Goal: Contribute content: Contribute content

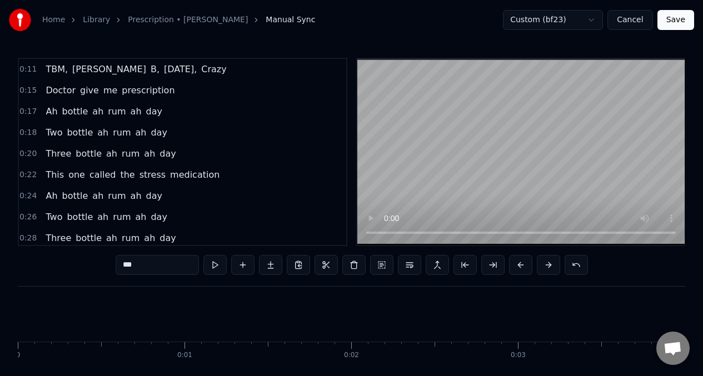
scroll to position [0, 27850]
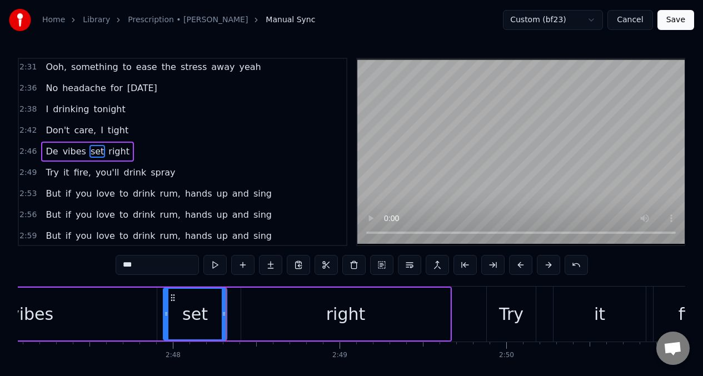
click at [47, 149] on span "De" at bounding box center [51, 151] width 14 height 13
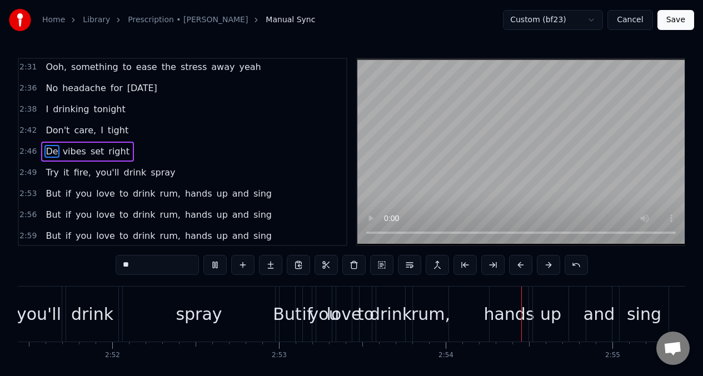
scroll to position [0, 28921]
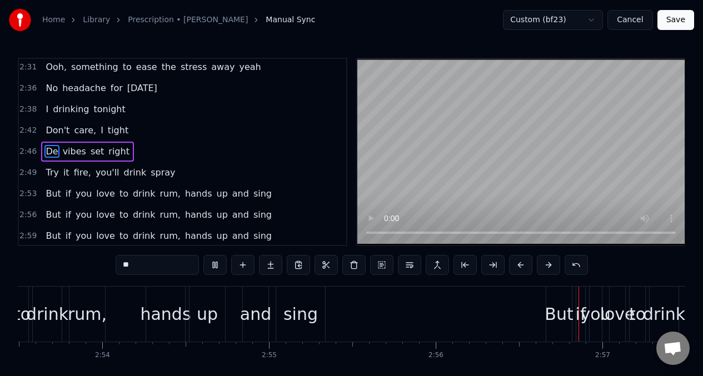
click at [46, 147] on span "De" at bounding box center [51, 151] width 14 height 13
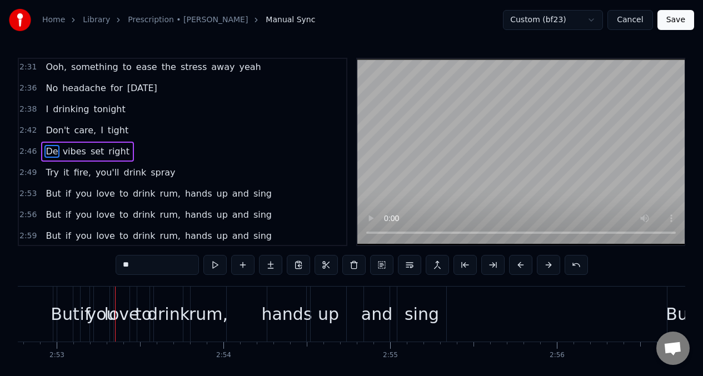
scroll to position [0, 28841]
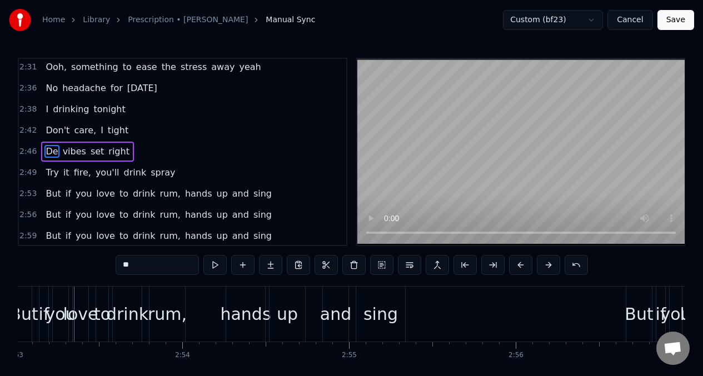
click at [149, 174] on span "spray" at bounding box center [162, 172] width 27 height 13
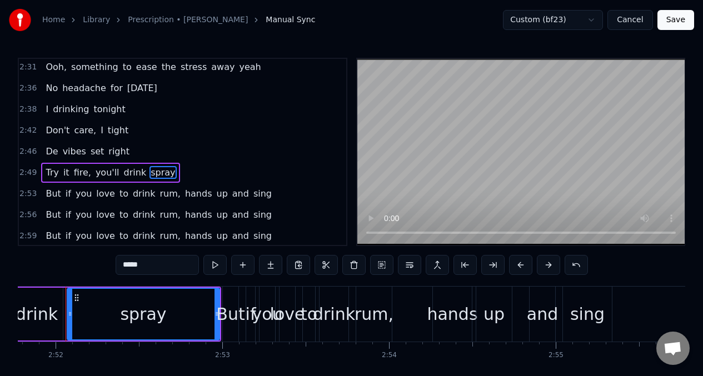
scroll to position [0, 28626]
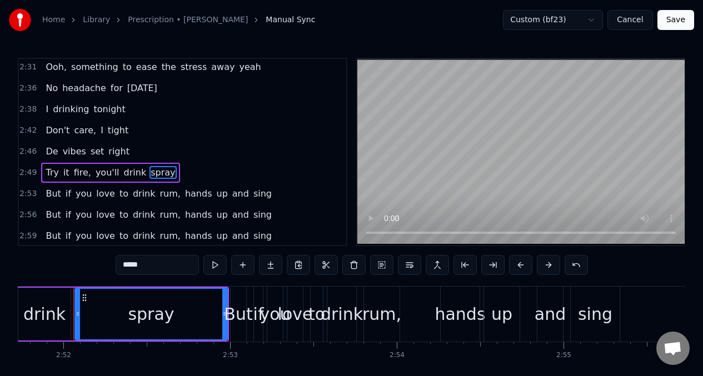
click at [149, 269] on input "*****" at bounding box center [157, 265] width 83 height 20
click at [57, 177] on span "Try" at bounding box center [51, 172] width 15 height 13
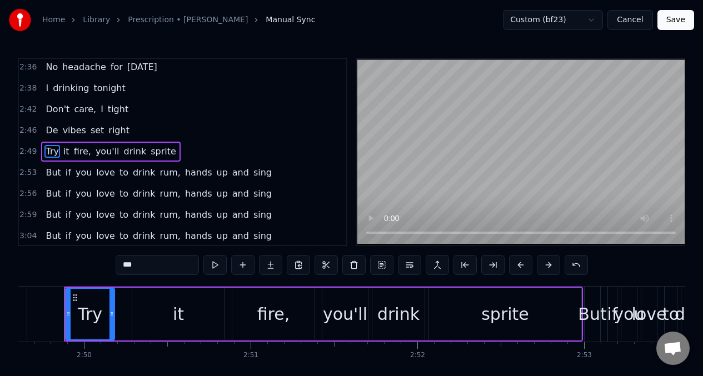
scroll to position [0, 28263]
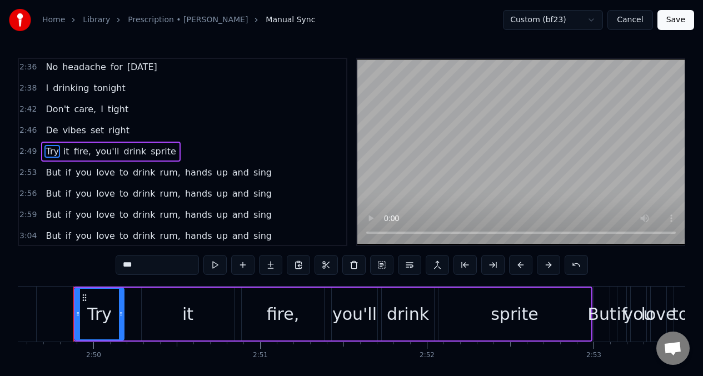
click at [149, 264] on input "***" at bounding box center [157, 265] width 83 height 20
type input "*"
click at [194, 315] on div "it" at bounding box center [188, 314] width 92 height 53
type input "**"
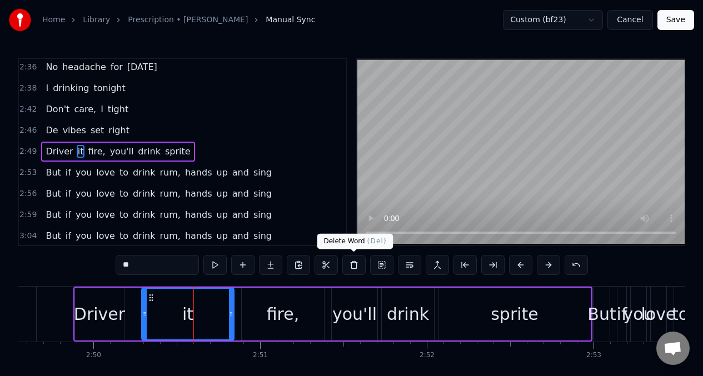
click at [355, 267] on button at bounding box center [353, 265] width 23 height 20
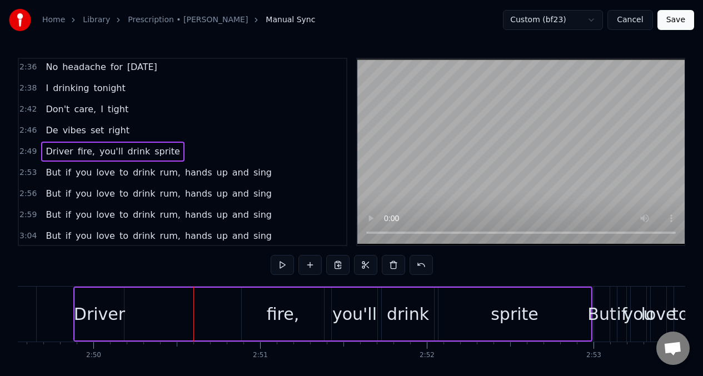
click at [88, 318] on div "Driver" at bounding box center [99, 314] width 51 height 25
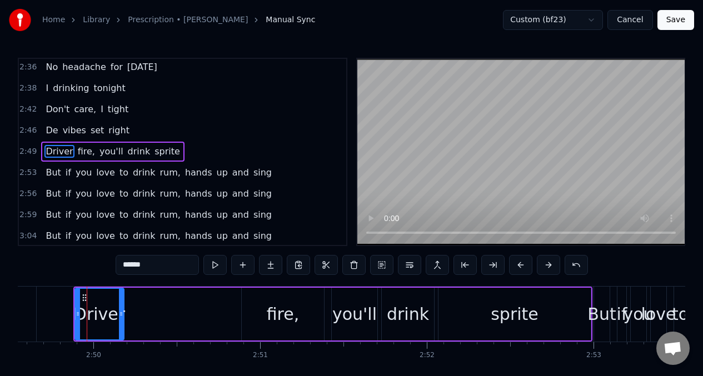
click at [213, 265] on button at bounding box center [214, 265] width 23 height 20
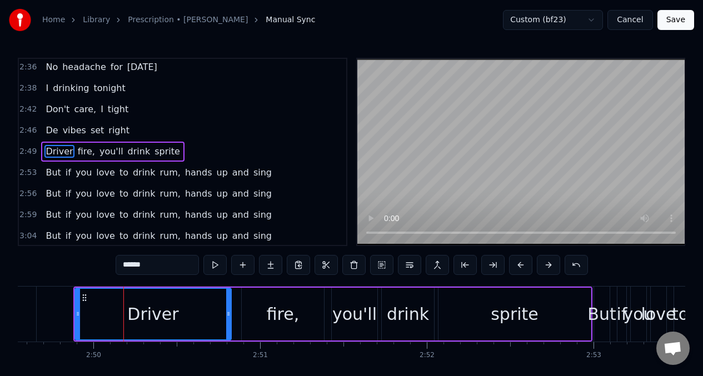
drag, startPoint x: 120, startPoint y: 309, endPoint x: 227, endPoint y: 306, distance: 107.3
click at [227, 306] on div at bounding box center [228, 314] width 4 height 51
click at [213, 266] on button at bounding box center [214, 265] width 23 height 20
drag, startPoint x: 231, startPoint y: 319, endPoint x: 239, endPoint y: 317, distance: 8.5
click at [239, 317] on div "Driver fire, you'll drink sprite" at bounding box center [332, 314] width 519 height 55
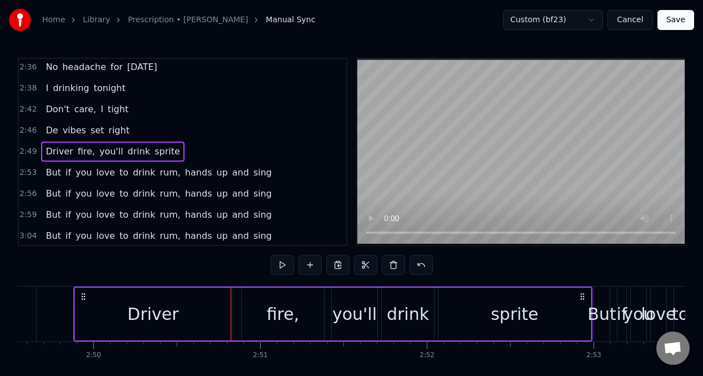
click at [222, 312] on div "Driver" at bounding box center [153, 314] width 156 height 53
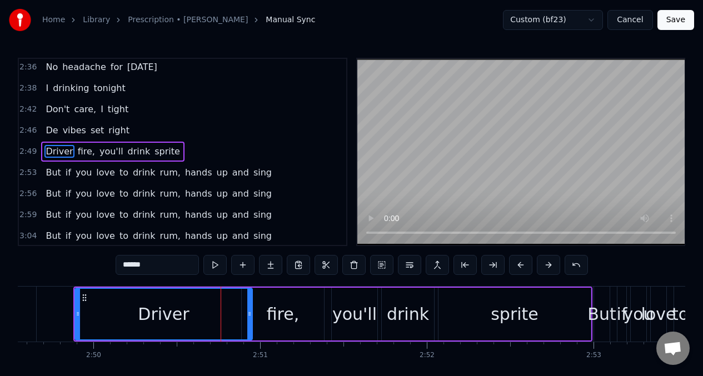
drag, startPoint x: 226, startPoint y: 313, endPoint x: 247, endPoint y: 313, distance: 21.1
click at [247, 313] on icon at bounding box center [249, 314] width 4 height 9
click at [214, 267] on button at bounding box center [214, 265] width 23 height 20
click at [283, 323] on div "fire," at bounding box center [283, 314] width 33 height 25
type input "*****"
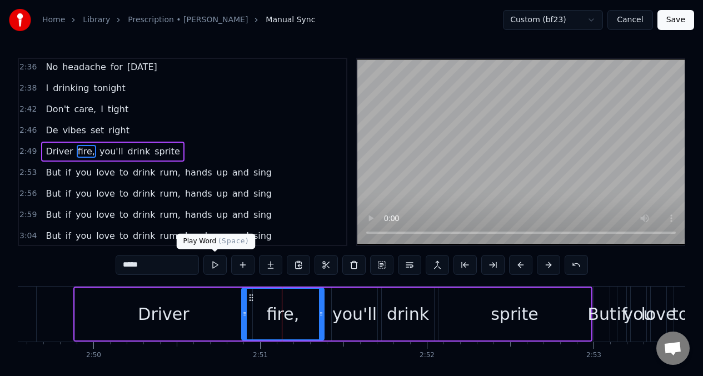
click at [212, 267] on button at bounding box center [214, 265] width 23 height 20
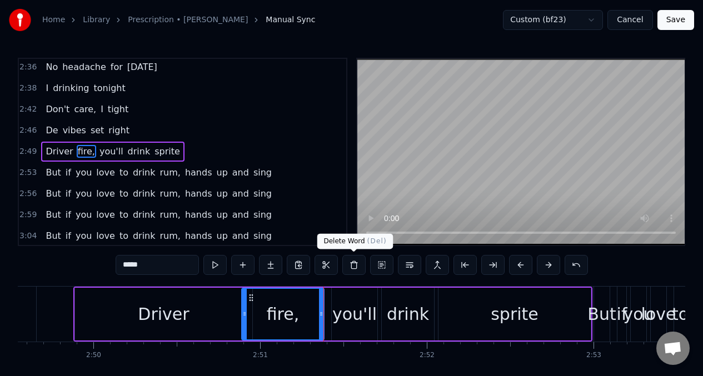
click at [354, 266] on button at bounding box center [353, 265] width 23 height 20
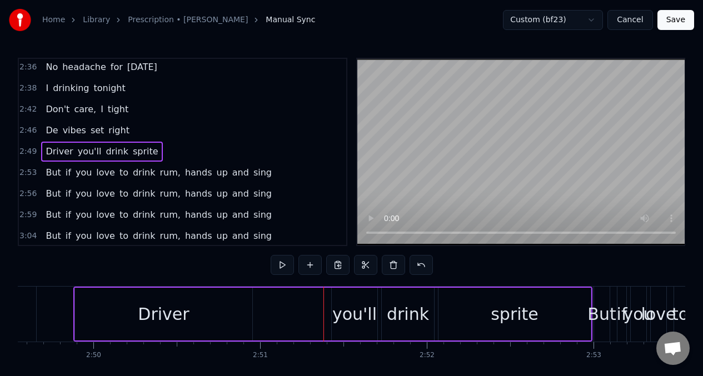
click at [217, 311] on div "Driver" at bounding box center [163, 314] width 177 height 53
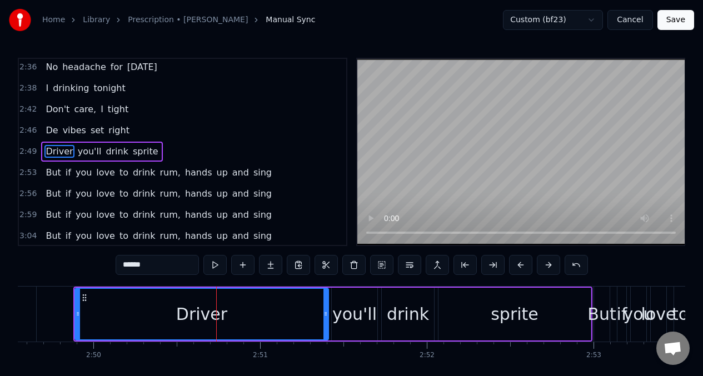
drag, startPoint x: 250, startPoint y: 312, endPoint x: 326, endPoint y: 305, distance: 76.5
click at [326, 305] on div at bounding box center [325, 314] width 4 height 51
click at [111, 304] on div "Driver" at bounding box center [202, 314] width 252 height 51
click at [219, 267] on button at bounding box center [214, 265] width 23 height 20
click at [350, 304] on div "you'll" at bounding box center [354, 314] width 44 height 25
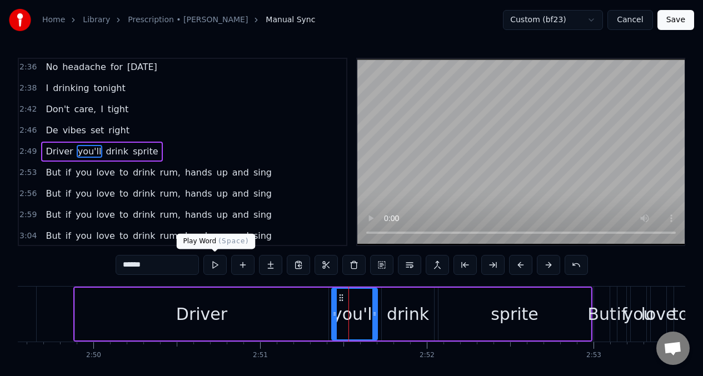
click at [214, 266] on button at bounding box center [214, 265] width 23 height 20
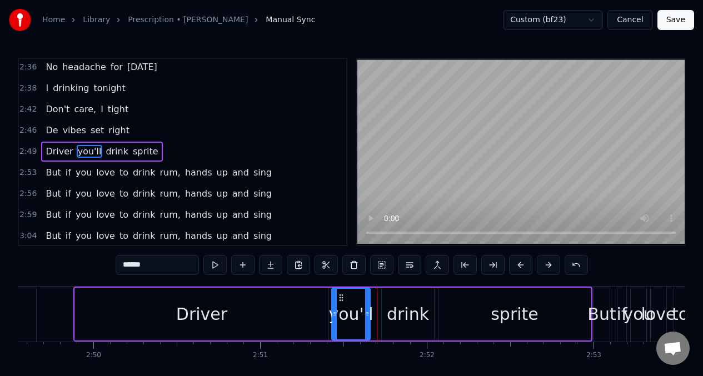
drag, startPoint x: 373, startPoint y: 300, endPoint x: 364, endPoint y: 303, distance: 10.2
click at [366, 302] on div at bounding box center [367, 314] width 4 height 51
click at [210, 261] on button at bounding box center [214, 265] width 23 height 20
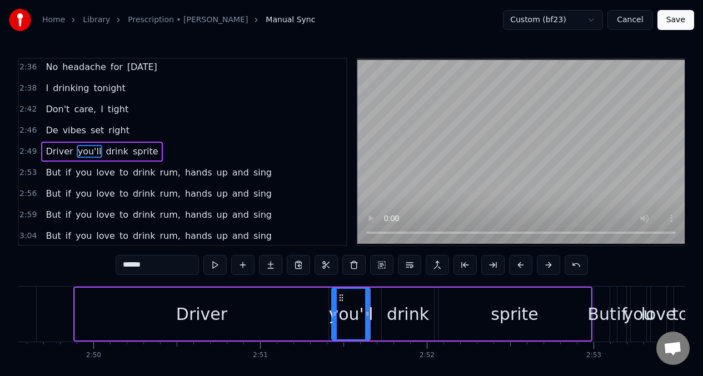
click at [394, 322] on div "drink" at bounding box center [408, 314] width 42 height 25
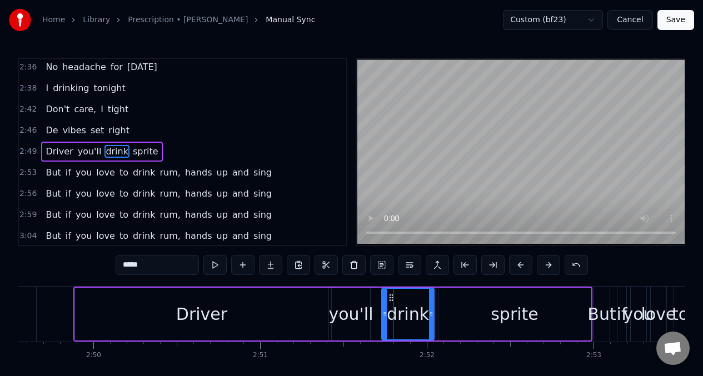
click at [213, 266] on button at bounding box center [214, 265] width 23 height 20
click at [213, 265] on button at bounding box center [214, 265] width 23 height 20
click at [481, 323] on div "sprite" at bounding box center [514, 314] width 152 height 53
type input "******"
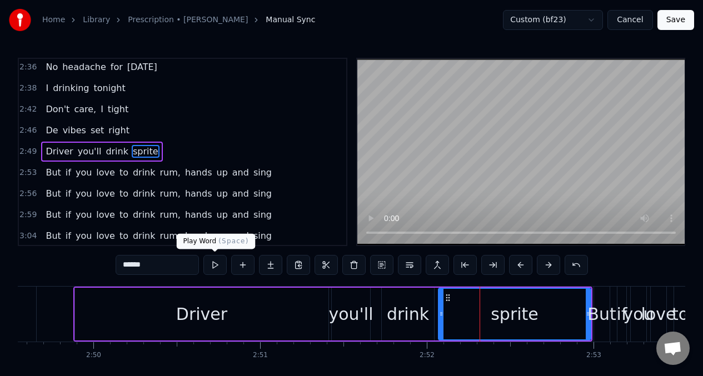
click at [213, 262] on button at bounding box center [214, 265] width 23 height 20
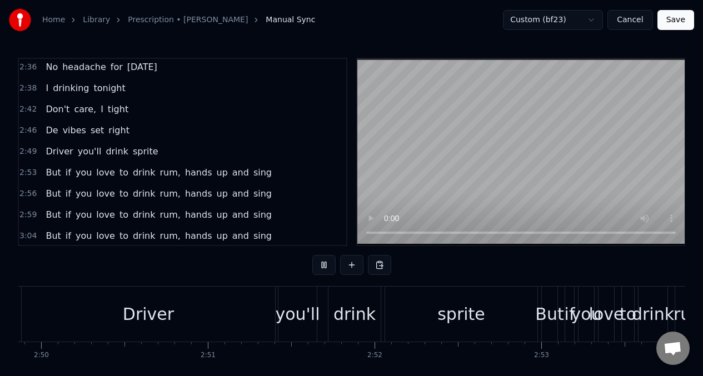
scroll to position [0, 28896]
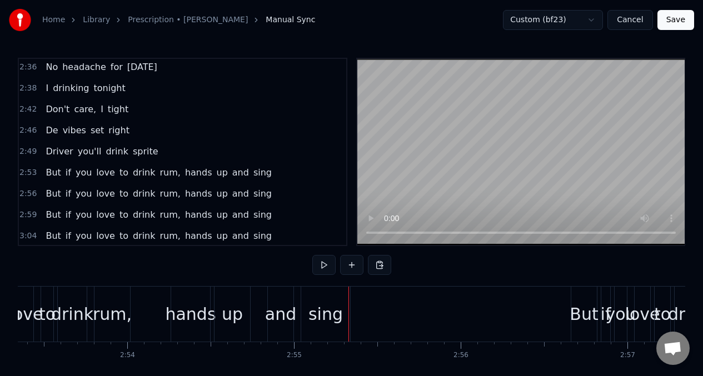
click at [51, 154] on span "Driver" at bounding box center [58, 151] width 29 height 13
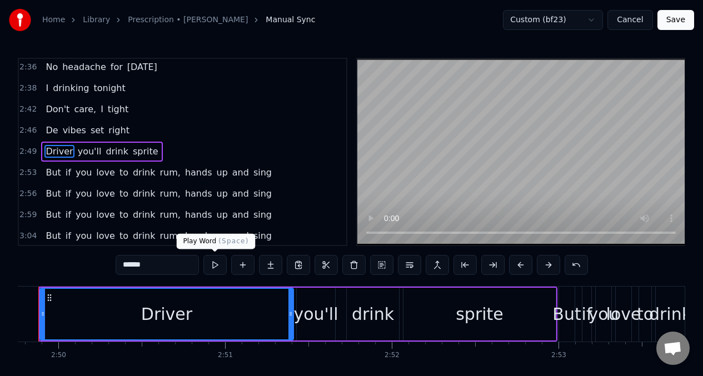
scroll to position [0, 28263]
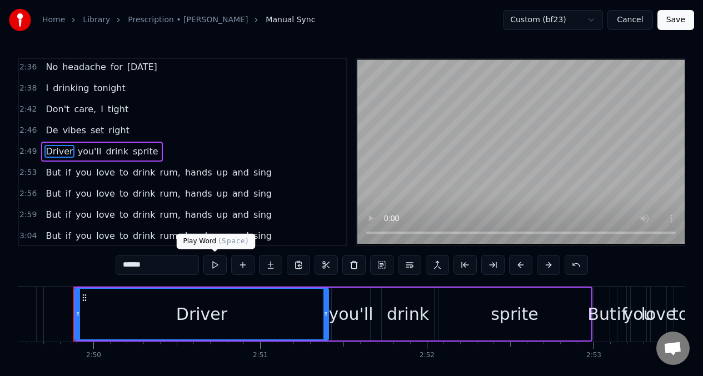
click at [214, 266] on button at bounding box center [214, 265] width 23 height 20
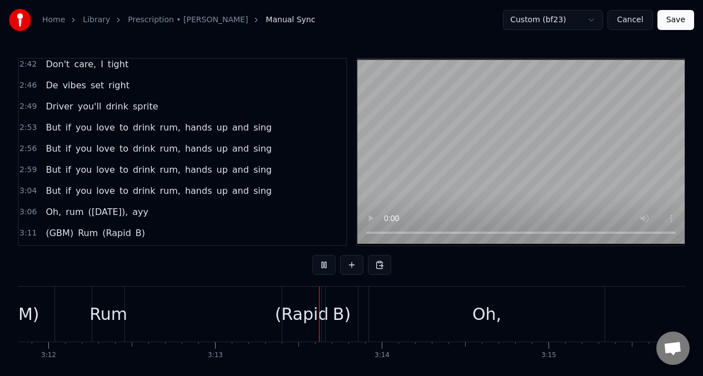
scroll to position [0, 31999]
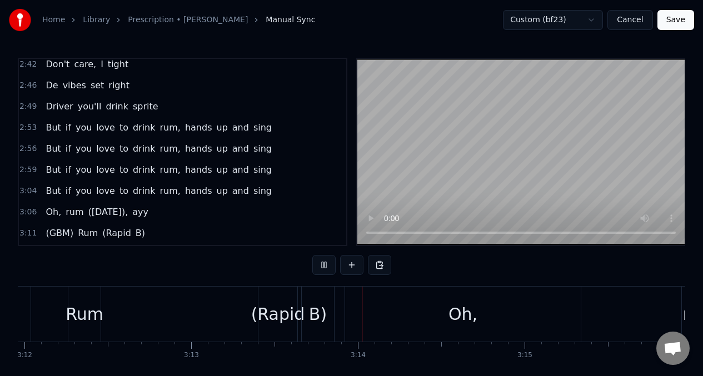
click at [52, 131] on span "But" at bounding box center [52, 127] width 17 height 13
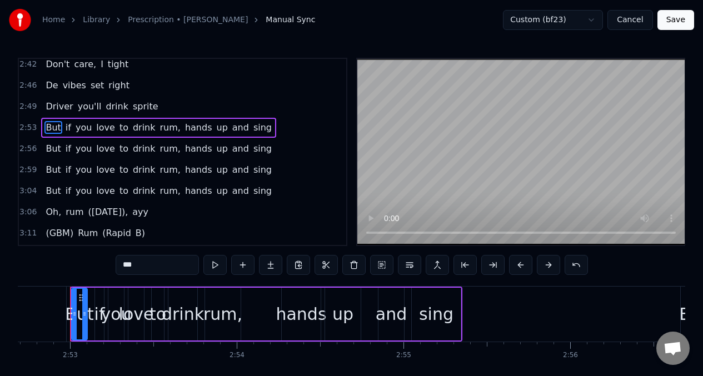
scroll to position [0, 28783]
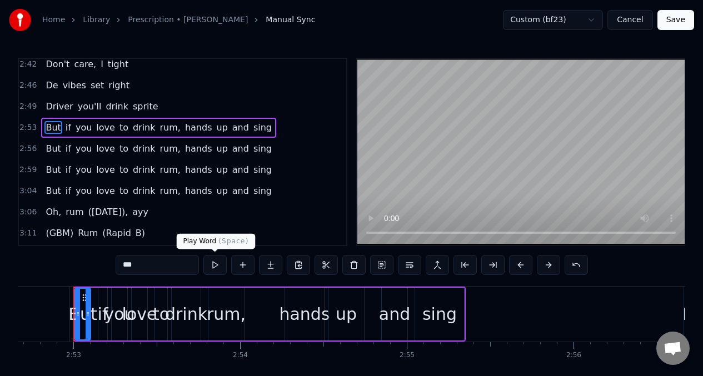
click at [214, 266] on button at bounding box center [214, 265] width 23 height 20
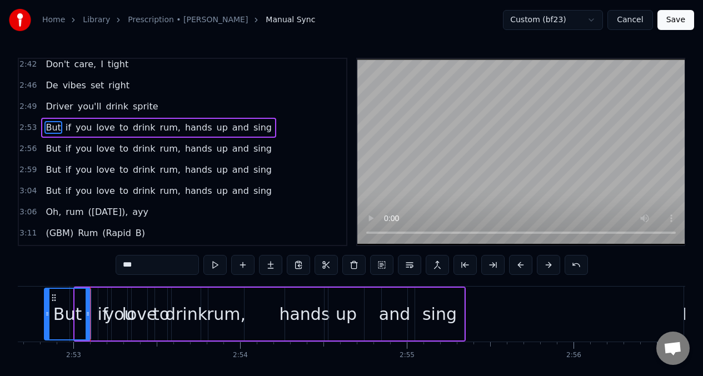
drag, startPoint x: 78, startPoint y: 305, endPoint x: 47, endPoint y: 305, distance: 31.1
click at [47, 305] on div at bounding box center [47, 314] width 4 height 51
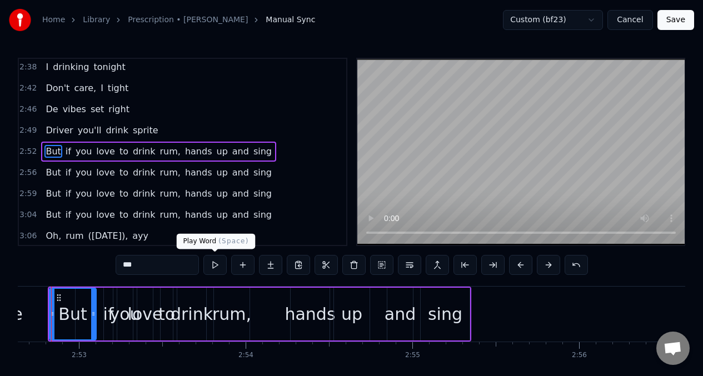
scroll to position [0, 28755]
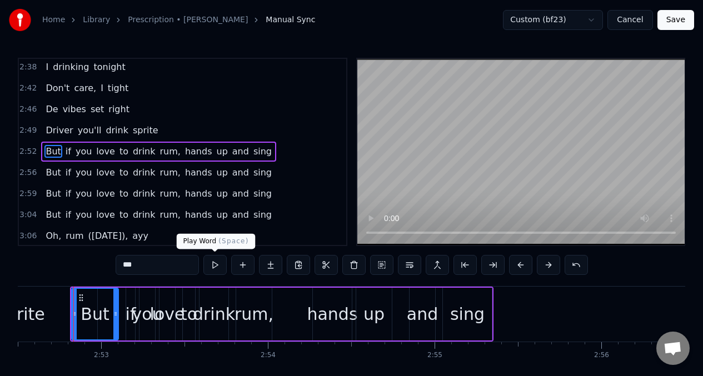
click at [212, 266] on button at bounding box center [214, 265] width 23 height 20
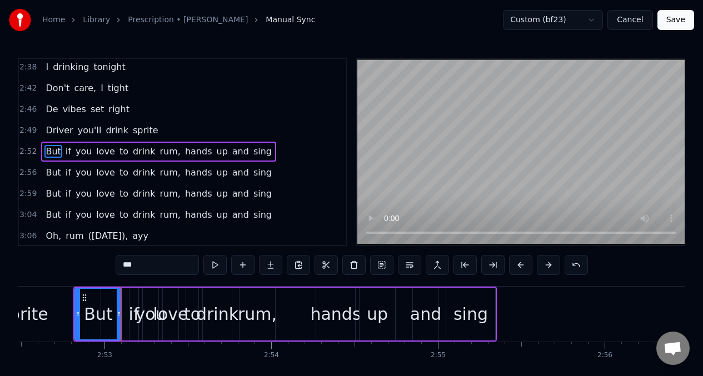
click at [212, 266] on button at bounding box center [214, 265] width 23 height 20
drag, startPoint x: 76, startPoint y: 306, endPoint x: 64, endPoint y: 303, distance: 12.5
click at [64, 303] on div at bounding box center [65, 314] width 4 height 51
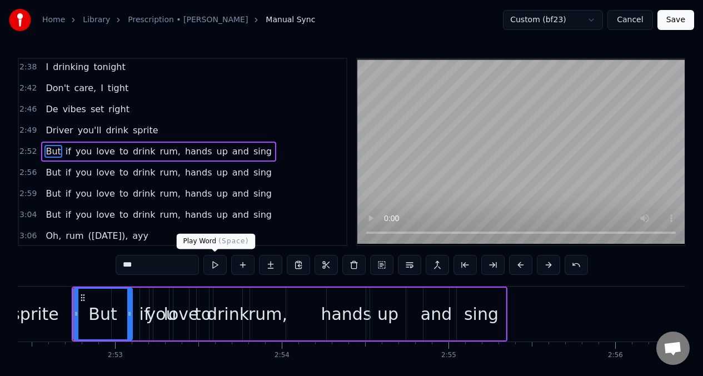
click at [213, 268] on button at bounding box center [214, 265] width 23 height 20
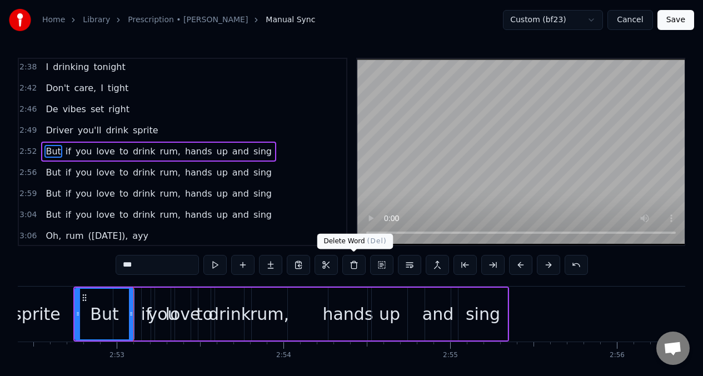
click at [355, 267] on button at bounding box center [353, 265] width 23 height 20
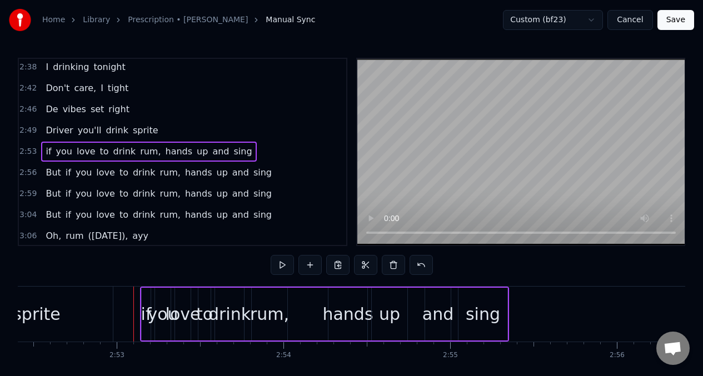
click at [84, 311] on div "sprite" at bounding box center [37, 314] width 152 height 55
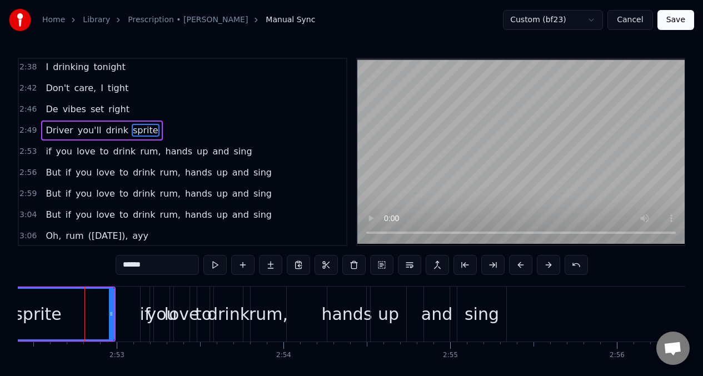
scroll to position [1121, 0]
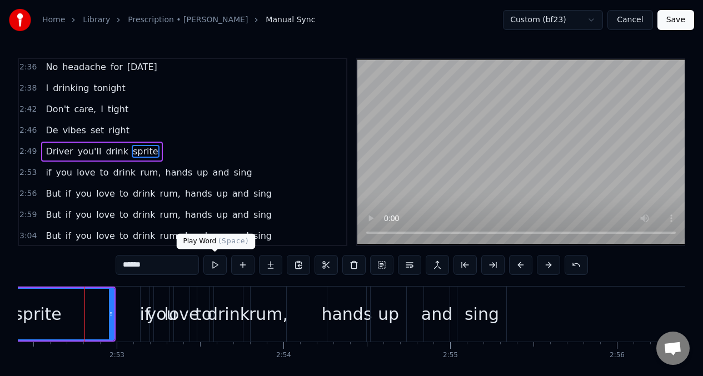
click at [214, 268] on button at bounding box center [214, 265] width 23 height 20
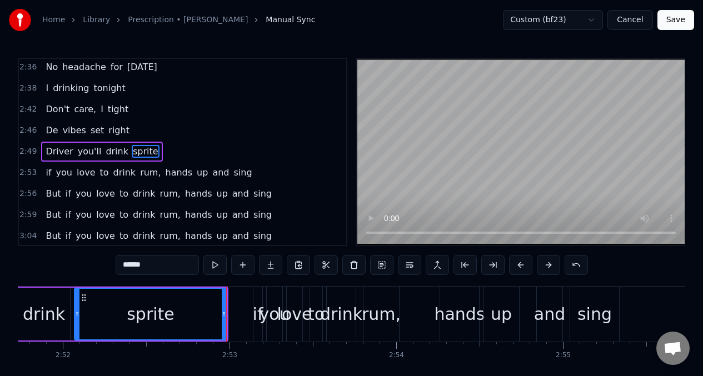
click at [255, 314] on div "if" at bounding box center [258, 314] width 11 height 25
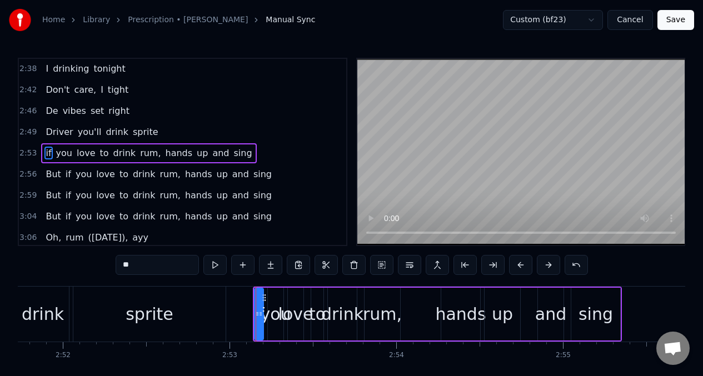
scroll to position [1142, 0]
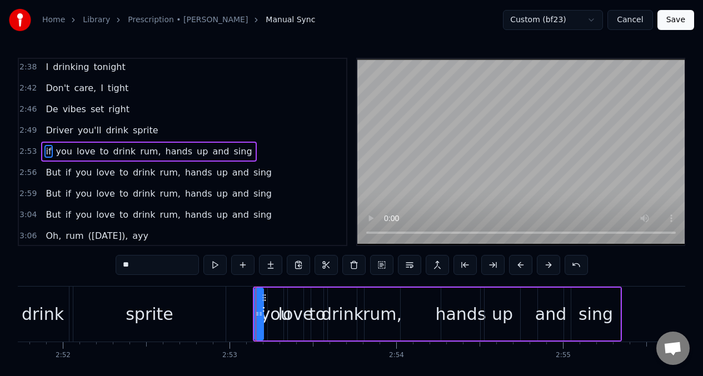
click at [136, 271] on input "**" at bounding box center [157, 265] width 83 height 20
type input "*"
type input "**"
click at [212, 263] on button at bounding box center [214, 265] width 23 height 20
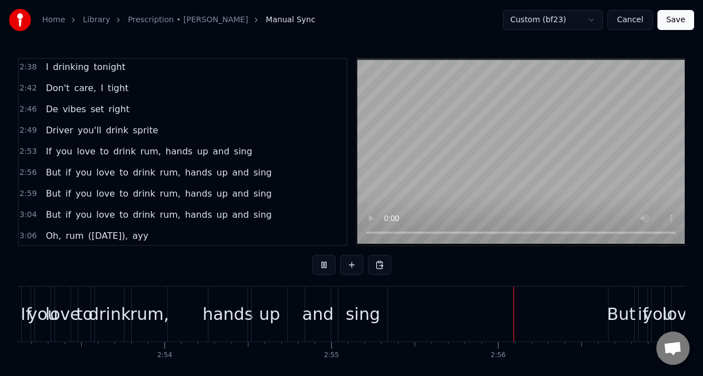
scroll to position [0, 29238]
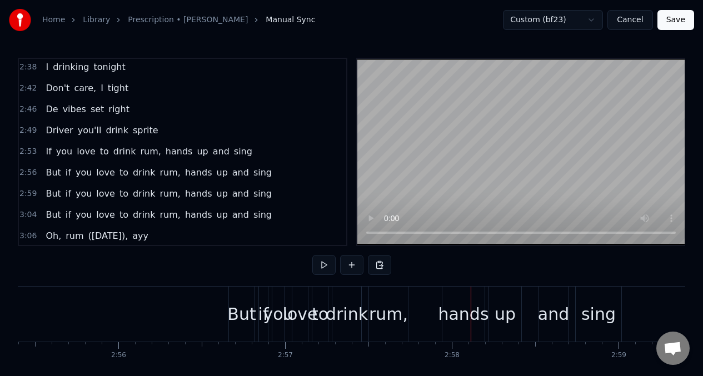
click at [56, 174] on span "But" at bounding box center [52, 172] width 17 height 13
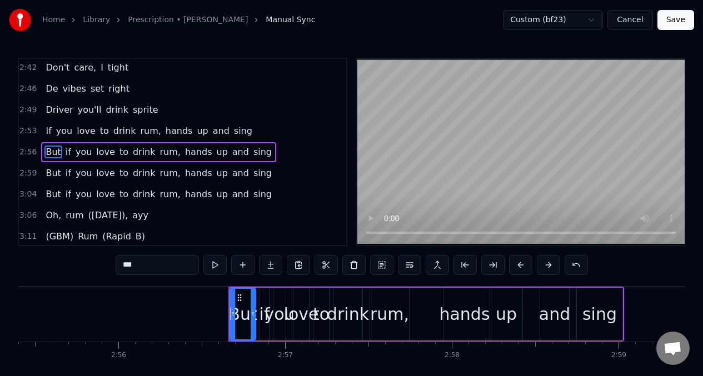
scroll to position [1164, 0]
click at [213, 264] on button at bounding box center [214, 265] width 23 height 20
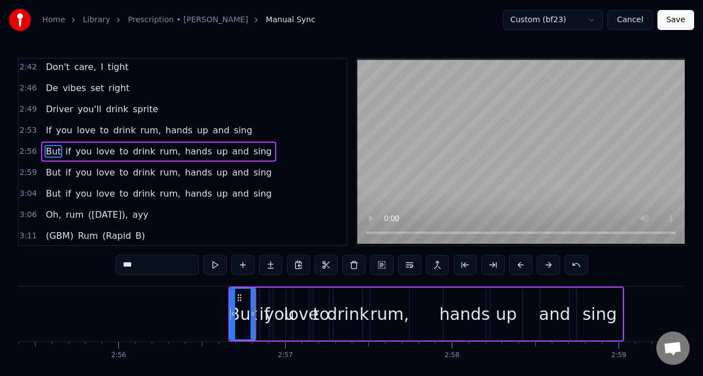
click at [353, 266] on button at bounding box center [353, 265] width 23 height 20
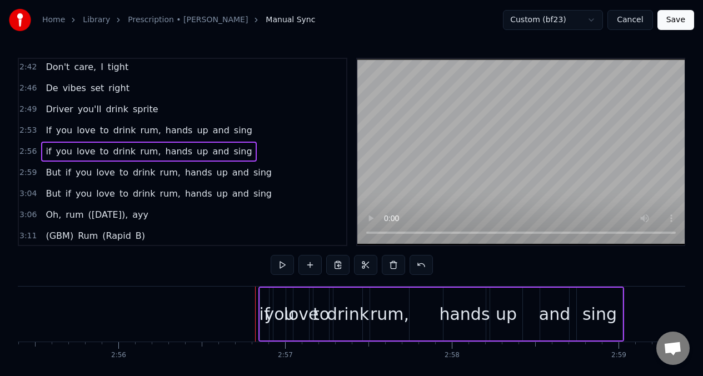
click at [261, 316] on div "if" at bounding box center [264, 314] width 11 height 25
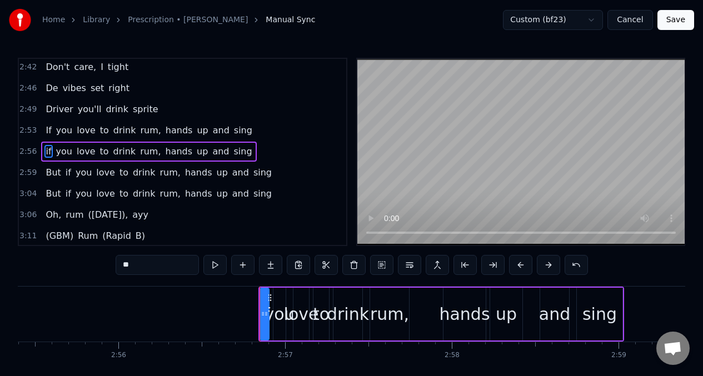
click at [133, 266] on input "**" at bounding box center [157, 265] width 83 height 20
type input "*"
type input "**"
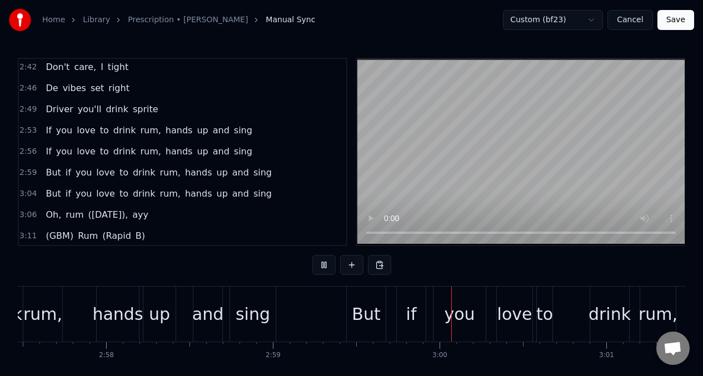
scroll to position [0, 29832]
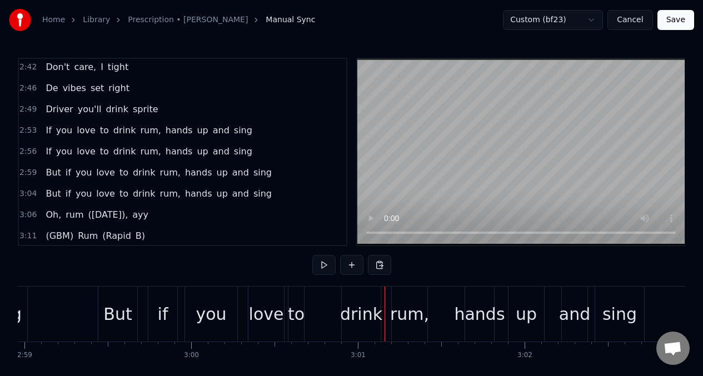
click at [49, 173] on span "But" at bounding box center [52, 172] width 17 height 13
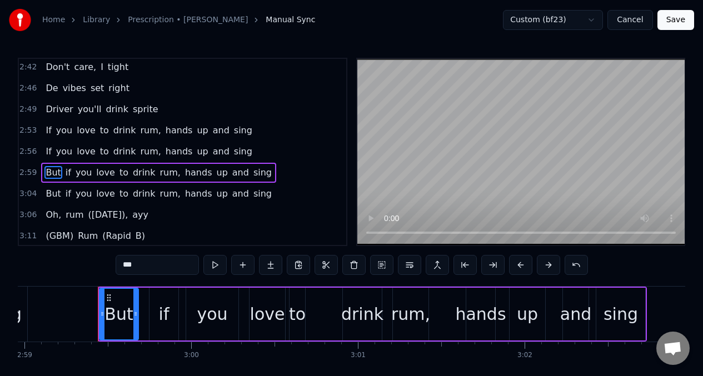
scroll to position [1185, 0]
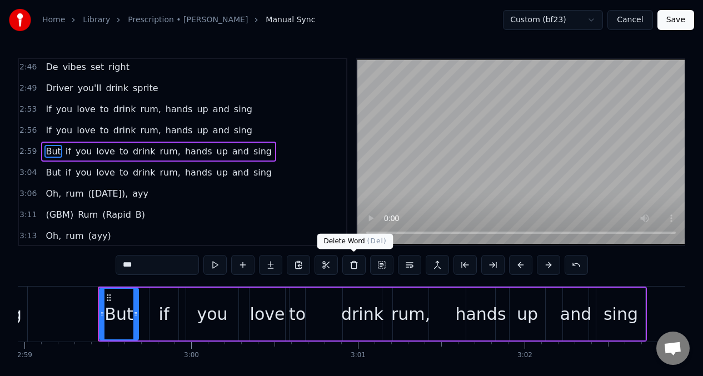
click at [353, 265] on button at bounding box center [353, 265] width 23 height 20
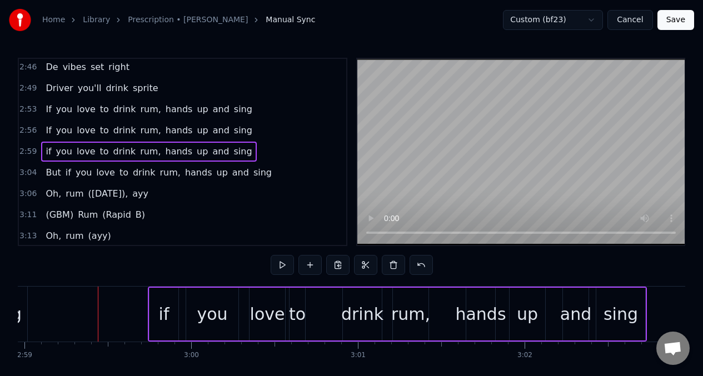
click at [168, 308] on div "if" at bounding box center [164, 314] width 11 height 25
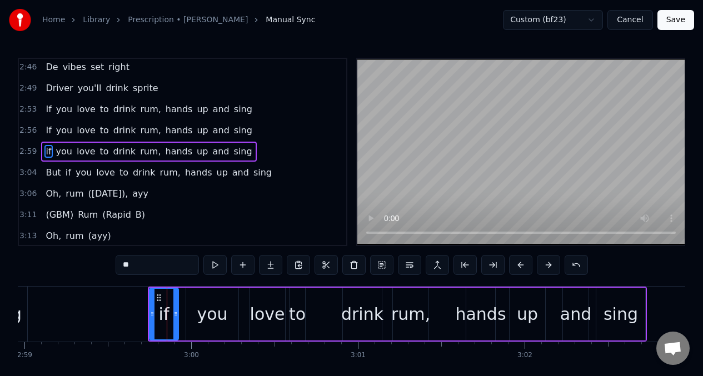
click at [133, 267] on input "**" at bounding box center [157, 265] width 83 height 20
type input "*"
click at [214, 268] on button at bounding box center [214, 265] width 23 height 20
click at [213, 268] on button at bounding box center [214, 265] width 23 height 20
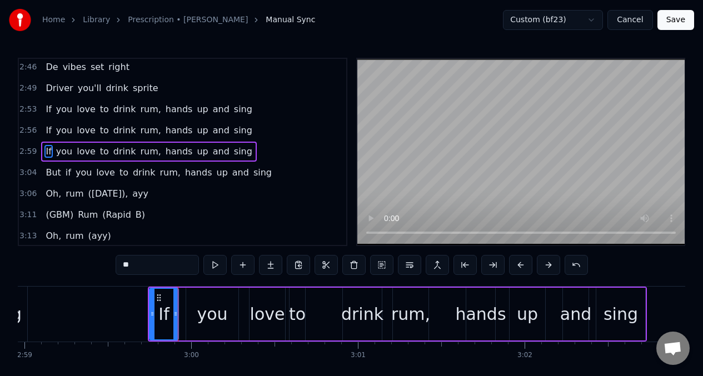
click at [213, 268] on button at bounding box center [214, 265] width 23 height 20
click at [202, 305] on div "you" at bounding box center [212, 314] width 31 height 25
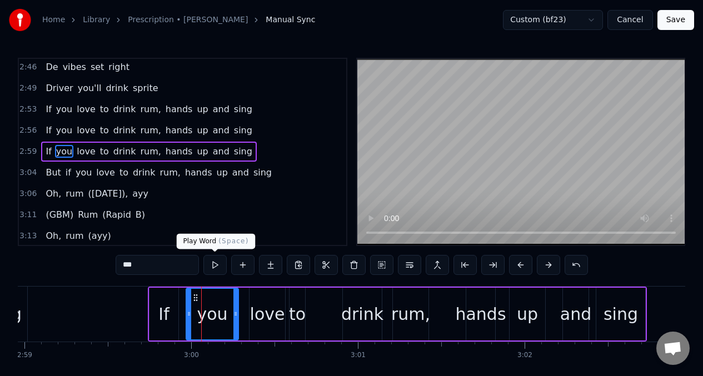
click at [217, 267] on button at bounding box center [214, 265] width 23 height 20
click at [260, 327] on div "love" at bounding box center [267, 314] width 36 height 53
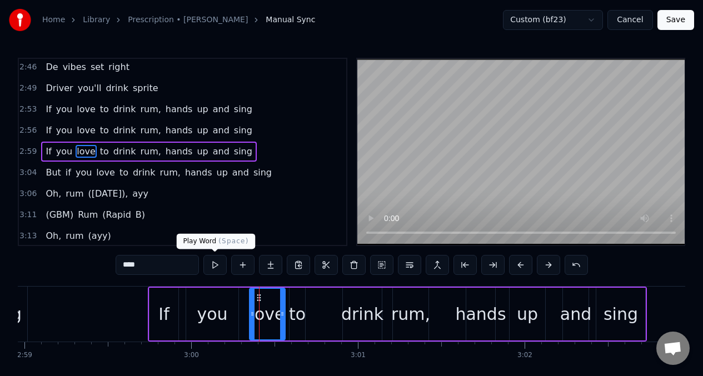
click at [212, 266] on button at bounding box center [214, 265] width 23 height 20
click at [213, 266] on button at bounding box center [214, 265] width 23 height 20
click at [300, 313] on div "to" at bounding box center [297, 314] width 17 height 25
type input "**"
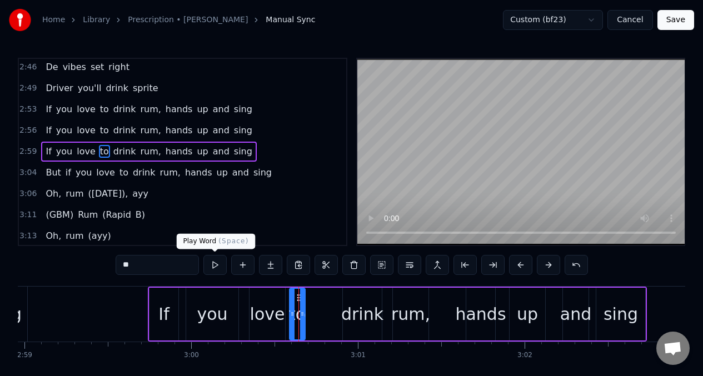
click at [216, 262] on button at bounding box center [214, 265] width 23 height 20
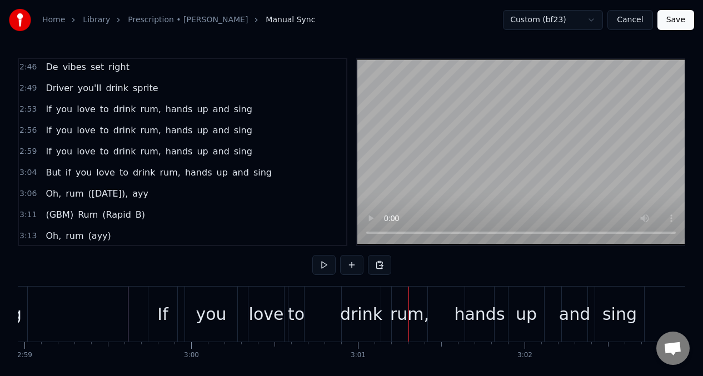
click at [406, 317] on div "rum," at bounding box center [409, 314] width 39 height 25
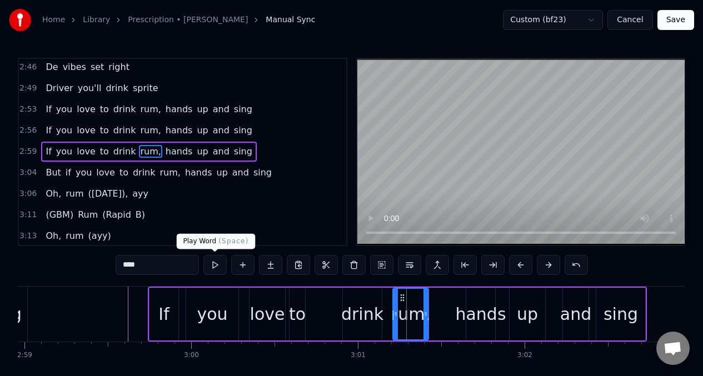
click at [218, 268] on button at bounding box center [214, 265] width 23 height 20
click at [370, 313] on div "drink" at bounding box center [362, 314] width 42 height 25
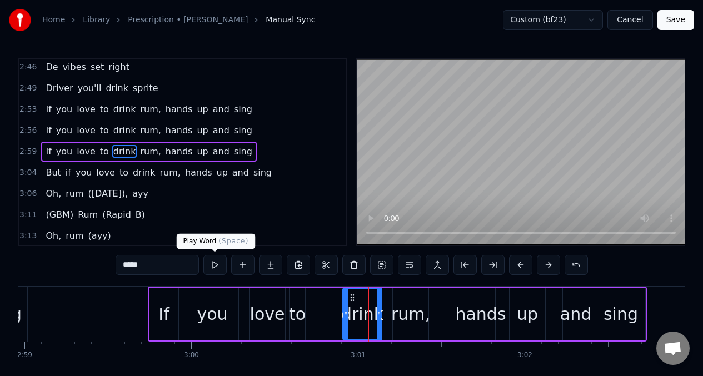
click at [212, 261] on button at bounding box center [214, 265] width 23 height 20
click at [302, 312] on div "to" at bounding box center [297, 314] width 17 height 25
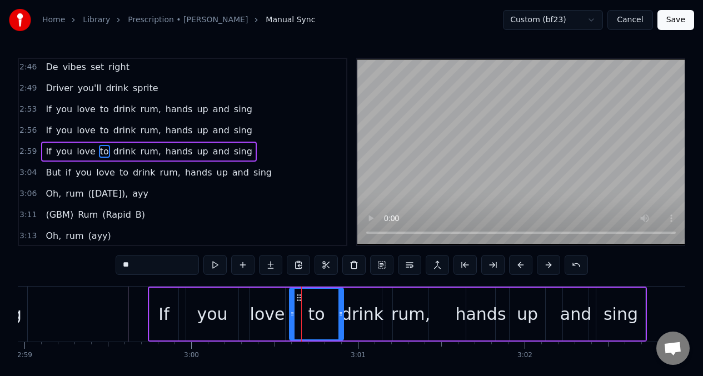
drag, startPoint x: 303, startPoint y: 309, endPoint x: 341, endPoint y: 305, distance: 38.5
click at [341, 305] on div at bounding box center [340, 314] width 4 height 51
click at [214, 265] on button at bounding box center [214, 265] width 23 height 20
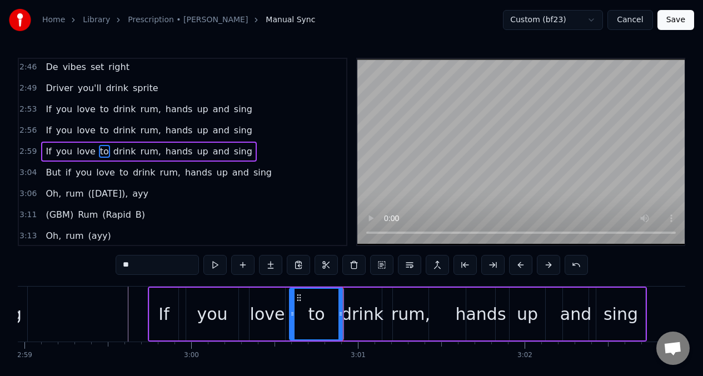
click at [214, 265] on button at bounding box center [214, 265] width 23 height 20
drag, startPoint x: 292, startPoint y: 307, endPoint x: 316, endPoint y: 307, distance: 23.9
click at [316, 307] on div at bounding box center [316, 314] width 4 height 51
click at [281, 302] on div "love" at bounding box center [267, 314] width 35 height 25
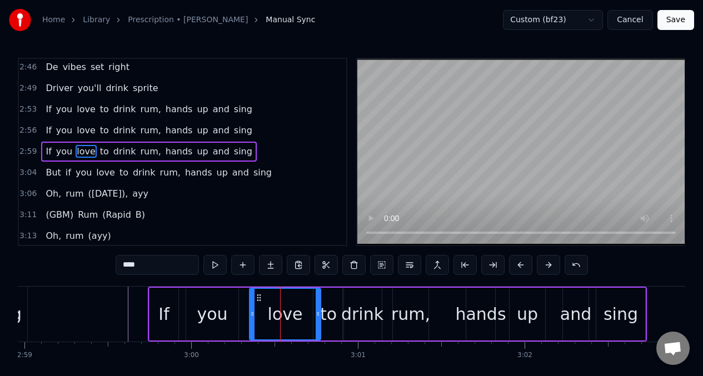
drag, startPoint x: 283, startPoint y: 303, endPoint x: 319, endPoint y: 306, distance: 35.7
click at [319, 306] on div at bounding box center [318, 314] width 4 height 51
click at [214, 267] on button at bounding box center [214, 265] width 23 height 20
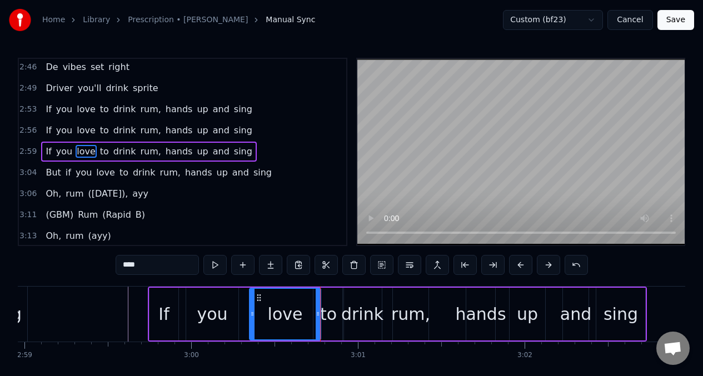
click at [214, 267] on button at bounding box center [214, 265] width 23 height 20
drag, startPoint x: 257, startPoint y: 302, endPoint x: 269, endPoint y: 302, distance: 12.2
click at [269, 302] on div "love" at bounding box center [298, 314] width 70 height 51
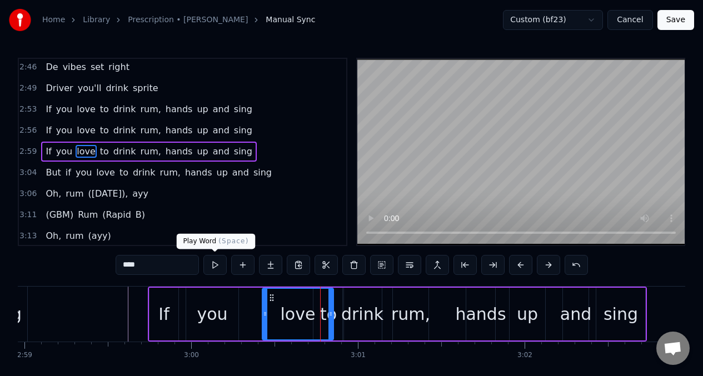
click at [213, 269] on button at bounding box center [214, 265] width 23 height 20
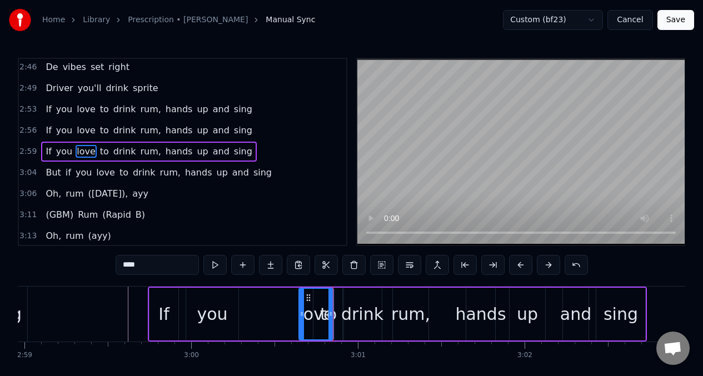
drag, startPoint x: 266, startPoint y: 307, endPoint x: 303, endPoint y: 310, distance: 36.8
click at [303, 310] on div at bounding box center [302, 314] width 4 height 51
click at [215, 264] on button at bounding box center [214, 265] width 23 height 20
click at [226, 307] on div "you" at bounding box center [212, 314] width 52 height 53
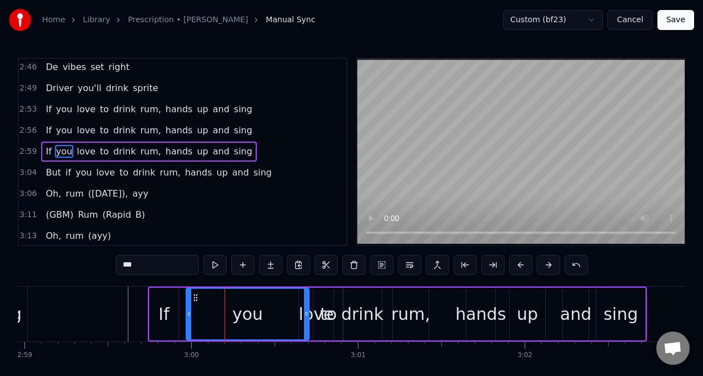
drag, startPoint x: 234, startPoint y: 311, endPoint x: 303, endPoint y: 308, distance: 69.5
click at [305, 310] on icon at bounding box center [306, 314] width 4 height 9
click at [216, 268] on button at bounding box center [214, 265] width 23 height 20
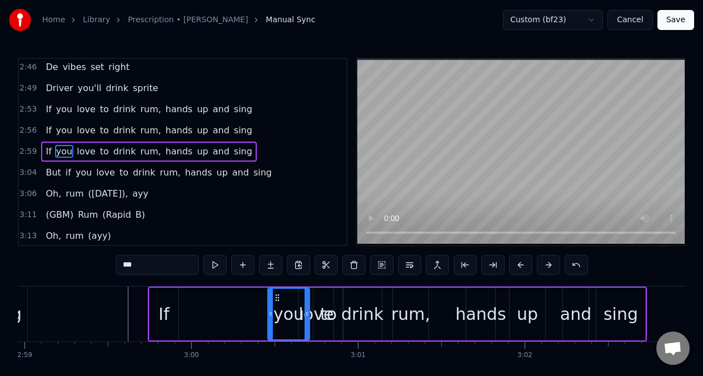
drag, startPoint x: 188, startPoint y: 312, endPoint x: 247, endPoint y: 281, distance: 66.9
click at [271, 305] on div at bounding box center [270, 314] width 4 height 51
click at [214, 265] on button at bounding box center [214, 265] width 23 height 20
click at [215, 265] on button at bounding box center [214, 265] width 23 height 20
click at [282, 313] on icon at bounding box center [280, 314] width 4 height 9
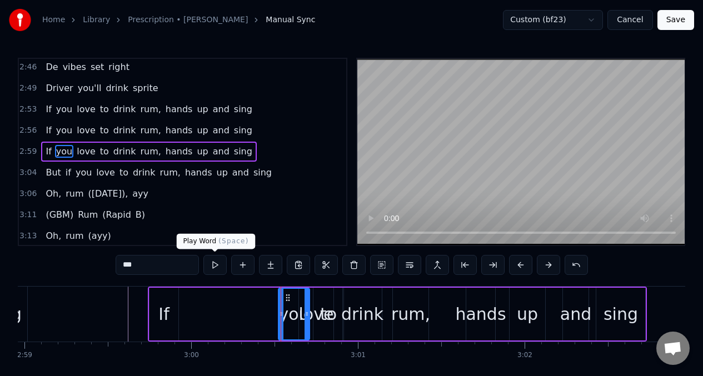
click at [214, 266] on button at bounding box center [214, 265] width 23 height 20
click at [170, 316] on div "If" at bounding box center [163, 314] width 29 height 53
type input "**"
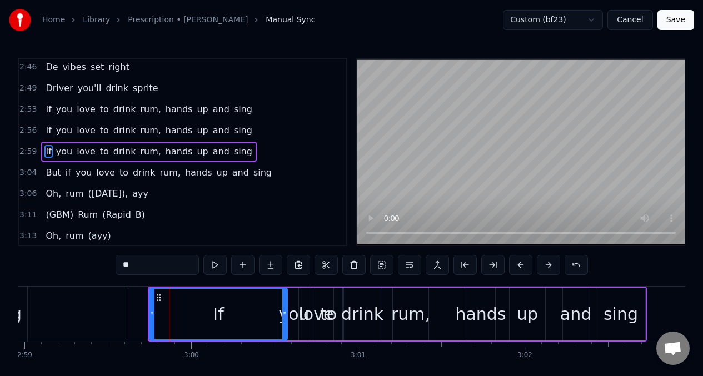
drag, startPoint x: 174, startPoint y: 312, endPoint x: 269, endPoint y: 301, distance: 95.2
click at [284, 303] on div at bounding box center [284, 314] width 4 height 51
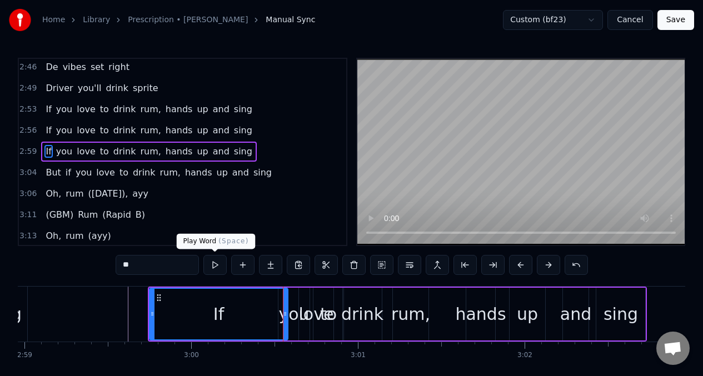
click at [215, 266] on button at bounding box center [214, 265] width 23 height 20
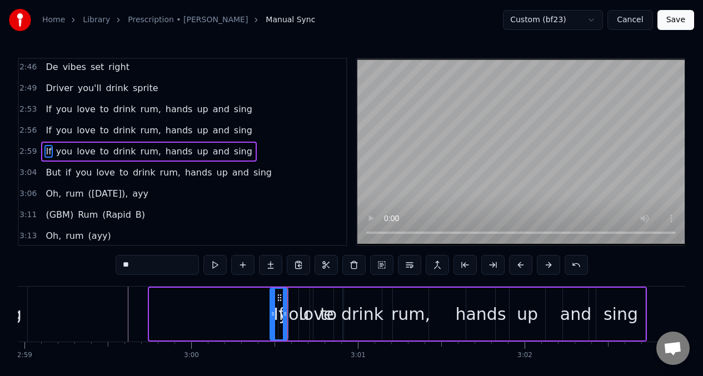
drag, startPoint x: 152, startPoint y: 309, endPoint x: 273, endPoint y: 299, distance: 121.0
click at [273, 299] on div at bounding box center [273, 314] width 4 height 51
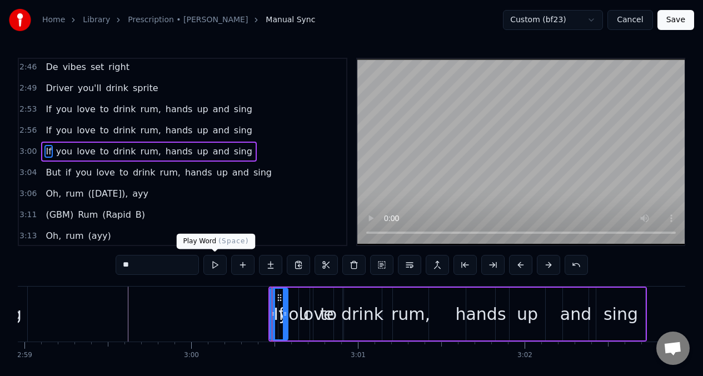
click at [213, 266] on button at bounding box center [214, 265] width 23 height 20
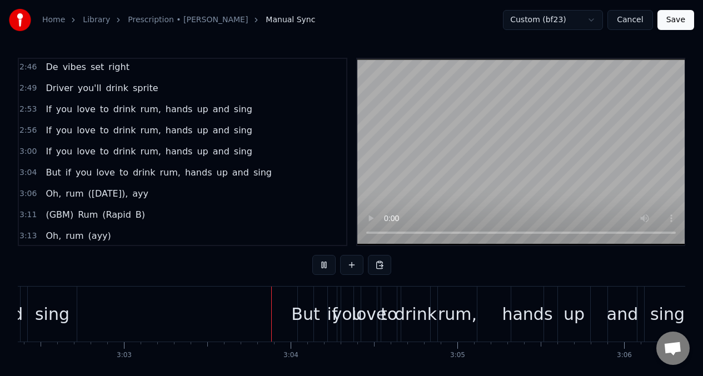
scroll to position [0, 30400]
click at [139, 151] on span "rum," at bounding box center [150, 151] width 23 height 13
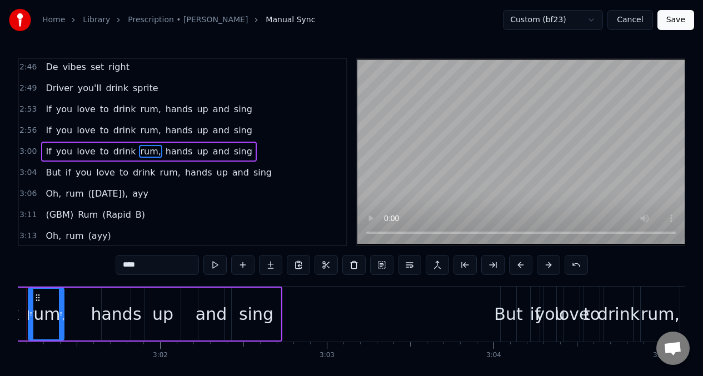
scroll to position [0, 30150]
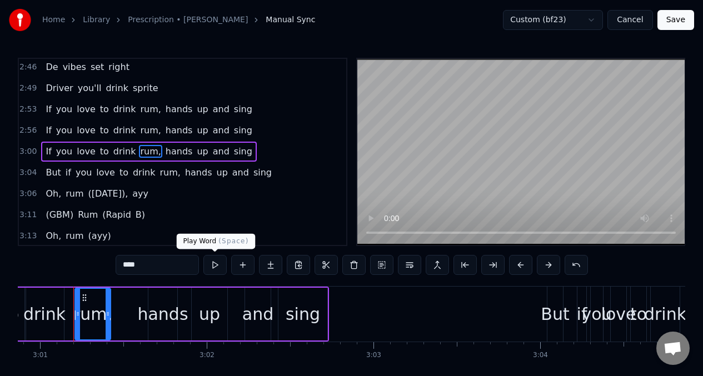
click at [212, 267] on button at bounding box center [214, 265] width 23 height 20
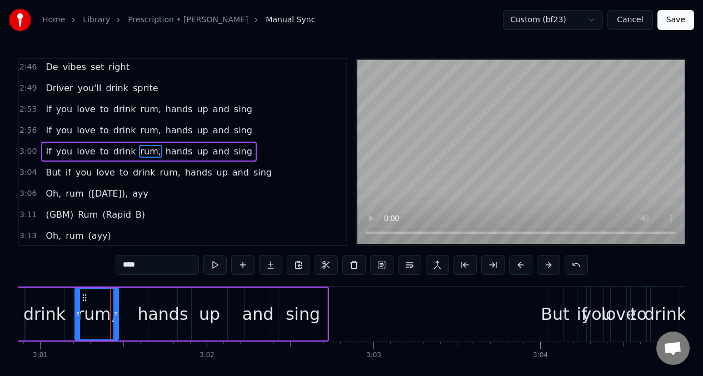
drag, startPoint x: 108, startPoint y: 308, endPoint x: 117, endPoint y: 308, distance: 8.9
click at [117, 308] on div at bounding box center [115, 314] width 4 height 51
click at [211, 268] on button at bounding box center [214, 265] width 23 height 20
click at [209, 268] on button at bounding box center [214, 265] width 23 height 20
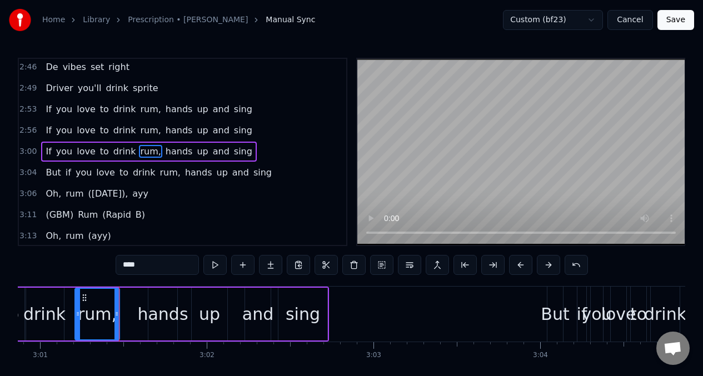
click at [208, 267] on button at bounding box center [214, 265] width 23 height 20
drag, startPoint x: 79, startPoint y: 307, endPoint x: 91, endPoint y: 303, distance: 13.0
click at [72, 308] on div at bounding box center [71, 314] width 4 height 51
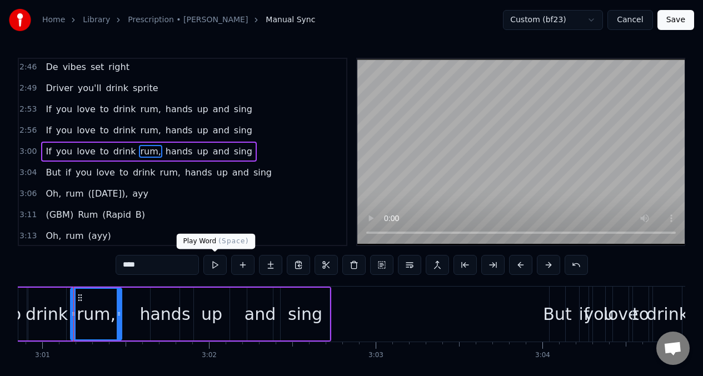
click at [215, 266] on button at bounding box center [214, 265] width 23 height 20
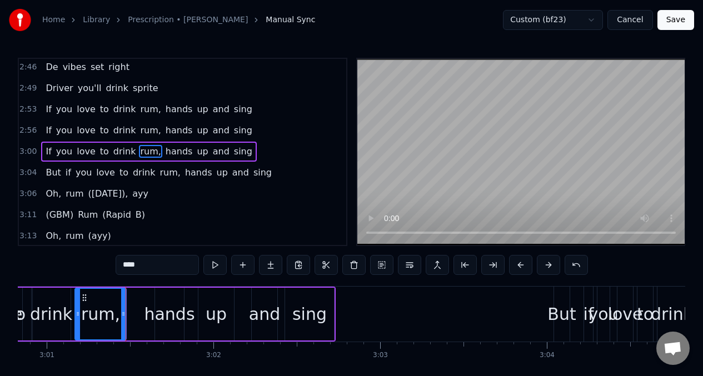
click at [215, 266] on button at bounding box center [214, 265] width 23 height 20
click at [51, 324] on div "drink" at bounding box center [51, 314] width 42 height 25
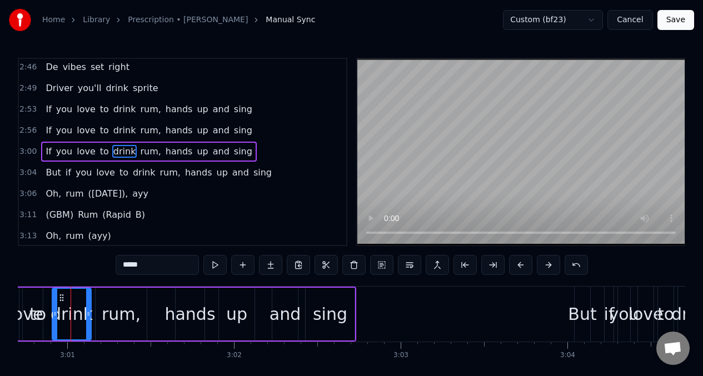
scroll to position [0, 30120]
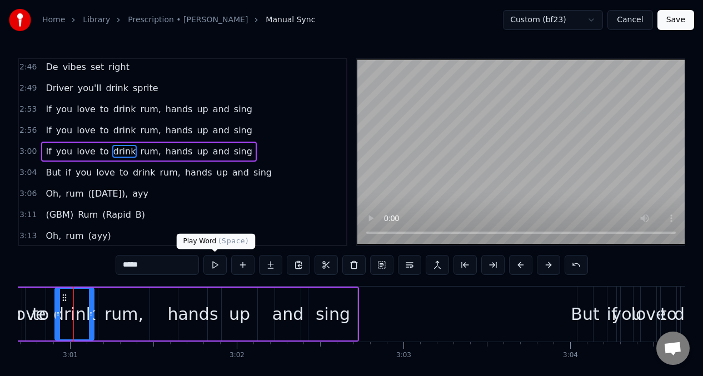
click at [214, 263] on button at bounding box center [214, 265] width 23 height 20
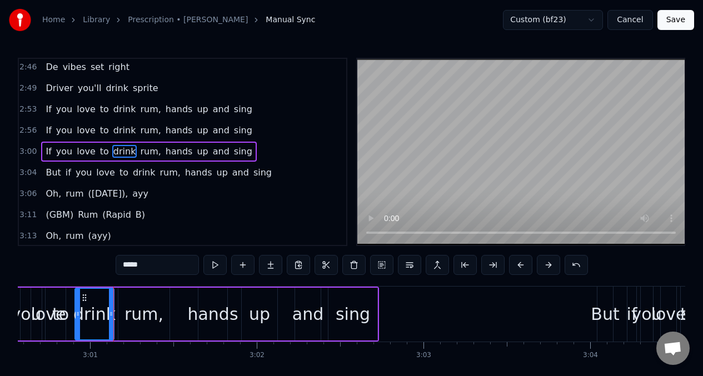
click at [214, 263] on button at bounding box center [214, 265] width 23 height 20
drag, startPoint x: 77, startPoint y: 306, endPoint x: 90, endPoint y: 302, distance: 13.5
click at [73, 307] on div at bounding box center [74, 314] width 4 height 51
drag, startPoint x: 112, startPoint y: 303, endPoint x: 104, endPoint y: 303, distance: 7.8
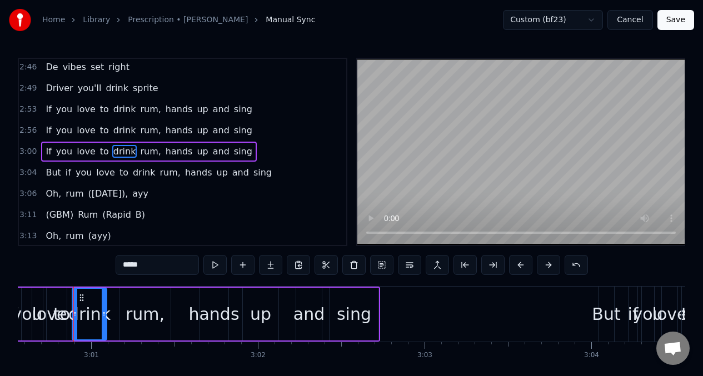
click at [103, 303] on div at bounding box center [104, 314] width 4 height 51
click at [126, 302] on div "rum," at bounding box center [144, 314] width 51 height 53
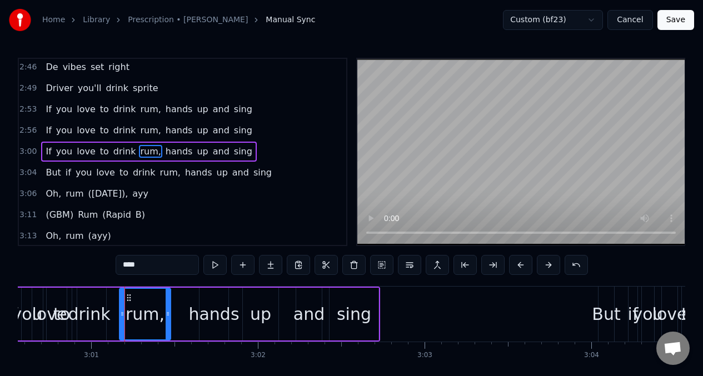
click at [101, 310] on div "drink" at bounding box center [89, 314] width 42 height 25
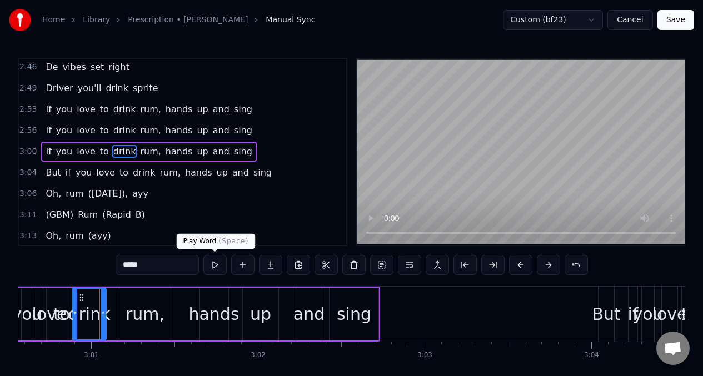
click at [212, 267] on button at bounding box center [214, 265] width 23 height 20
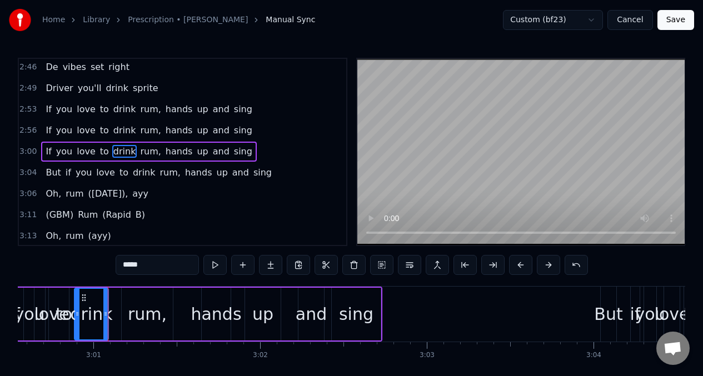
click at [141, 303] on div "rum," at bounding box center [147, 314] width 39 height 25
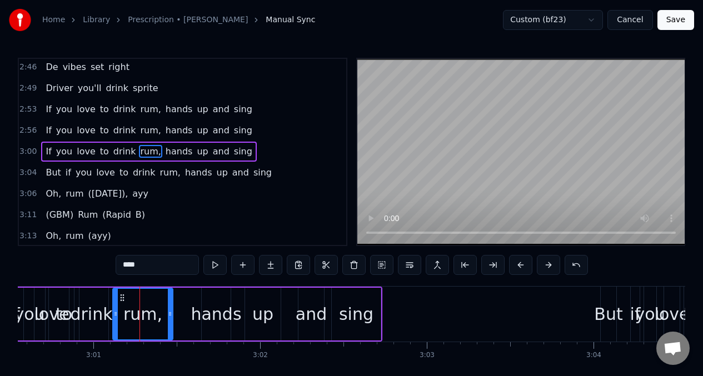
drag, startPoint x: 125, startPoint y: 310, endPoint x: 116, endPoint y: 308, distance: 9.0
click at [116, 310] on icon at bounding box center [115, 314] width 4 height 9
click at [38, 313] on div "love" at bounding box center [51, 314] width 35 height 25
type input "****"
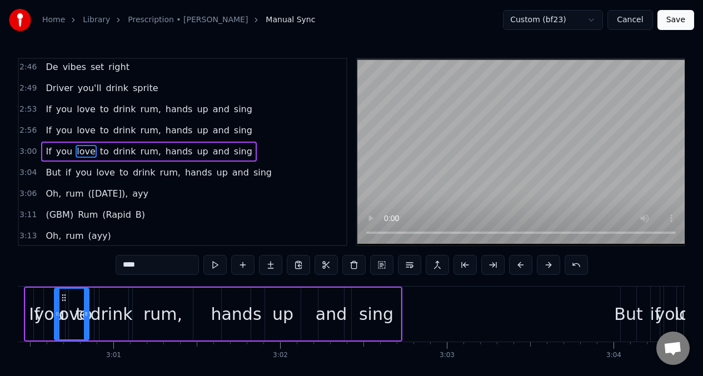
scroll to position [0, 30061]
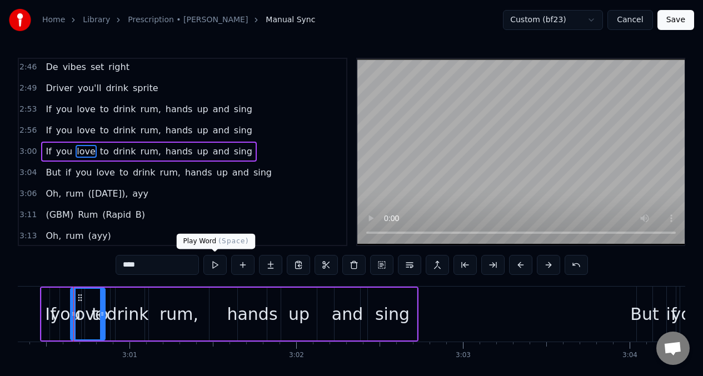
click at [210, 265] on button at bounding box center [214, 265] width 23 height 20
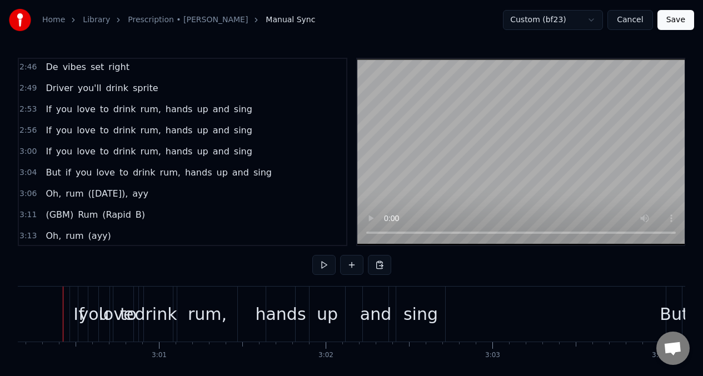
scroll to position [0, 30021]
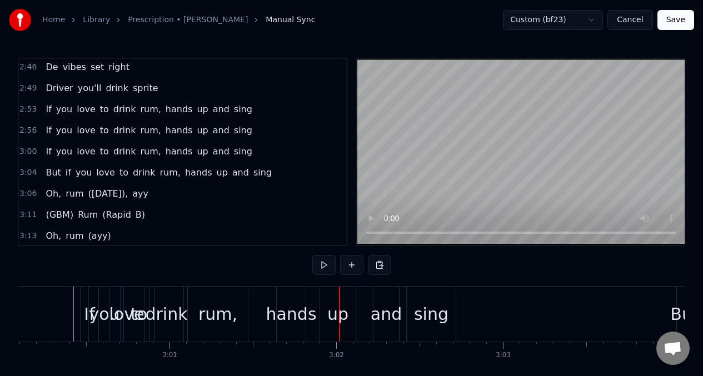
click at [169, 304] on div "drink" at bounding box center [166, 314] width 42 height 25
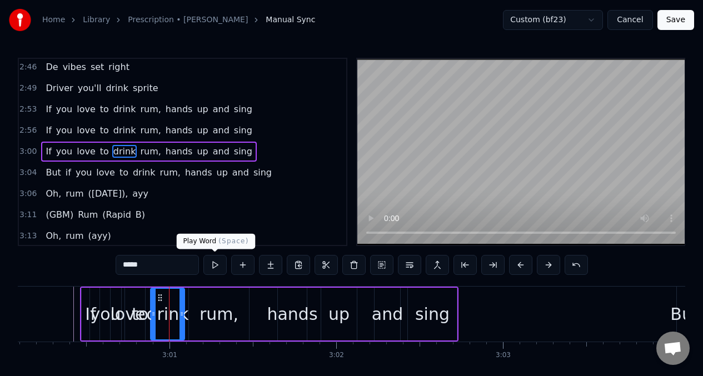
click at [215, 268] on button at bounding box center [214, 265] width 23 height 20
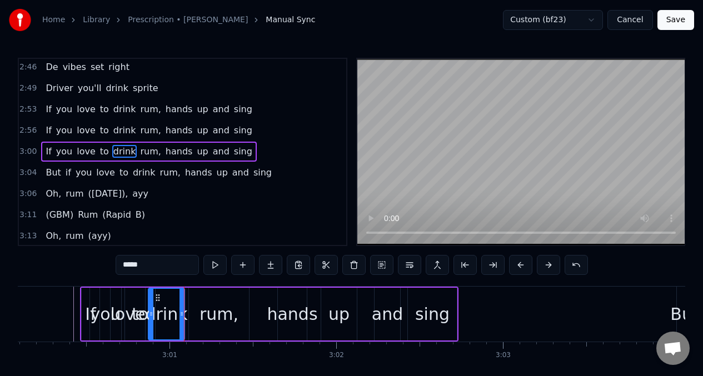
click at [151, 305] on div at bounding box center [151, 314] width 4 height 51
drag, startPoint x: 181, startPoint y: 302, endPoint x: 172, endPoint y: 302, distance: 9.5
click at [172, 302] on div at bounding box center [172, 314] width 4 height 51
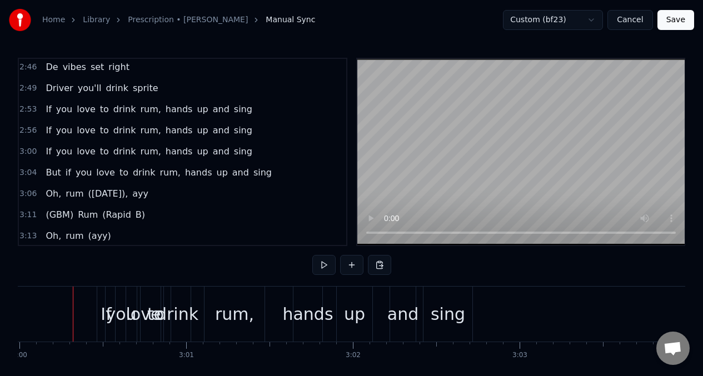
scroll to position [0, 30003]
click at [210, 314] on div "rum," at bounding box center [235, 314] width 60 height 55
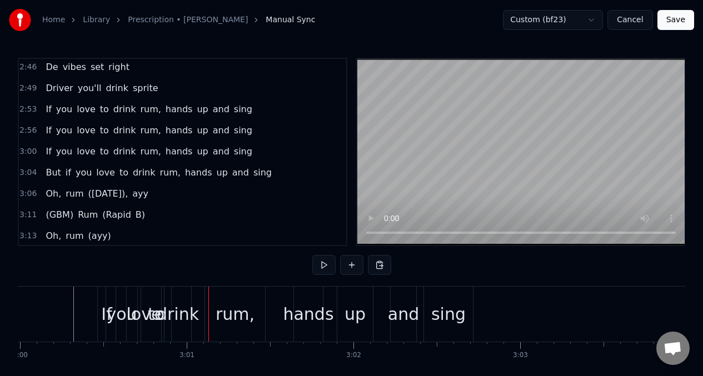
click at [209, 317] on div "rum," at bounding box center [235, 314] width 60 height 55
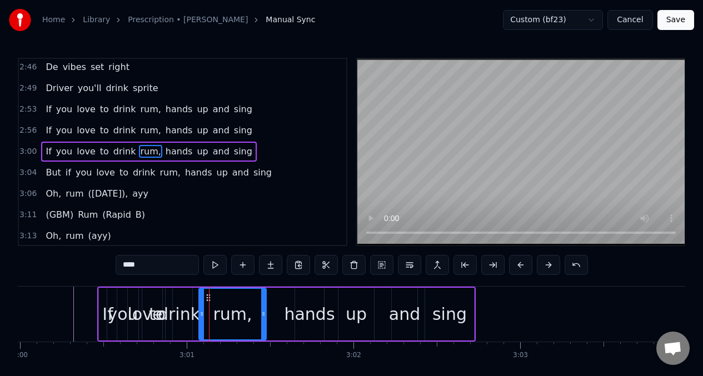
drag, startPoint x: 210, startPoint y: 317, endPoint x: 203, endPoint y: 317, distance: 7.2
click at [203, 317] on icon at bounding box center [201, 314] width 4 height 9
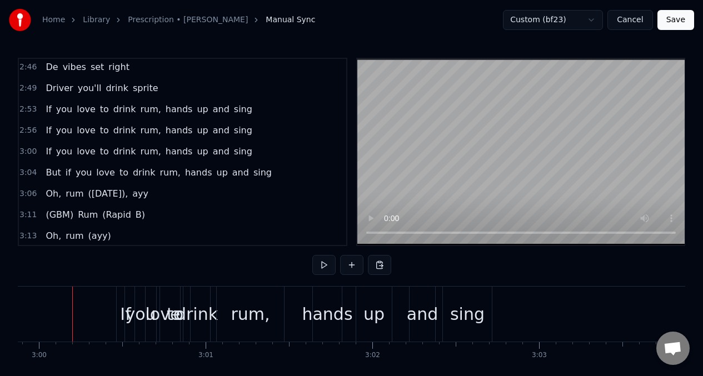
scroll to position [0, 29983]
click at [207, 311] on div "drink" at bounding box center [198, 314] width 42 height 25
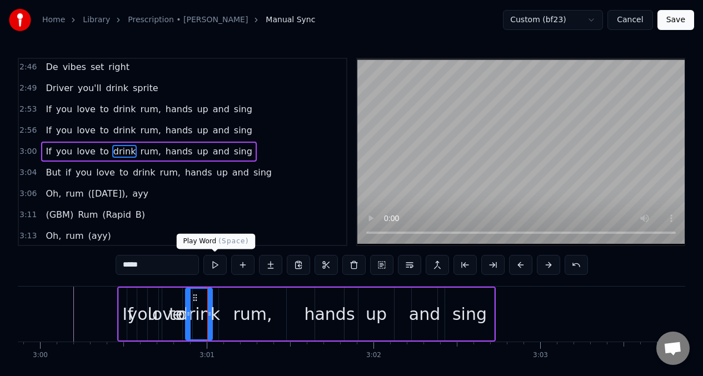
click at [215, 266] on button at bounding box center [214, 265] width 23 height 20
click at [216, 266] on button at bounding box center [214, 265] width 23 height 20
click at [272, 304] on div "rum," at bounding box center [252, 314] width 67 height 53
type input "****"
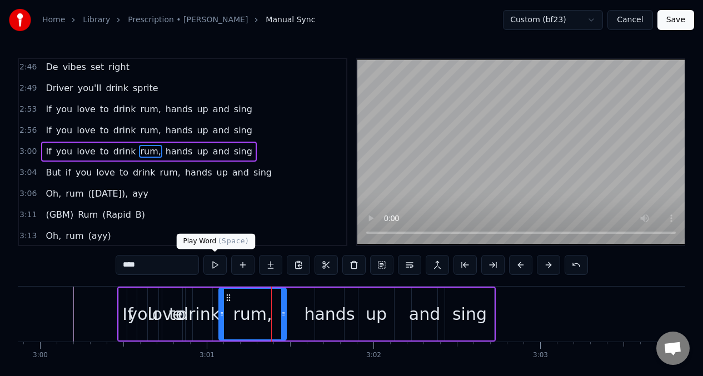
click at [215, 262] on button at bounding box center [214, 265] width 23 height 20
click at [216, 263] on button at bounding box center [214, 265] width 23 height 20
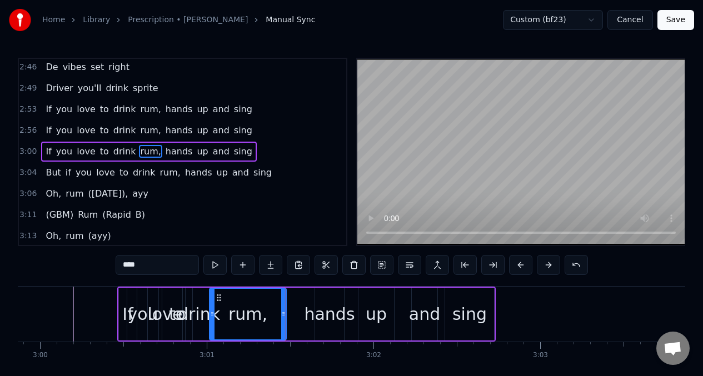
drag, startPoint x: 221, startPoint y: 306, endPoint x: 266, endPoint y: 308, distance: 45.6
click at [213, 304] on div at bounding box center [212, 314] width 4 height 51
drag, startPoint x: 283, startPoint y: 306, endPoint x: 256, endPoint y: 304, distance: 27.9
click at [256, 304] on div at bounding box center [255, 314] width 4 height 51
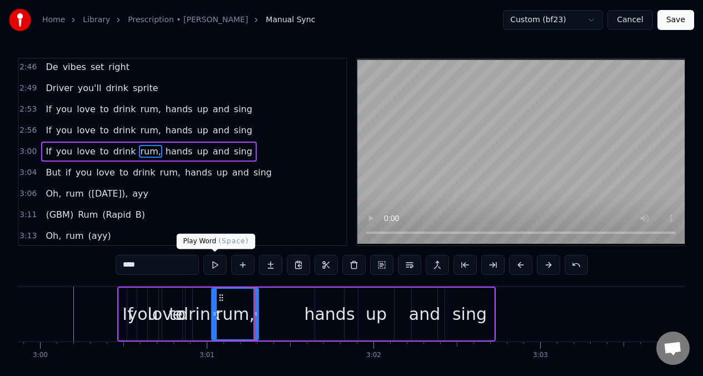
click at [214, 266] on button at bounding box center [214, 265] width 23 height 20
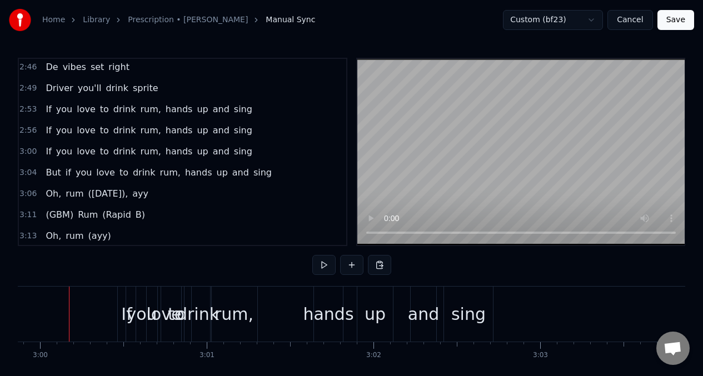
scroll to position [0, 29979]
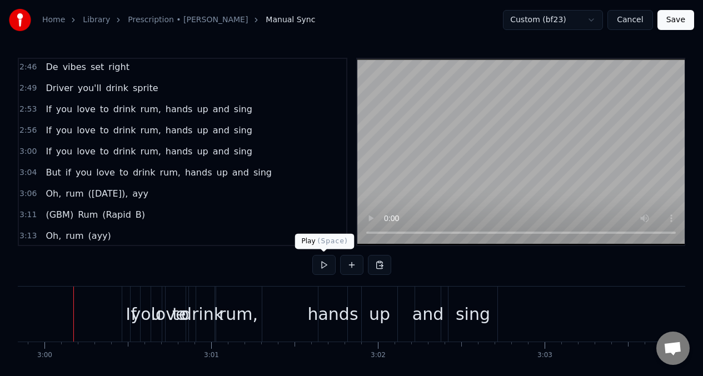
click at [321, 267] on button at bounding box center [323, 265] width 23 height 20
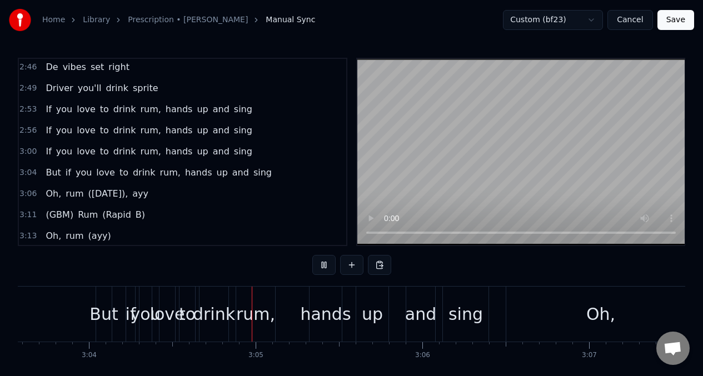
scroll to position [0, 30606]
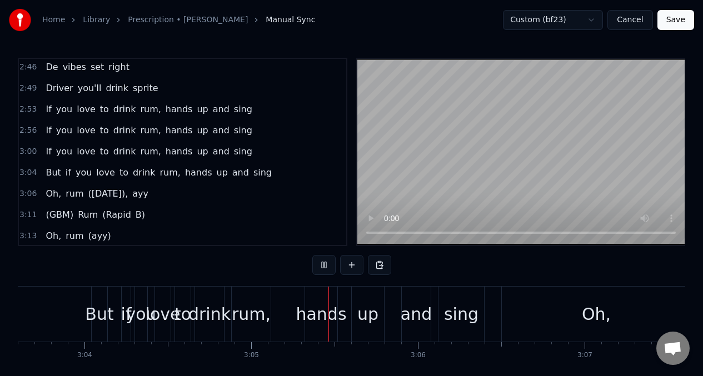
click at [322, 267] on button at bounding box center [323, 265] width 23 height 20
click at [97, 316] on div "But" at bounding box center [99, 314] width 28 height 25
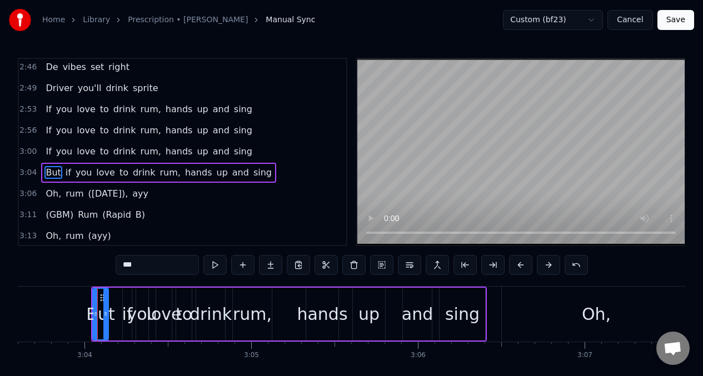
scroll to position [1206, 0]
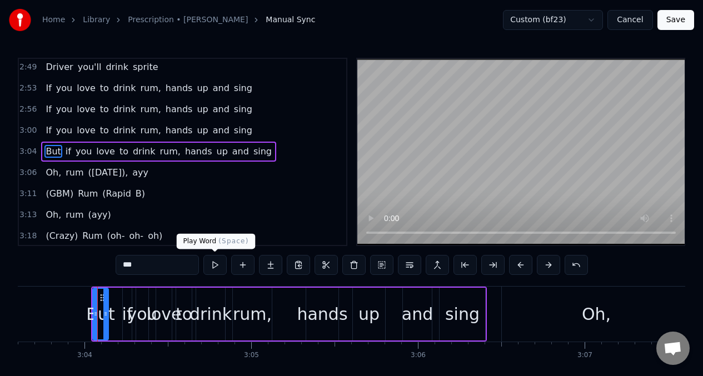
click at [213, 264] on button at bounding box center [214, 265] width 23 height 20
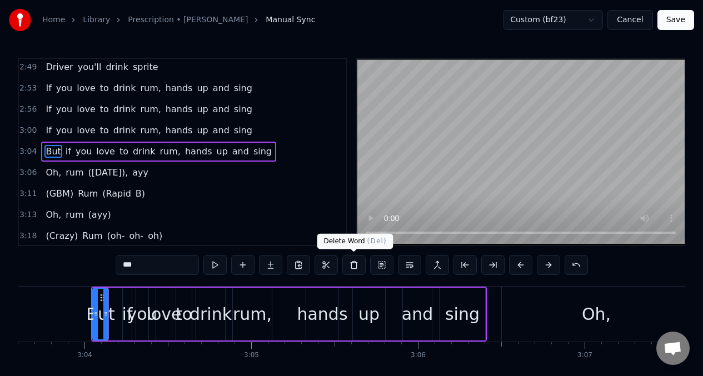
click at [353, 264] on button at bounding box center [353, 265] width 23 height 20
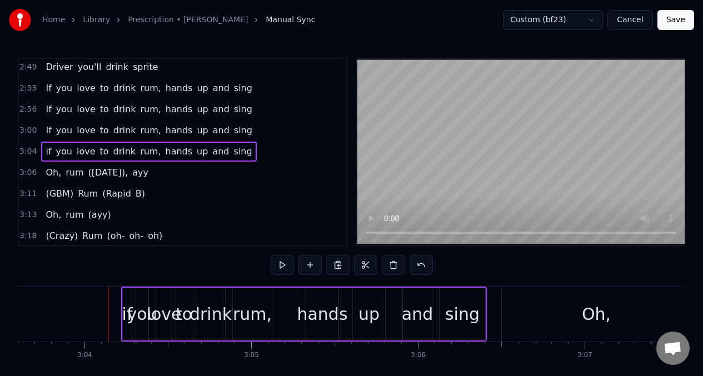
click at [123, 315] on div "if" at bounding box center [127, 314] width 11 height 25
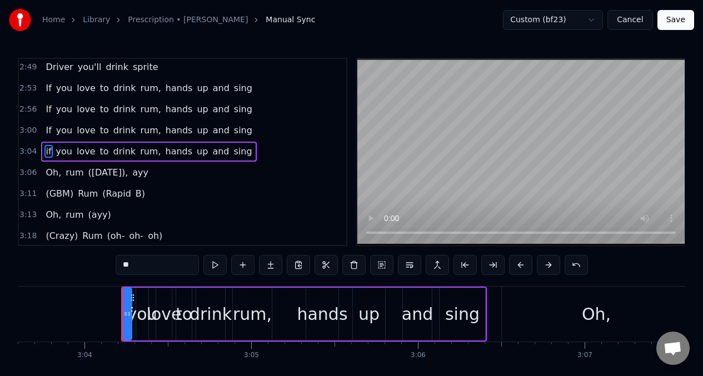
click at [135, 268] on input "**" at bounding box center [157, 265] width 83 height 20
click at [134, 269] on input "**" at bounding box center [157, 265] width 83 height 20
type input "*"
type input "**"
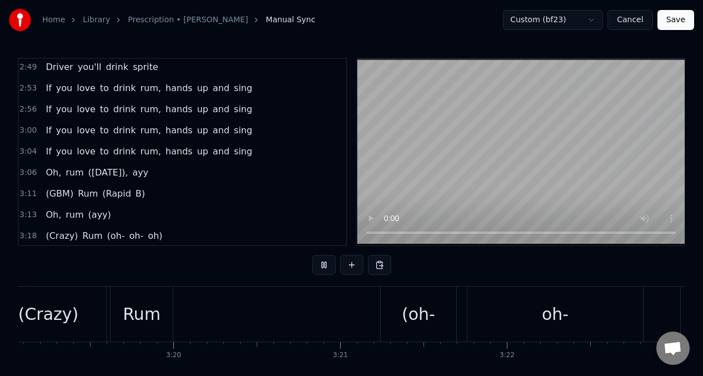
scroll to position [0, 33768]
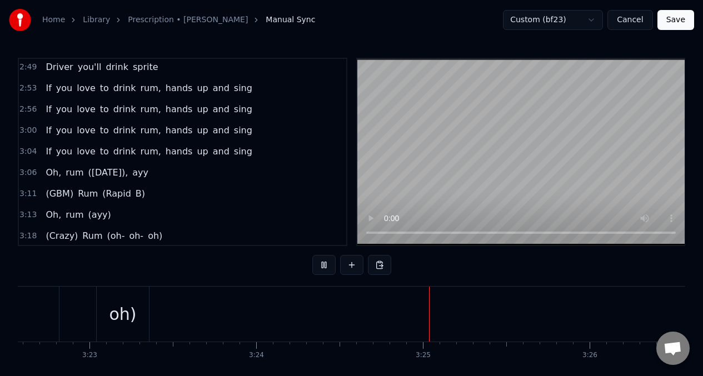
click at [45, 155] on span "If" at bounding box center [48, 151] width 8 height 13
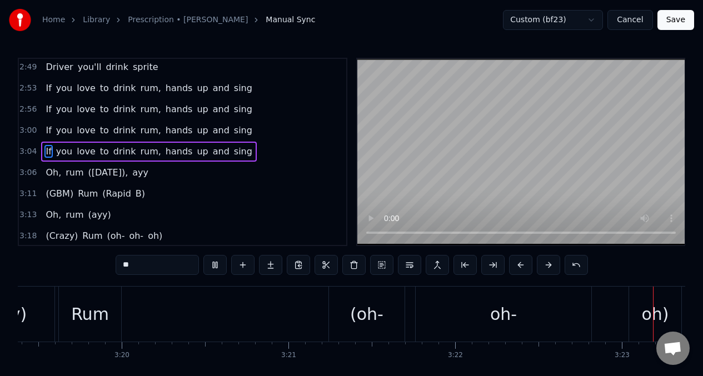
scroll to position [0, 33624]
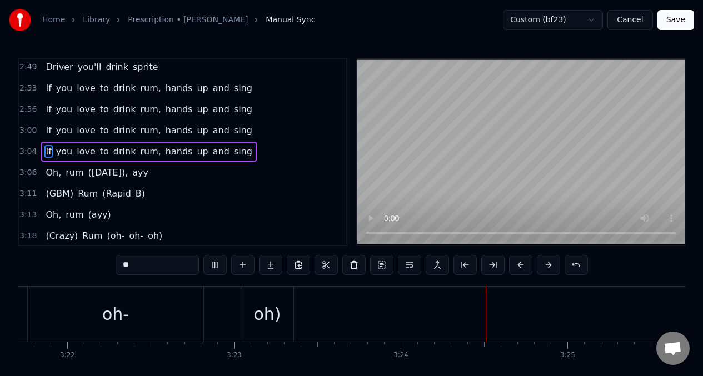
click at [43, 169] on div "Oh, rum ([DATE]), ayy" at bounding box center [97, 173] width 112 height 20
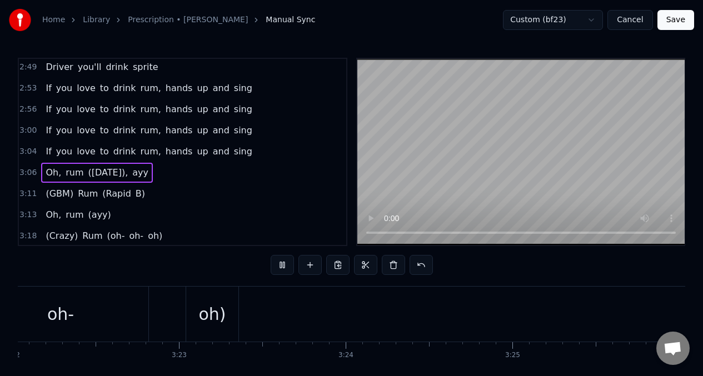
click at [46, 171] on span "Oh," at bounding box center [53, 172] width 18 height 13
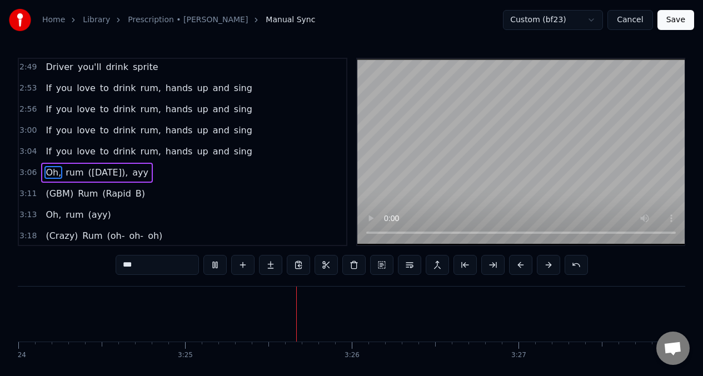
scroll to position [1207, 0]
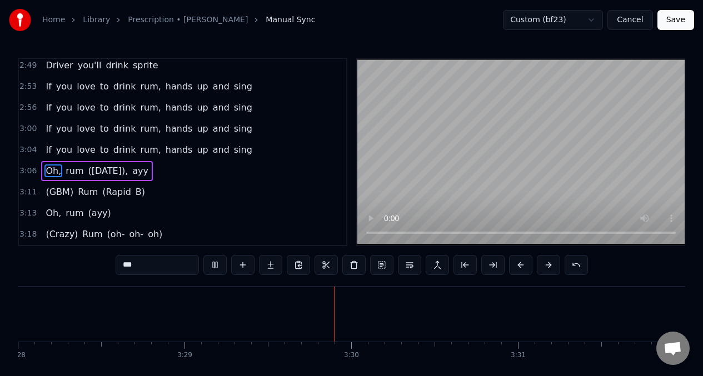
click at [56, 238] on span "(Crazy)" at bounding box center [61, 234] width 34 height 13
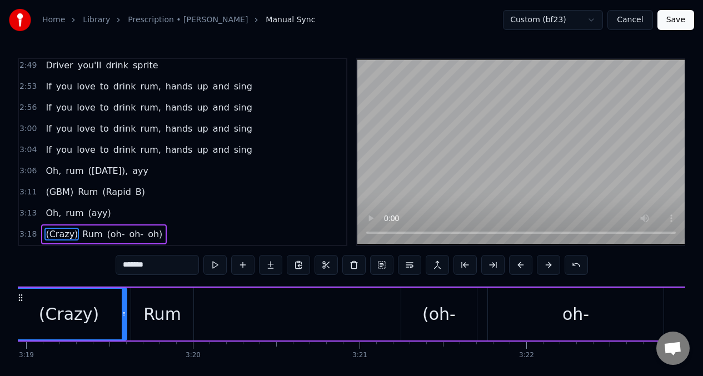
scroll to position [0, 33101]
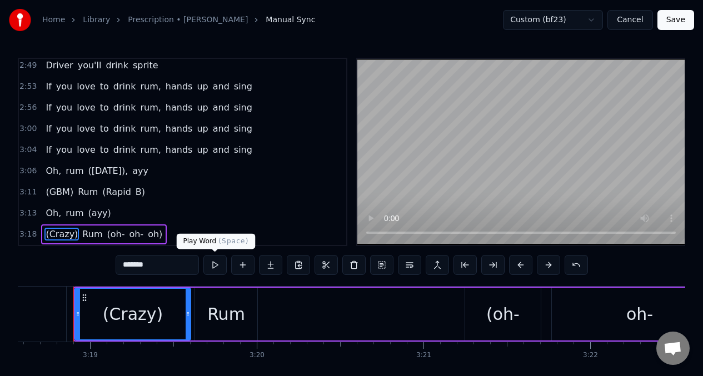
click at [215, 267] on button at bounding box center [214, 265] width 23 height 20
click at [214, 264] on button at bounding box center [214, 265] width 23 height 20
click at [213, 264] on button at bounding box center [214, 265] width 23 height 20
click at [161, 267] on input "*******" at bounding box center [157, 265] width 83 height 20
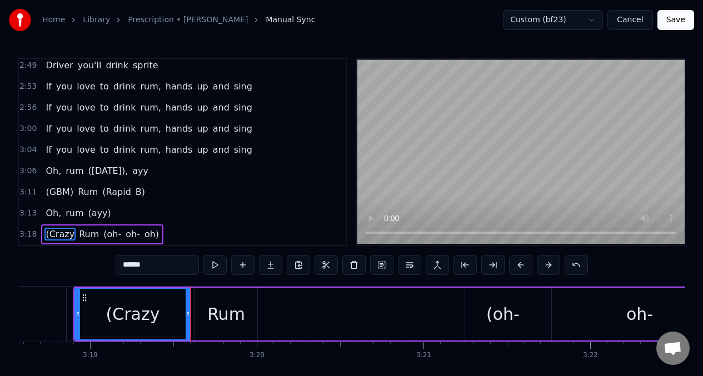
click at [127, 266] on input "******" at bounding box center [157, 265] width 83 height 20
click at [221, 322] on div "Rum" at bounding box center [226, 314] width 38 height 25
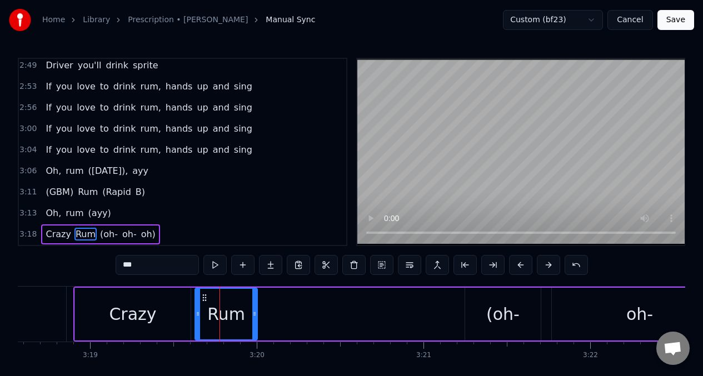
scroll to position [46, 0]
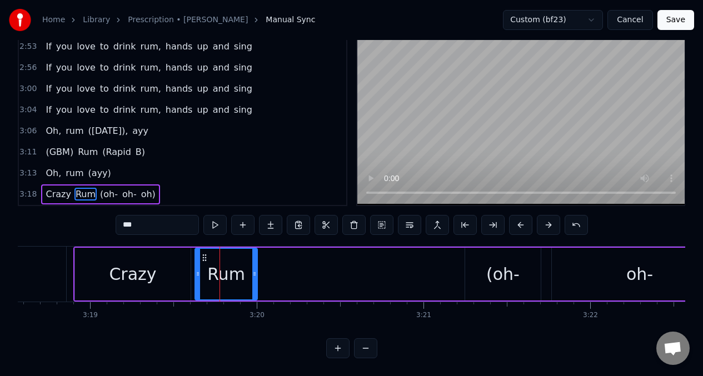
click at [149, 219] on input "***" at bounding box center [157, 225] width 83 height 20
click at [123, 221] on input "****" at bounding box center [157, 225] width 83 height 20
click at [103, 269] on div "Crazy" at bounding box center [133, 274] width 116 height 53
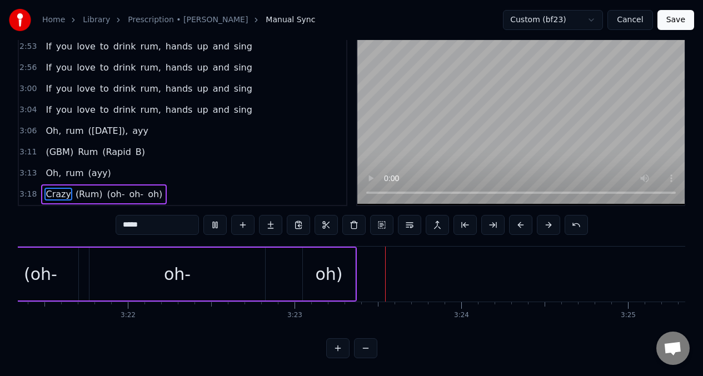
scroll to position [0, 33702]
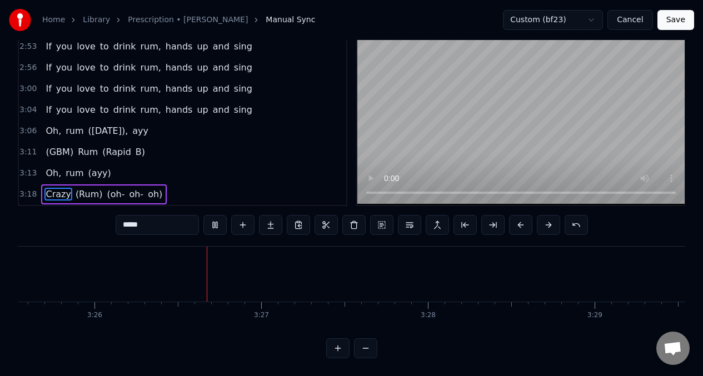
click at [48, 124] on span "Oh," at bounding box center [53, 130] width 18 height 13
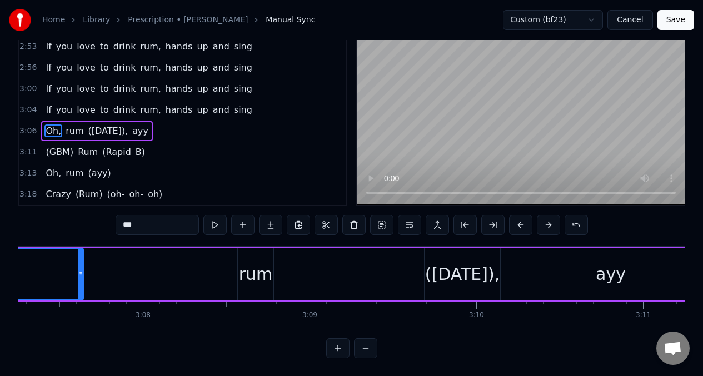
scroll to position [0, 31034]
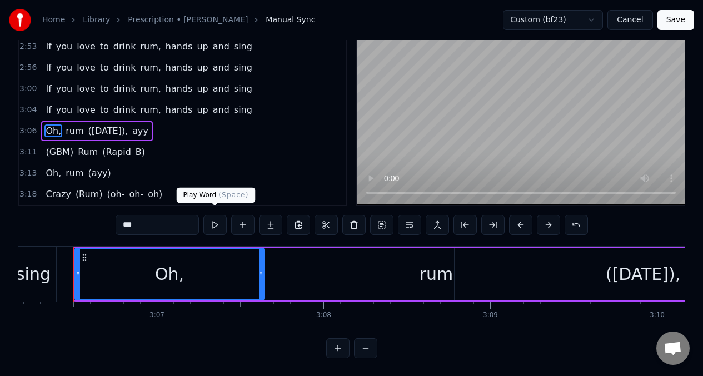
click at [215, 218] on button at bounding box center [214, 225] width 23 height 20
click at [213, 221] on button at bounding box center [214, 225] width 23 height 20
click at [147, 221] on input "***" at bounding box center [157, 225] width 83 height 20
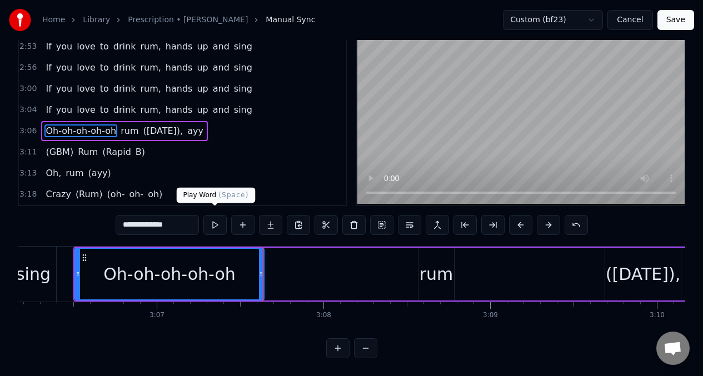
click at [217, 222] on button at bounding box center [214, 225] width 23 height 20
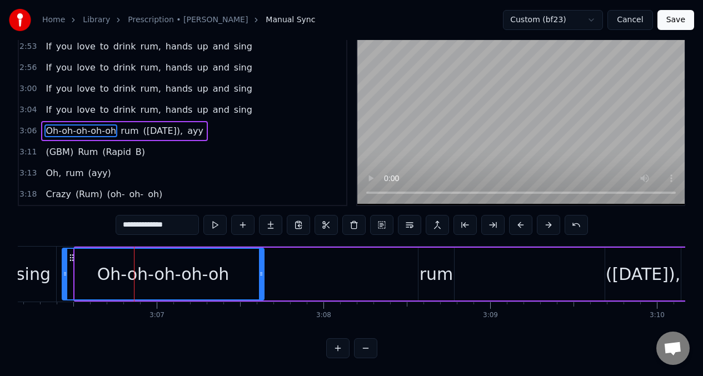
drag, startPoint x: 78, startPoint y: 271, endPoint x: 65, endPoint y: 264, distance: 14.4
click at [65, 269] on icon at bounding box center [65, 273] width 4 height 9
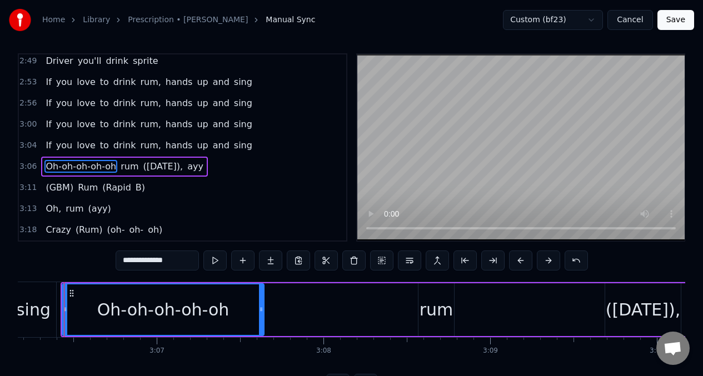
scroll to position [0, 31024]
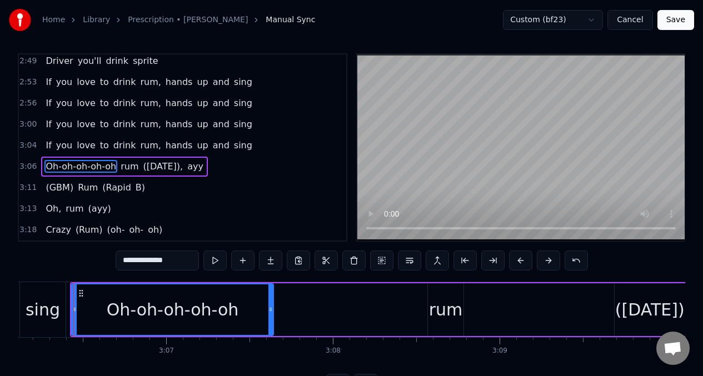
click at [42, 307] on div "sing" at bounding box center [43, 309] width 34 height 25
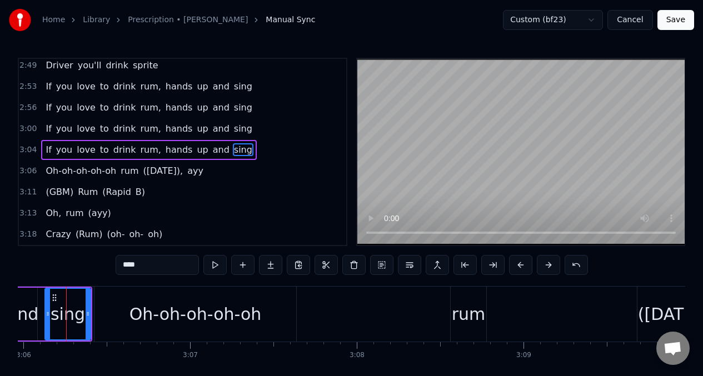
scroll to position [0, 30993]
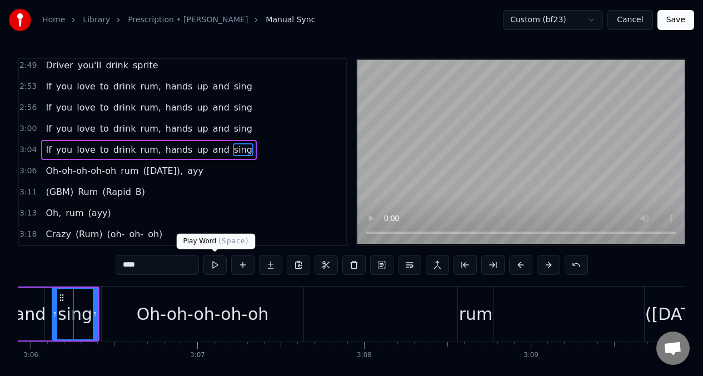
click at [211, 267] on button at bounding box center [214, 265] width 23 height 20
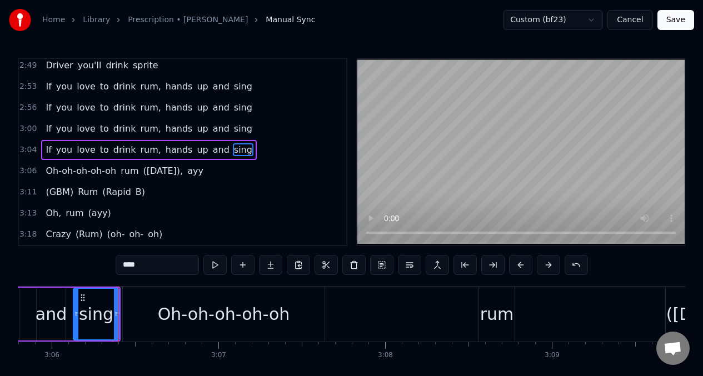
click at [156, 314] on div "Oh-oh-oh-oh-oh" at bounding box center [224, 314] width 202 height 55
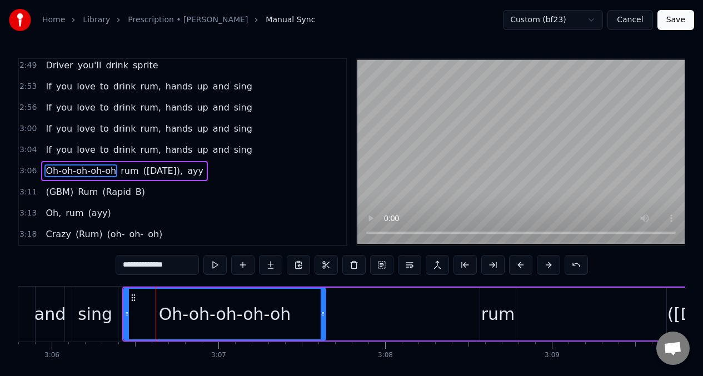
click at [121, 264] on input "**********" at bounding box center [157, 265] width 83 height 20
click at [192, 267] on input "**********" at bounding box center [157, 265] width 83 height 20
click at [45, 148] on span "If" at bounding box center [48, 149] width 8 height 13
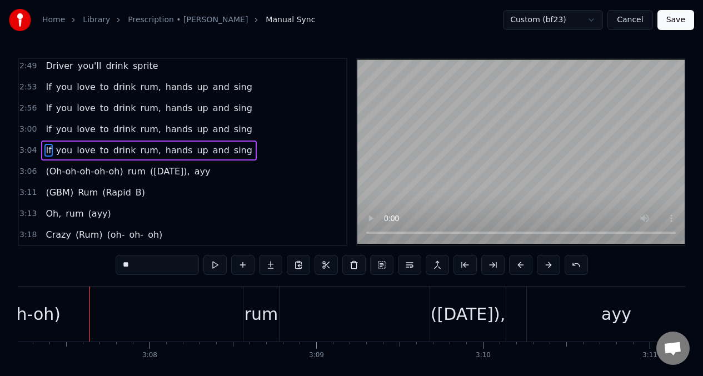
scroll to position [0, 31224]
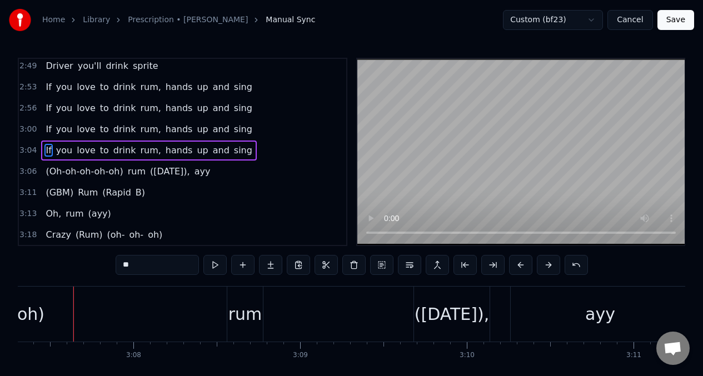
click at [136, 175] on span "rum" at bounding box center [137, 171] width 20 height 13
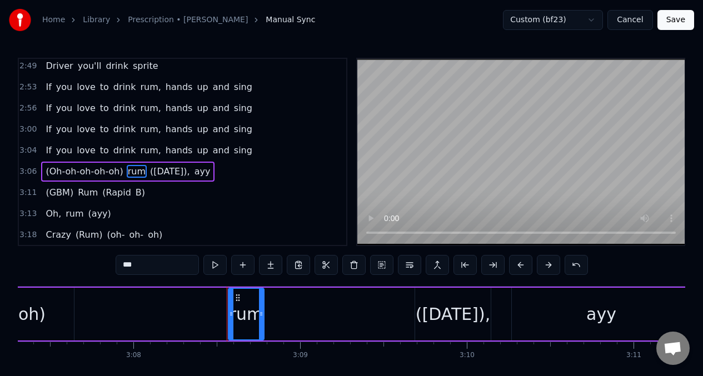
scroll to position [1207, 0]
click at [216, 266] on button at bounding box center [214, 265] width 23 height 20
click at [216, 264] on button at bounding box center [214, 265] width 23 height 20
click at [164, 268] on input "***" at bounding box center [157, 265] width 83 height 20
click at [119, 267] on input "****" at bounding box center [157, 265] width 83 height 20
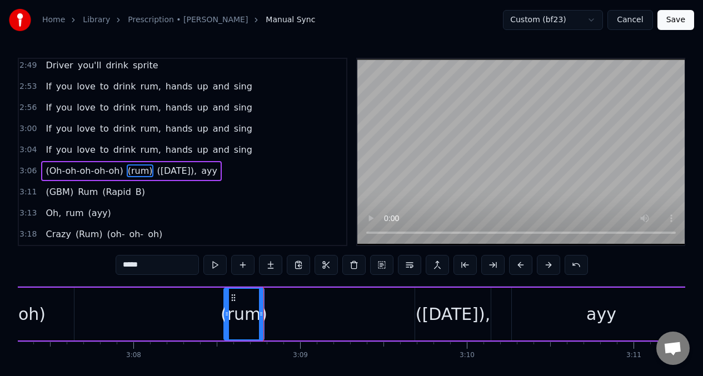
drag, startPoint x: 232, startPoint y: 304, endPoint x: 227, endPoint y: 305, distance: 5.6
click at [227, 305] on div at bounding box center [226, 314] width 4 height 51
drag, startPoint x: 262, startPoint y: 303, endPoint x: 271, endPoint y: 303, distance: 8.9
click at [271, 303] on div at bounding box center [270, 314] width 4 height 51
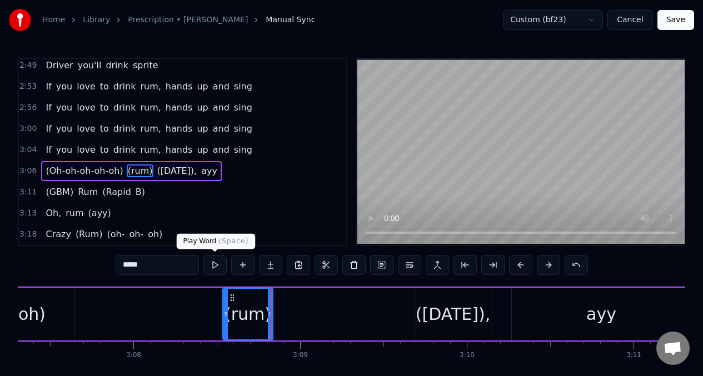
click at [214, 267] on button at bounding box center [214, 265] width 23 height 20
click at [166, 167] on span "([DATE])," at bounding box center [177, 170] width 42 height 13
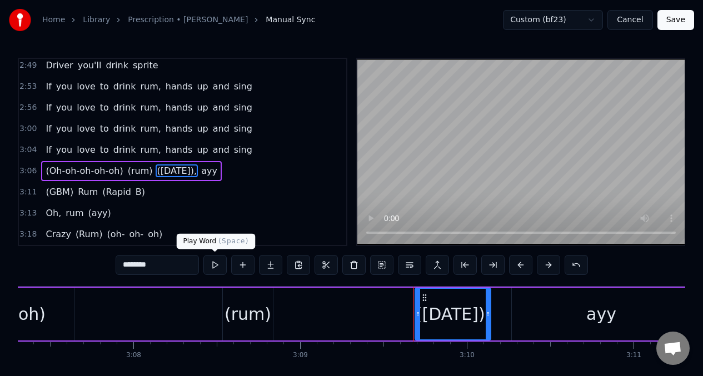
click at [216, 268] on button at bounding box center [214, 265] width 23 height 20
click at [215, 269] on button at bounding box center [214, 265] width 23 height 20
click at [213, 269] on button at bounding box center [214, 265] width 23 height 20
click at [44, 171] on span "(Oh-oh-oh-oh-oh)" at bounding box center [83, 170] width 79 height 13
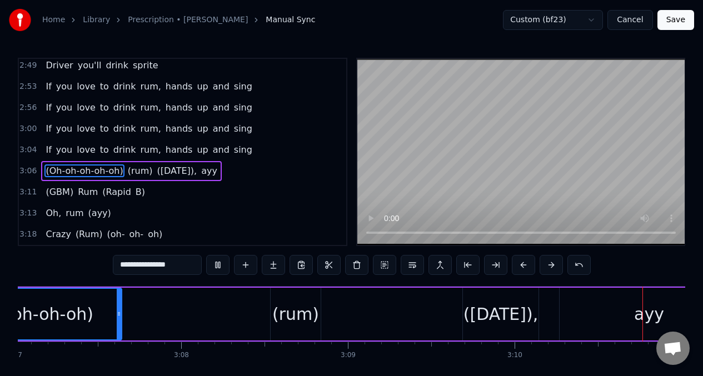
scroll to position [0, 31621]
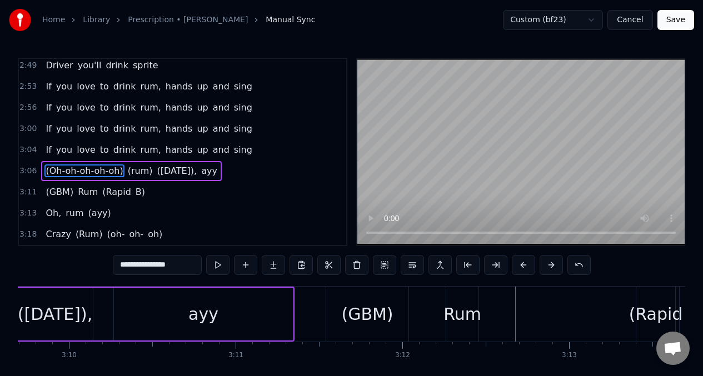
click at [169, 175] on span "([DATE])," at bounding box center [177, 170] width 42 height 13
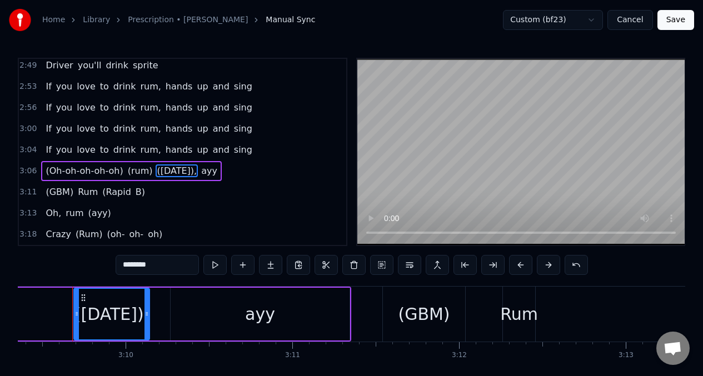
scroll to position [0, 31564]
click at [167, 266] on input "********" at bounding box center [157, 265] width 83 height 20
click at [126, 268] on input "******" at bounding box center [157, 265] width 83 height 20
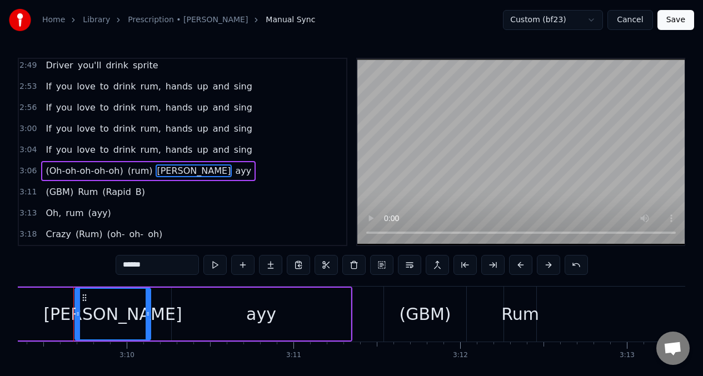
click at [233, 313] on div "ayy" at bounding box center [261, 314] width 179 height 53
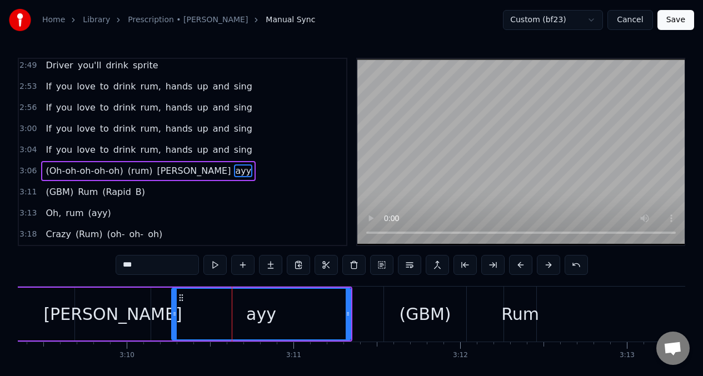
click at [116, 264] on input "***" at bounding box center [157, 265] width 83 height 20
click at [428, 321] on div "(GBM)" at bounding box center [425, 314] width 52 height 25
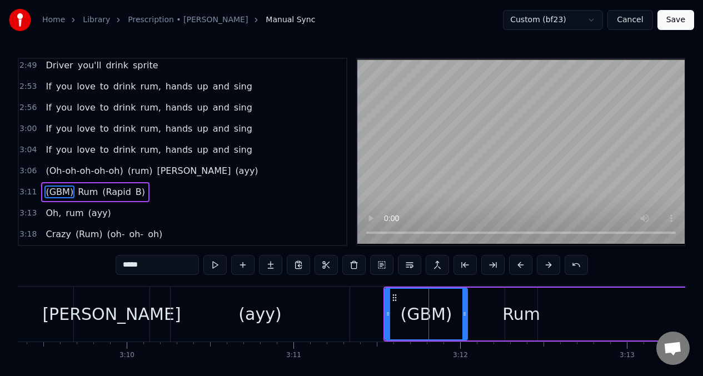
scroll to position [4, 0]
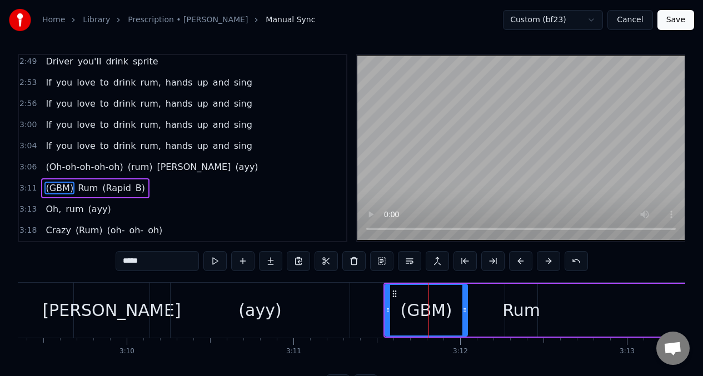
click at [154, 262] on input "*****" at bounding box center [157, 261] width 83 height 20
click at [126, 262] on input "****" at bounding box center [157, 261] width 83 height 20
click at [521, 308] on div "Rum" at bounding box center [521, 310] width 38 height 25
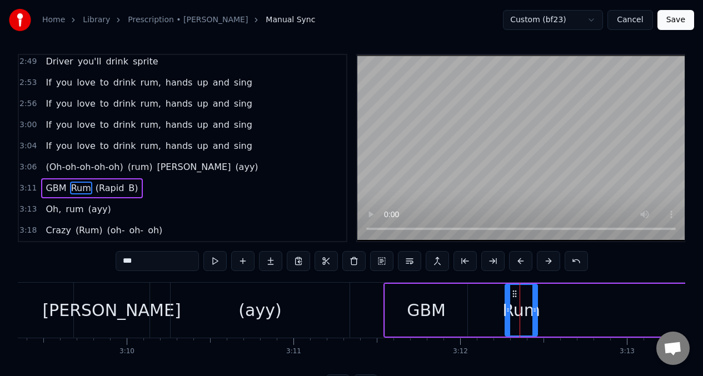
click at [215, 264] on button at bounding box center [214, 261] width 23 height 20
drag, startPoint x: 536, startPoint y: 303, endPoint x: 543, endPoint y: 304, distance: 7.2
click at [543, 304] on div at bounding box center [542, 310] width 4 height 51
click at [502, 303] on div at bounding box center [503, 310] width 4 height 51
click at [163, 262] on input "***" at bounding box center [157, 261] width 83 height 20
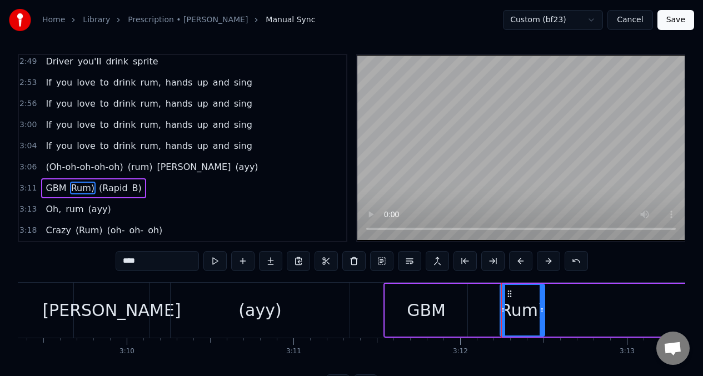
click at [122, 260] on input "****" at bounding box center [157, 261] width 83 height 20
click at [525, 306] on div "(Rum)" at bounding box center [522, 310] width 51 height 25
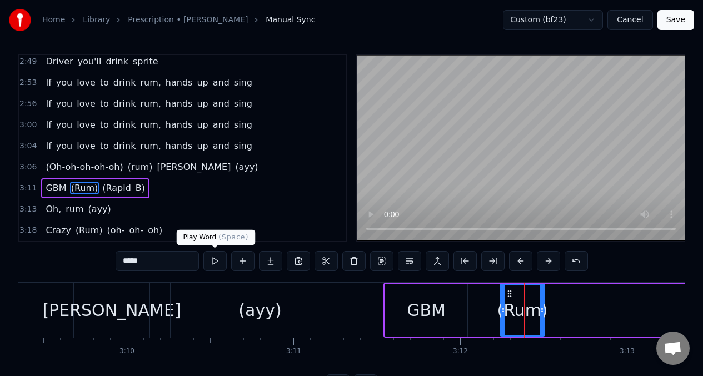
click at [214, 261] on button at bounding box center [214, 261] width 23 height 20
click at [214, 260] on button at bounding box center [214, 261] width 23 height 20
click at [113, 193] on span "(Rapid" at bounding box center [116, 188] width 31 height 13
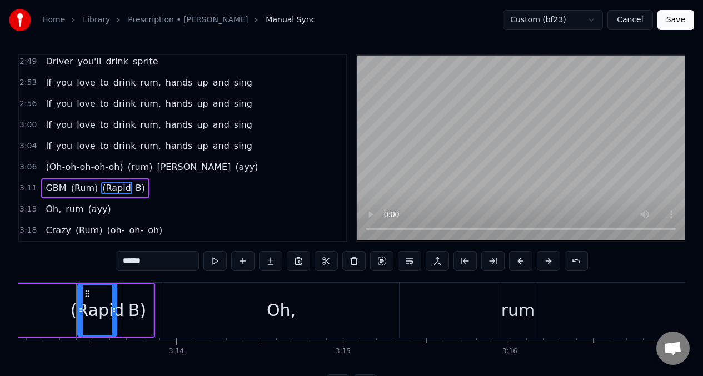
scroll to position [0, 32184]
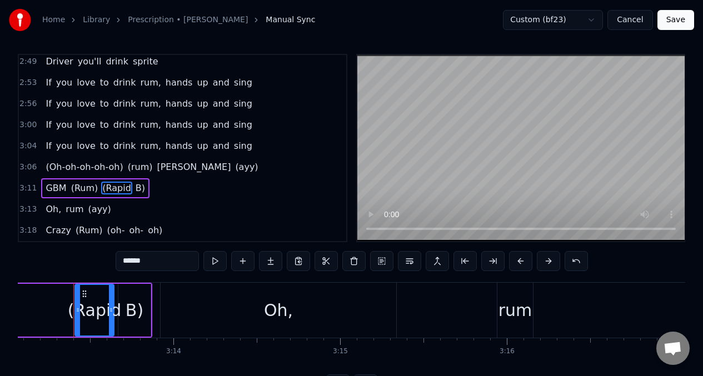
click at [126, 261] on input "******" at bounding box center [157, 261] width 83 height 20
click at [156, 263] on input "*****" at bounding box center [157, 261] width 83 height 20
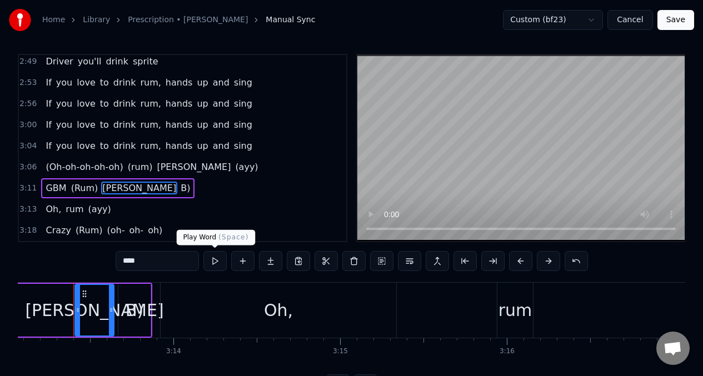
click at [216, 266] on button at bounding box center [214, 261] width 23 height 20
click at [214, 263] on button at bounding box center [214, 261] width 23 height 20
click at [137, 313] on div "B)" at bounding box center [135, 310] width 18 height 25
type input "**"
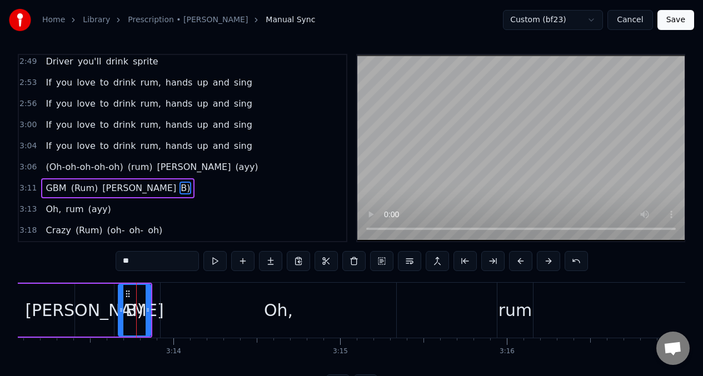
click at [354, 262] on button at bounding box center [353, 261] width 23 height 20
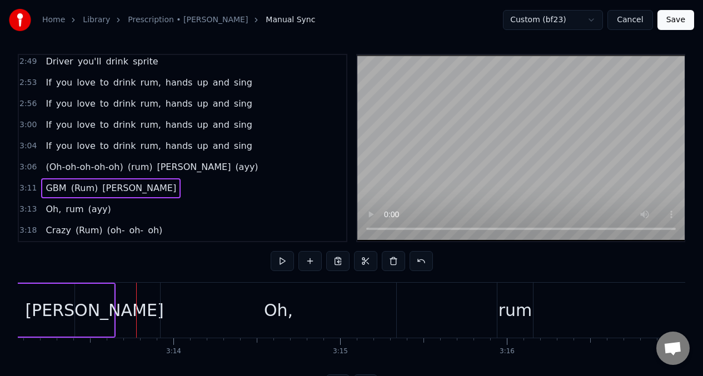
click at [97, 316] on div "[PERSON_NAME]" at bounding box center [94, 310] width 138 height 25
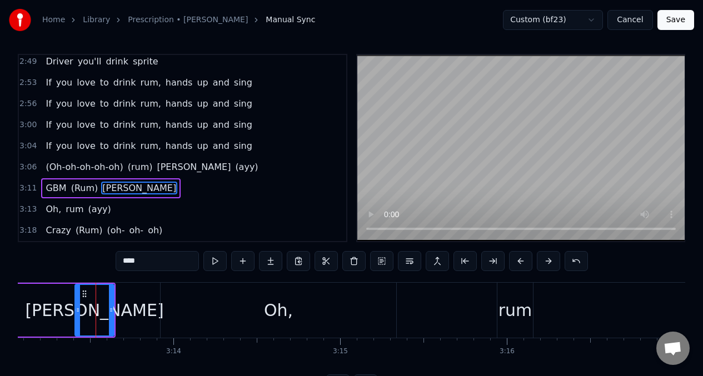
click at [150, 267] on input "****" at bounding box center [157, 261] width 83 height 20
drag, startPoint x: 112, startPoint y: 311, endPoint x: 128, endPoint y: 306, distance: 17.3
click at [130, 307] on icon at bounding box center [129, 310] width 4 height 9
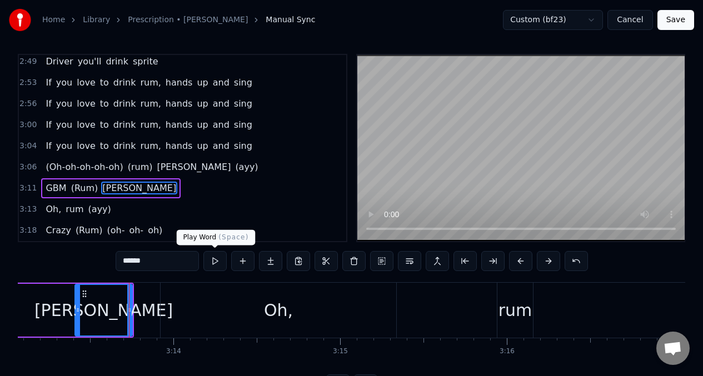
click at [214, 264] on button at bounding box center [214, 261] width 23 height 20
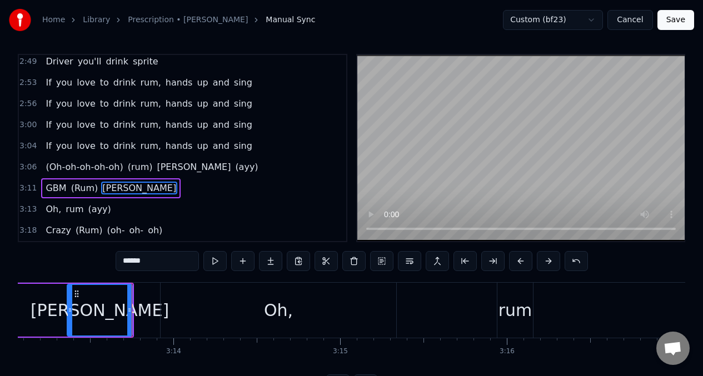
drag, startPoint x: 77, startPoint y: 300, endPoint x: 68, endPoint y: 300, distance: 8.9
click at [68, 300] on div at bounding box center [70, 310] width 4 height 51
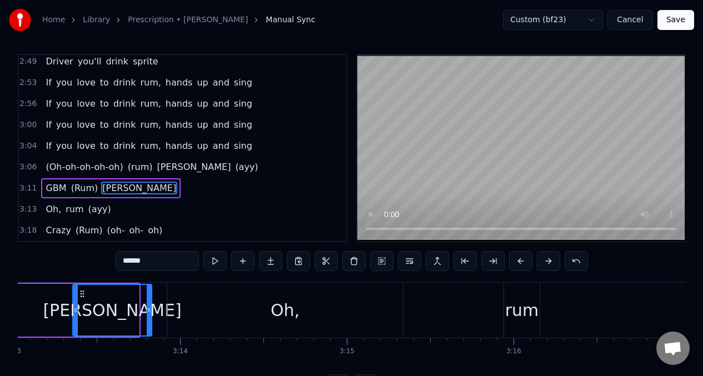
drag, startPoint x: 137, startPoint y: 298, endPoint x: 150, endPoint y: 298, distance: 12.8
click at [150, 298] on div at bounding box center [149, 310] width 4 height 51
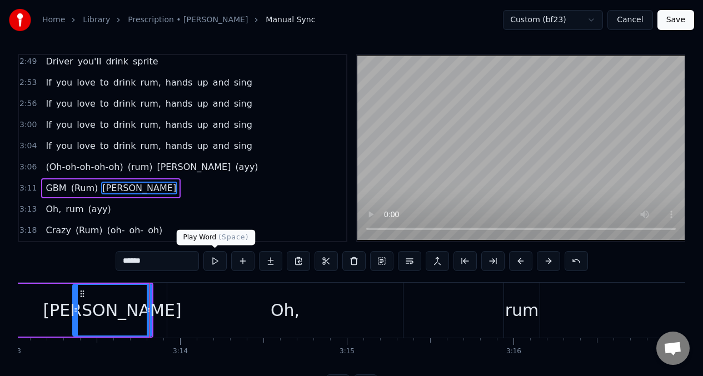
click at [214, 264] on button at bounding box center [214, 261] width 23 height 20
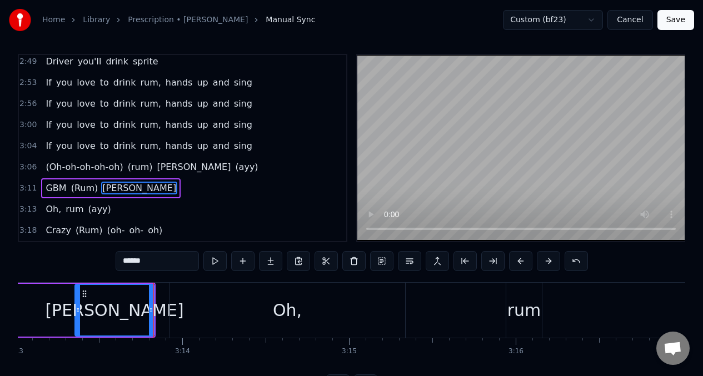
click at [214, 264] on button at bounding box center [214, 261] width 23 height 20
drag, startPoint x: 152, startPoint y: 308, endPoint x: 139, endPoint y: 307, distance: 12.8
click at [139, 307] on icon at bounding box center [138, 310] width 4 height 9
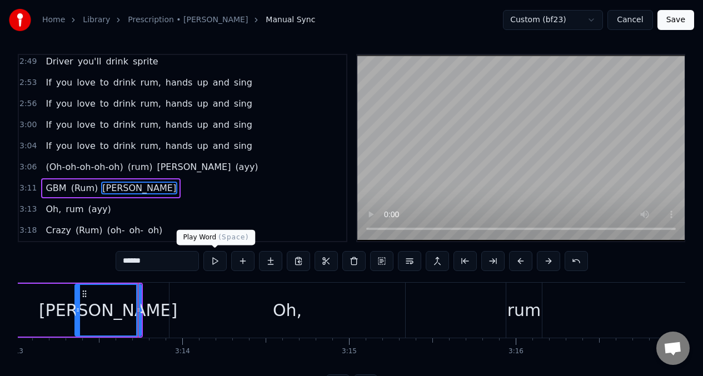
click at [214, 263] on button at bounding box center [214, 261] width 23 height 20
click at [249, 307] on div "Oh," at bounding box center [287, 310] width 236 height 55
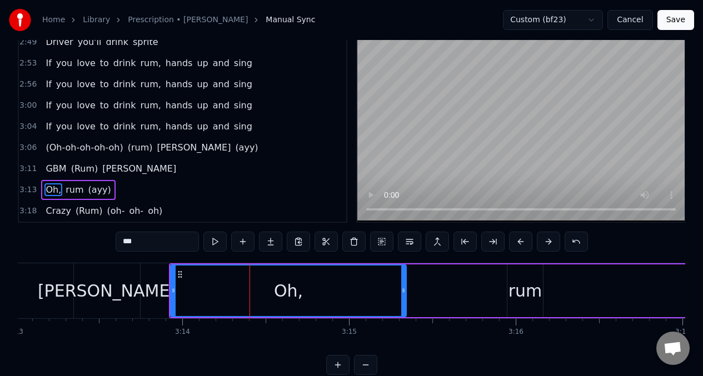
scroll to position [25, 0]
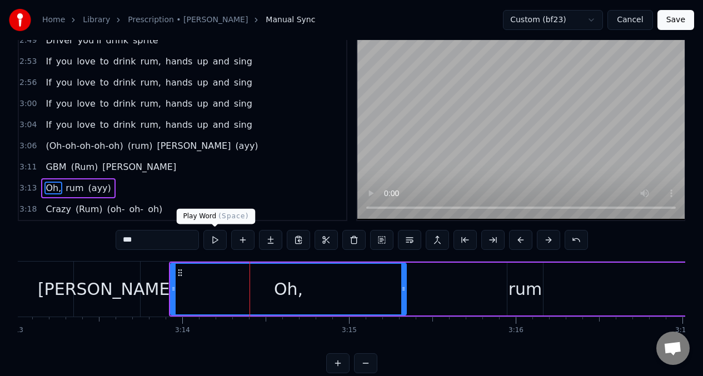
click at [212, 240] on button at bounding box center [214, 240] width 23 height 20
click at [123, 240] on input "***" at bounding box center [157, 240] width 83 height 20
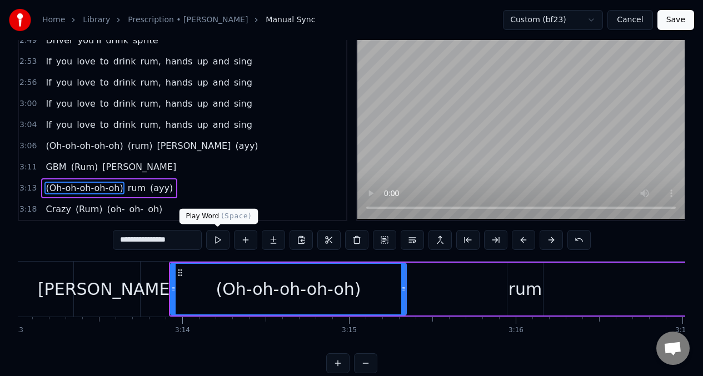
click at [217, 244] on button at bounding box center [217, 240] width 23 height 20
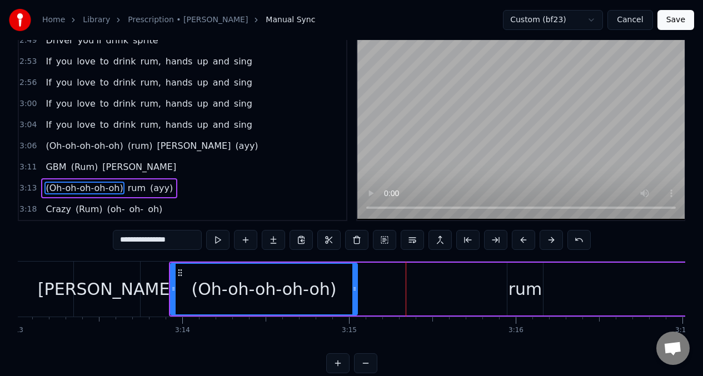
drag, startPoint x: 404, startPoint y: 292, endPoint x: 355, endPoint y: 294, distance: 49.5
click at [355, 296] on div at bounding box center [354, 289] width 4 height 51
click at [215, 241] on button at bounding box center [217, 240] width 23 height 20
drag, startPoint x: 351, startPoint y: 286, endPoint x: 341, endPoint y: 283, distance: 10.4
click at [343, 284] on icon at bounding box center [345, 288] width 4 height 9
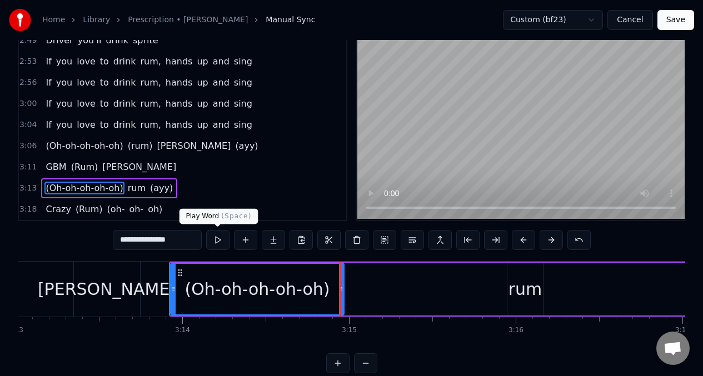
click at [218, 245] on button at bounding box center [217, 240] width 23 height 20
click at [217, 245] on button at bounding box center [217, 240] width 23 height 20
click at [534, 295] on div "rum" at bounding box center [525, 289] width 34 height 25
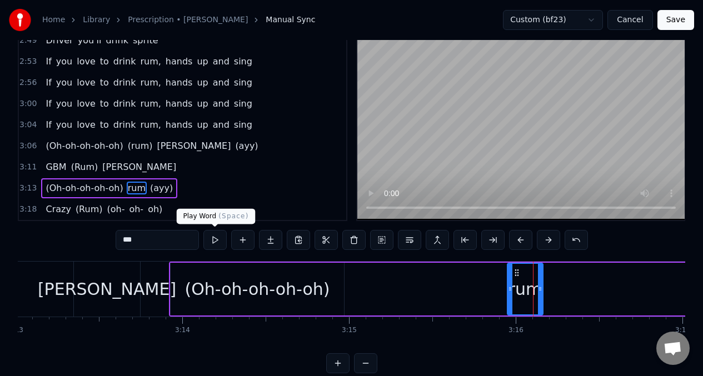
click at [214, 241] on button at bounding box center [214, 240] width 23 height 20
click at [156, 186] on span "(ayy)" at bounding box center [161, 188] width 25 height 13
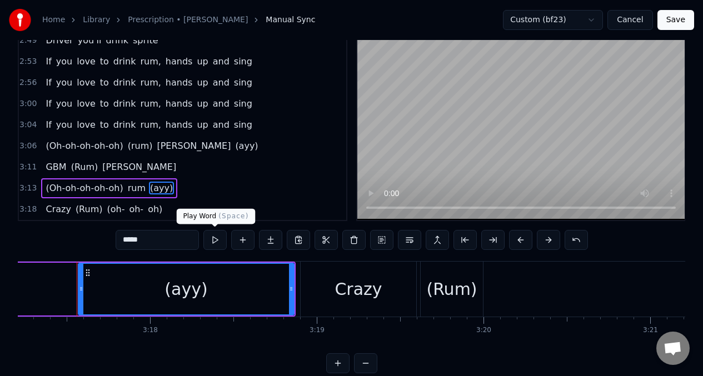
scroll to position [0, 32877]
click at [217, 241] on button at bounding box center [214, 240] width 23 height 20
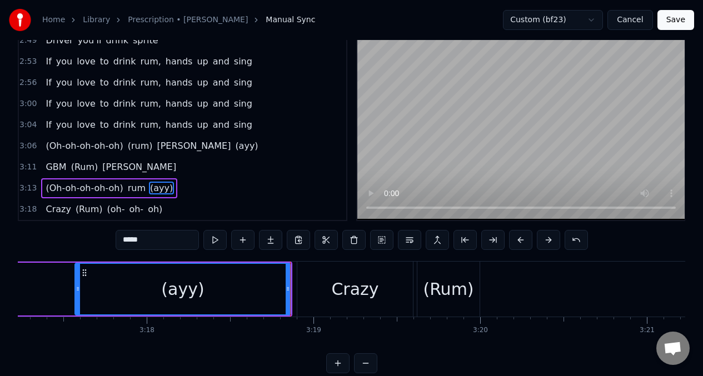
click at [217, 241] on button at bounding box center [214, 240] width 23 height 20
click at [50, 164] on span "GBM" at bounding box center [55, 167] width 23 height 13
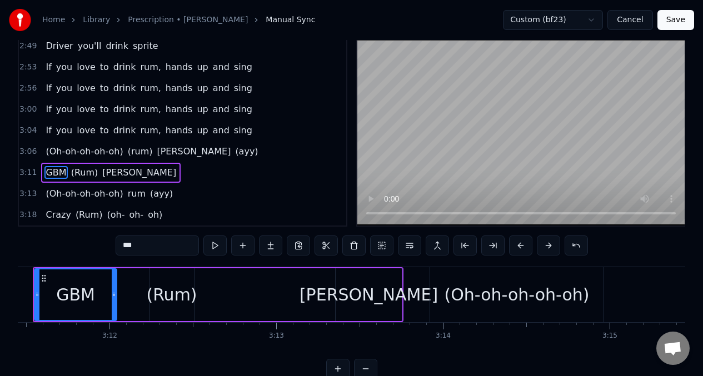
scroll to position [0, 31874]
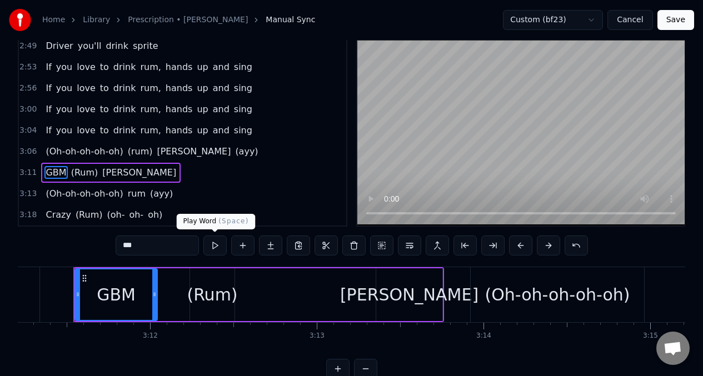
click at [216, 249] on button at bounding box center [214, 246] width 23 height 20
click at [400, 295] on div "[PERSON_NAME]" at bounding box center [409, 294] width 138 height 25
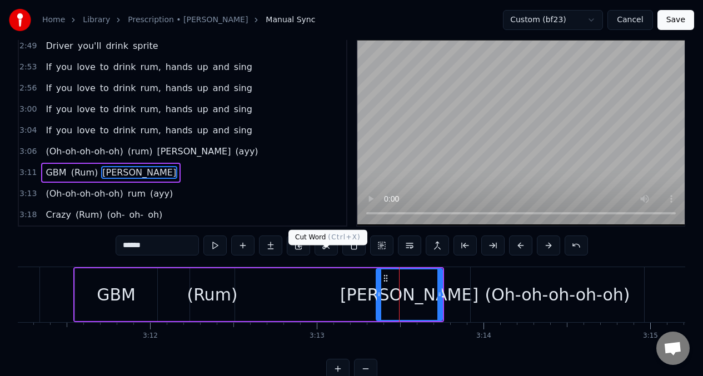
scroll to position [4, 0]
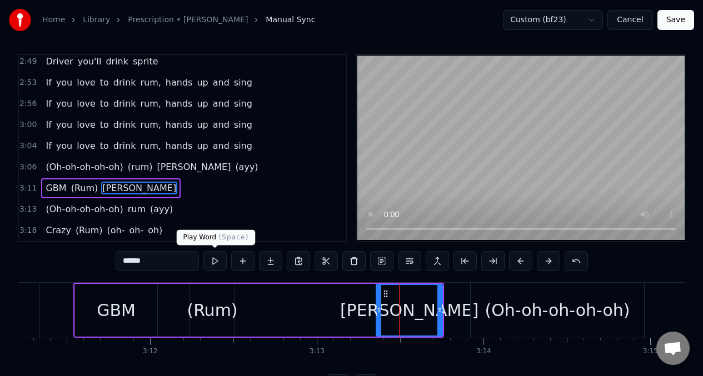
click at [218, 258] on button at bounding box center [214, 261] width 23 height 20
click at [531, 327] on div "(Oh-oh-oh-oh-oh)" at bounding box center [557, 310] width 173 height 55
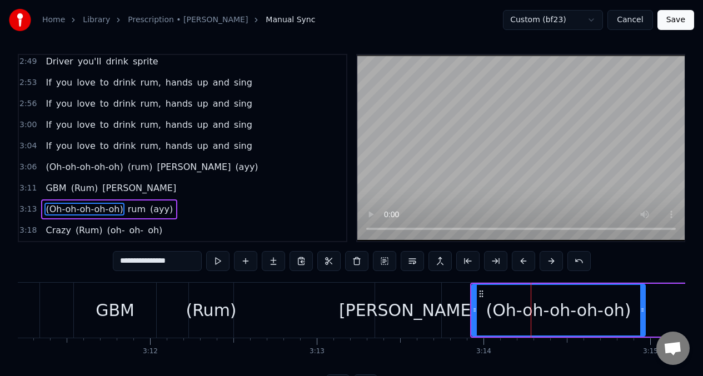
scroll to position [25, 0]
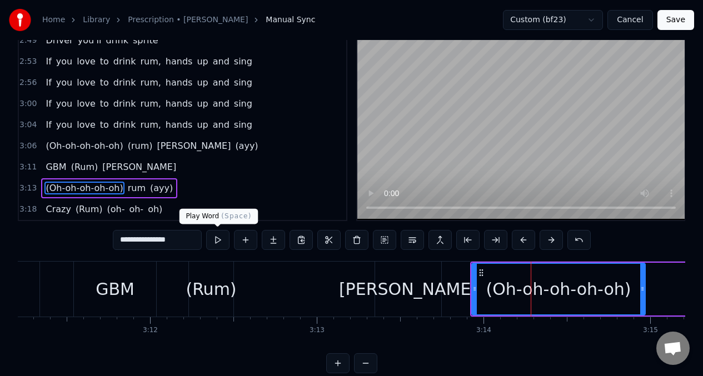
click at [221, 242] on button at bounding box center [217, 240] width 23 height 20
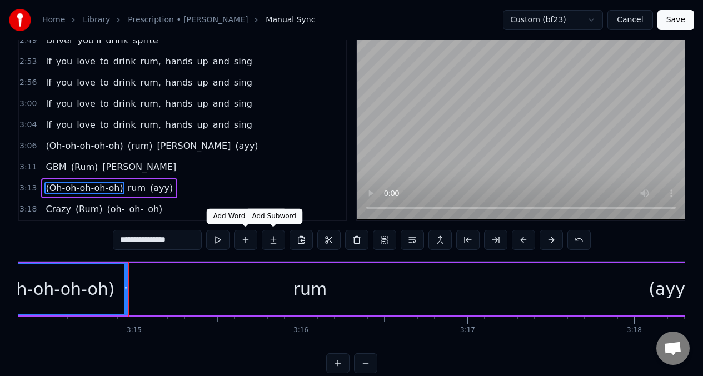
scroll to position [0, 32445]
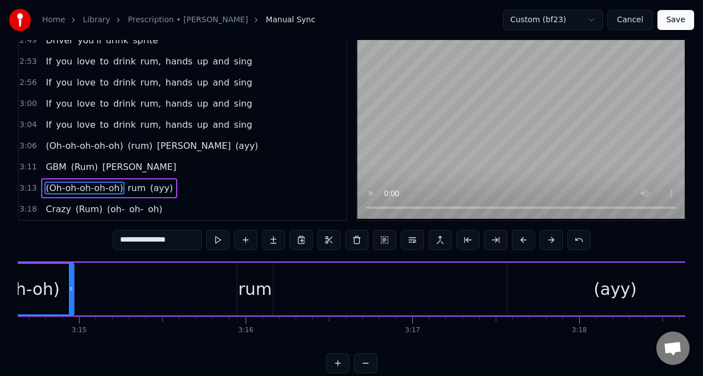
click at [244, 281] on div "rum" at bounding box center [255, 289] width 34 height 25
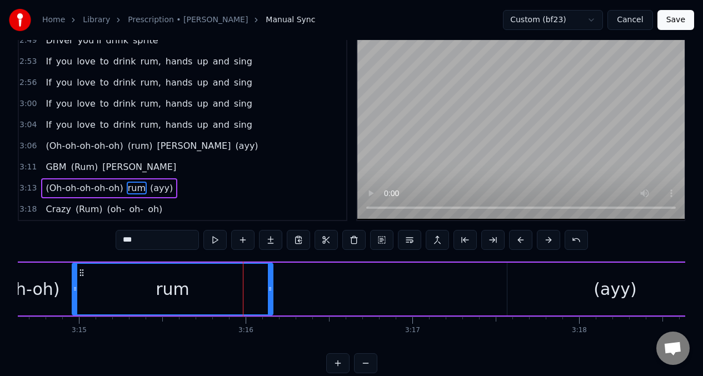
drag, startPoint x: 239, startPoint y: 281, endPoint x: 129, endPoint y: 250, distance: 114.3
click at [74, 279] on div at bounding box center [75, 289] width 4 height 51
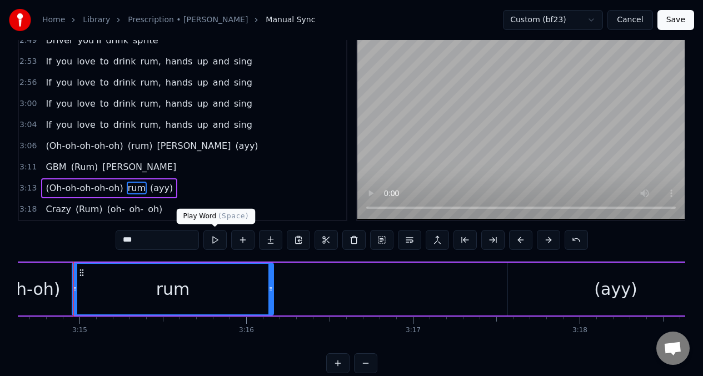
click at [218, 242] on button at bounding box center [214, 240] width 23 height 20
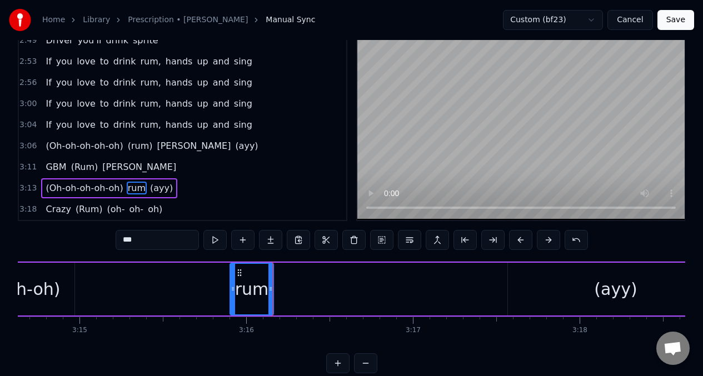
drag, startPoint x: 73, startPoint y: 289, endPoint x: 232, endPoint y: 279, distance: 158.7
click at [232, 279] on div at bounding box center [233, 289] width 4 height 51
click at [71, 186] on span "(Oh-oh-oh-oh-oh)" at bounding box center [83, 188] width 79 height 13
type input "**********"
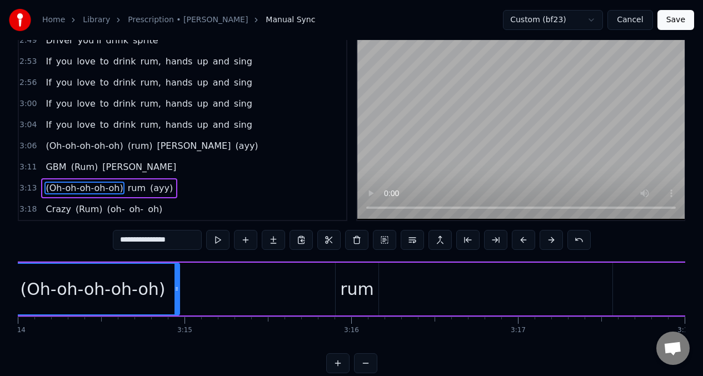
scroll to position [0, 32270]
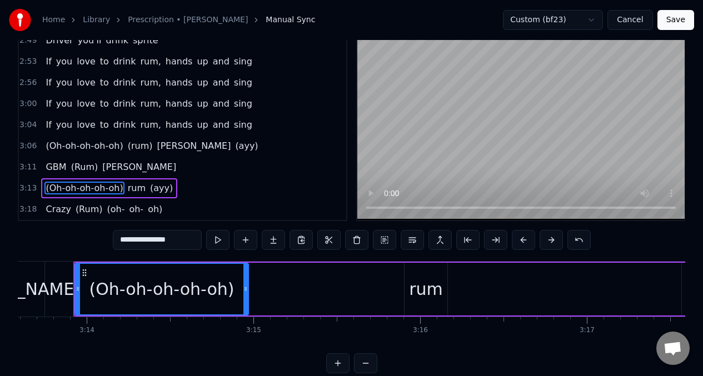
click at [246, 241] on button at bounding box center [245, 240] width 23 height 20
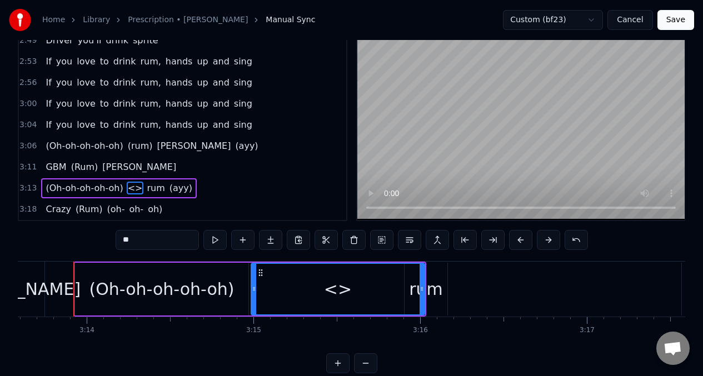
click at [148, 244] on input "**" at bounding box center [157, 240] width 83 height 20
type input "*"
click at [331, 291] on div "podow" at bounding box center [337, 289] width 55 height 25
click at [133, 241] on input "*****" at bounding box center [157, 240] width 83 height 20
type input "******"
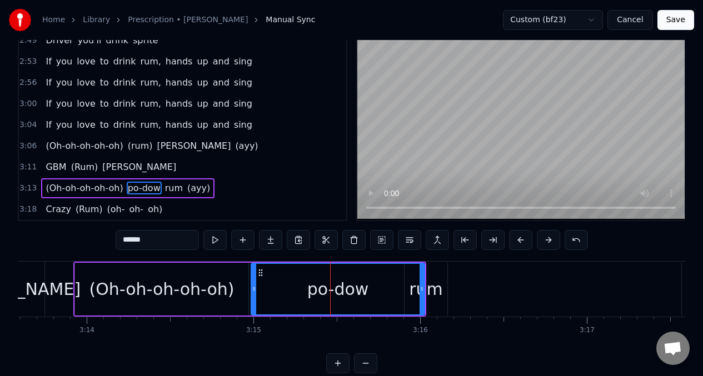
drag, startPoint x: 424, startPoint y: 277, endPoint x: 411, endPoint y: 279, distance: 12.9
click at [411, 279] on div "po-dow" at bounding box center [338, 289] width 174 height 53
click at [422, 281] on div "(Oh-oh-oh-oh-oh) po-dow rum (ayy)" at bounding box center [249, 289] width 353 height 55
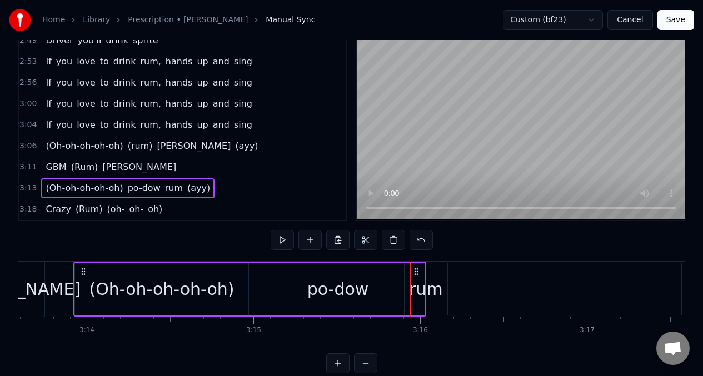
click at [370, 287] on div "po-dow" at bounding box center [337, 289] width 173 height 53
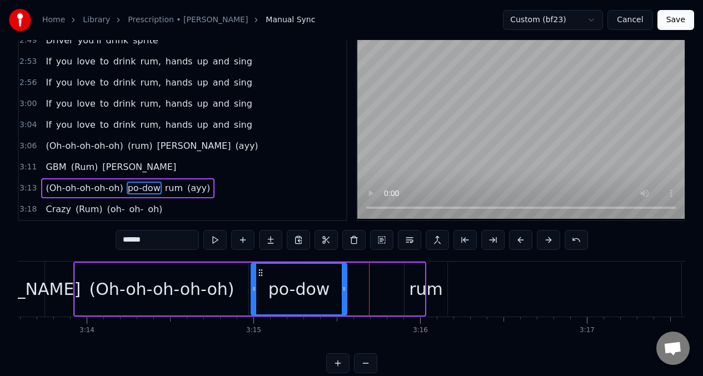
drag, startPoint x: 422, startPoint y: 279, endPoint x: 343, endPoint y: 286, distance: 79.1
click at [343, 286] on div at bounding box center [344, 289] width 4 height 51
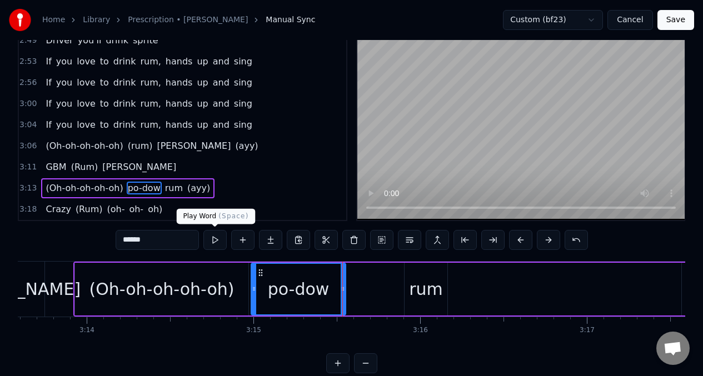
click at [212, 243] on button at bounding box center [214, 240] width 23 height 20
click at [211, 242] on button at bounding box center [214, 240] width 23 height 20
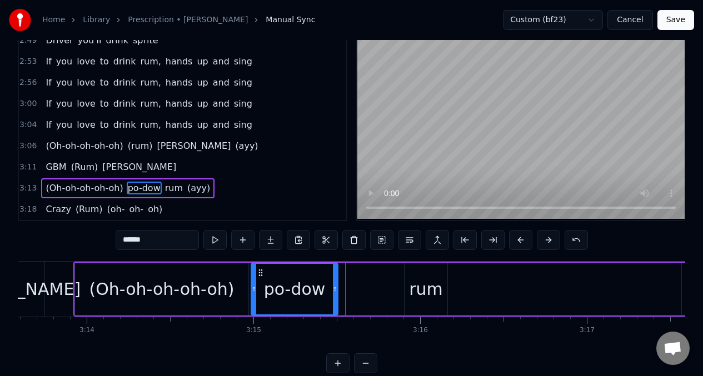
drag, startPoint x: 344, startPoint y: 282, endPoint x: 335, endPoint y: 281, distance: 8.9
click at [335, 281] on div at bounding box center [335, 289] width 4 height 51
click at [213, 241] on button at bounding box center [214, 240] width 23 height 20
drag, startPoint x: 432, startPoint y: 284, endPoint x: 313, endPoint y: 267, distance: 120.6
click at [432, 284] on div "rum" at bounding box center [426, 289] width 34 height 25
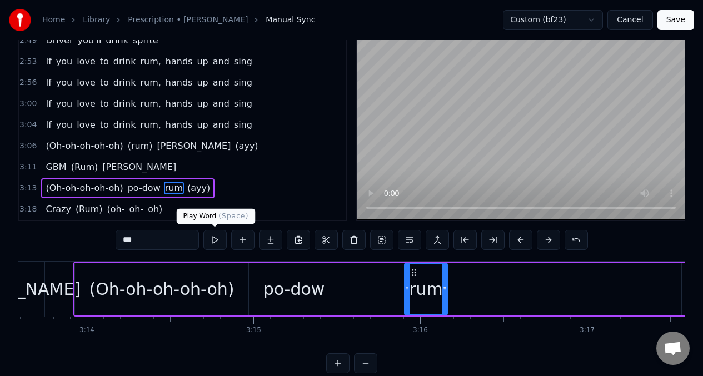
click at [214, 241] on button at bounding box center [214, 240] width 23 height 20
click at [174, 241] on input "***" at bounding box center [157, 240] width 83 height 20
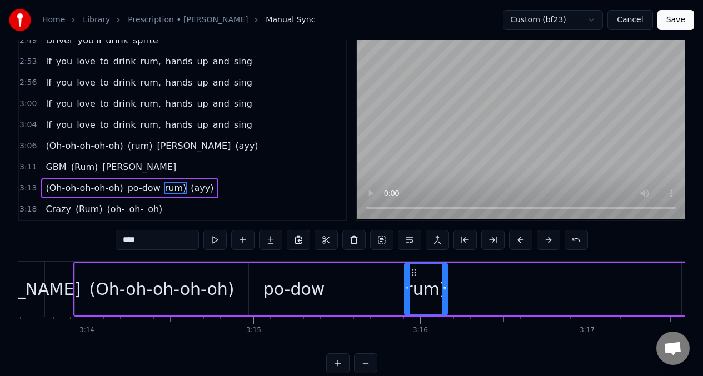
click at [123, 244] on input "****" at bounding box center [157, 240] width 83 height 20
click at [123, 242] on input "****" at bounding box center [157, 240] width 83 height 20
click at [45, 186] on span "(Oh-oh-oh-oh-oh)" at bounding box center [83, 188] width 79 height 13
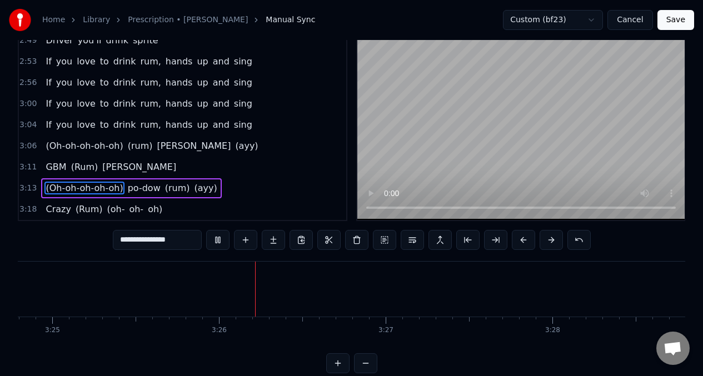
scroll to position [0, 34188]
click at [58, 211] on span "Crazy" at bounding box center [57, 209] width 27 height 13
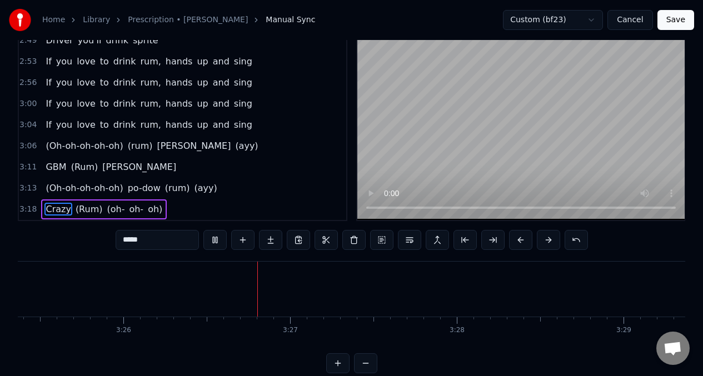
scroll to position [0, 34235]
click at [83, 212] on span "(Rum)" at bounding box center [88, 209] width 29 height 13
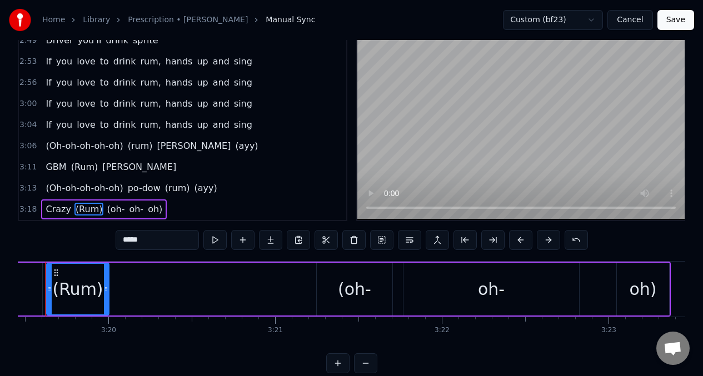
scroll to position [0, 33221]
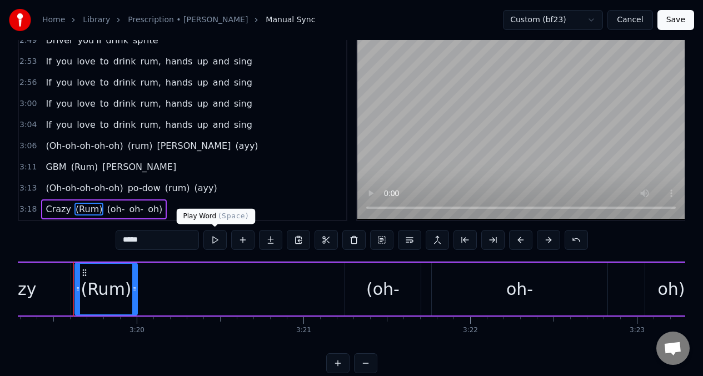
click at [213, 240] on button at bounding box center [214, 240] width 23 height 20
click at [361, 284] on div "(oh-" at bounding box center [383, 289] width 76 height 53
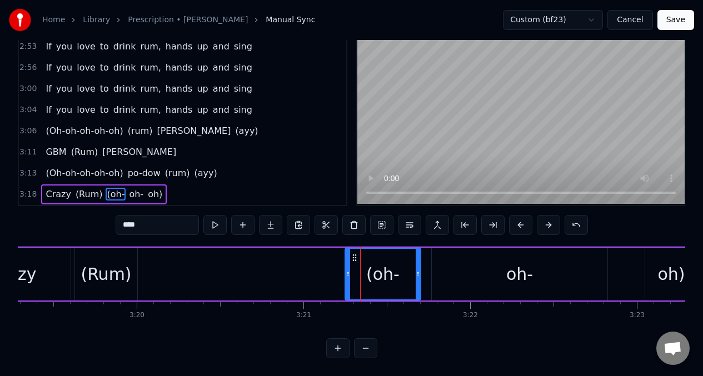
scroll to position [46, 0]
click at [212, 218] on button at bounding box center [214, 225] width 23 height 20
click at [129, 190] on span "oh-" at bounding box center [136, 194] width 17 height 13
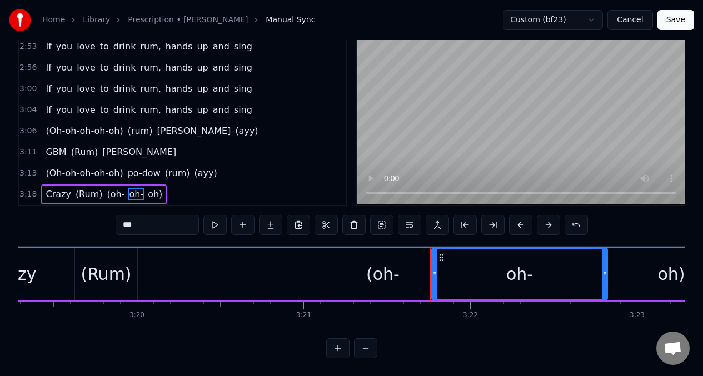
click at [148, 193] on span "oh)" at bounding box center [155, 194] width 17 height 13
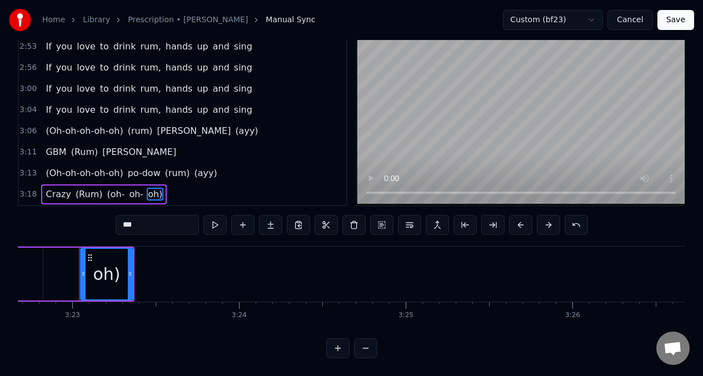
scroll to position [0, 33791]
click at [108, 192] on span "(oh-" at bounding box center [116, 194] width 20 height 13
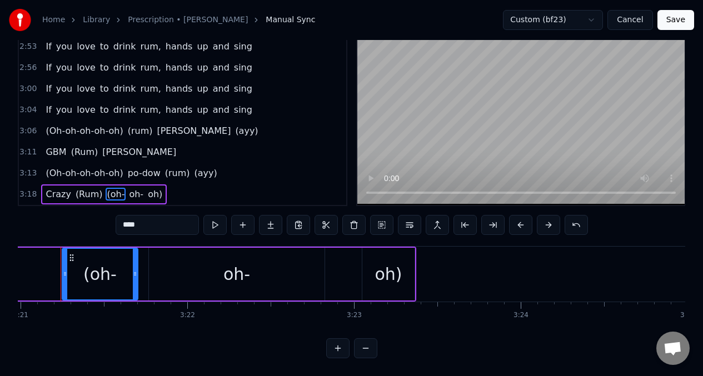
scroll to position [0, 33491]
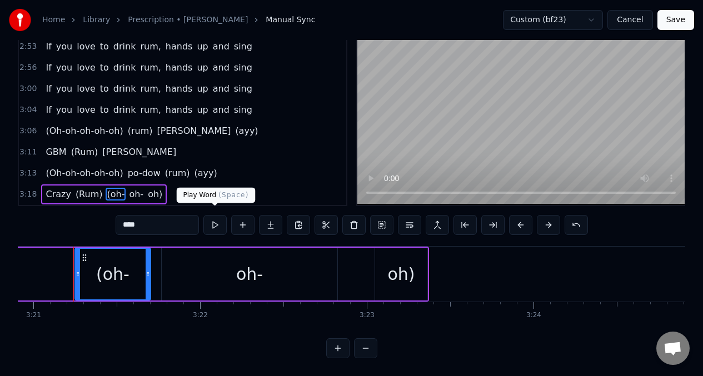
click at [216, 220] on button at bounding box center [214, 225] width 23 height 20
click at [171, 266] on div "oh-" at bounding box center [250, 274] width 176 height 53
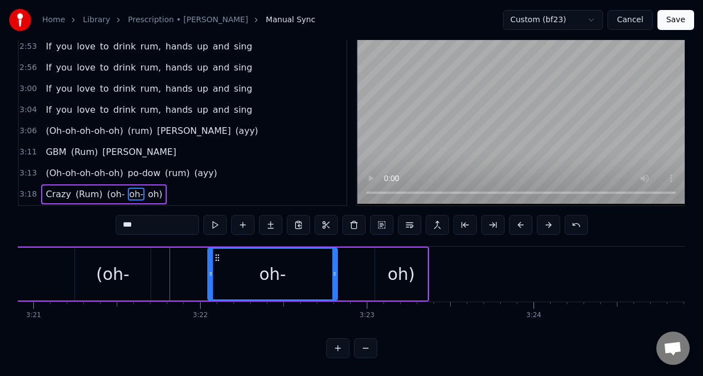
drag, startPoint x: 162, startPoint y: 267, endPoint x: 208, endPoint y: 266, distance: 46.1
click at [208, 269] on icon at bounding box center [210, 273] width 4 height 9
click at [114, 263] on div "(oh-" at bounding box center [112, 274] width 33 height 25
type input "****"
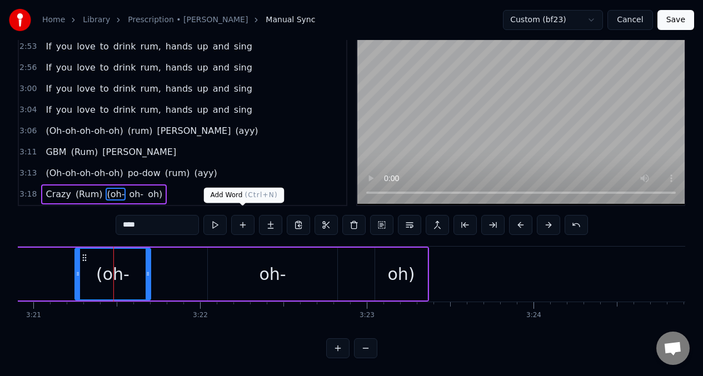
click at [241, 215] on button at bounding box center [242, 225] width 23 height 20
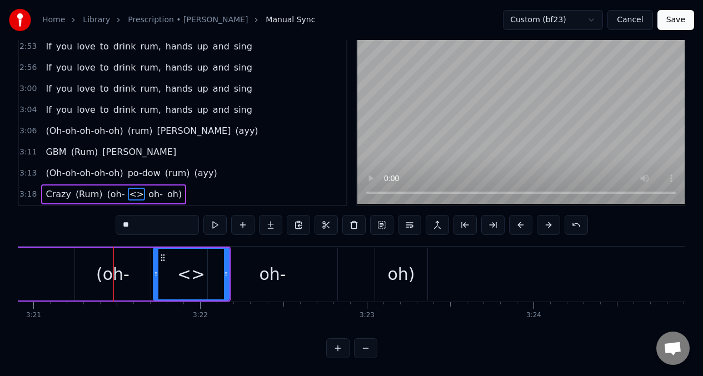
click at [141, 222] on input "**" at bounding box center [157, 225] width 83 height 20
type input "*"
click at [104, 263] on div "(oh-" at bounding box center [112, 274] width 33 height 25
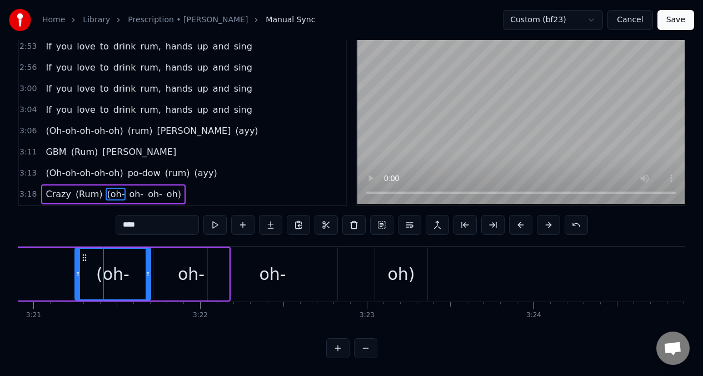
click at [193, 272] on div "oh-" at bounding box center [191, 274] width 27 height 25
type input "***"
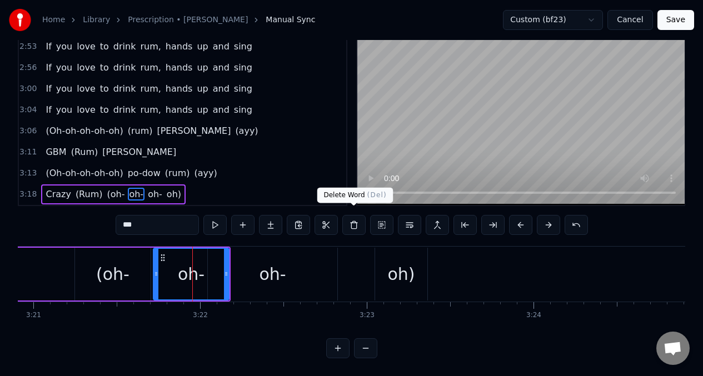
click at [356, 222] on button at bounding box center [353, 225] width 23 height 20
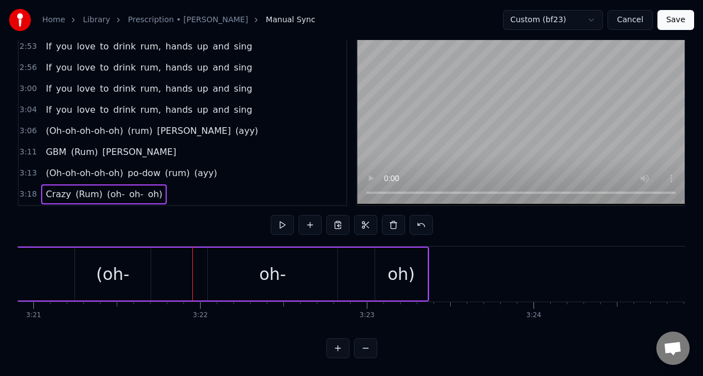
click at [272, 276] on div "oh-" at bounding box center [272, 274] width 27 height 25
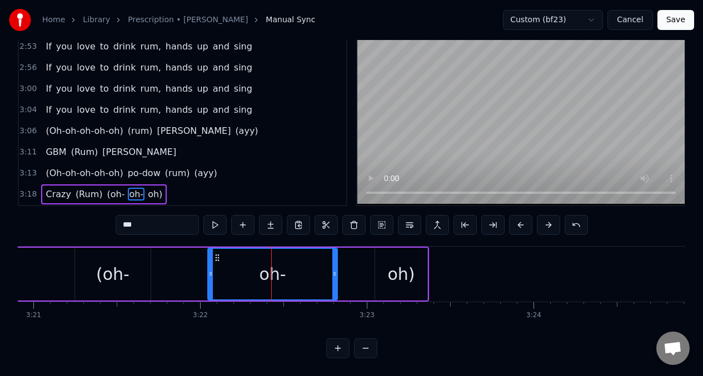
click at [108, 192] on span "(oh-" at bounding box center [116, 194] width 20 height 13
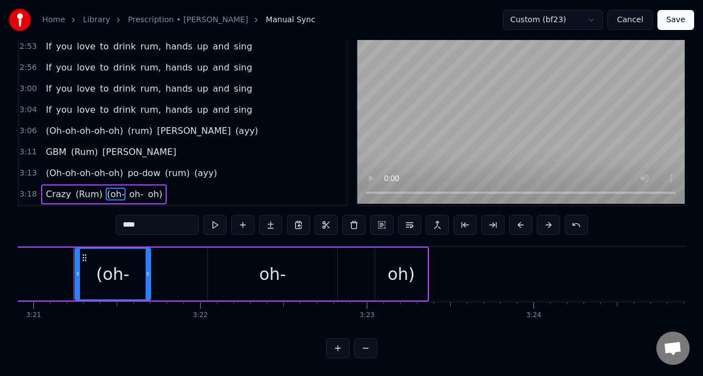
click at [152, 223] on input "****" at bounding box center [157, 225] width 83 height 20
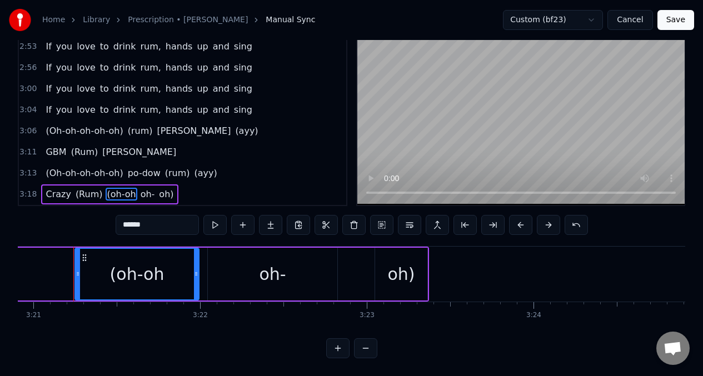
drag, startPoint x: 149, startPoint y: 268, endPoint x: 198, endPoint y: 268, distance: 48.3
click at [198, 269] on icon at bounding box center [196, 273] width 4 height 9
click at [155, 219] on input "******" at bounding box center [157, 225] width 83 height 20
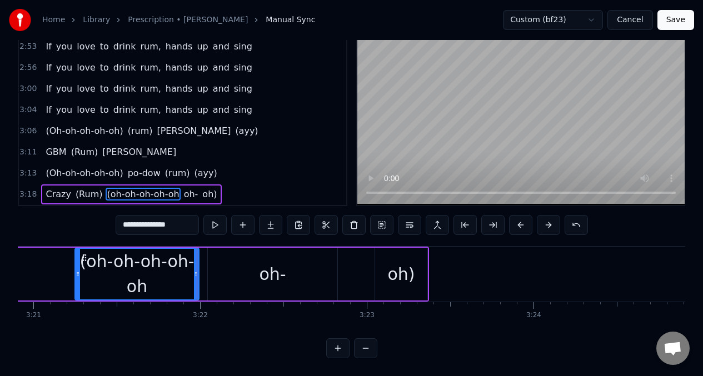
click at [183, 188] on span "oh-" at bounding box center [191, 194] width 17 height 13
type input "***"
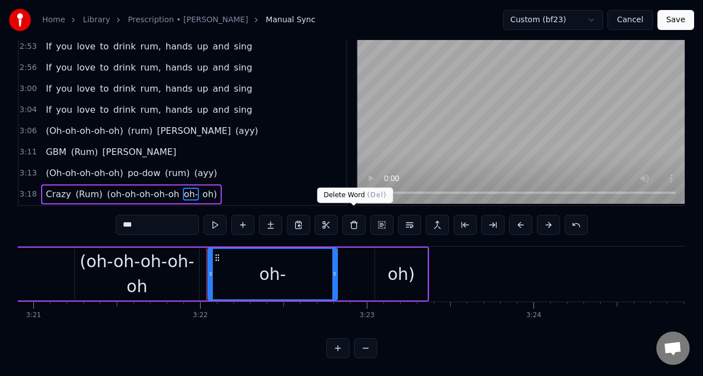
click at [353, 221] on button at bounding box center [353, 225] width 23 height 20
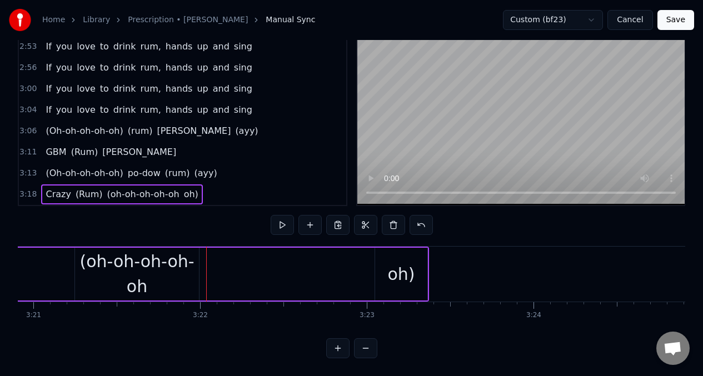
click at [183, 189] on span "oh)" at bounding box center [191, 194] width 17 height 13
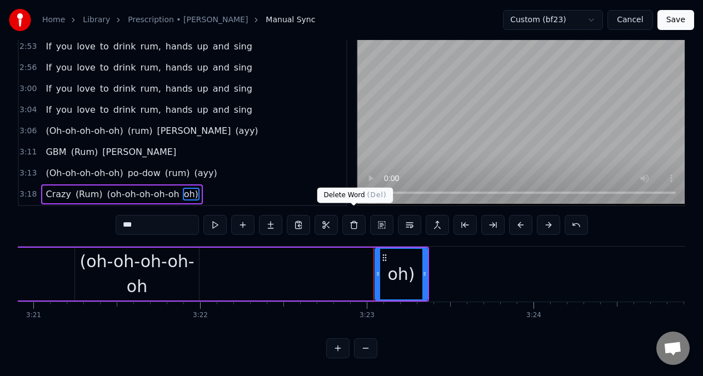
click at [352, 218] on button at bounding box center [353, 225] width 23 height 20
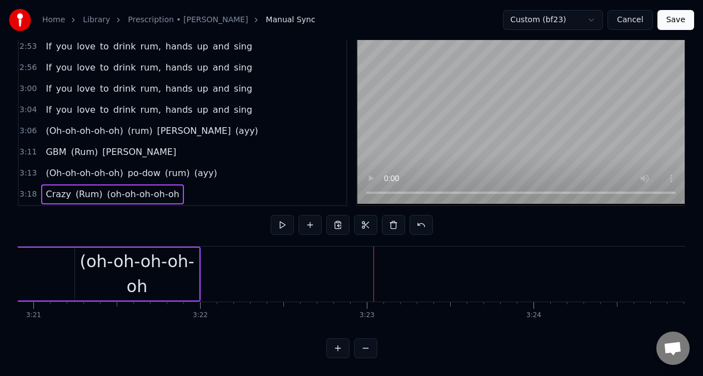
click at [163, 188] on span "(oh-oh-oh-oh-oh" at bounding box center [143, 194] width 74 height 13
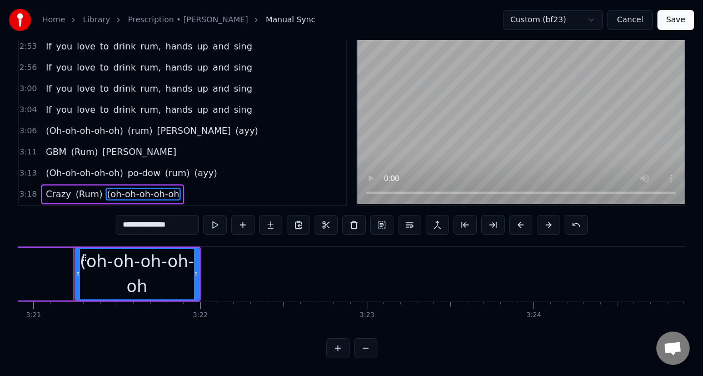
click at [193, 222] on input "**********" at bounding box center [157, 225] width 83 height 20
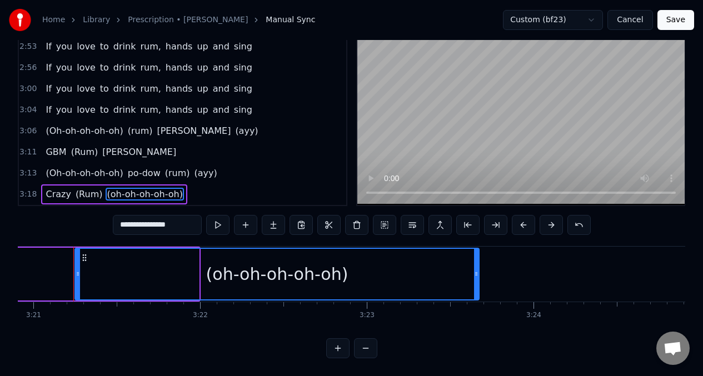
drag, startPoint x: 196, startPoint y: 272, endPoint x: 471, endPoint y: 269, distance: 274.5
click at [476, 270] on icon at bounding box center [476, 273] width 4 height 9
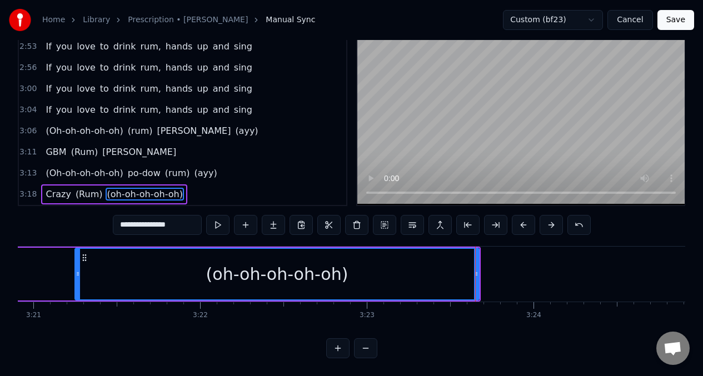
click at [218, 218] on button at bounding box center [217, 225] width 23 height 20
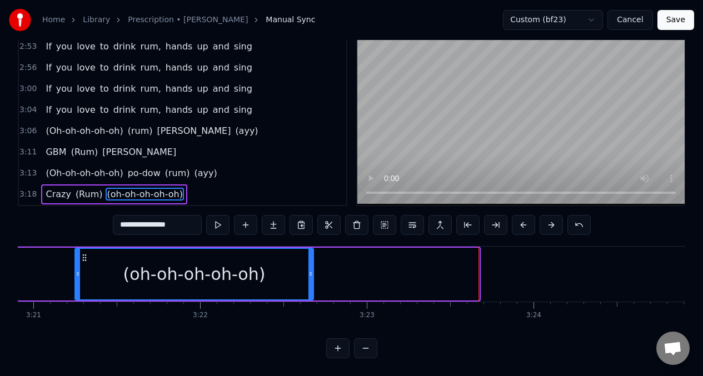
drag, startPoint x: 476, startPoint y: 267, endPoint x: 310, endPoint y: 267, distance: 165.6
click at [310, 269] on icon at bounding box center [310, 273] width 4 height 9
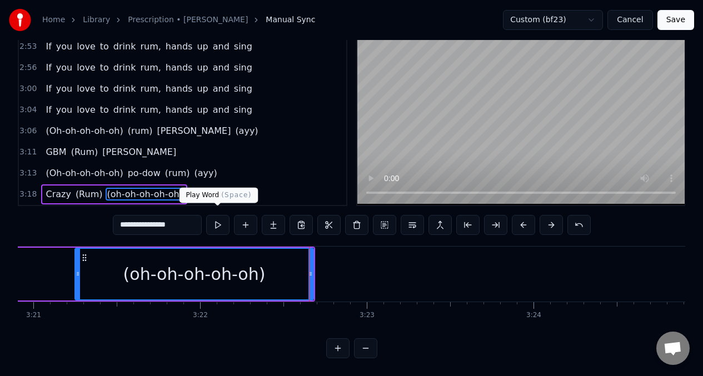
click at [218, 221] on button at bounding box center [217, 225] width 23 height 20
click at [81, 269] on icon at bounding box center [82, 273] width 4 height 9
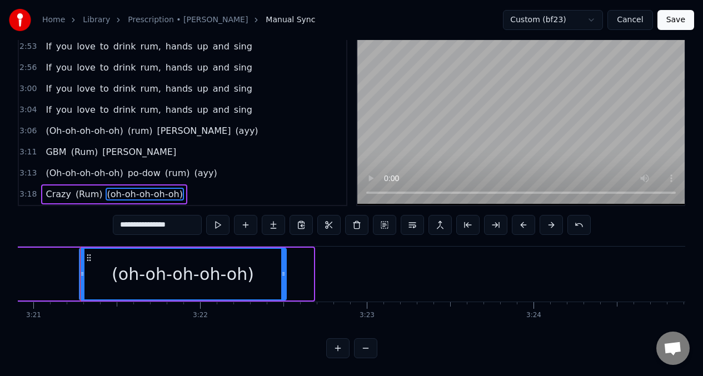
drag, startPoint x: 311, startPoint y: 266, endPoint x: 284, endPoint y: 269, distance: 27.4
click at [284, 269] on icon at bounding box center [283, 273] width 4 height 9
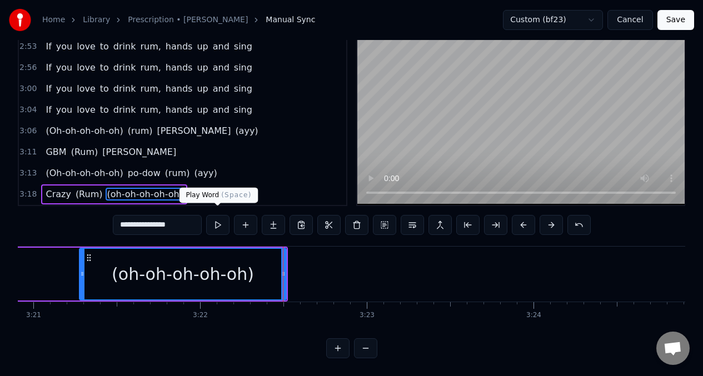
click at [217, 221] on button at bounding box center [217, 225] width 23 height 20
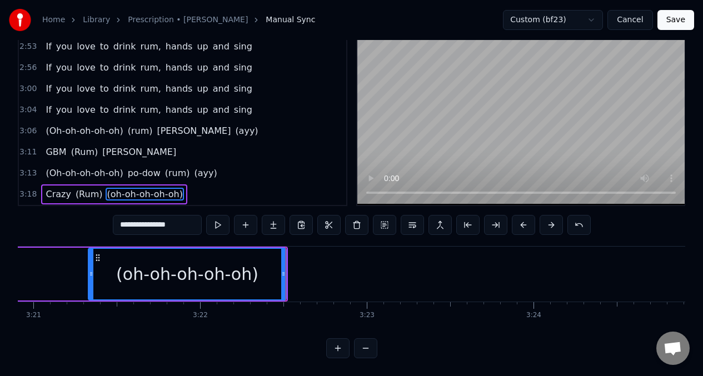
drag, startPoint x: 81, startPoint y: 268, endPoint x: 91, endPoint y: 272, distance: 11.3
click at [91, 272] on div at bounding box center [91, 274] width 4 height 51
click at [221, 224] on button at bounding box center [217, 225] width 23 height 20
click at [218, 220] on button at bounding box center [217, 225] width 23 height 20
drag, startPoint x: 134, startPoint y: 217, endPoint x: 133, endPoint y: 257, distance: 40.0
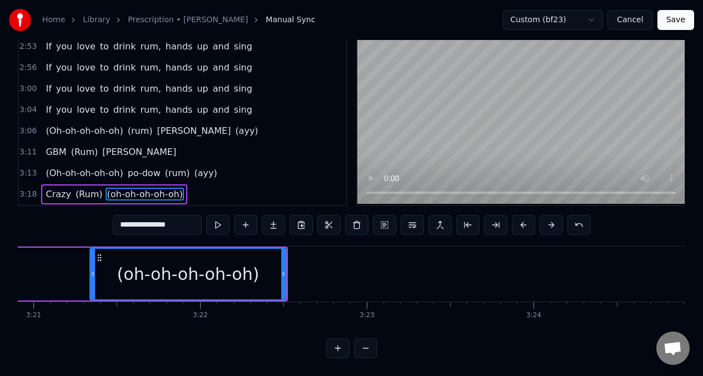
click at [134, 217] on input "**********" at bounding box center [157, 225] width 89 height 20
click at [136, 188] on span "(oh- oh-oh-oh-oh)" at bounding box center [146, 194] width 81 height 13
click at [135, 188] on span "(oh- oh-oh-oh-oh)" at bounding box center [146, 194] width 81 height 13
click at [147, 221] on input "**********" at bounding box center [157, 225] width 94 height 20
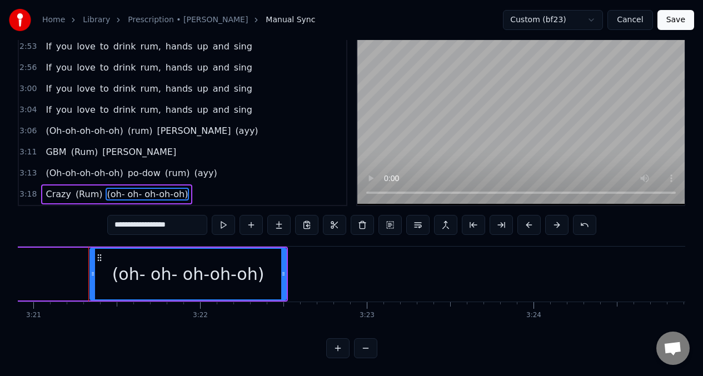
click at [158, 221] on input "**********" at bounding box center [157, 225] width 100 height 20
click at [172, 219] on input "**********" at bounding box center [157, 225] width 106 height 20
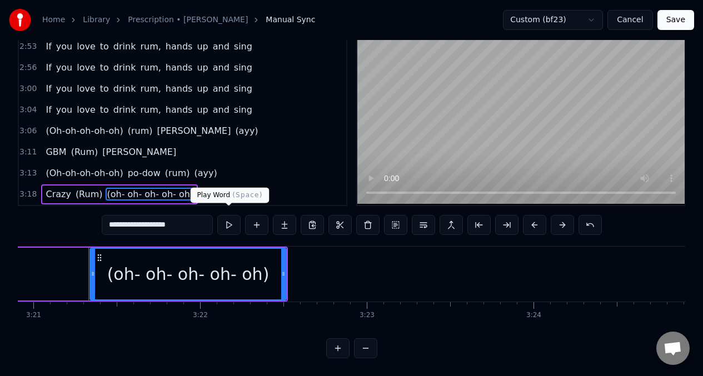
type input "**********"
click at [227, 221] on button at bounding box center [228, 225] width 23 height 20
click at [256, 220] on button at bounding box center [256, 225] width 23 height 20
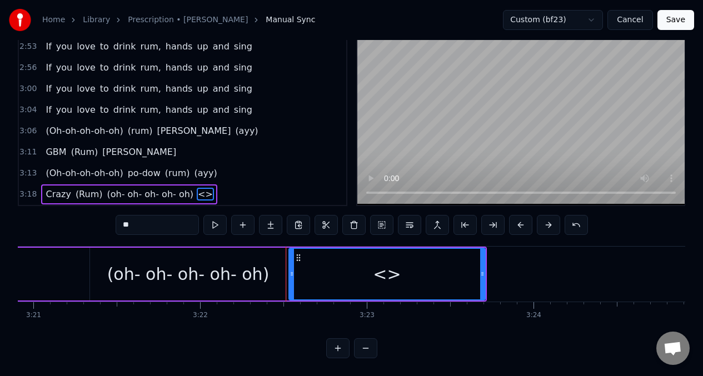
click at [137, 220] on input "**" at bounding box center [157, 225] width 83 height 20
type input "*"
click at [214, 218] on button at bounding box center [214, 225] width 23 height 20
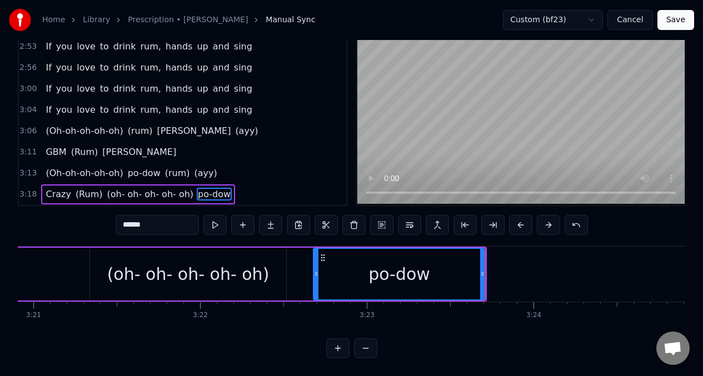
drag, startPoint x: 289, startPoint y: 271, endPoint x: 314, endPoint y: 271, distance: 24.5
click at [314, 271] on icon at bounding box center [316, 273] width 4 height 9
click at [286, 268] on div "(oh- oh- oh- oh- oh)" at bounding box center [187, 274] width 197 height 53
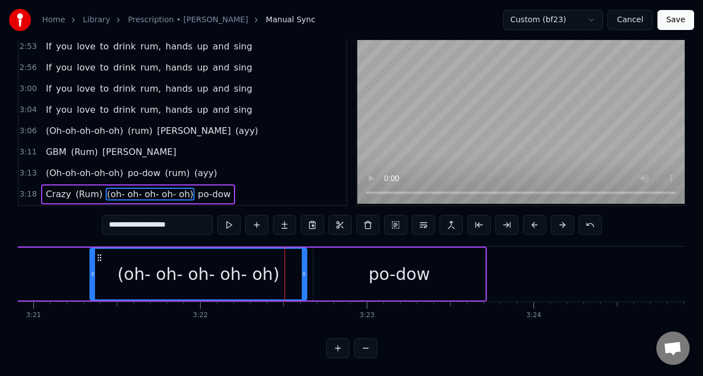
drag, startPoint x: 286, startPoint y: 268, endPoint x: 305, endPoint y: 267, distance: 19.5
click at [305, 269] on icon at bounding box center [304, 273] width 4 height 9
click at [227, 223] on button at bounding box center [228, 225] width 23 height 20
click at [344, 258] on div "po-dow" at bounding box center [399, 274] width 172 height 53
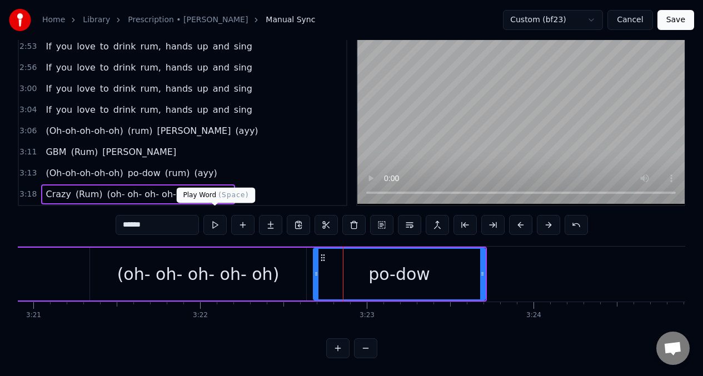
click at [211, 219] on button at bounding box center [214, 225] width 23 height 20
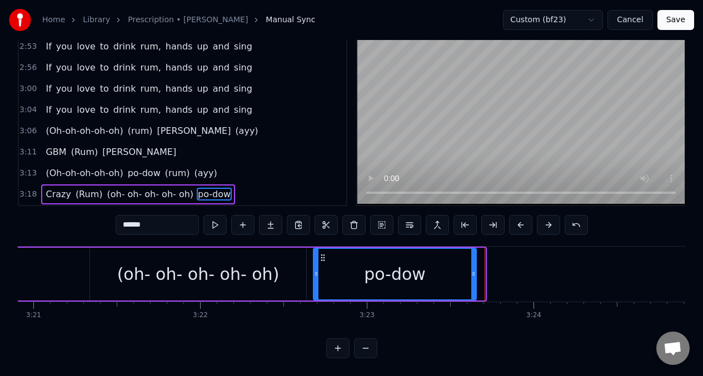
drag, startPoint x: 482, startPoint y: 269, endPoint x: 463, endPoint y: 272, distance: 19.1
click at [473, 271] on icon at bounding box center [473, 273] width 4 height 9
click at [292, 266] on div "(oh- oh- oh- oh- oh)" at bounding box center [198, 274] width 216 height 53
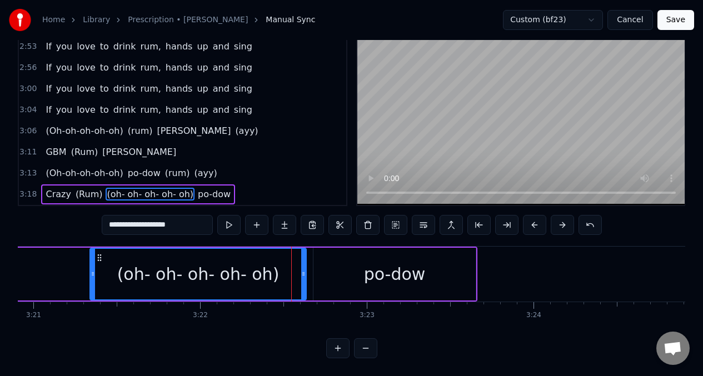
click at [325, 272] on div "po-dow" at bounding box center [394, 274] width 162 height 53
type input "******"
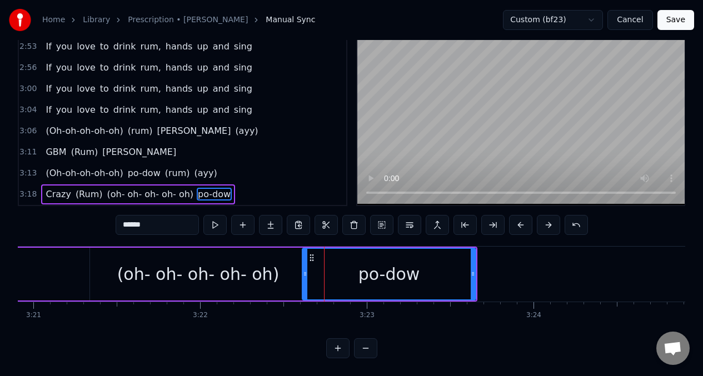
drag, startPoint x: 317, startPoint y: 269, endPoint x: 306, endPoint y: 267, distance: 11.2
click at [306, 269] on icon at bounding box center [305, 273] width 4 height 9
click at [212, 220] on button at bounding box center [214, 225] width 23 height 20
click at [213, 220] on button at bounding box center [214, 225] width 23 height 20
click at [212, 219] on button at bounding box center [214, 225] width 23 height 20
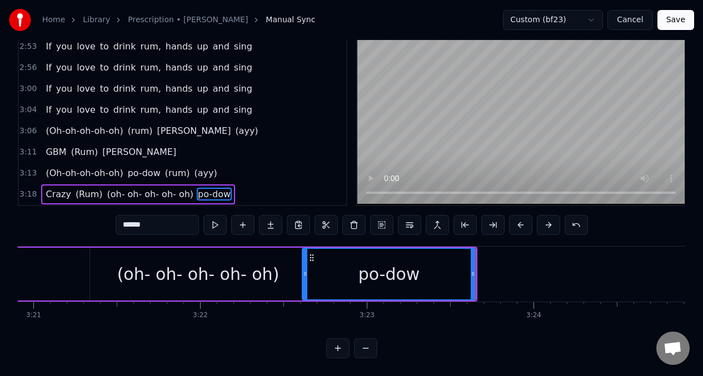
click at [680, 21] on button "Save" at bounding box center [675, 20] width 37 height 20
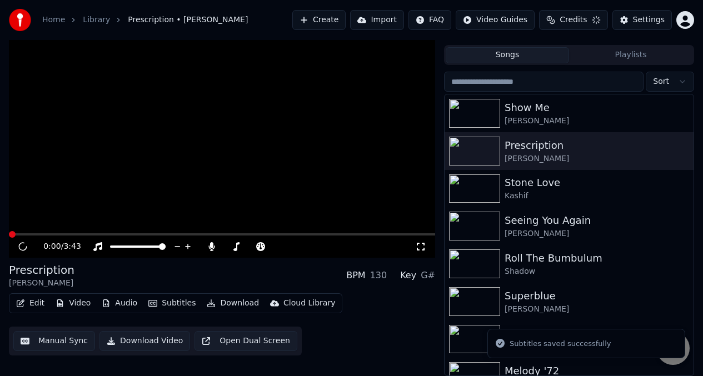
scroll to position [22, 0]
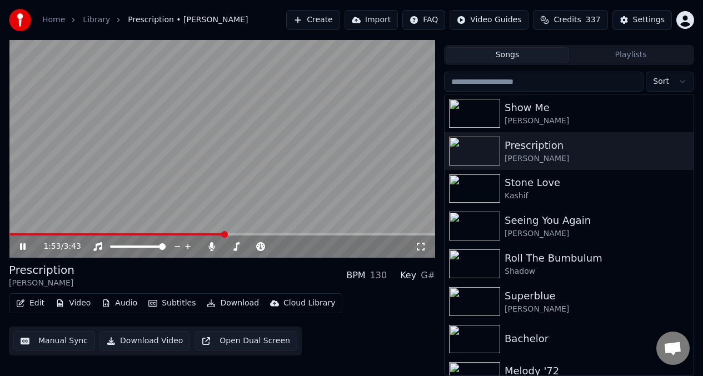
click at [225, 234] on span at bounding box center [117, 234] width 216 height 2
click at [223, 234] on span at bounding box center [116, 234] width 214 height 2
click at [46, 208] on video at bounding box center [222, 137] width 426 height 239
click at [61, 341] on button "Manual Sync" at bounding box center [54, 341] width 82 height 20
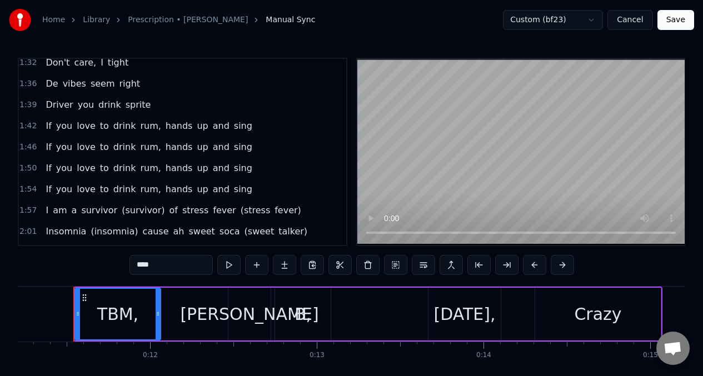
scroll to position [642, 0]
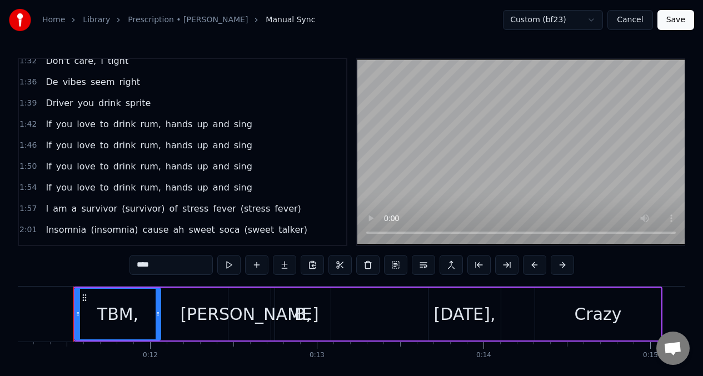
click at [277, 231] on span "talker)" at bounding box center [292, 229] width 31 height 13
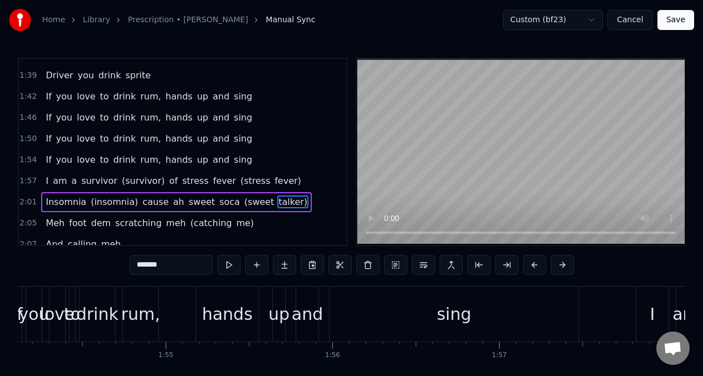
scroll to position [0, 20798]
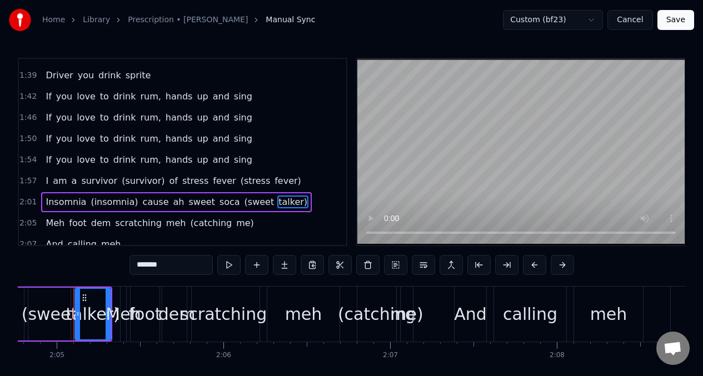
click at [164, 266] on input "*******" at bounding box center [170, 265] width 83 height 20
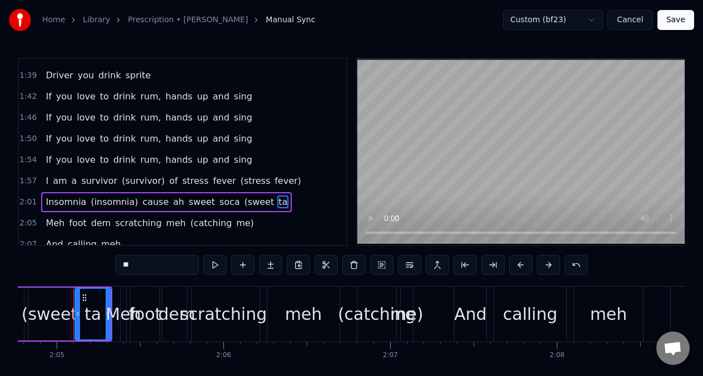
type input "*"
click at [376, 319] on div "(catching" at bounding box center [377, 314] width 78 height 25
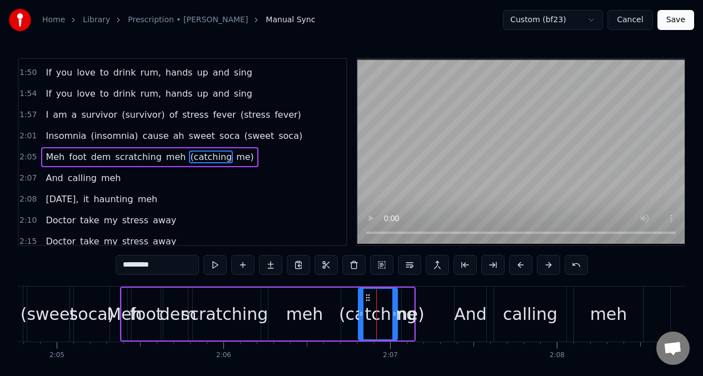
scroll to position [741, 0]
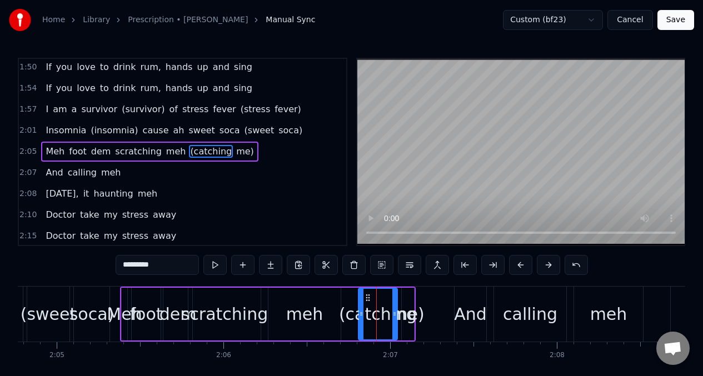
click at [165, 269] on input "*********" at bounding box center [157, 265] width 83 height 20
click at [410, 304] on div "(scratching" at bounding box center [377, 314] width 93 height 25
click at [383, 303] on div "(scratching" at bounding box center [377, 314] width 93 height 25
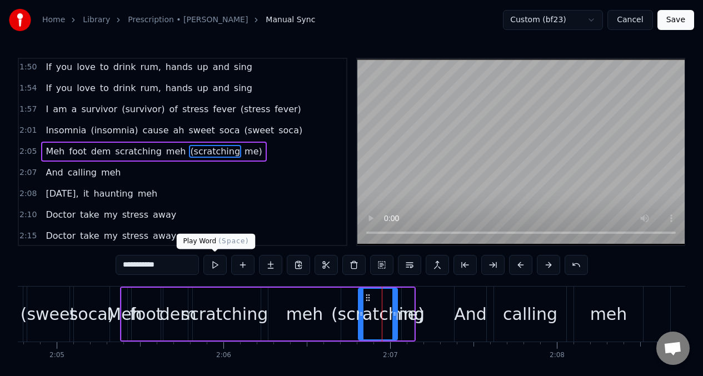
click at [214, 266] on button at bounding box center [214, 265] width 23 height 20
click at [303, 323] on div "meh" at bounding box center [304, 314] width 37 height 25
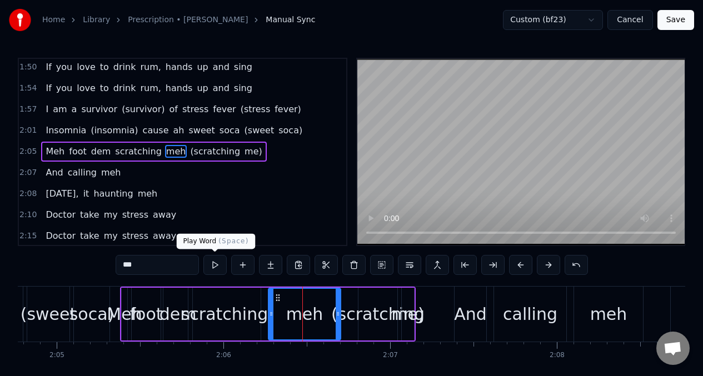
click at [213, 267] on button at bounding box center [214, 265] width 23 height 20
click at [380, 309] on div "(scratching" at bounding box center [377, 314] width 93 height 25
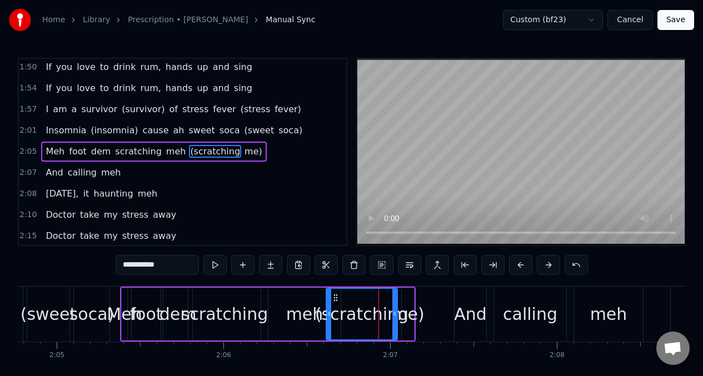
drag, startPoint x: 362, startPoint y: 304, endPoint x: 330, endPoint y: 301, distance: 32.3
click at [330, 301] on div at bounding box center [329, 314] width 4 height 51
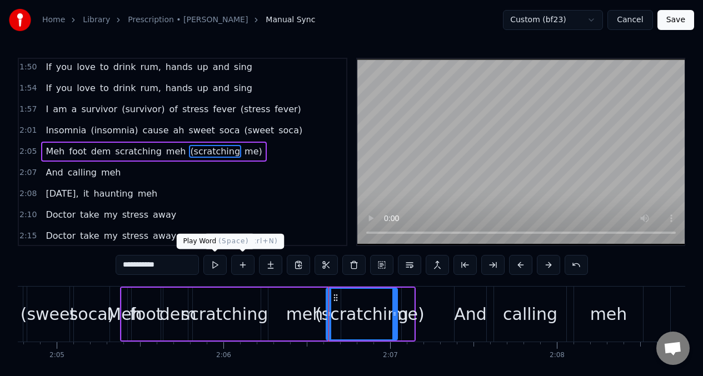
click at [213, 263] on button at bounding box center [214, 265] width 23 height 20
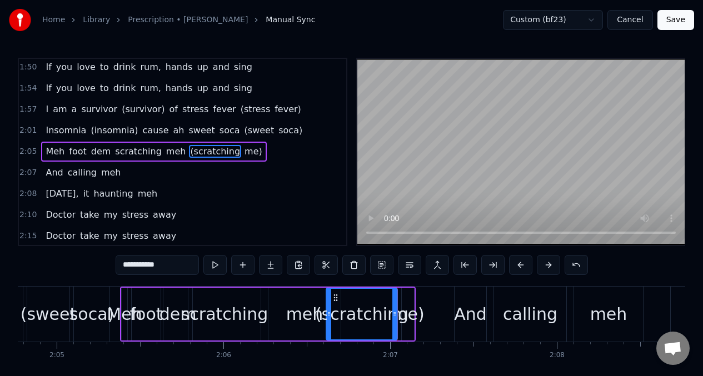
click at [213, 263] on button at bounding box center [214, 265] width 23 height 20
click at [126, 153] on span "scratching" at bounding box center [138, 151] width 48 height 13
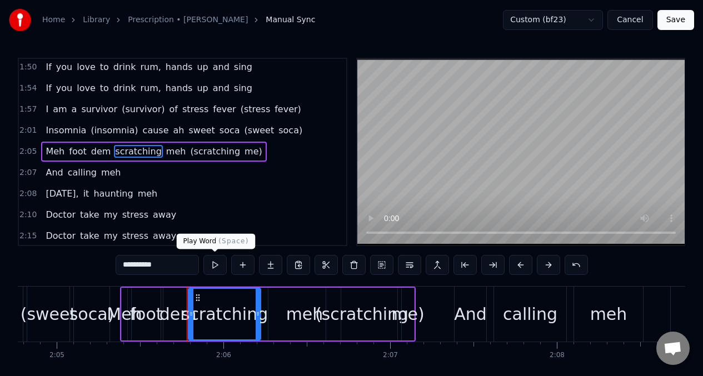
click at [215, 265] on button at bounding box center [214, 265] width 23 height 20
click at [292, 317] on div "meh" at bounding box center [304, 314] width 37 height 25
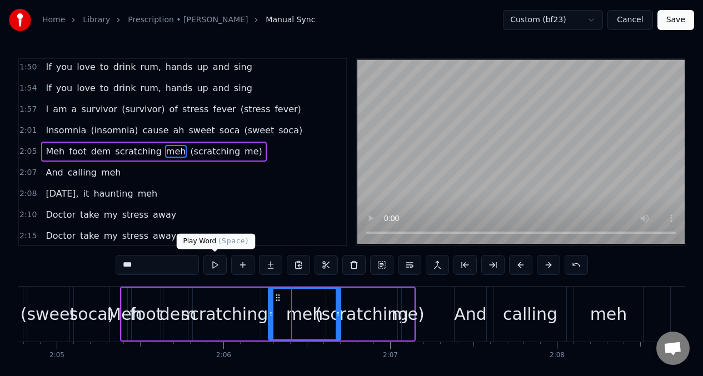
click at [211, 266] on button at bounding box center [214, 265] width 23 height 20
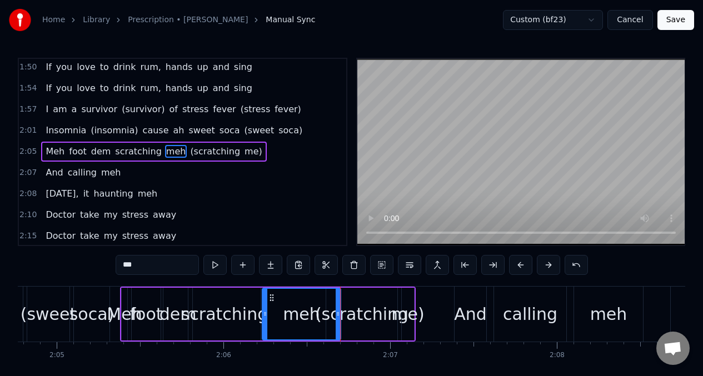
drag, startPoint x: 272, startPoint y: 311, endPoint x: 266, endPoint y: 311, distance: 6.1
click at [266, 311] on icon at bounding box center [265, 314] width 4 height 9
click at [334, 305] on div at bounding box center [332, 314] width 4 height 51
click at [214, 266] on button at bounding box center [214, 265] width 23 height 20
click at [228, 297] on div "scratching" at bounding box center [224, 314] width 72 height 53
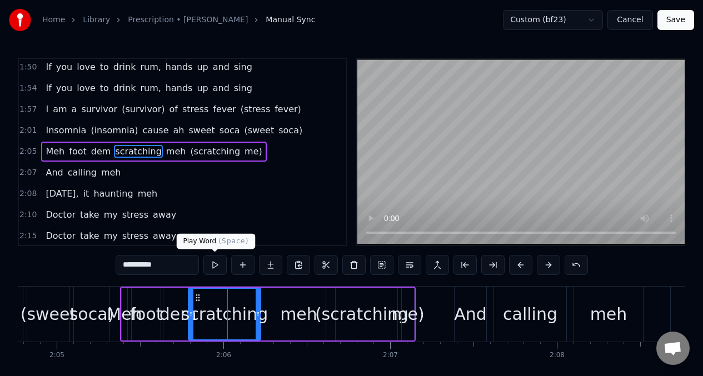
click at [215, 266] on button at bounding box center [214, 265] width 23 height 20
click at [214, 266] on button at bounding box center [214, 265] width 23 height 20
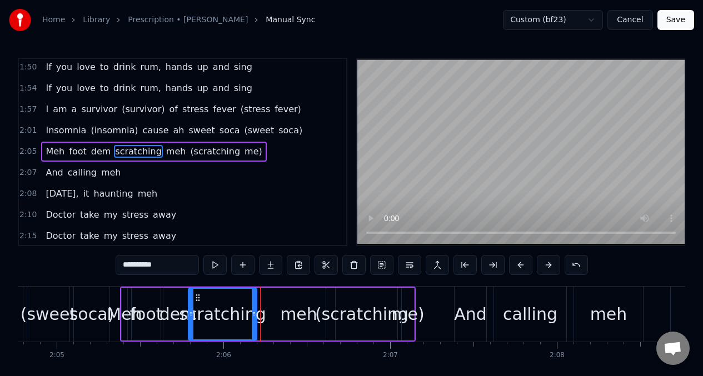
click at [254, 303] on div at bounding box center [254, 314] width 4 height 51
click at [216, 264] on button at bounding box center [214, 265] width 23 height 20
click at [286, 305] on div "meh" at bounding box center [298, 314] width 37 height 25
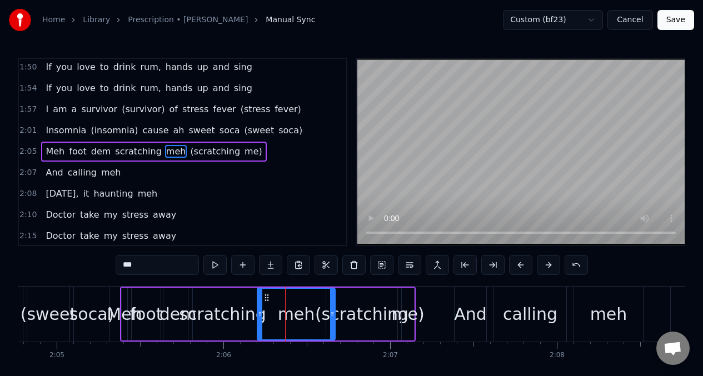
click at [259, 305] on div at bounding box center [260, 314] width 4 height 51
click at [215, 267] on button at bounding box center [214, 265] width 23 height 20
click at [214, 267] on button at bounding box center [214, 265] width 23 height 20
click at [359, 314] on div "(scratching" at bounding box center [361, 314] width 93 height 25
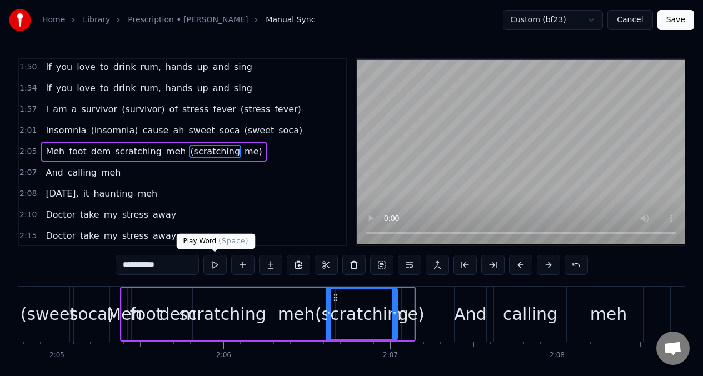
click at [213, 268] on button at bounding box center [214, 265] width 23 height 20
click at [212, 267] on button at bounding box center [214, 265] width 23 height 20
click at [347, 315] on div "(scratching" at bounding box center [361, 314] width 93 height 25
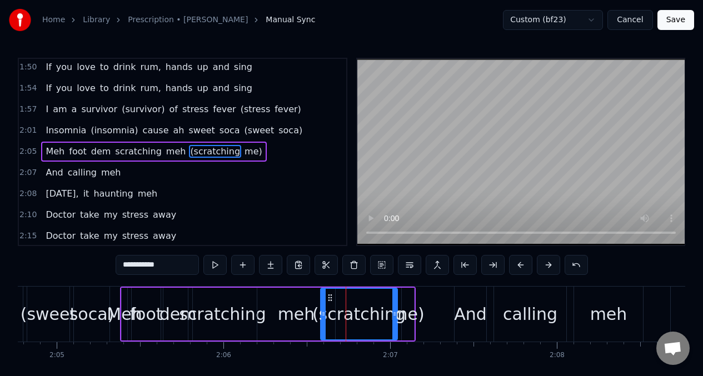
click at [323, 305] on div at bounding box center [323, 314] width 4 height 51
click at [213, 267] on button at bounding box center [214, 265] width 23 height 20
click at [212, 267] on button at bounding box center [214, 265] width 23 height 20
click at [409, 311] on div "me)" at bounding box center [407, 314] width 33 height 25
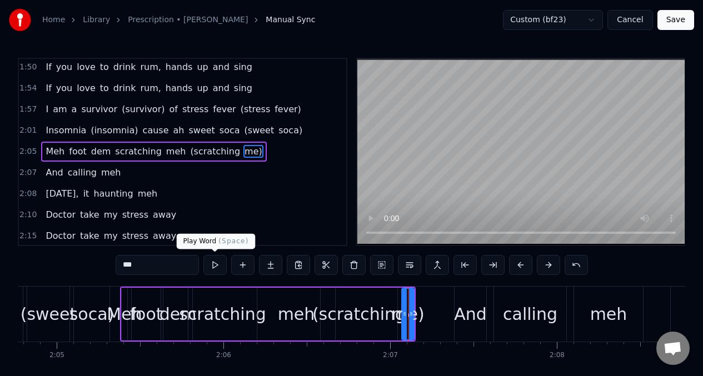
click at [216, 269] on button at bounding box center [214, 265] width 23 height 20
click at [141, 268] on input "***" at bounding box center [157, 265] width 83 height 20
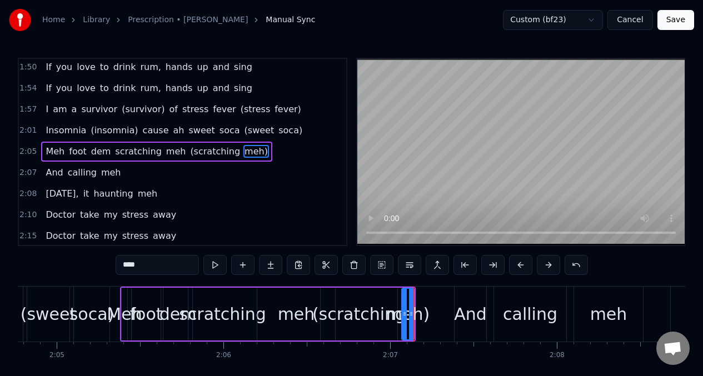
click at [47, 156] on span "Meh" at bounding box center [54, 151] width 21 height 13
type input "***"
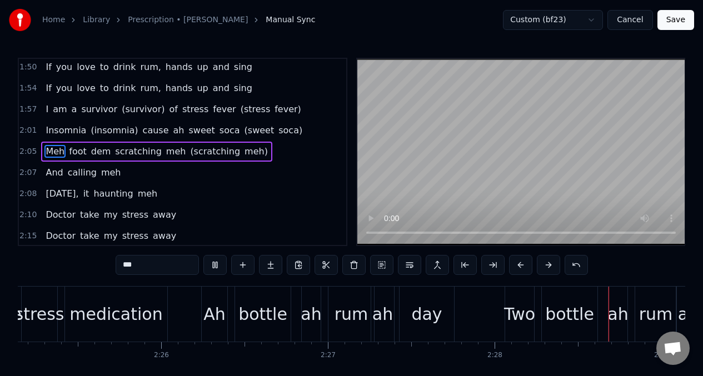
scroll to position [0, 24535]
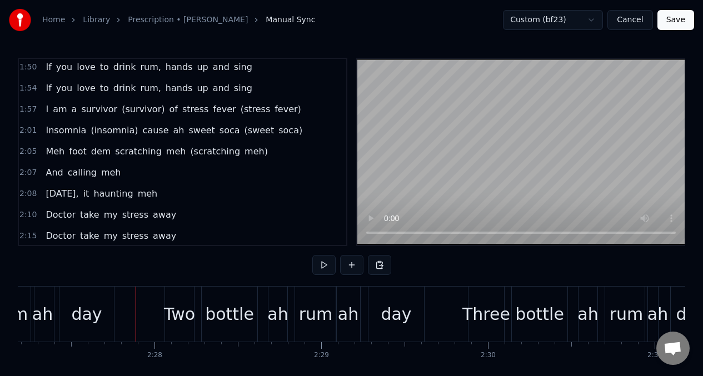
click at [103, 314] on div "day" at bounding box center [86, 314] width 54 height 55
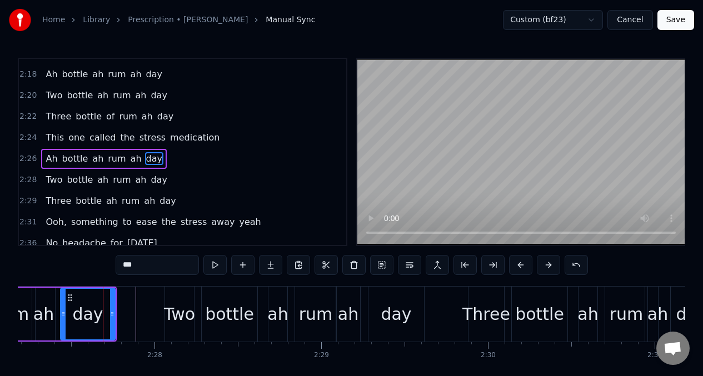
scroll to position [952, 0]
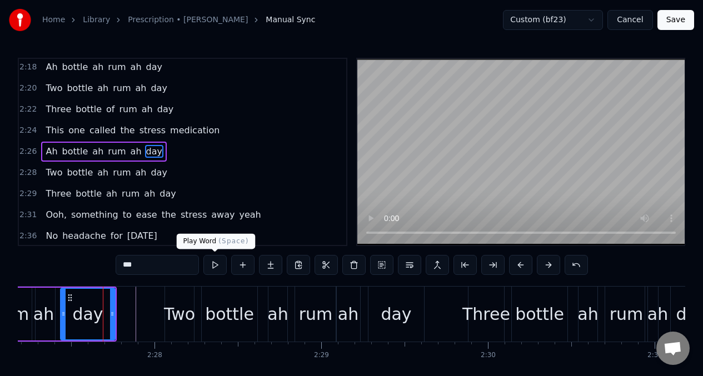
click at [213, 267] on button at bounding box center [214, 265] width 23 height 20
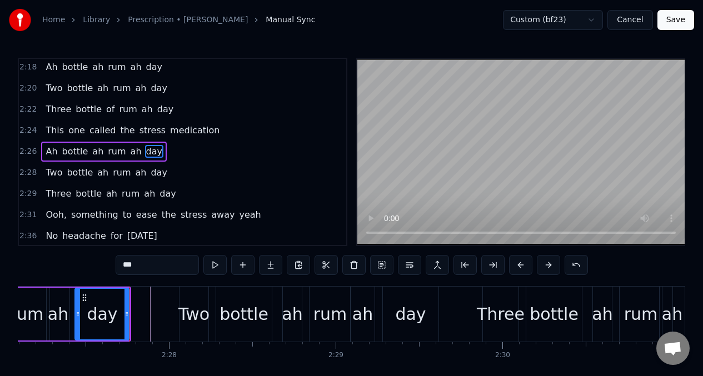
click at [213, 267] on button at bounding box center [214, 265] width 23 height 20
click at [76, 310] on icon at bounding box center [75, 314] width 4 height 9
click at [125, 305] on div at bounding box center [123, 314] width 4 height 51
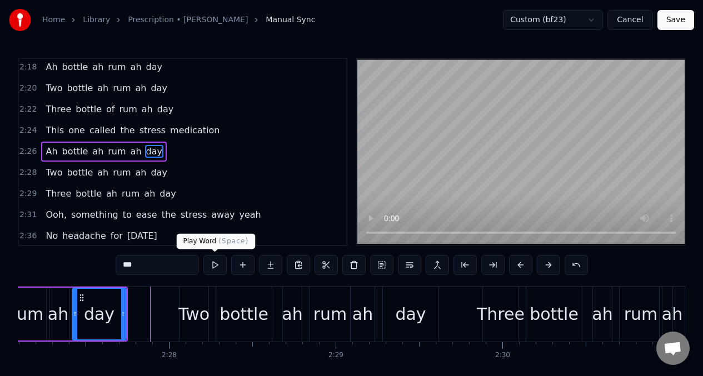
click at [215, 265] on button at bounding box center [214, 265] width 23 height 20
click at [677, 21] on button "Save" at bounding box center [675, 20] width 37 height 20
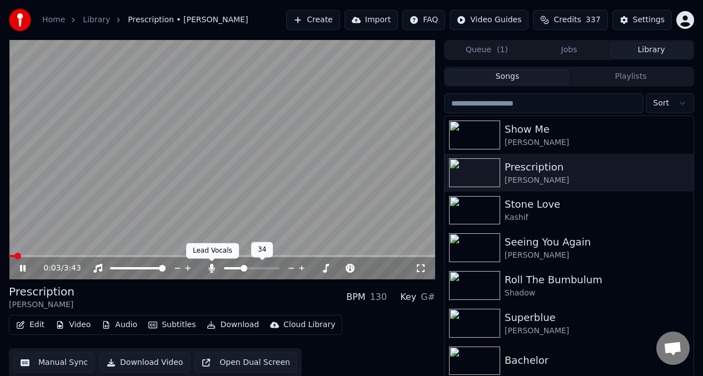
click at [211, 271] on icon at bounding box center [212, 268] width 6 height 9
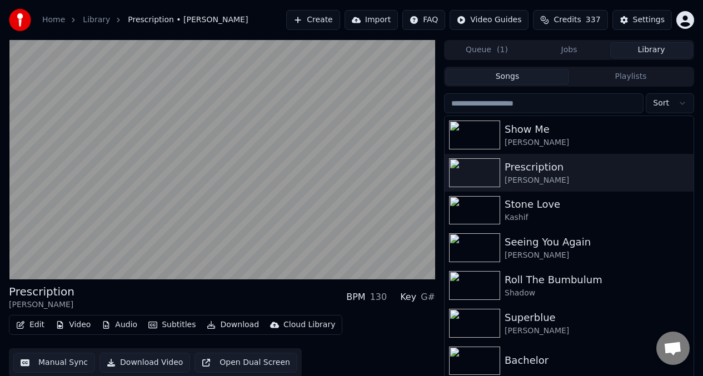
click at [148, 362] on button "Download Video" at bounding box center [144, 363] width 91 height 20
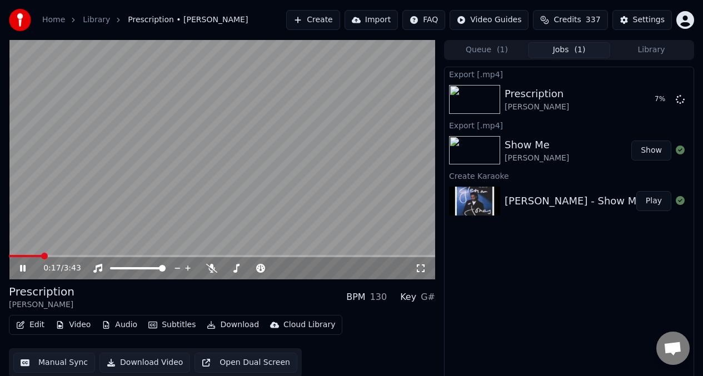
click at [297, 92] on video at bounding box center [222, 159] width 426 height 239
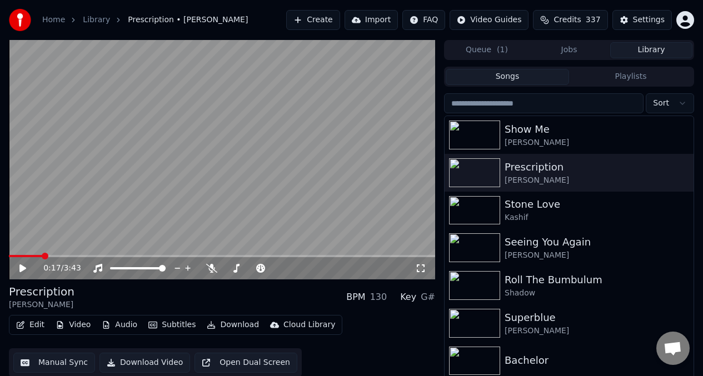
click at [655, 53] on button "Library" at bounding box center [651, 50] width 82 height 16
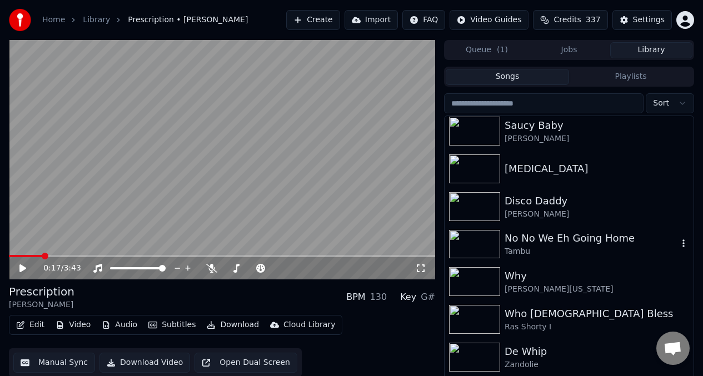
scroll to position [457, 0]
click at [568, 247] on div "Tambu" at bounding box center [591, 251] width 173 height 11
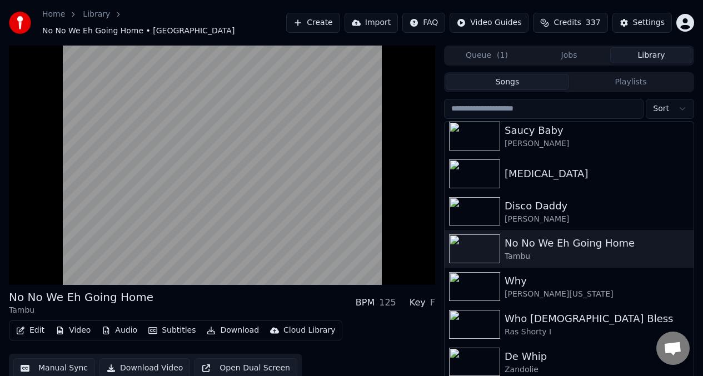
click at [214, 292] on div "No No We Eh Going Home Tambu BPM 125 Key F" at bounding box center [222, 302] width 426 height 27
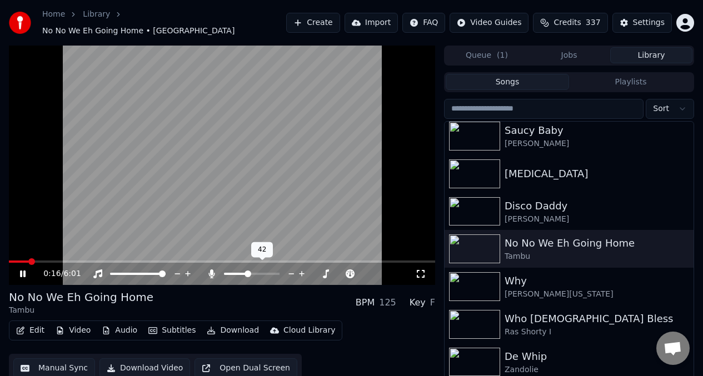
click at [247, 271] on span at bounding box center [247, 274] width 7 height 7
click at [11, 261] on span at bounding box center [10, 262] width 2 height 2
click at [258, 271] on span at bounding box center [258, 274] width 7 height 7
click at [42, 217] on video at bounding box center [222, 165] width 426 height 239
click at [48, 362] on button "Manual Sync" at bounding box center [54, 368] width 82 height 20
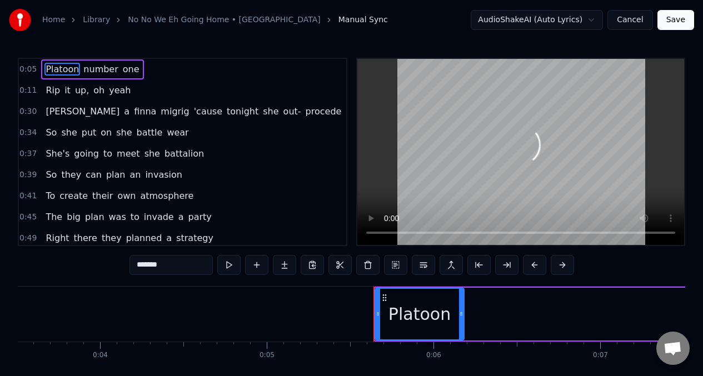
scroll to position [0, 885]
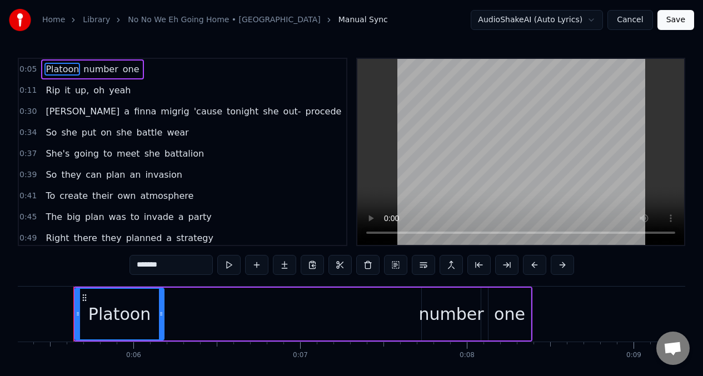
click at [227, 263] on button at bounding box center [228, 265] width 23 height 20
click at [226, 263] on button at bounding box center [228, 265] width 23 height 20
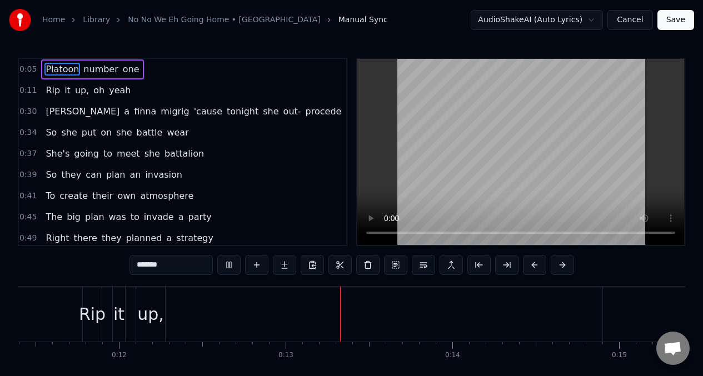
scroll to position [0, 2049]
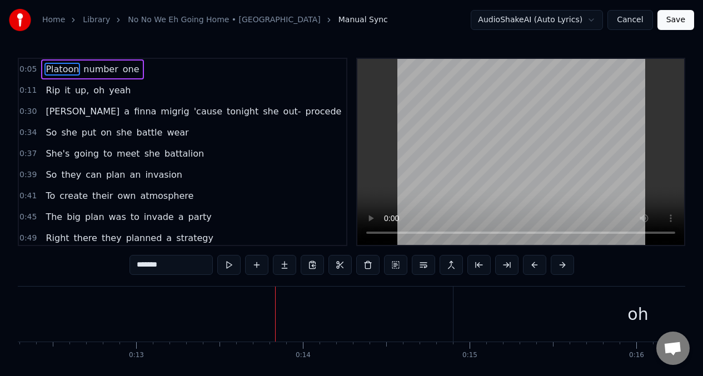
click at [48, 98] on div "Rip it up, oh yeah" at bounding box center [88, 91] width 94 height 20
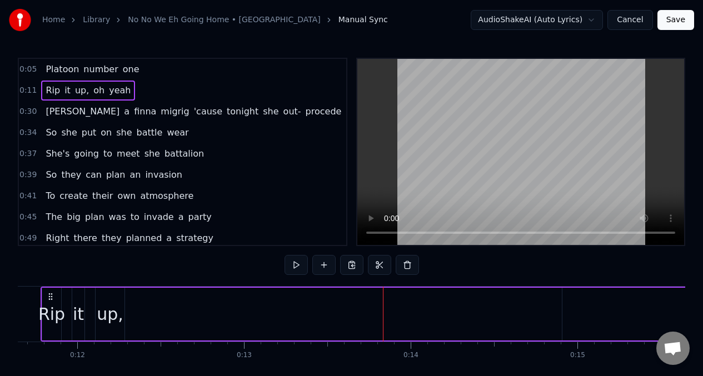
scroll to position [0, 1908]
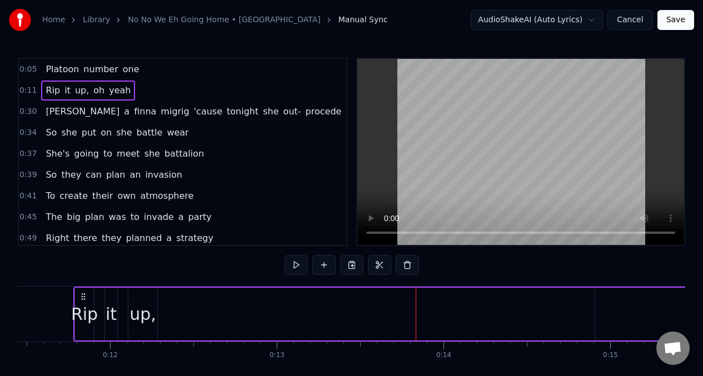
click at [88, 320] on div "Rip" at bounding box center [84, 314] width 27 height 25
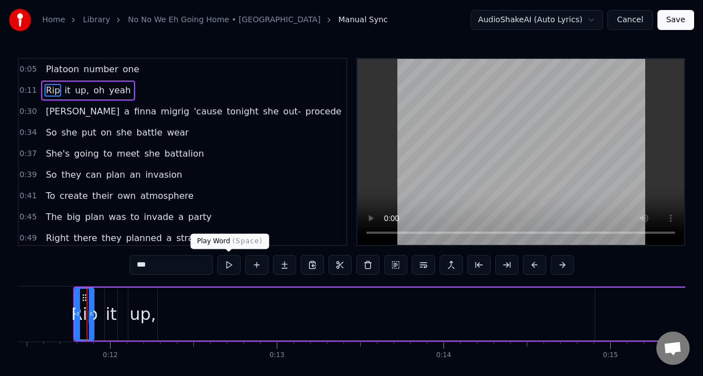
click at [231, 264] on button at bounding box center [228, 265] width 23 height 20
click at [110, 318] on div "it" at bounding box center [111, 314] width 11 height 25
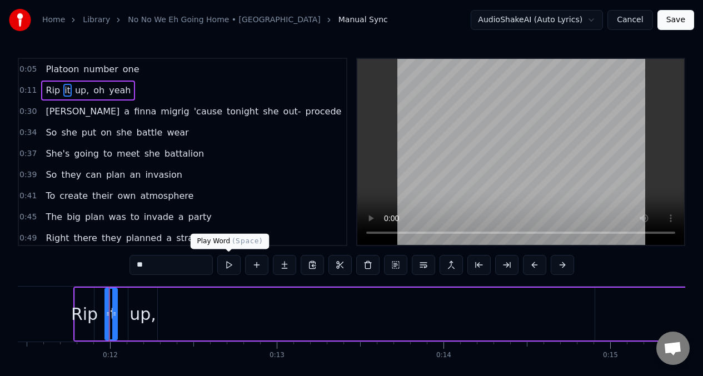
click at [229, 266] on button at bounding box center [228, 265] width 23 height 20
click at [107, 314] on circle at bounding box center [107, 314] width 1 height 1
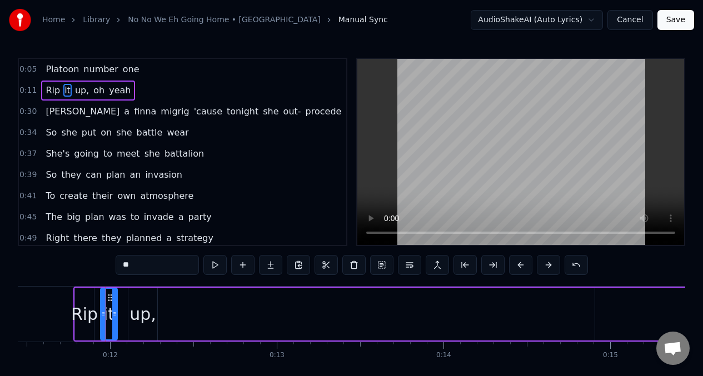
click at [101, 307] on div at bounding box center [103, 314] width 4 height 51
click at [98, 306] on div at bounding box center [98, 314] width 4 height 51
drag, startPoint x: 116, startPoint y: 303, endPoint x: 110, endPoint y: 303, distance: 5.6
click at [110, 303] on div at bounding box center [109, 314] width 4 height 51
click at [144, 311] on div "up," at bounding box center [142, 314] width 27 height 25
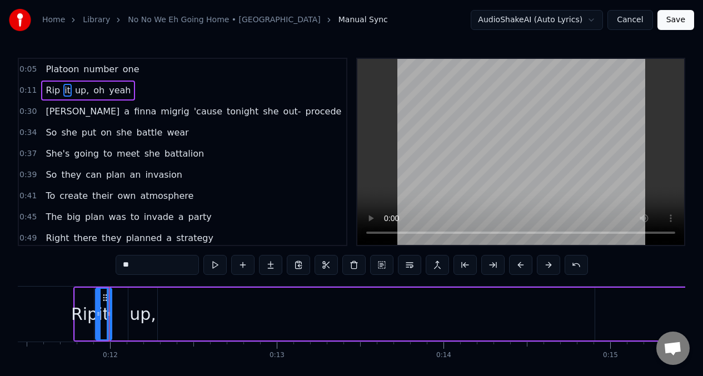
type input "***"
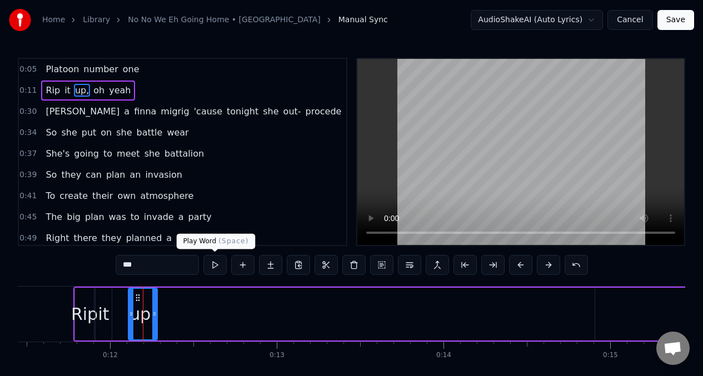
click at [217, 268] on button at bounding box center [214, 265] width 23 height 20
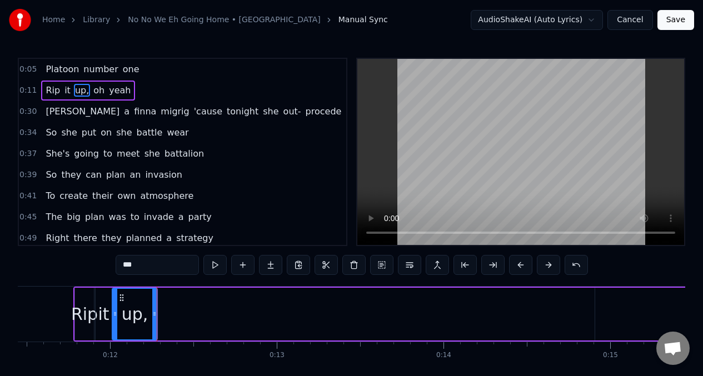
drag, startPoint x: 132, startPoint y: 306, endPoint x: 183, endPoint y: 274, distance: 60.4
click at [113, 303] on div at bounding box center [115, 314] width 4 height 51
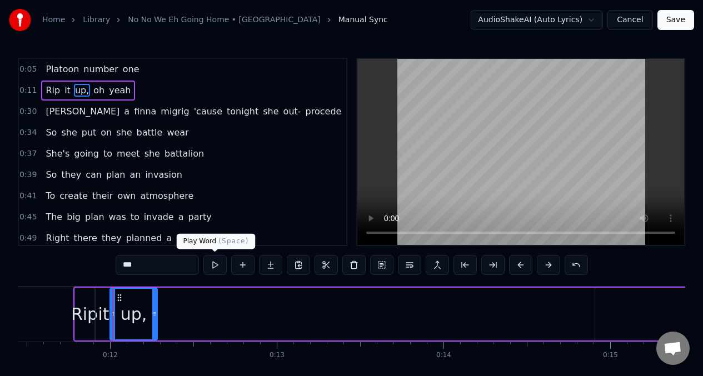
click at [215, 268] on button at bounding box center [214, 265] width 23 height 20
click at [214, 268] on button at bounding box center [214, 265] width 23 height 20
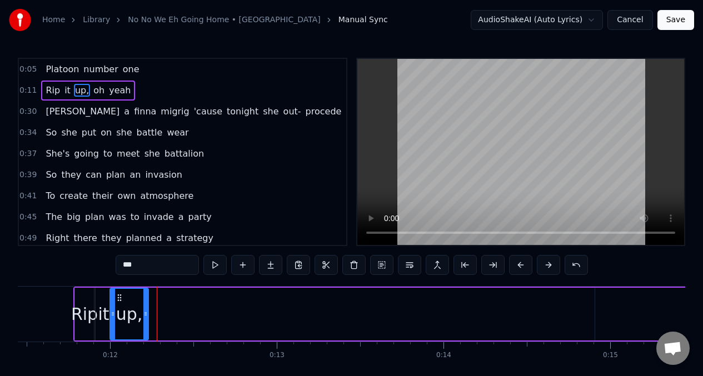
drag, startPoint x: 155, startPoint y: 302, endPoint x: 146, endPoint y: 302, distance: 8.9
click at [146, 302] on div at bounding box center [145, 314] width 4 height 51
click at [110, 306] on div at bounding box center [109, 314] width 4 height 51
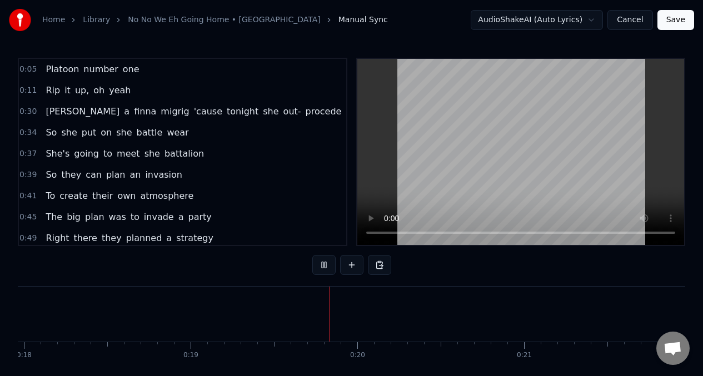
scroll to position [0, 3092]
click at [96, 92] on span "oh" at bounding box center [98, 90] width 13 height 13
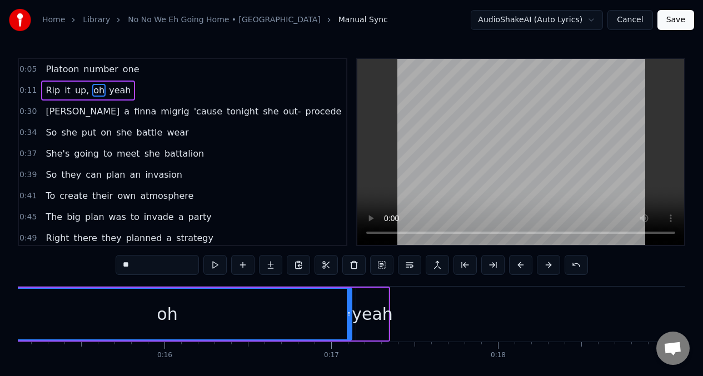
scroll to position [0, 2428]
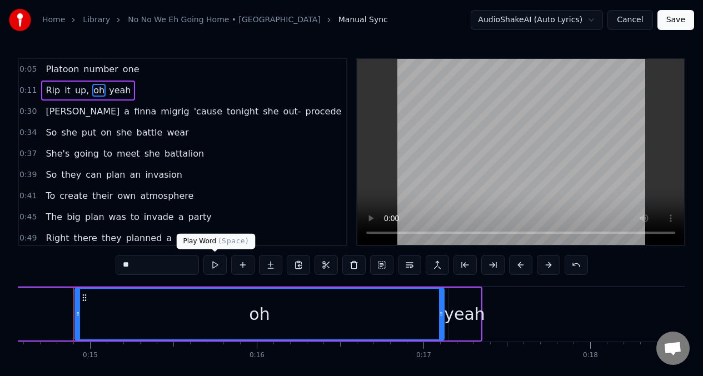
click at [214, 268] on button at bounding box center [214, 265] width 23 height 20
click at [458, 316] on div "yeah" at bounding box center [464, 314] width 41 height 25
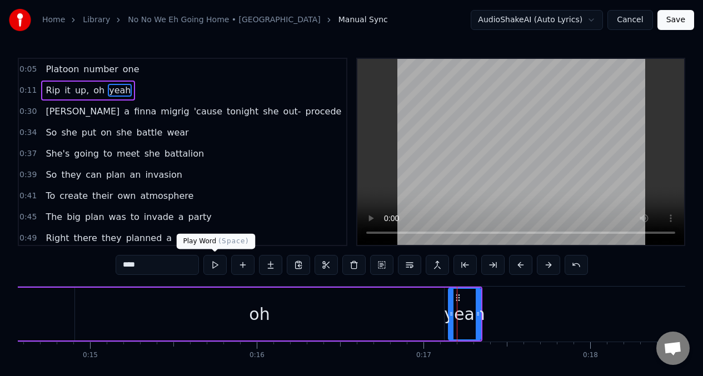
click at [217, 267] on button at bounding box center [214, 265] width 23 height 20
click at [214, 267] on button at bounding box center [214, 265] width 23 height 20
click at [143, 312] on div "oh" at bounding box center [259, 314] width 369 height 53
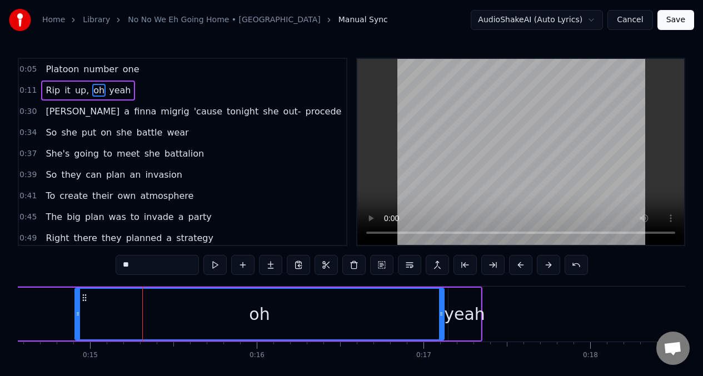
click at [139, 267] on input "**" at bounding box center [157, 265] width 83 height 20
type input "*"
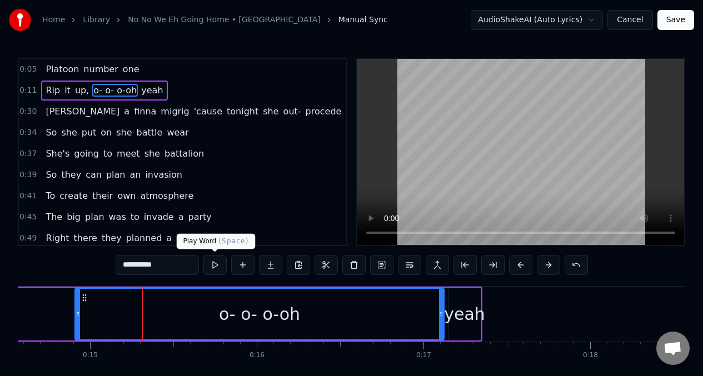
click at [215, 267] on button at bounding box center [214, 265] width 23 height 20
click at [214, 267] on button at bounding box center [214, 265] width 23 height 20
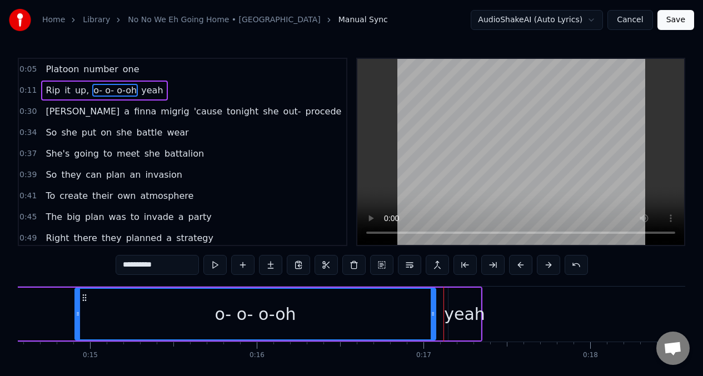
drag, startPoint x: 442, startPoint y: 307, endPoint x: 435, endPoint y: 310, distance: 7.2
click at [433, 309] on div at bounding box center [433, 314] width 4 height 51
click at [212, 267] on button at bounding box center [214, 265] width 23 height 20
click at [428, 318] on icon at bounding box center [428, 314] width 4 height 9
click at [463, 309] on div "yeah" at bounding box center [464, 314] width 41 height 25
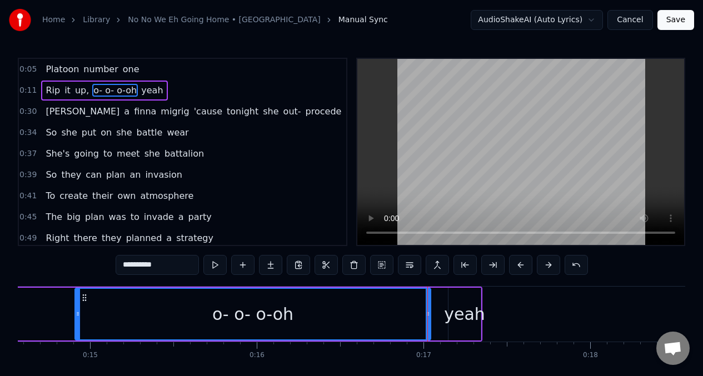
type input "****"
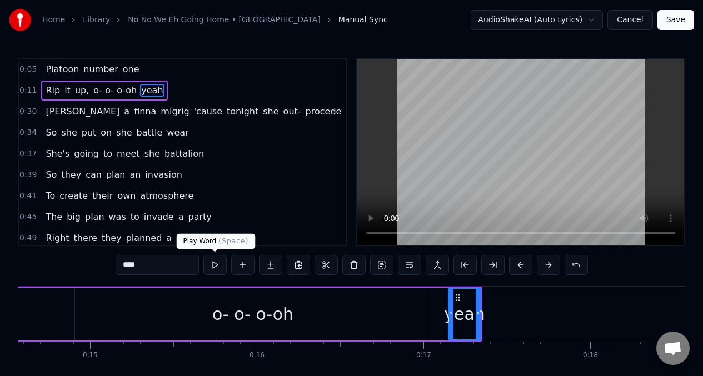
click at [217, 263] on button at bounding box center [214, 265] width 23 height 20
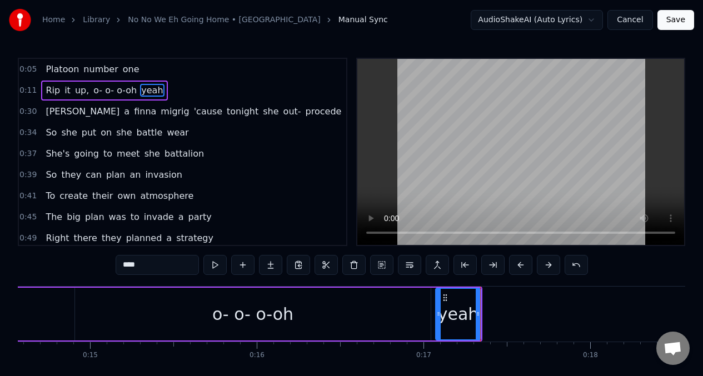
drag, startPoint x: 451, startPoint y: 303, endPoint x: 356, endPoint y: 288, distance: 95.7
click at [437, 306] on div at bounding box center [438, 314] width 4 height 51
click at [211, 261] on button at bounding box center [214, 265] width 23 height 20
drag, startPoint x: 438, startPoint y: 307, endPoint x: 357, endPoint y: 282, distance: 84.9
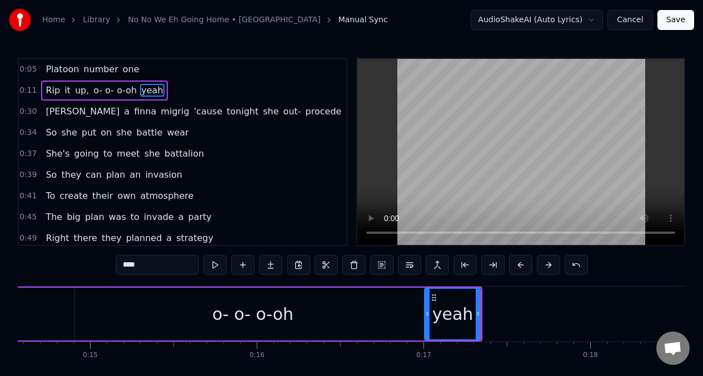
click at [426, 306] on div at bounding box center [427, 314] width 4 height 51
click at [214, 263] on button at bounding box center [214, 265] width 23 height 20
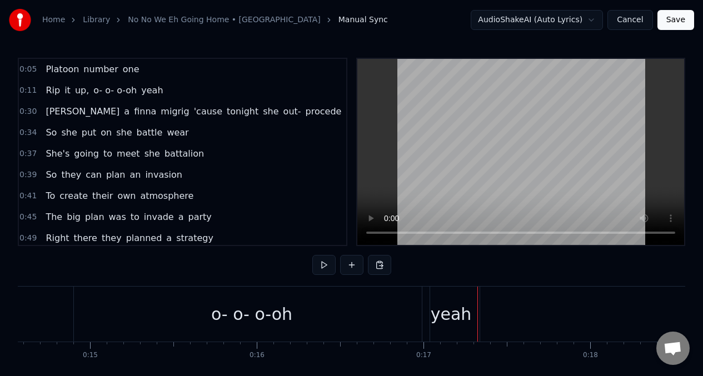
click at [473, 311] on div "yeah" at bounding box center [450, 314] width 57 height 55
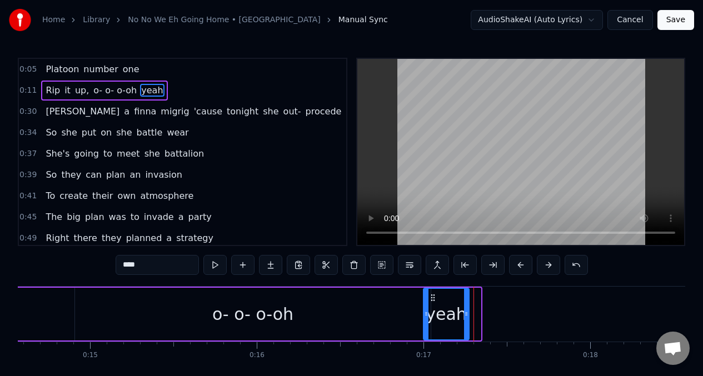
drag, startPoint x: 479, startPoint y: 311, endPoint x: 467, endPoint y: 311, distance: 11.7
click at [467, 311] on icon at bounding box center [466, 314] width 4 height 9
click at [96, 315] on div "o- o- o-oh" at bounding box center [253, 314] width 356 height 53
type input "**********"
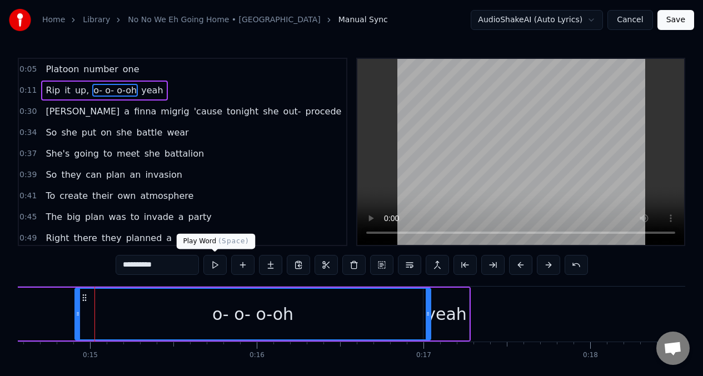
click at [214, 263] on button at bounding box center [214, 265] width 23 height 20
click at [49, 305] on div "Rip it up, o- o- o-oh yeah" at bounding box center [11, 314] width 917 height 55
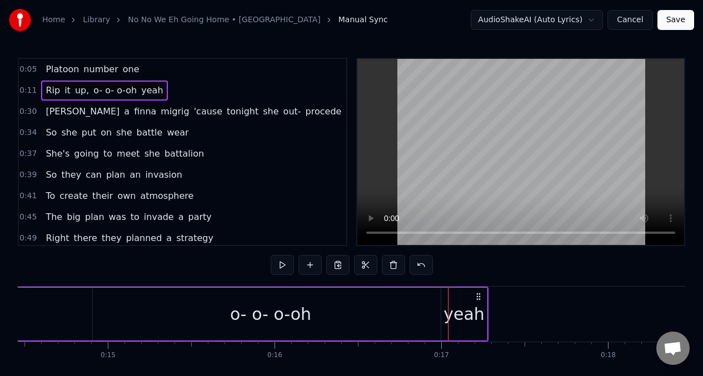
scroll to position [0, 2404]
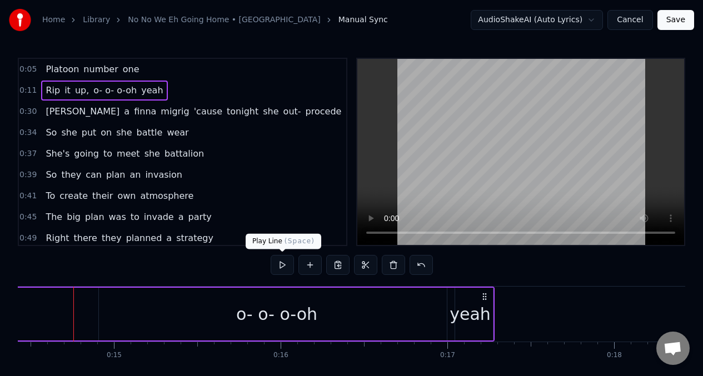
click at [279, 263] on button at bounding box center [282, 265] width 23 height 20
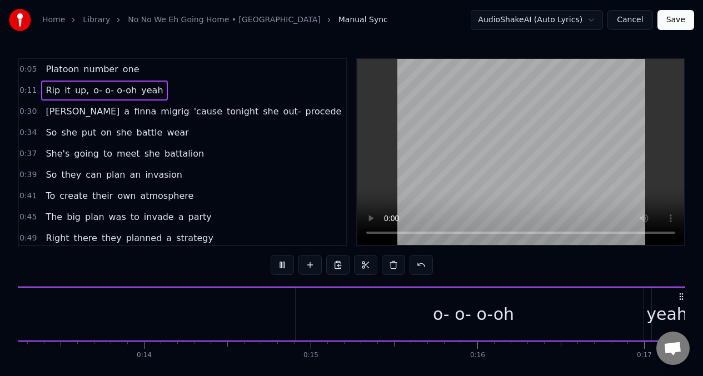
scroll to position [0, 2717]
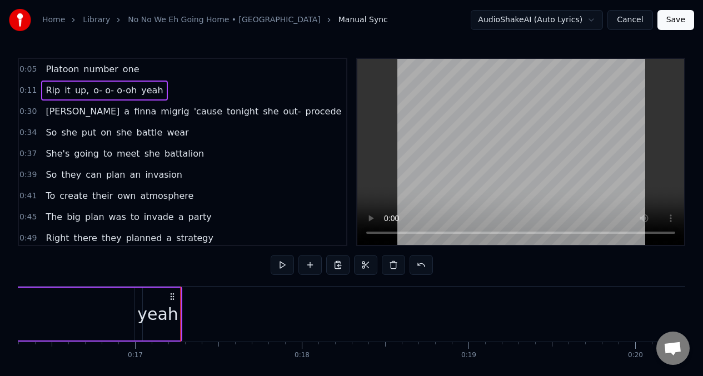
click at [180, 307] on div at bounding box center [180, 314] width 1 height 55
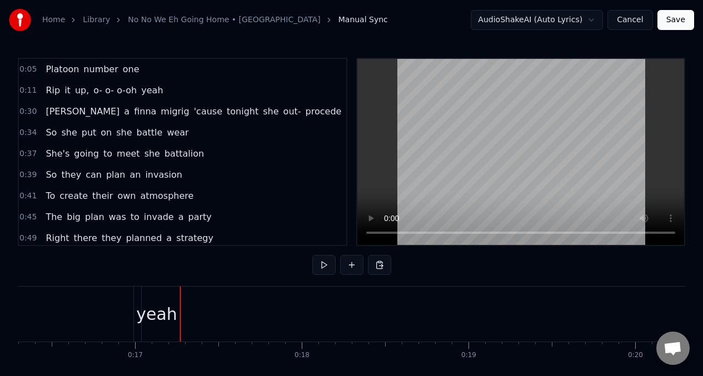
click at [173, 306] on div "yeah" at bounding box center [156, 314] width 41 height 25
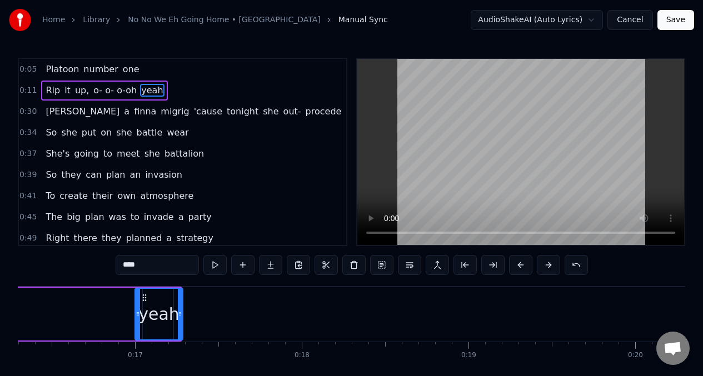
click at [181, 307] on div at bounding box center [180, 314] width 4 height 51
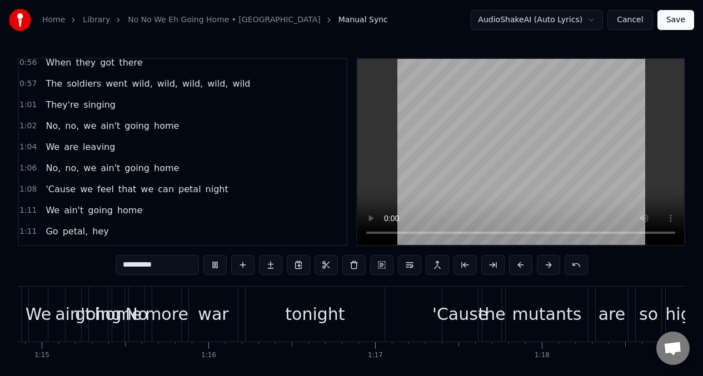
scroll to position [0, 13207]
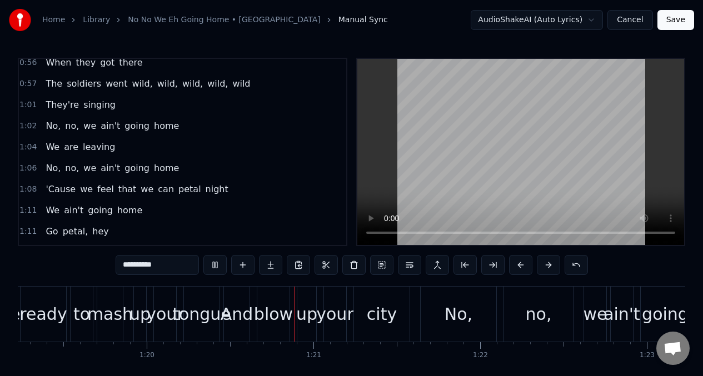
click at [139, 191] on span "we" at bounding box center [146, 189] width 15 height 13
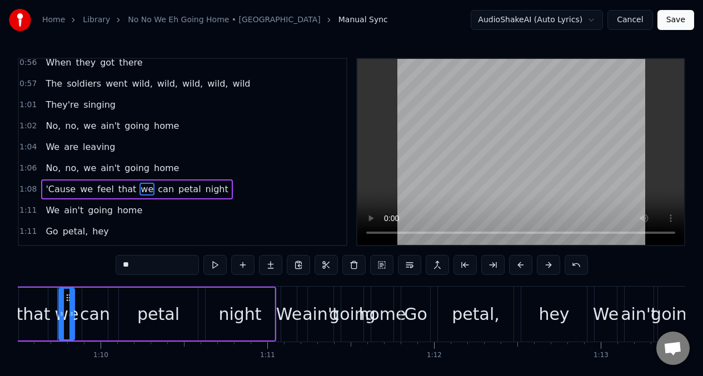
scroll to position [0, 11570]
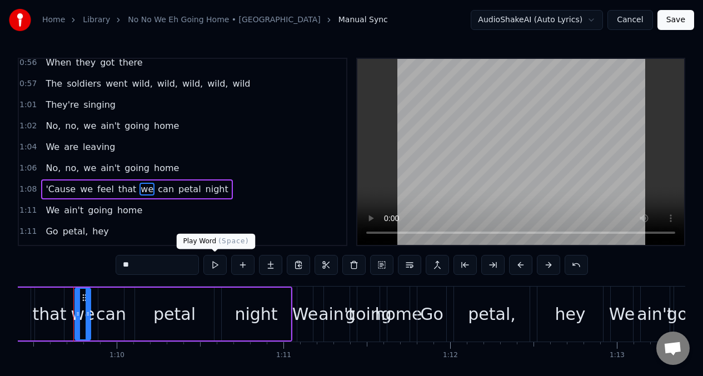
click at [215, 266] on button at bounding box center [214, 265] width 23 height 20
click at [169, 320] on div "petal" at bounding box center [174, 314] width 42 height 25
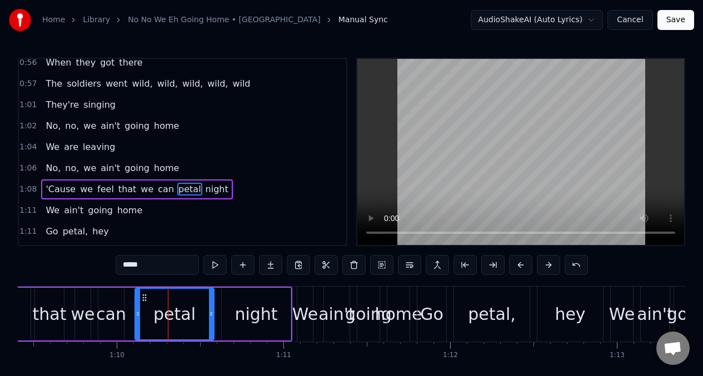
scroll to position [298, 0]
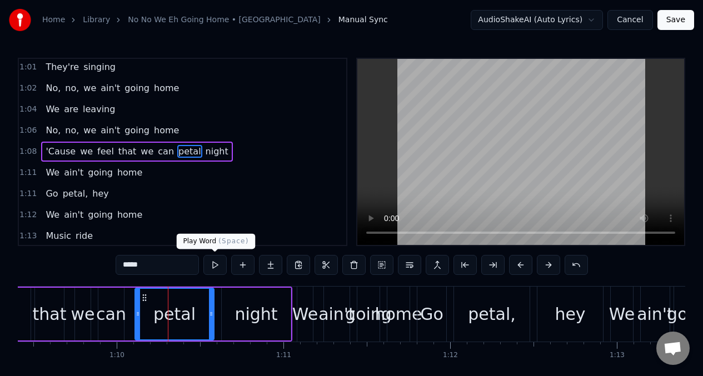
click at [213, 270] on button at bounding box center [214, 265] width 23 height 20
click at [213, 269] on button at bounding box center [214, 265] width 23 height 20
click at [212, 269] on button at bounding box center [214, 265] width 23 height 20
click at [213, 267] on button at bounding box center [214, 265] width 23 height 20
click at [154, 272] on input "*****" at bounding box center [157, 265] width 83 height 20
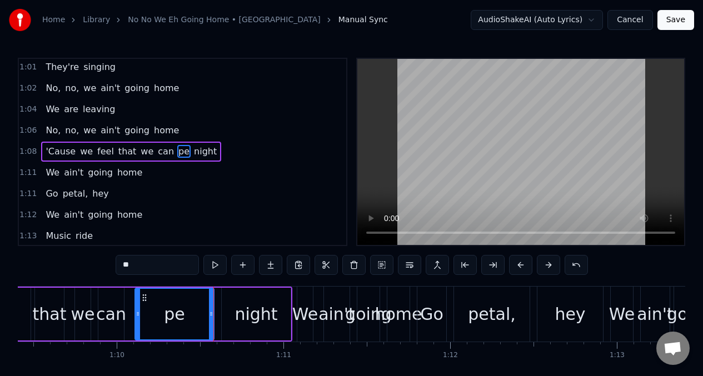
type input "*"
drag, startPoint x: 211, startPoint y: 308, endPoint x: 207, endPoint y: 287, distance: 20.9
click at [187, 301] on div at bounding box center [187, 314] width 4 height 51
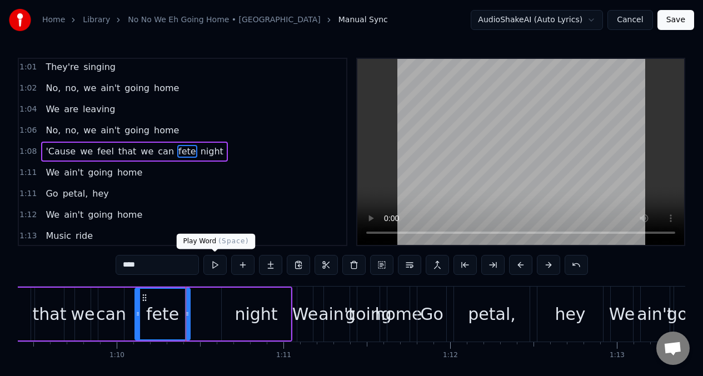
type input "****"
click at [213, 266] on button at bounding box center [214, 265] width 23 height 20
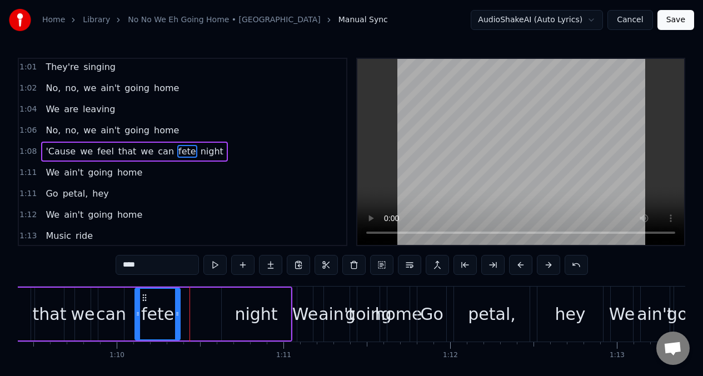
drag, startPoint x: 187, startPoint y: 306, endPoint x: 207, endPoint y: 280, distance: 33.2
click at [177, 306] on div at bounding box center [177, 314] width 4 height 51
click at [214, 268] on button at bounding box center [214, 265] width 23 height 20
drag, startPoint x: 178, startPoint y: 303, endPoint x: 160, endPoint y: 302, distance: 17.8
click at [173, 303] on div at bounding box center [173, 314] width 4 height 51
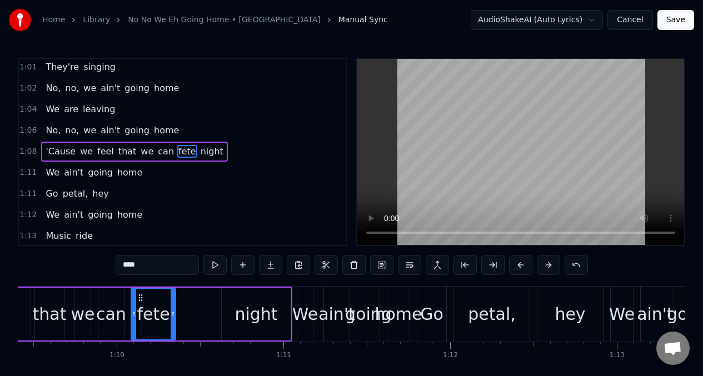
drag, startPoint x: 137, startPoint y: 305, endPoint x: 198, endPoint y: 277, distance: 67.6
click at [133, 304] on div at bounding box center [134, 314] width 4 height 51
click at [215, 266] on button at bounding box center [214, 265] width 23 height 20
click at [214, 266] on button at bounding box center [214, 265] width 23 height 20
click at [242, 267] on button at bounding box center [242, 265] width 23 height 20
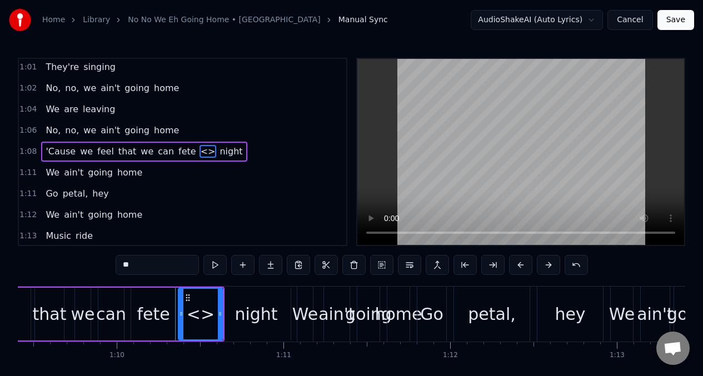
click at [140, 266] on input "**" at bounding box center [157, 265] width 83 height 20
type input "*"
click at [217, 267] on button at bounding box center [214, 265] width 23 height 20
click at [216, 267] on button at bounding box center [214, 265] width 23 height 20
drag, startPoint x: 181, startPoint y: 307, endPoint x: 176, endPoint y: 308, distance: 5.7
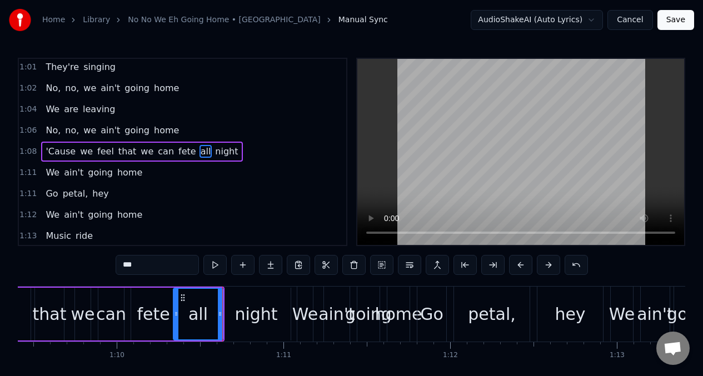
click at [176, 308] on div at bounding box center [176, 314] width 4 height 51
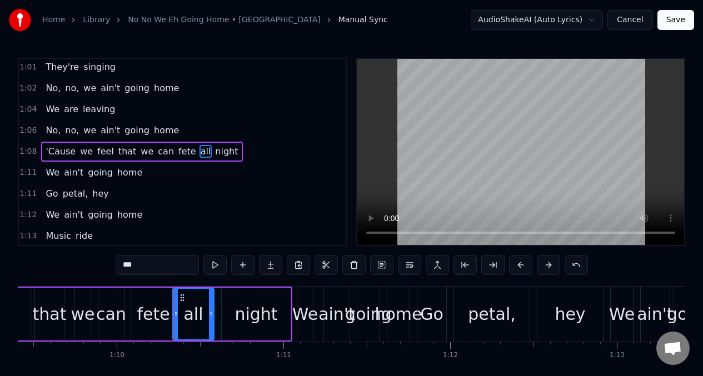
drag, startPoint x: 222, startPoint y: 306, endPoint x: 218, endPoint y: 265, distance: 41.3
click at [212, 305] on div at bounding box center [211, 314] width 4 height 51
click at [213, 265] on button at bounding box center [214, 265] width 23 height 20
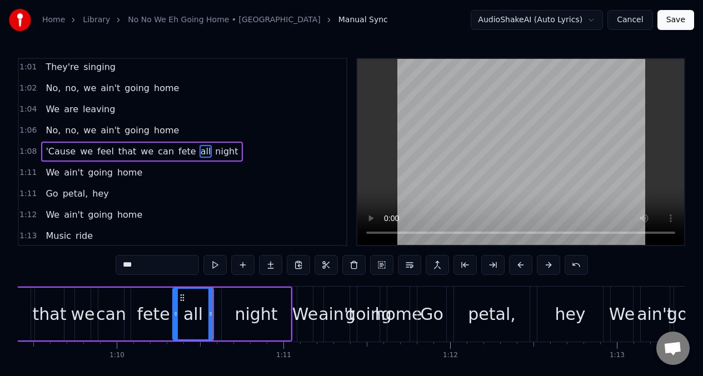
click at [228, 309] on div "night" at bounding box center [256, 314] width 69 height 53
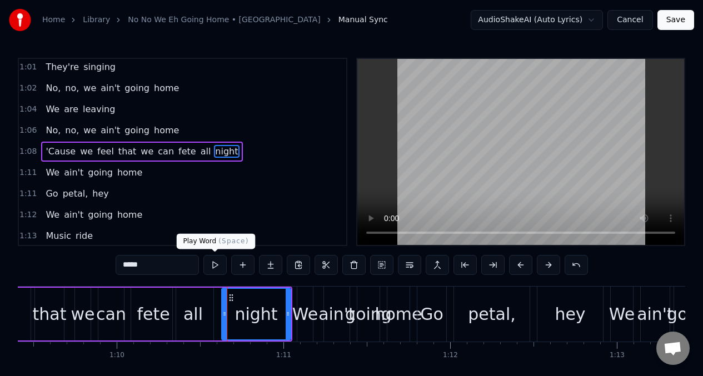
click at [214, 264] on button at bounding box center [214, 265] width 23 height 20
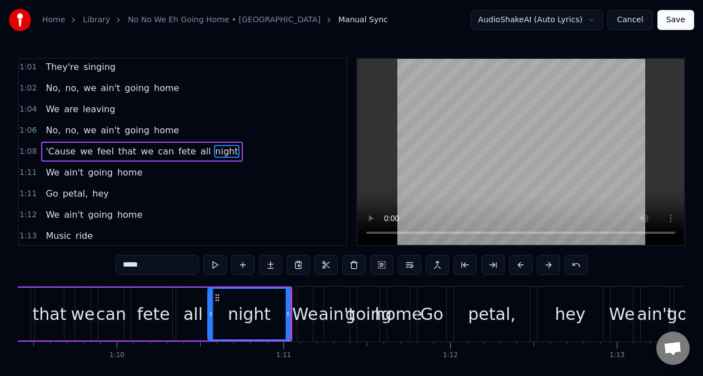
drag, startPoint x: 224, startPoint y: 313, endPoint x: 214, endPoint y: 312, distance: 9.5
click at [211, 312] on icon at bounding box center [210, 314] width 4 height 9
drag, startPoint x: 288, startPoint y: 303, endPoint x: 222, endPoint y: 303, distance: 66.7
click at [262, 303] on div at bounding box center [264, 314] width 4 height 51
click at [201, 302] on div "all" at bounding box center [192, 314] width 19 height 25
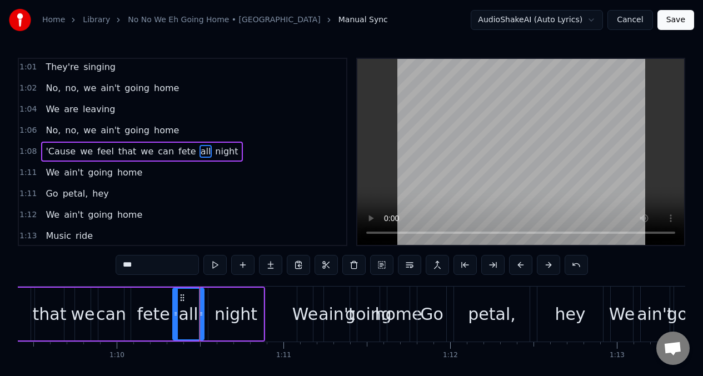
drag, startPoint x: 211, startPoint y: 301, endPoint x: 241, endPoint y: 306, distance: 30.5
click at [201, 302] on div at bounding box center [201, 314] width 4 height 51
click at [213, 305] on div "night" at bounding box center [235, 314] width 55 height 53
type input "*****"
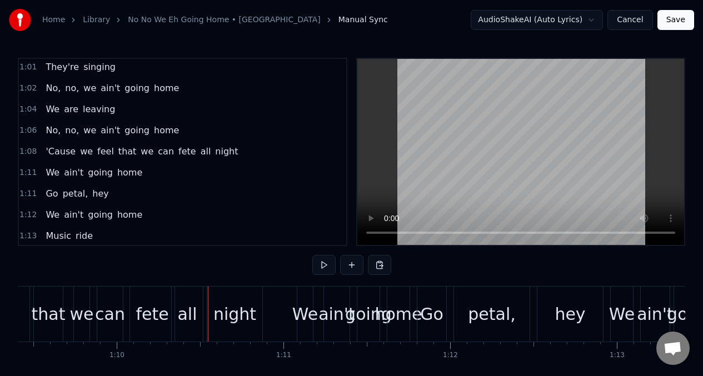
click at [209, 303] on div "night" at bounding box center [234, 314] width 55 height 55
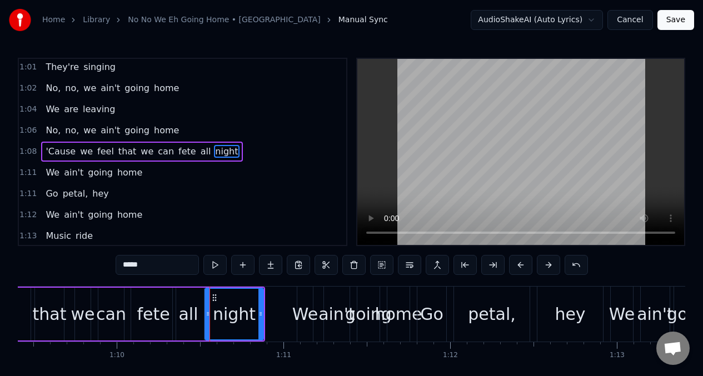
drag, startPoint x: 210, startPoint y: 303, endPoint x: 247, endPoint y: 308, distance: 37.5
click at [207, 303] on div at bounding box center [208, 314] width 4 height 51
drag, startPoint x: 260, startPoint y: 306, endPoint x: 250, endPoint y: 307, distance: 10.0
click at [250, 307] on div at bounding box center [250, 314] width 4 height 51
click at [42, 298] on div "that" at bounding box center [49, 314] width 29 height 53
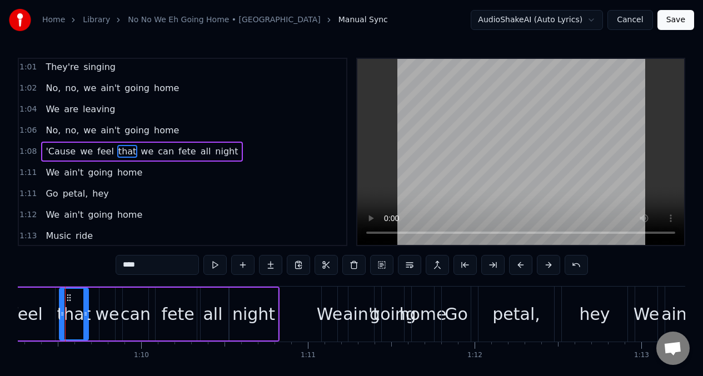
scroll to position [0, 11537]
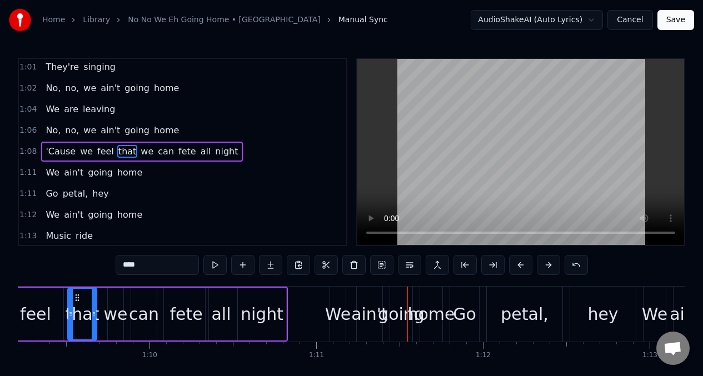
click at [117, 302] on div "we" at bounding box center [116, 314] width 24 height 25
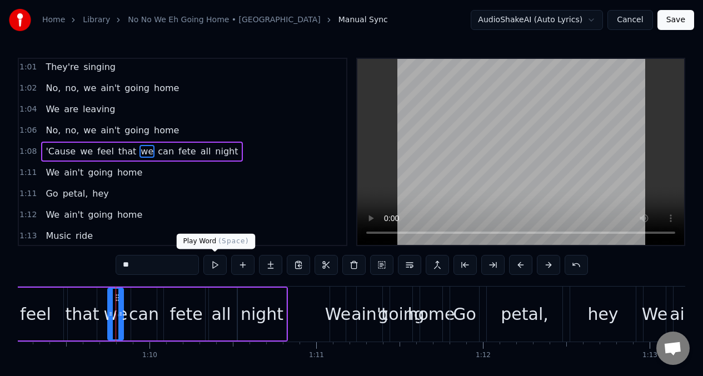
click at [213, 267] on button at bounding box center [214, 265] width 23 height 20
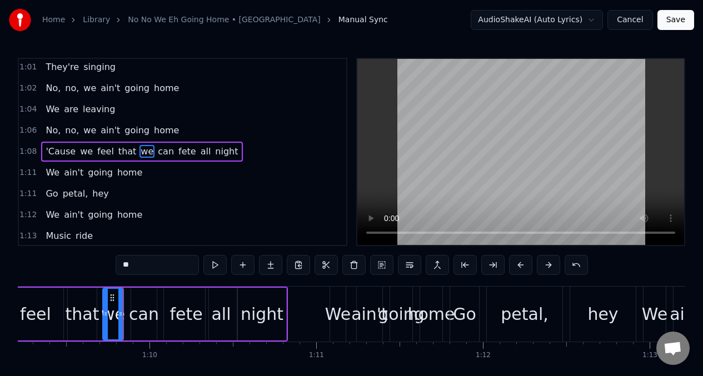
click at [104, 305] on div at bounding box center [105, 314] width 4 height 51
click at [117, 303] on div at bounding box center [116, 314] width 4 height 51
click at [141, 307] on div "can" at bounding box center [144, 314] width 30 height 25
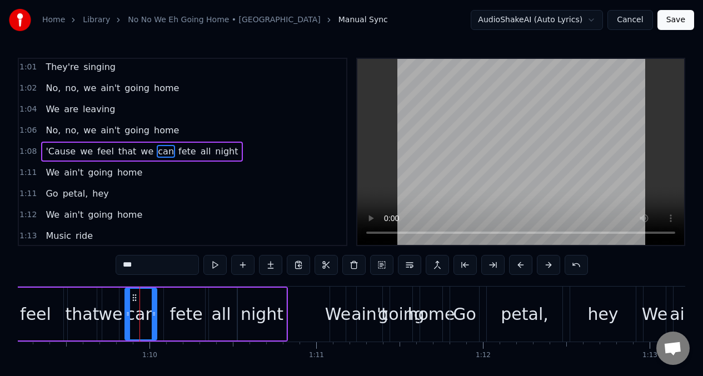
drag, startPoint x: 134, startPoint y: 306, endPoint x: 146, endPoint y: 303, distance: 12.0
click at [128, 306] on div at bounding box center [128, 314] width 4 height 51
drag, startPoint x: 153, startPoint y: 302, endPoint x: 144, endPoint y: 303, distance: 8.9
click at [144, 303] on div at bounding box center [145, 314] width 4 height 51
click at [189, 305] on div "fete" at bounding box center [185, 314] width 33 height 25
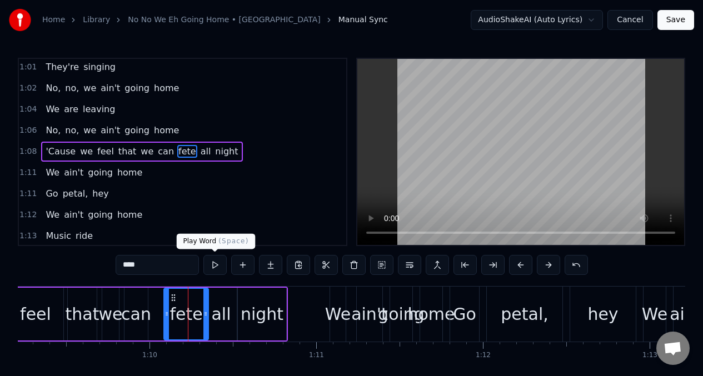
click at [215, 266] on button at bounding box center [214, 265] width 23 height 20
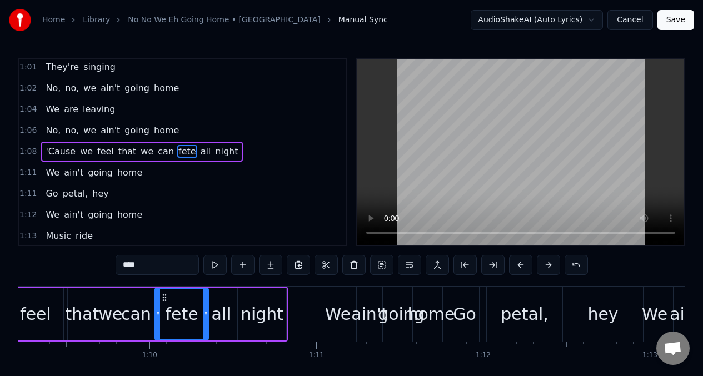
drag, startPoint x: 167, startPoint y: 305, endPoint x: 203, endPoint y: 303, distance: 36.2
click at [158, 304] on div at bounding box center [158, 314] width 4 height 51
drag, startPoint x: 206, startPoint y: 301, endPoint x: 202, endPoint y: 288, distance: 13.9
click at [192, 300] on div at bounding box center [193, 314] width 4 height 51
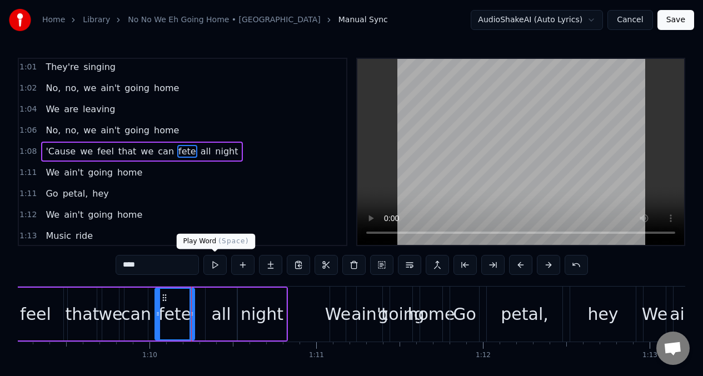
click at [213, 264] on button at bounding box center [214, 265] width 23 height 20
drag, startPoint x: 191, startPoint y: 305, endPoint x: 184, endPoint y: 306, distance: 7.2
click at [184, 306] on div at bounding box center [185, 314] width 4 height 51
click at [211, 305] on div "all" at bounding box center [221, 314] width 31 height 53
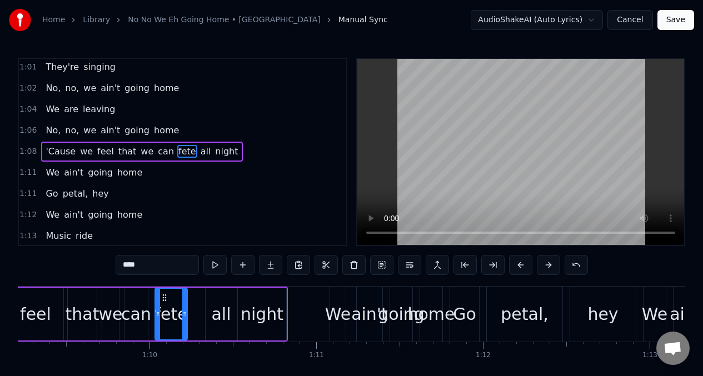
type input "***"
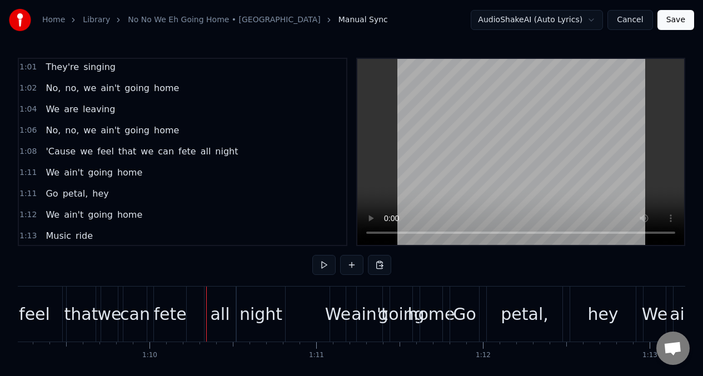
click at [207, 306] on div "all" at bounding box center [219, 314] width 31 height 55
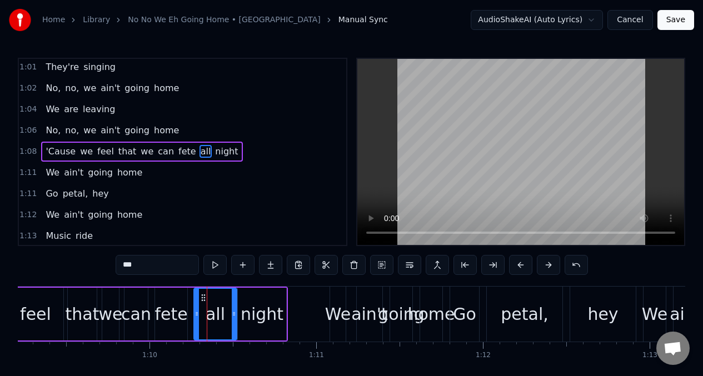
drag, startPoint x: 208, startPoint y: 306, endPoint x: 195, endPoint y: 305, distance: 12.8
click at [195, 305] on div at bounding box center [196, 314] width 4 height 51
drag, startPoint x: 232, startPoint y: 303, endPoint x: 239, endPoint y: 303, distance: 7.2
click at [213, 304] on div at bounding box center [215, 314] width 4 height 51
click at [244, 302] on div "night" at bounding box center [262, 314] width 43 height 25
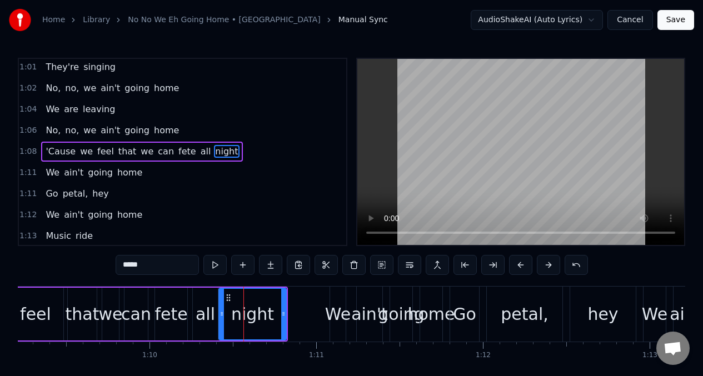
drag, startPoint x: 241, startPoint y: 303, endPoint x: 222, endPoint y: 301, distance: 19.1
click at [222, 301] on div at bounding box center [221, 314] width 4 height 51
drag, startPoint x: 283, startPoint y: 302, endPoint x: 242, endPoint y: 279, distance: 47.3
click at [269, 302] on div at bounding box center [270, 314] width 4 height 51
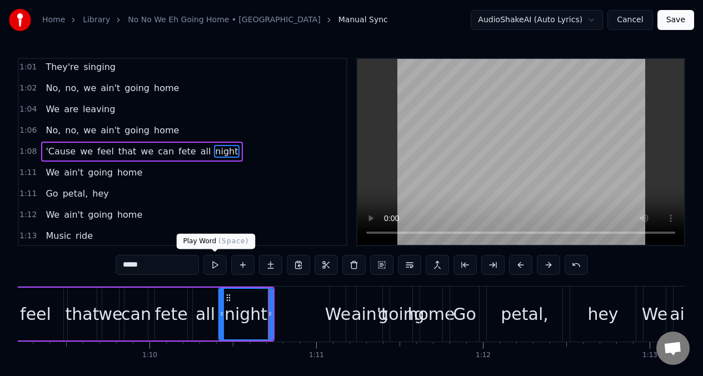
click at [214, 265] on button at bounding box center [214, 265] width 23 height 20
click at [216, 266] on button at bounding box center [214, 265] width 23 height 20
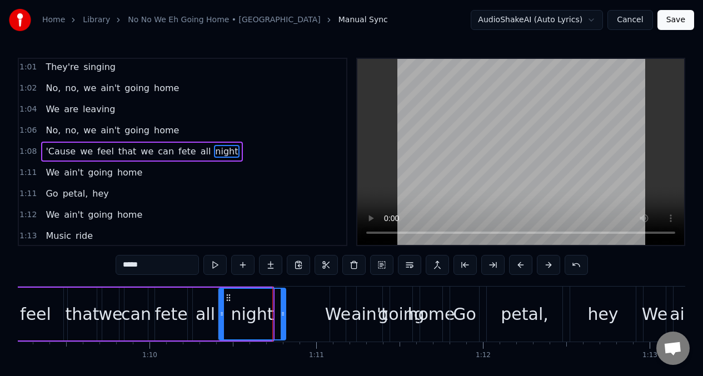
drag, startPoint x: 269, startPoint y: 311, endPoint x: 251, endPoint y: 307, distance: 18.7
click at [282, 310] on icon at bounding box center [283, 314] width 4 height 9
drag, startPoint x: 222, startPoint y: 309, endPoint x: 215, endPoint y: 267, distance: 42.3
click at [213, 306] on div at bounding box center [214, 314] width 4 height 51
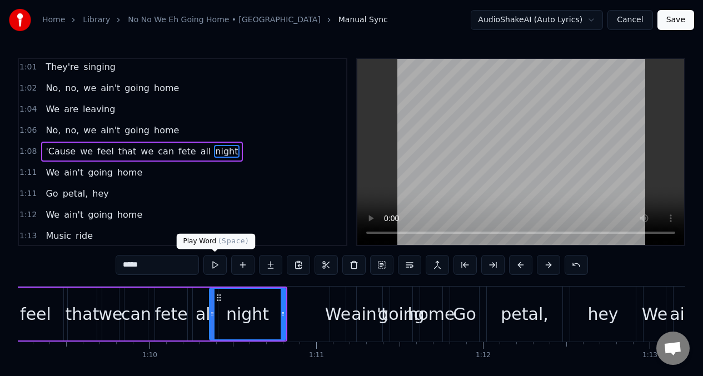
click at [214, 267] on button at bounding box center [214, 265] width 23 height 20
click at [56, 305] on div "feel" at bounding box center [36, 314] width 56 height 53
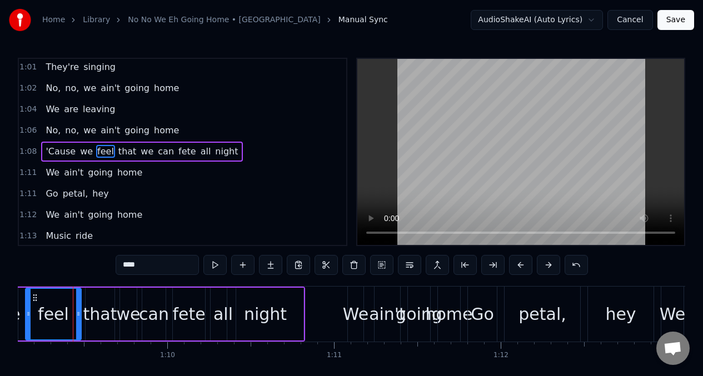
scroll to position [0, 11519]
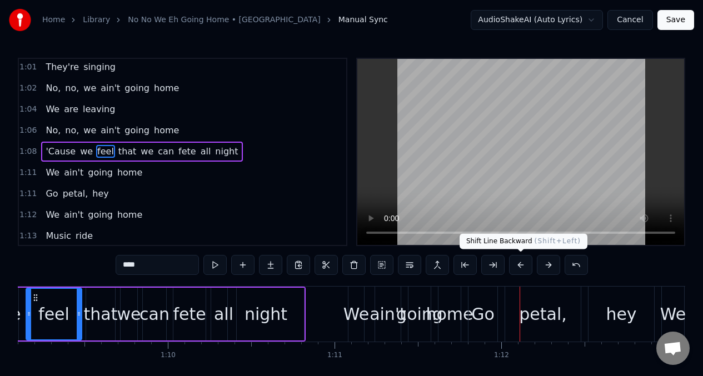
click at [515, 262] on button at bounding box center [520, 265] width 23 height 20
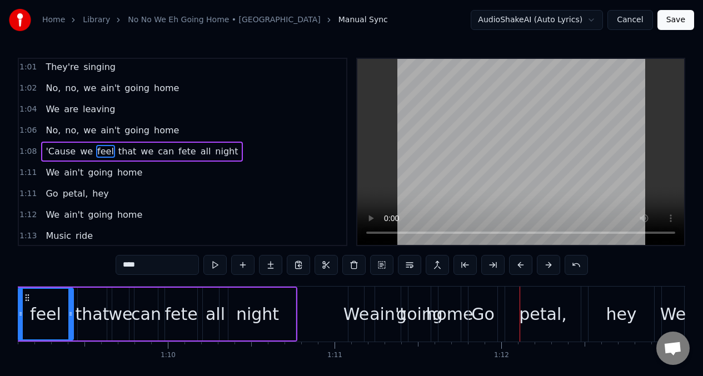
click at [213, 264] on button at bounding box center [214, 265] width 23 height 20
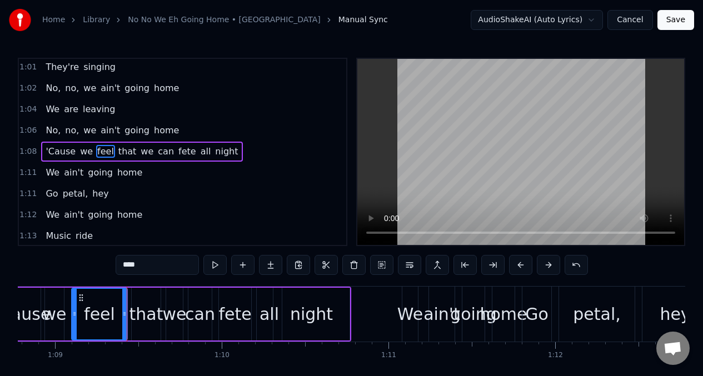
click at [213, 264] on button at bounding box center [214, 265] width 23 height 20
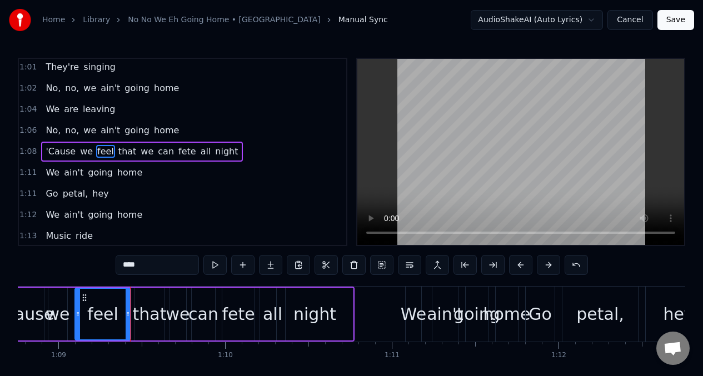
click at [47, 152] on span "'Cause" at bounding box center [60, 151] width 32 height 13
type input "******"
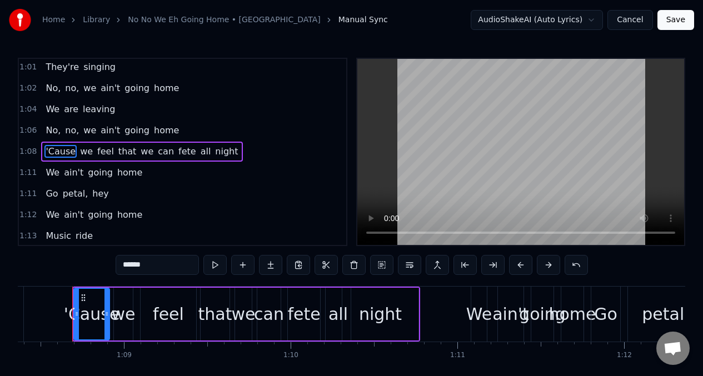
scroll to position [0, 11395]
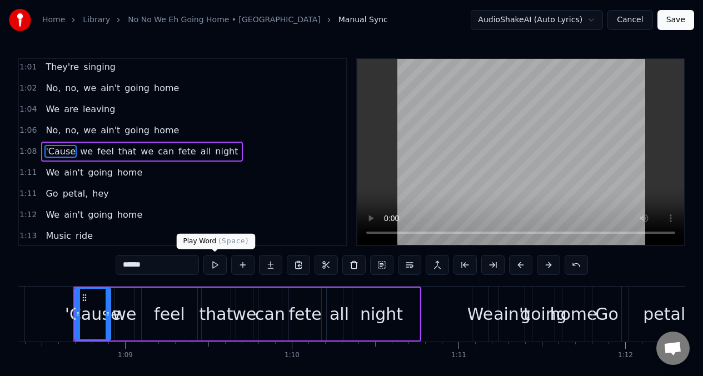
click at [217, 265] on button at bounding box center [214, 265] width 23 height 20
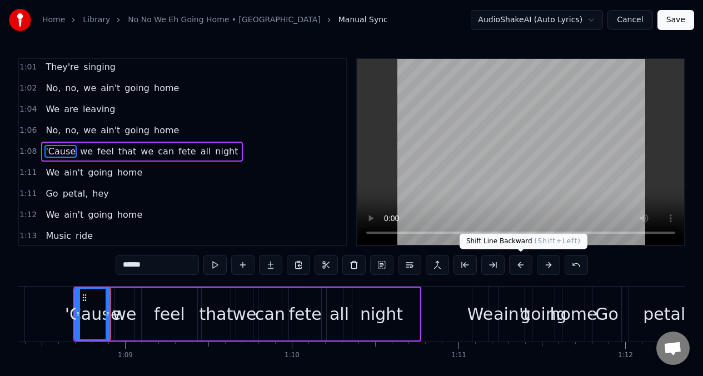
click at [520, 264] on button at bounding box center [520, 265] width 23 height 20
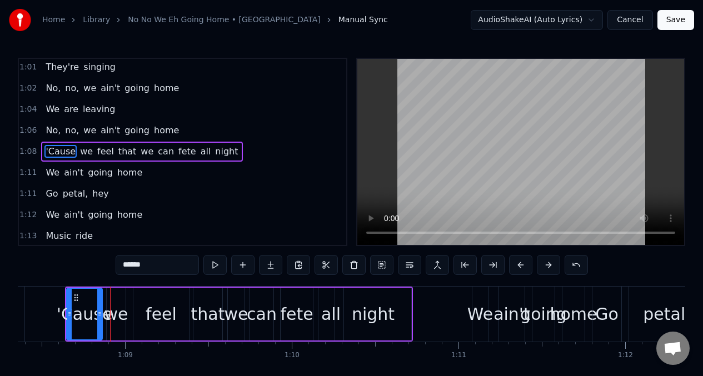
click at [520, 264] on button at bounding box center [520, 265] width 23 height 20
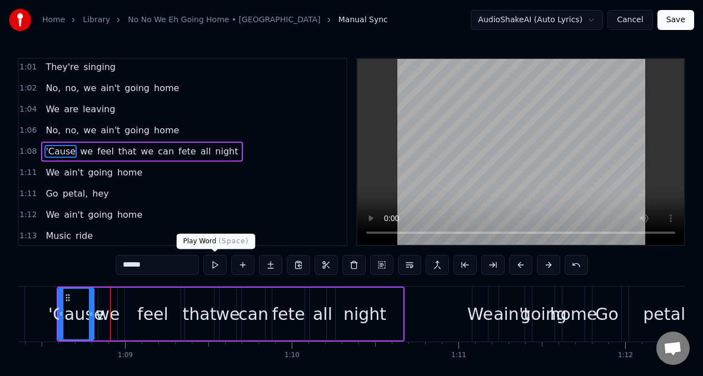
click at [213, 264] on button at bounding box center [214, 265] width 23 height 20
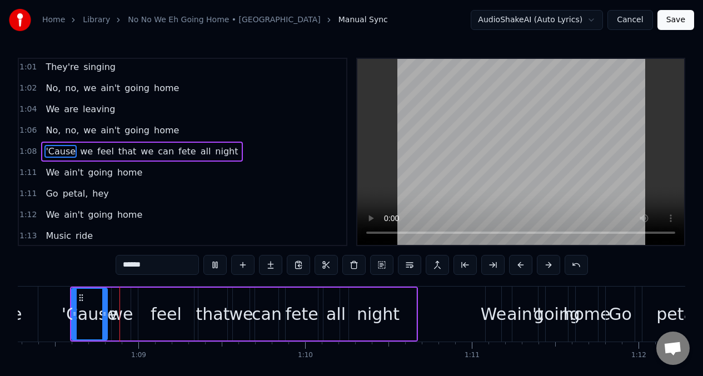
click at [213, 264] on button at bounding box center [214, 265] width 23 height 20
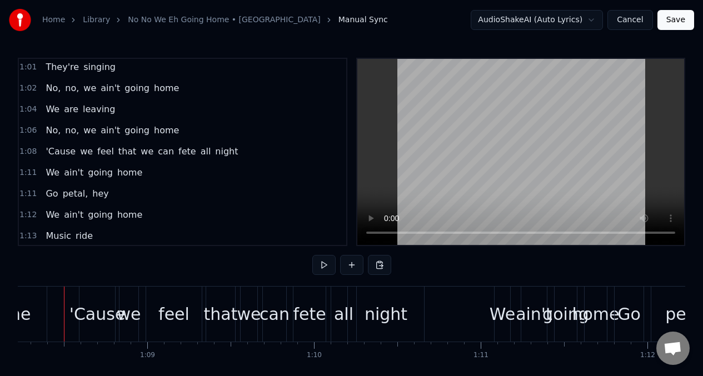
scroll to position [0, 11363]
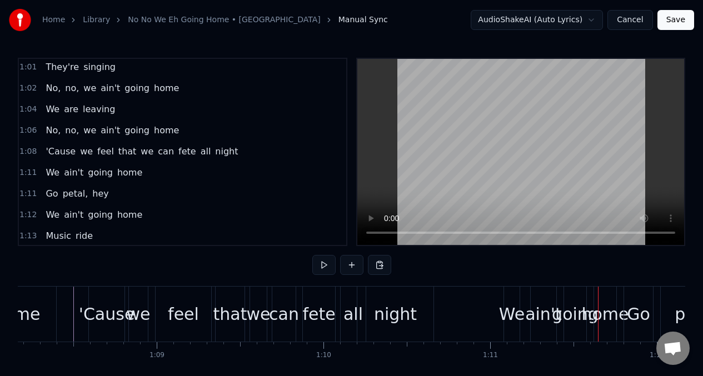
click at [188, 305] on div "feel" at bounding box center [183, 314] width 31 height 25
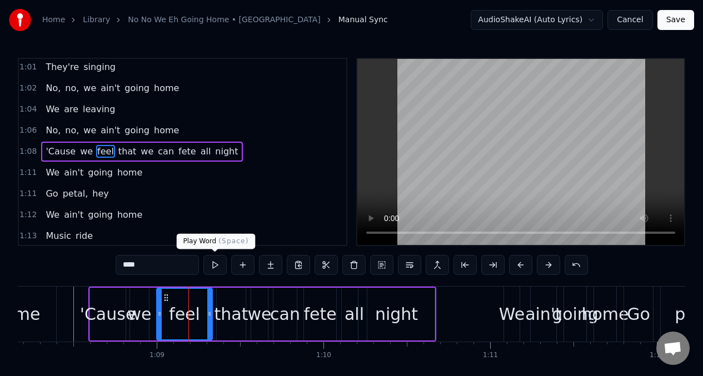
click at [214, 268] on button at bounding box center [214, 265] width 23 height 20
click at [229, 317] on div "that" at bounding box center [231, 314] width 34 height 25
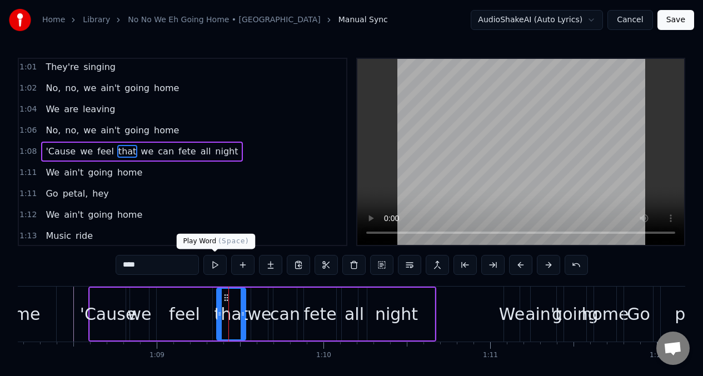
click at [216, 272] on button at bounding box center [214, 265] width 23 height 20
click at [216, 271] on button at bounding box center [214, 265] width 23 height 20
click at [107, 321] on div "'Cause" at bounding box center [108, 314] width 56 height 25
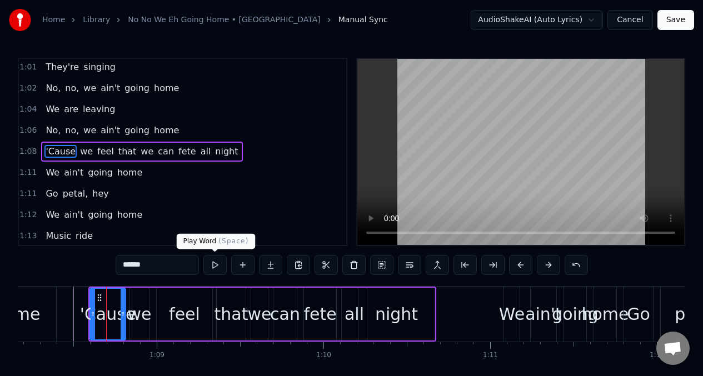
click at [218, 268] on button at bounding box center [214, 265] width 23 height 20
click at [217, 268] on button at bounding box center [214, 265] width 23 height 20
click at [136, 308] on div "we" at bounding box center [140, 314] width 24 height 25
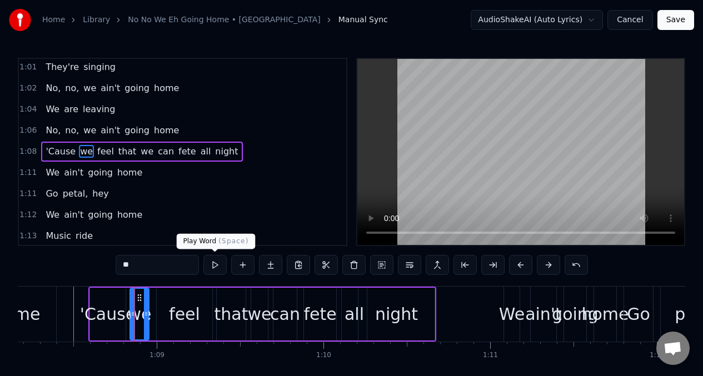
click at [216, 268] on button at bounding box center [214, 265] width 23 height 20
click at [188, 311] on div "feel" at bounding box center [184, 314] width 31 height 25
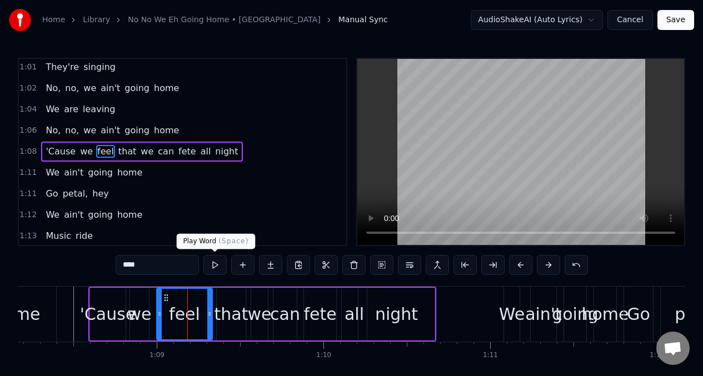
click at [215, 268] on button at bounding box center [214, 265] width 23 height 20
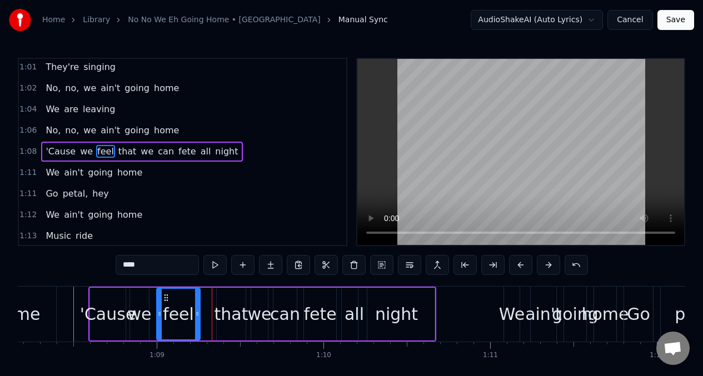
drag, startPoint x: 209, startPoint y: 305, endPoint x: 197, endPoint y: 306, distance: 12.2
click at [197, 306] on div at bounding box center [197, 314] width 4 height 51
click at [215, 267] on button at bounding box center [214, 265] width 23 height 20
click at [230, 307] on div "that" at bounding box center [231, 314] width 34 height 25
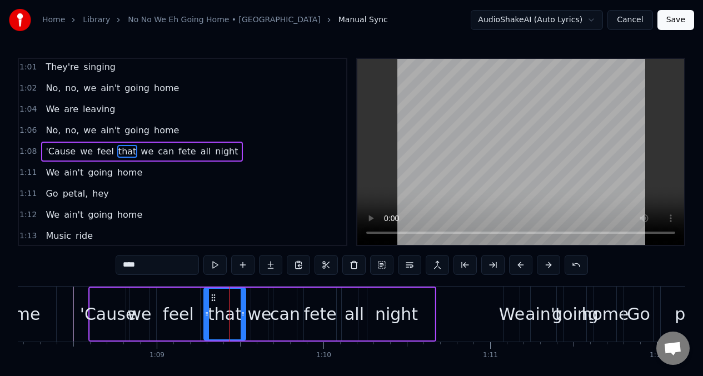
drag, startPoint x: 221, startPoint y: 305, endPoint x: 207, endPoint y: 303, distance: 13.4
click at [207, 303] on div at bounding box center [206, 314] width 4 height 51
drag, startPoint x: 243, startPoint y: 301, endPoint x: 230, endPoint y: 302, distance: 13.4
click at [230, 302] on div at bounding box center [229, 314] width 4 height 51
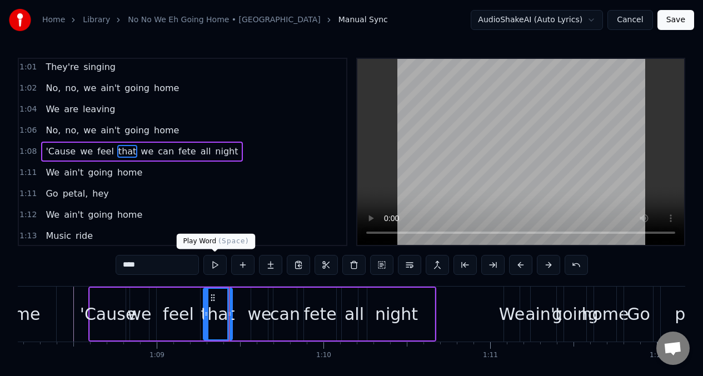
click at [216, 267] on button at bounding box center [214, 265] width 23 height 20
click at [214, 269] on button at bounding box center [214, 265] width 23 height 20
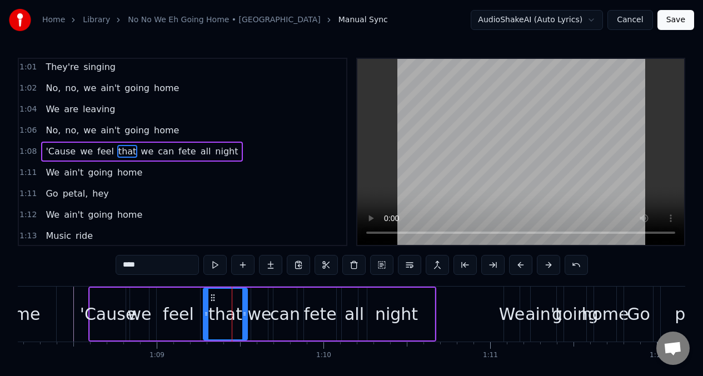
drag, startPoint x: 231, startPoint y: 306, endPoint x: 246, endPoint y: 306, distance: 15.6
click at [246, 306] on div at bounding box center [244, 314] width 4 height 51
click at [214, 266] on button at bounding box center [214, 265] width 23 height 20
click at [257, 320] on div "we" at bounding box center [260, 314] width 24 height 25
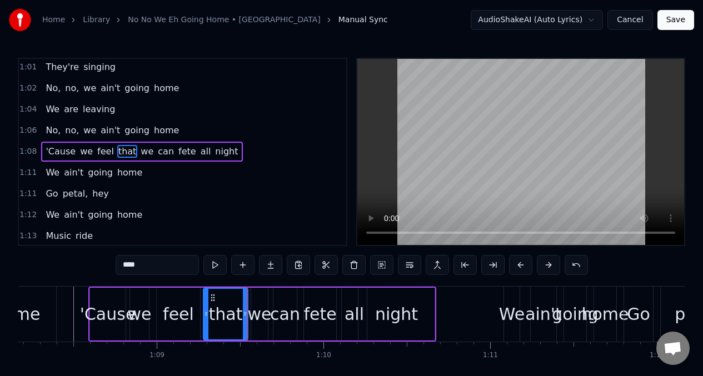
type input "**"
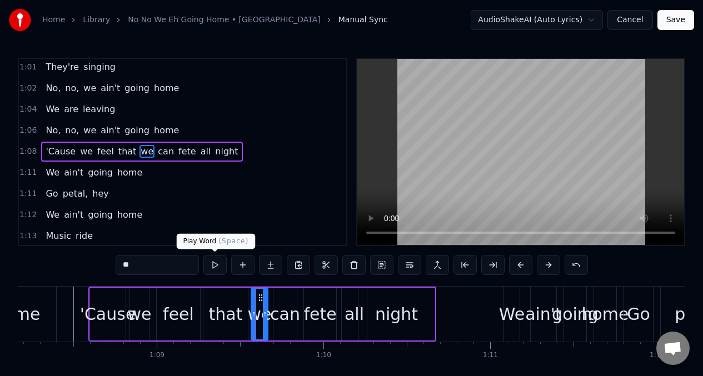
click at [213, 270] on button at bounding box center [214, 265] width 23 height 20
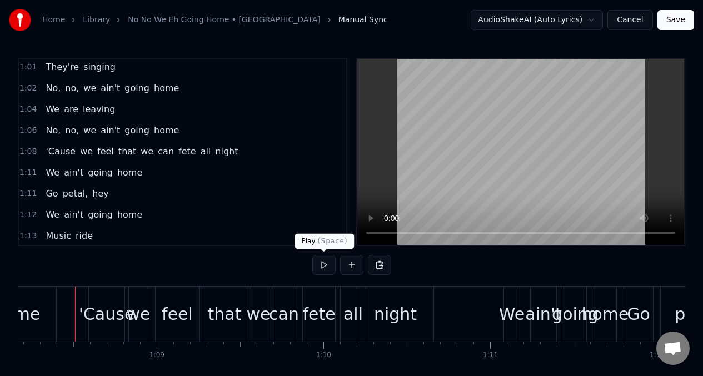
click at [321, 266] on button at bounding box center [323, 265] width 23 height 20
click at [320, 266] on button at bounding box center [323, 265] width 23 height 20
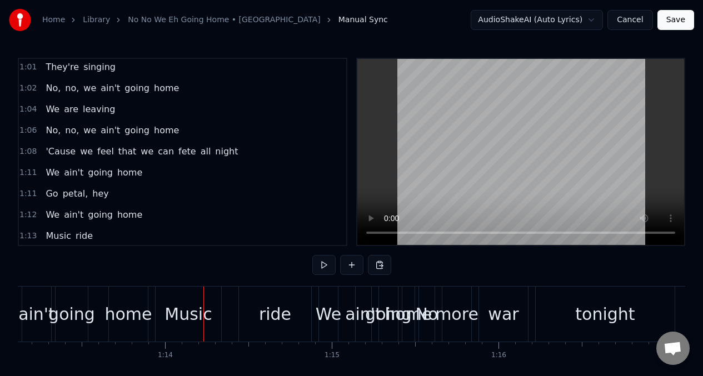
click at [52, 169] on span "We" at bounding box center [52, 172] width 16 height 13
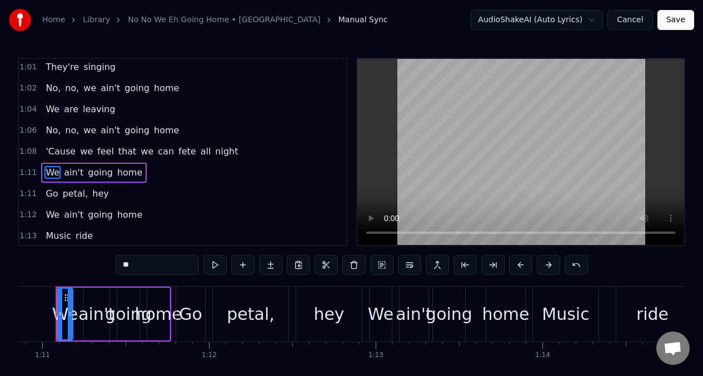
scroll to position [0, 11793]
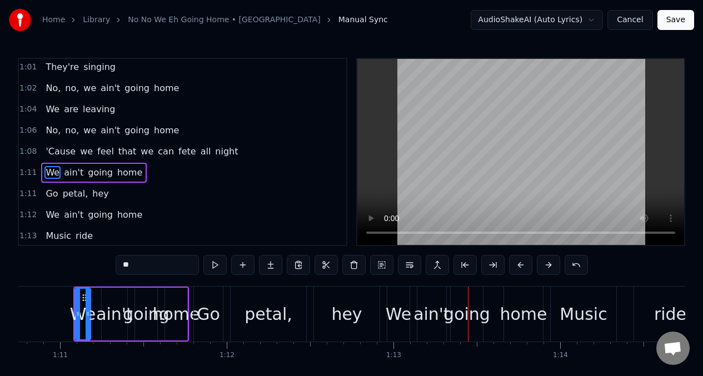
click at [44, 172] on span "We" at bounding box center [52, 172] width 16 height 13
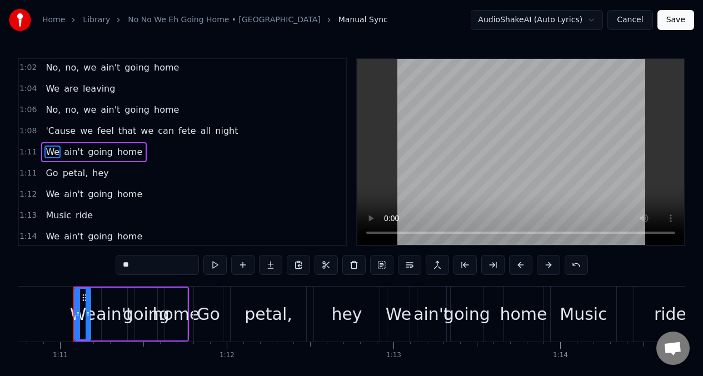
scroll to position [319, 0]
click at [44, 173] on span "Go" at bounding box center [51, 172] width 14 height 13
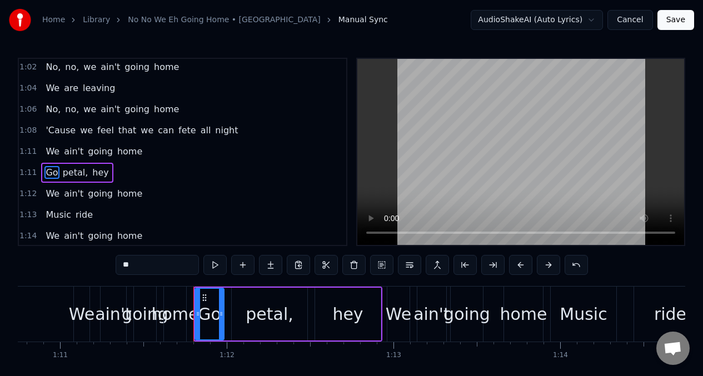
scroll to position [340, 0]
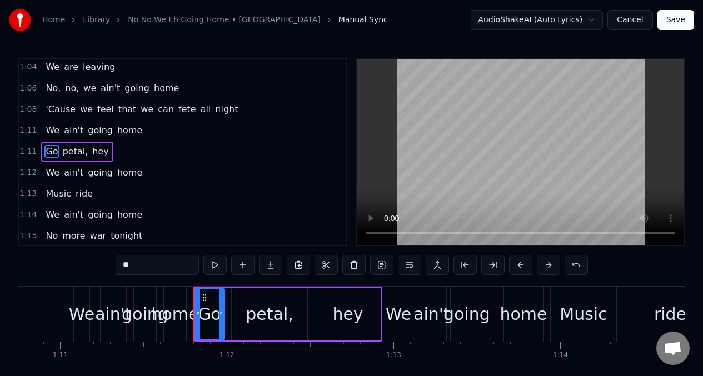
click at [149, 267] on input "**" at bounding box center [157, 265] width 83 height 20
type input "*"
type input "**"
click at [214, 264] on button at bounding box center [214, 265] width 23 height 20
click at [214, 265] on button at bounding box center [214, 265] width 23 height 20
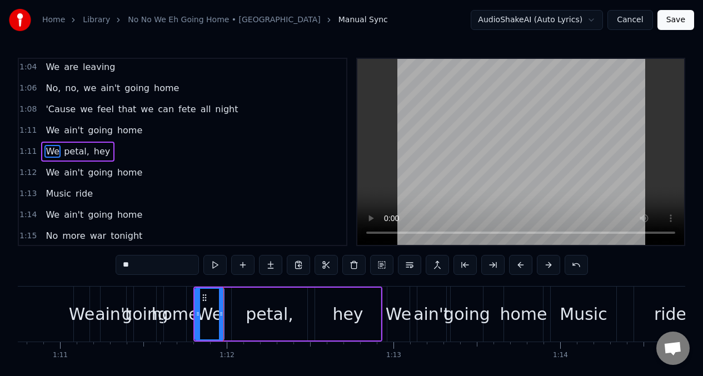
click at [77, 312] on div "We" at bounding box center [82, 314] width 26 height 25
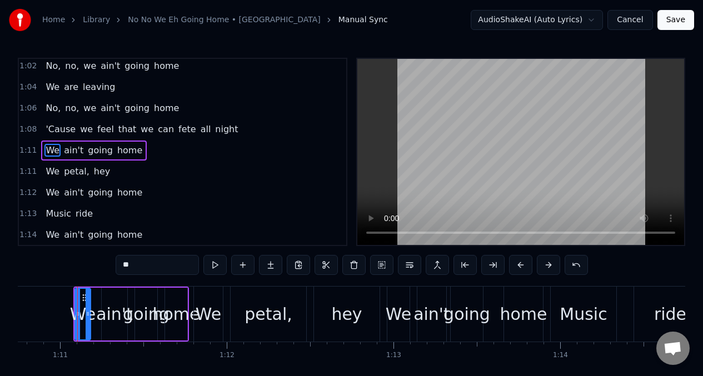
scroll to position [319, 0]
click at [216, 264] on button at bounding box center [214, 265] width 23 height 20
click at [214, 264] on button at bounding box center [214, 265] width 23 height 20
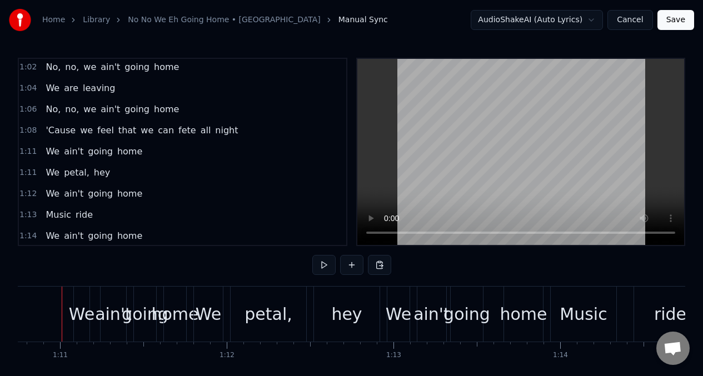
scroll to position [0, 11782]
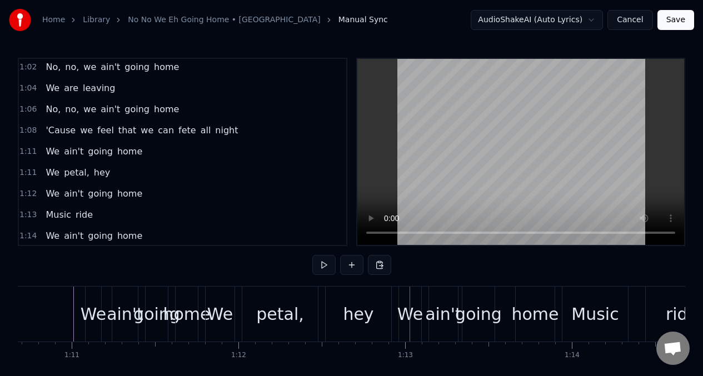
click at [44, 174] on span "We" at bounding box center [52, 172] width 16 height 13
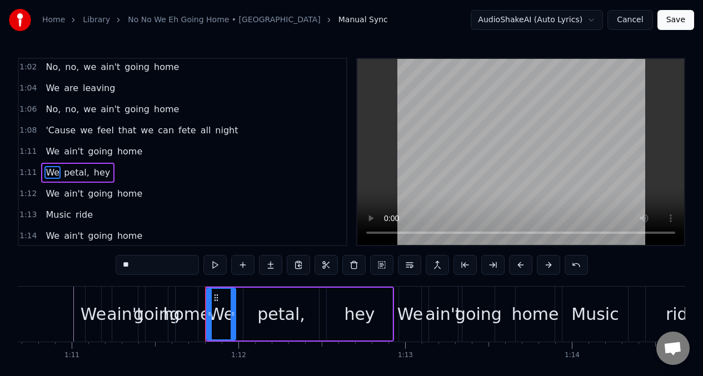
scroll to position [340, 0]
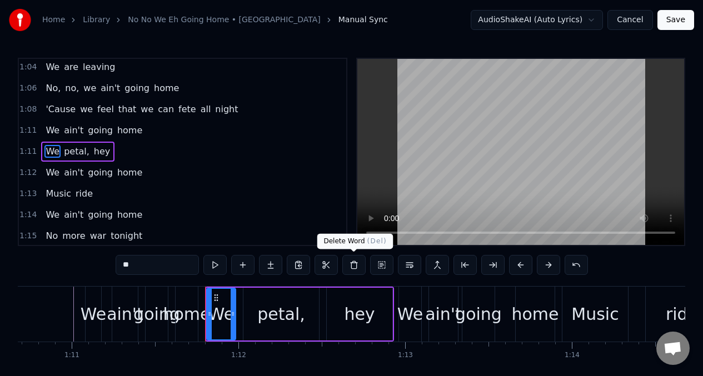
click at [355, 265] on button at bounding box center [353, 265] width 23 height 20
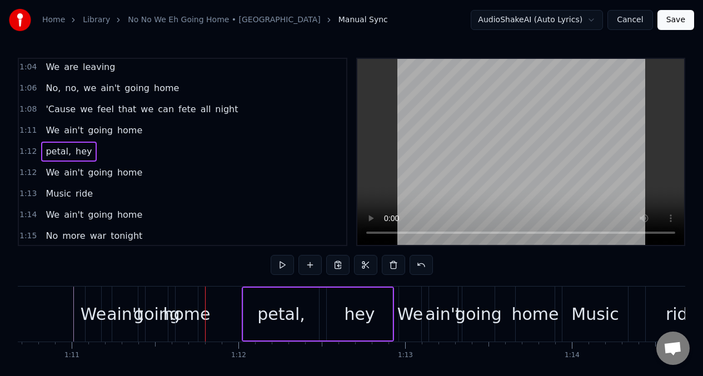
click at [268, 307] on div "petal," at bounding box center [281, 314] width 48 height 25
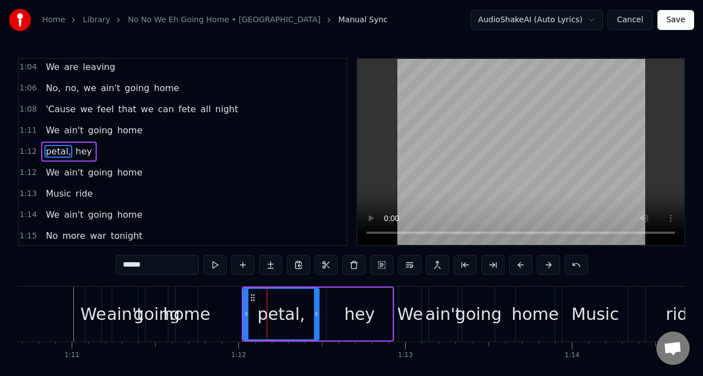
click at [152, 266] on input "******" at bounding box center [157, 265] width 83 height 20
type input "*"
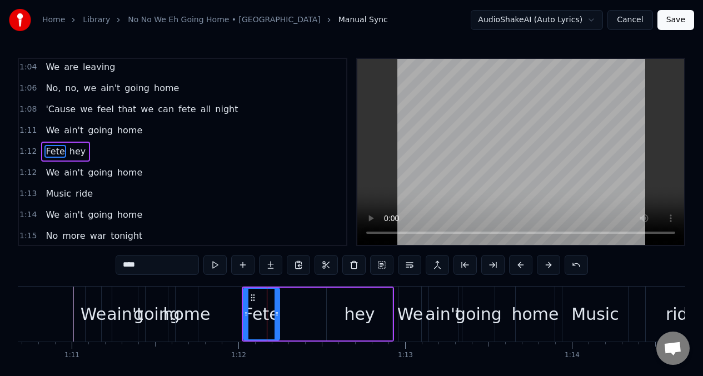
drag, startPoint x: 317, startPoint y: 301, endPoint x: 278, endPoint y: 303, distance: 39.5
click at [278, 303] on div at bounding box center [276, 314] width 4 height 51
type input "****"
click at [216, 264] on button at bounding box center [214, 265] width 23 height 20
click at [215, 264] on button at bounding box center [214, 265] width 23 height 20
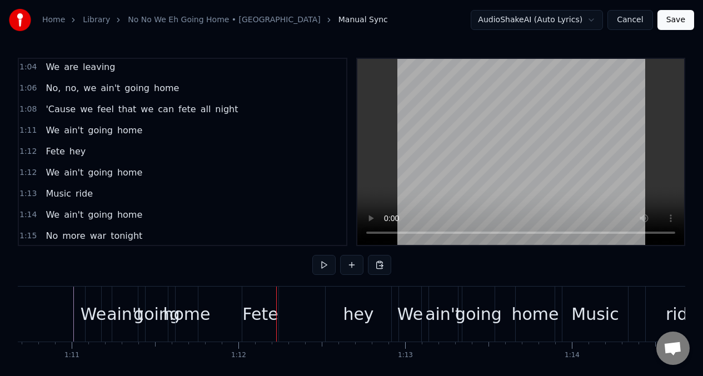
click at [252, 302] on div "Fete" at bounding box center [260, 314] width 36 height 25
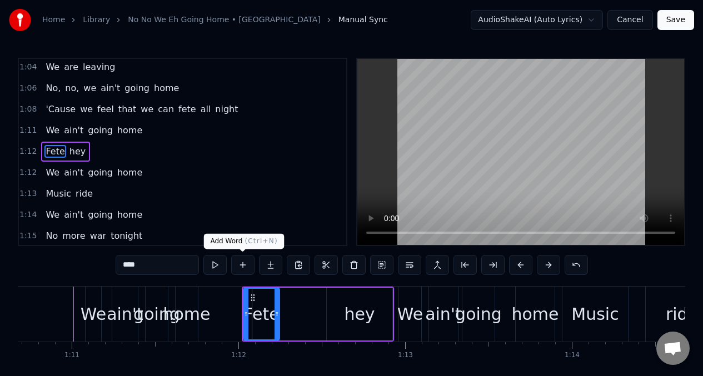
click at [242, 266] on button at bounding box center [242, 265] width 23 height 20
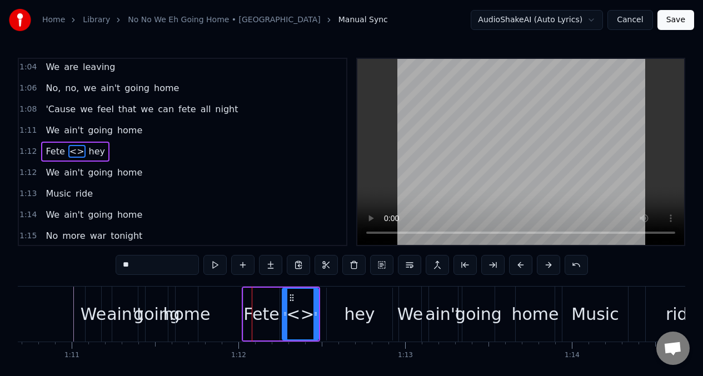
click at [149, 267] on input "**" at bounding box center [157, 265] width 83 height 20
type input "*"
click at [350, 318] on div "hey" at bounding box center [359, 314] width 31 height 25
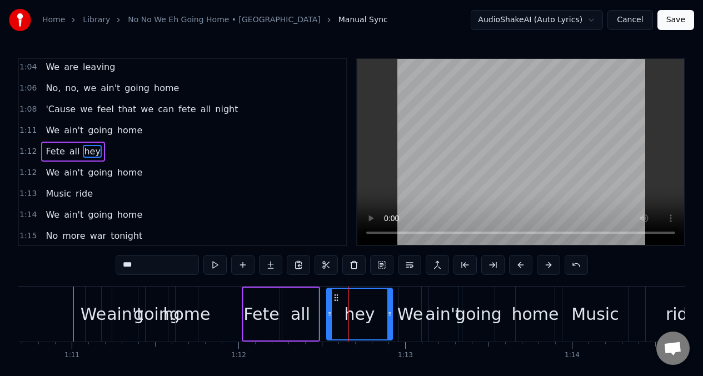
click at [145, 266] on input "***" at bounding box center [157, 265] width 83 height 20
type input "*"
type input "***"
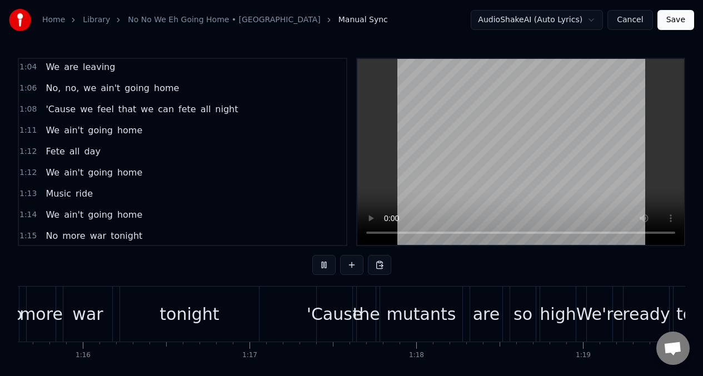
scroll to position [0, 13361]
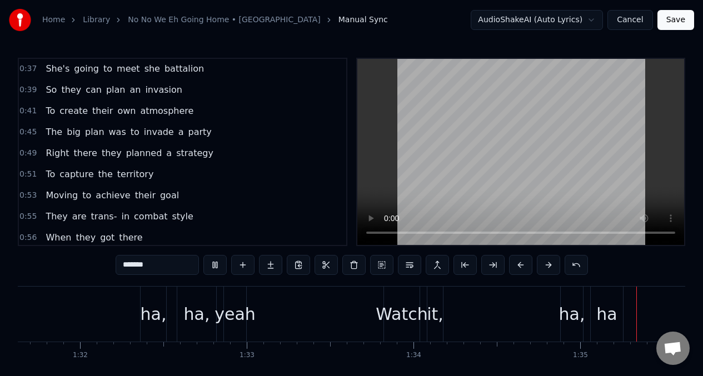
scroll to position [0, 0]
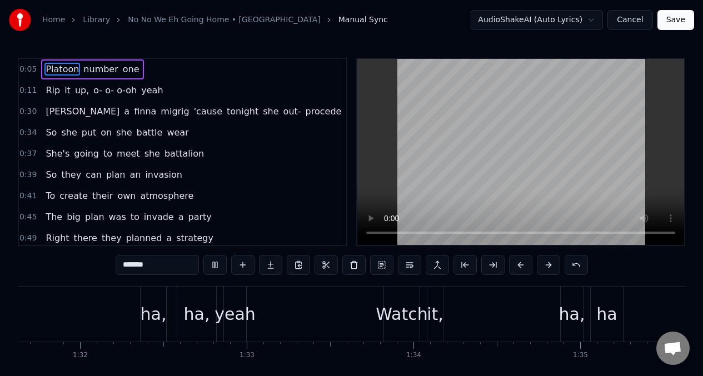
click at [45, 197] on span "To" at bounding box center [50, 195] width 12 height 13
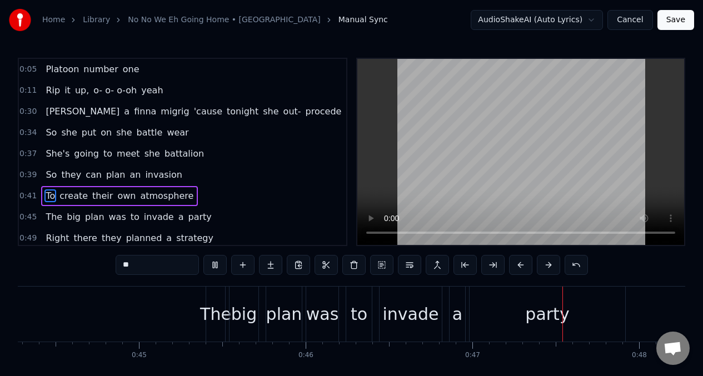
scroll to position [0, 7609]
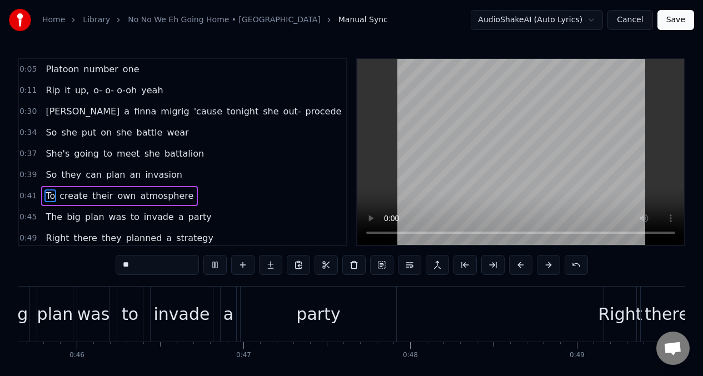
click at [177, 218] on span "a" at bounding box center [181, 217] width 8 height 13
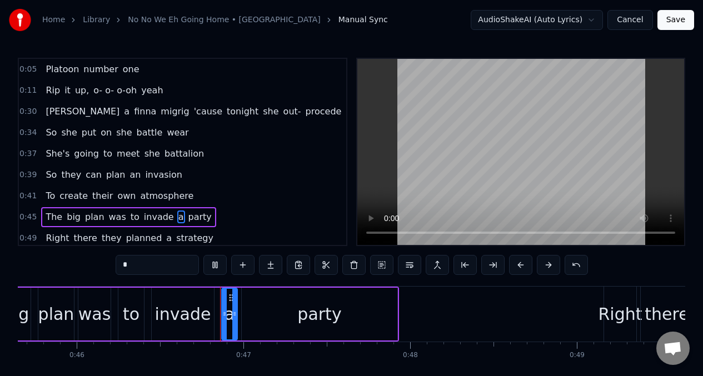
click at [136, 260] on input "*" at bounding box center [157, 265] width 83 height 20
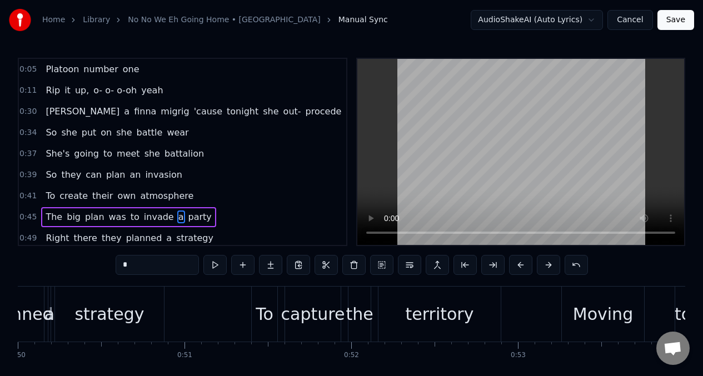
scroll to position [0, 7756]
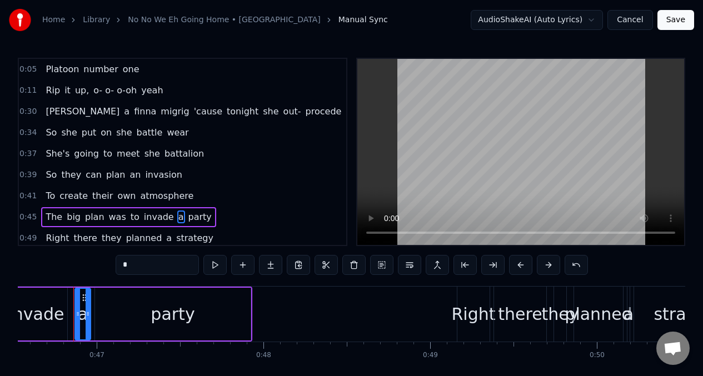
click at [135, 265] on input "*" at bounding box center [157, 265] width 83 height 20
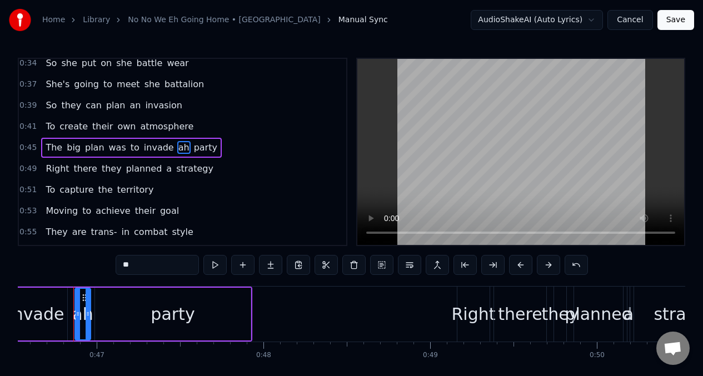
scroll to position [85, 0]
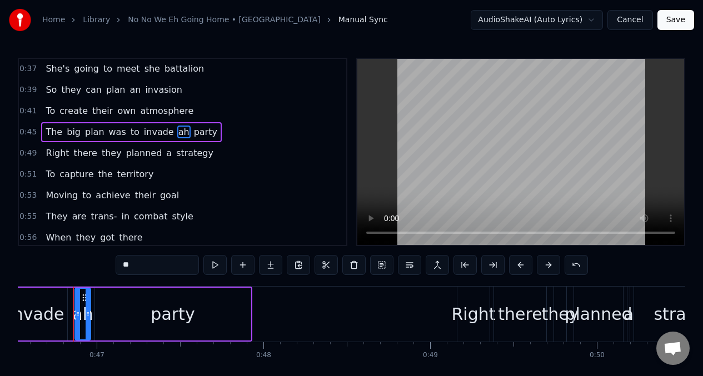
click at [52, 156] on span "Right" at bounding box center [57, 153] width 26 height 13
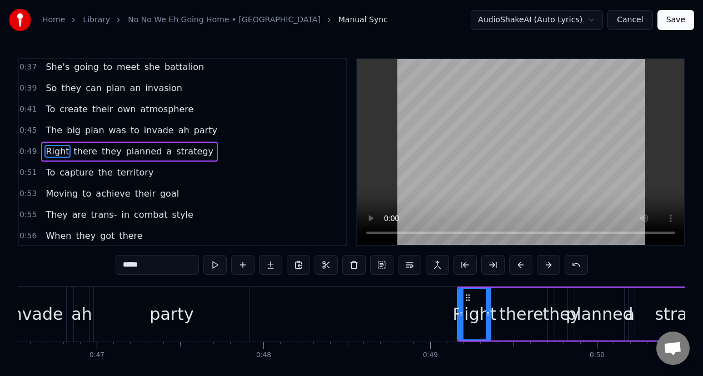
scroll to position [0, 8336]
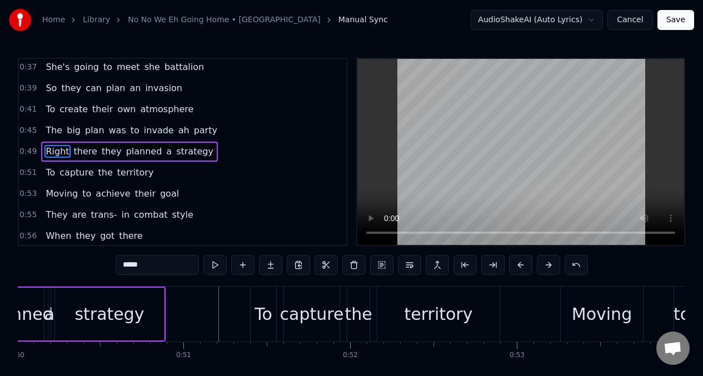
click at [49, 148] on span "Right" at bounding box center [57, 151] width 26 height 13
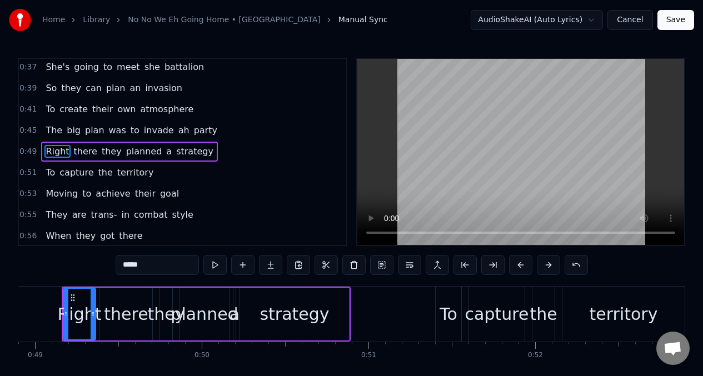
scroll to position [0, 8139]
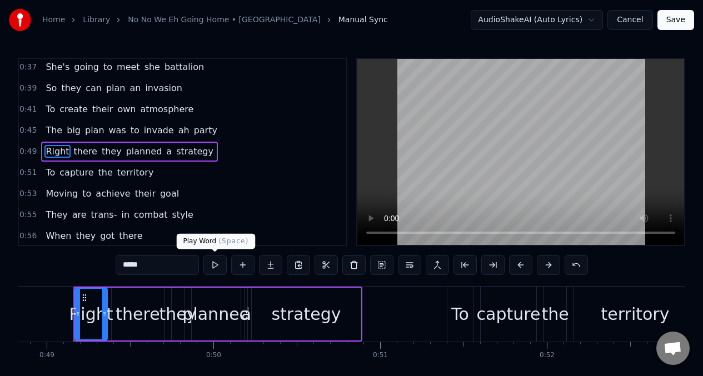
click at [217, 266] on button at bounding box center [214, 265] width 23 height 20
click at [216, 266] on button at bounding box center [214, 265] width 23 height 20
click at [50, 178] on span "To" at bounding box center [50, 172] width 12 height 13
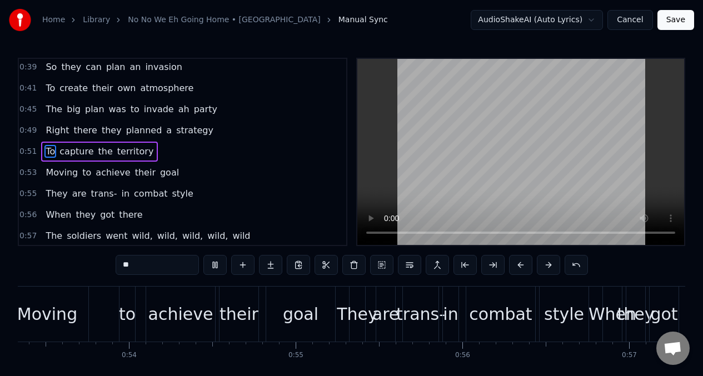
scroll to position [0, 9641]
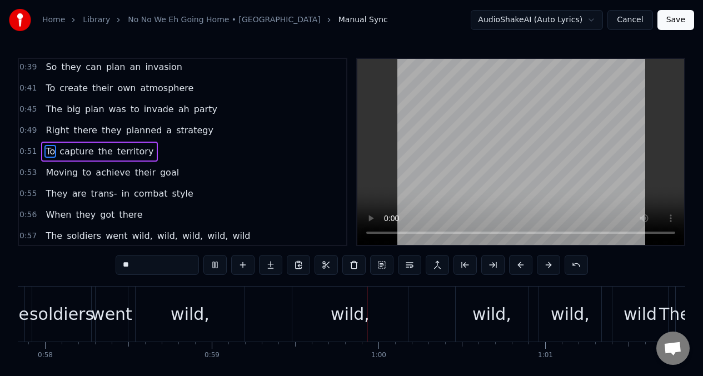
click at [54, 194] on span "They" at bounding box center [56, 193] width 24 height 13
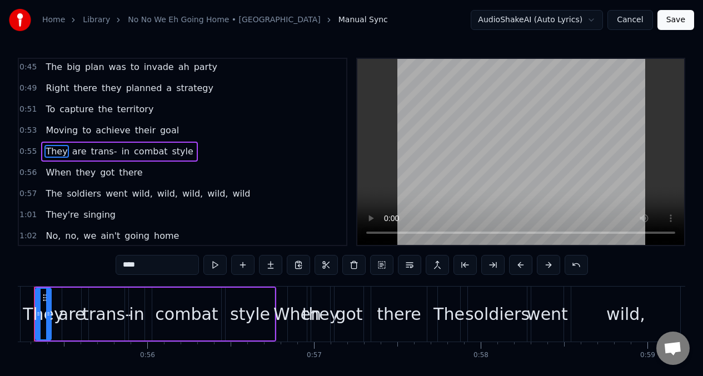
scroll to position [0, 9166]
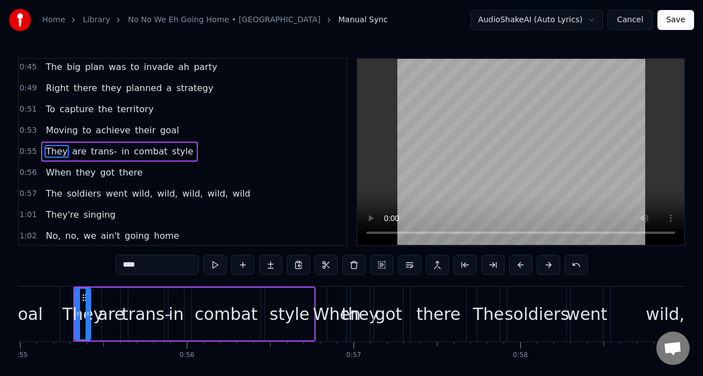
click at [47, 148] on span "They" at bounding box center [56, 151] width 24 height 13
click at [47, 149] on span "They" at bounding box center [56, 151] width 24 height 13
click at [214, 264] on button at bounding box center [214, 265] width 23 height 20
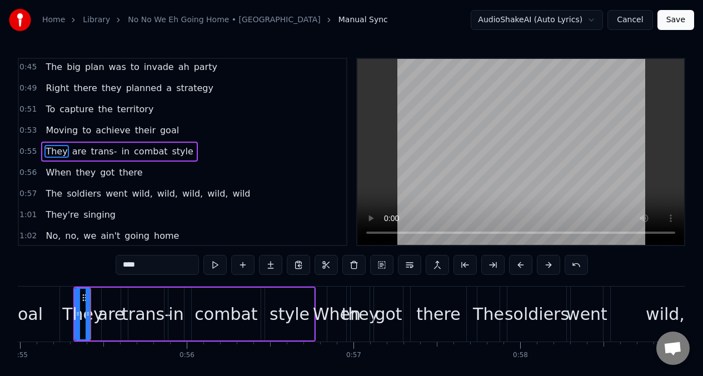
click at [113, 318] on div "are" at bounding box center [111, 314] width 27 height 25
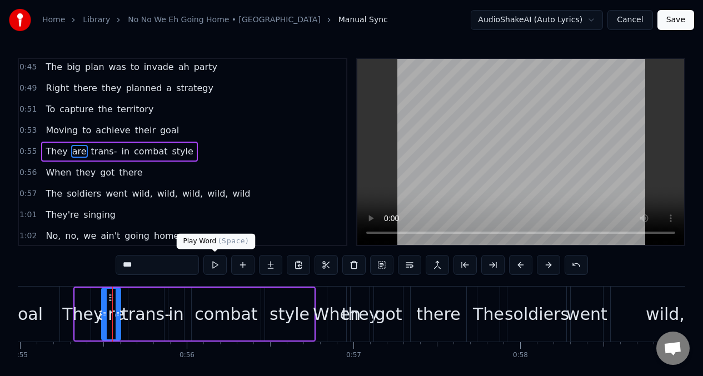
click at [215, 268] on button at bounding box center [214, 265] width 23 height 20
click at [171, 269] on input "***" at bounding box center [157, 265] width 83 height 20
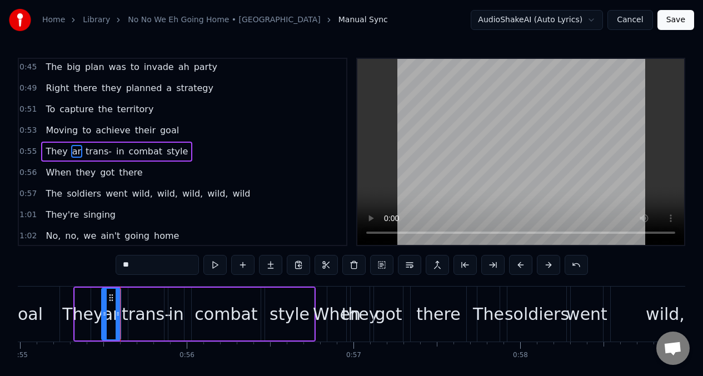
type input "*"
click at [128, 151] on span "trans-" at bounding box center [127, 151] width 28 height 13
type input "******"
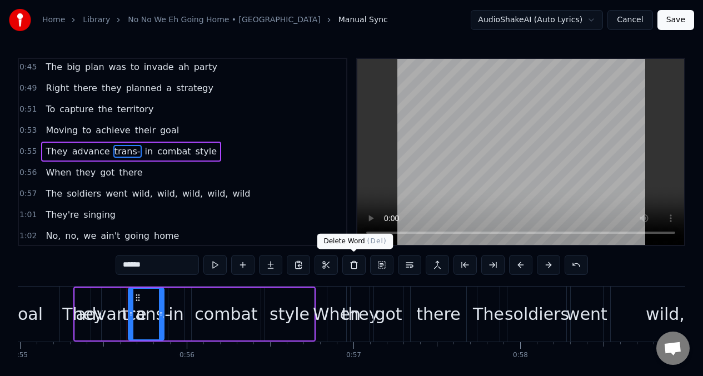
click at [352, 264] on button at bounding box center [353, 265] width 23 height 20
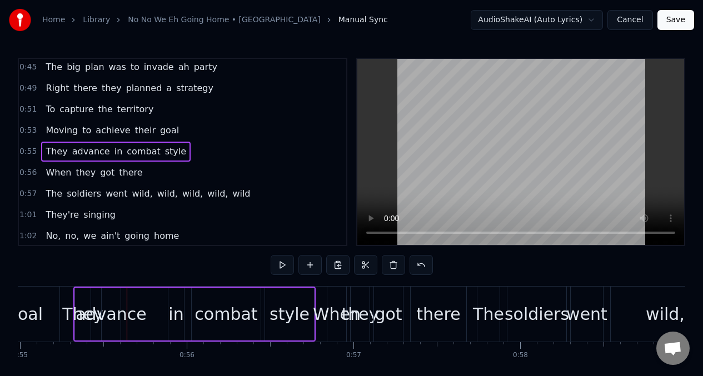
click at [121, 315] on div "advance" at bounding box center [111, 314] width 71 height 25
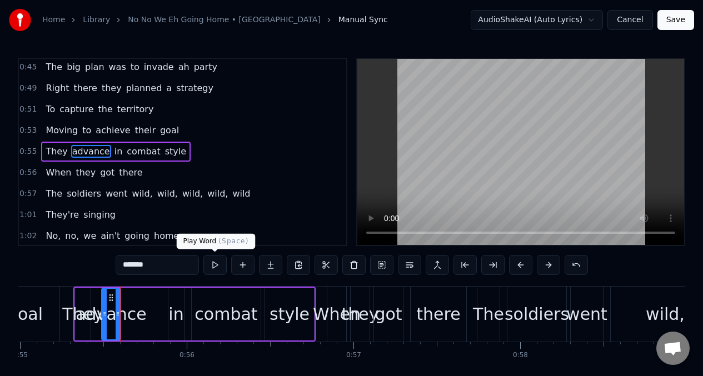
click at [213, 266] on button at bounding box center [214, 265] width 23 height 20
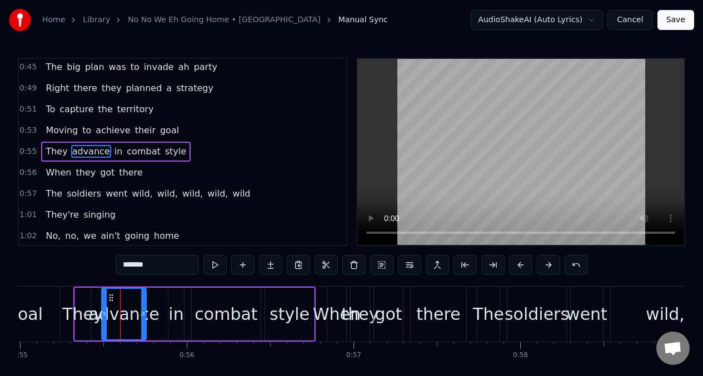
drag, startPoint x: 117, startPoint y: 306, endPoint x: 143, endPoint y: 305, distance: 25.6
click at [143, 305] on div at bounding box center [143, 314] width 4 height 51
click at [213, 266] on button at bounding box center [214, 265] width 23 height 20
click at [170, 305] on div "in" at bounding box center [175, 314] width 15 height 25
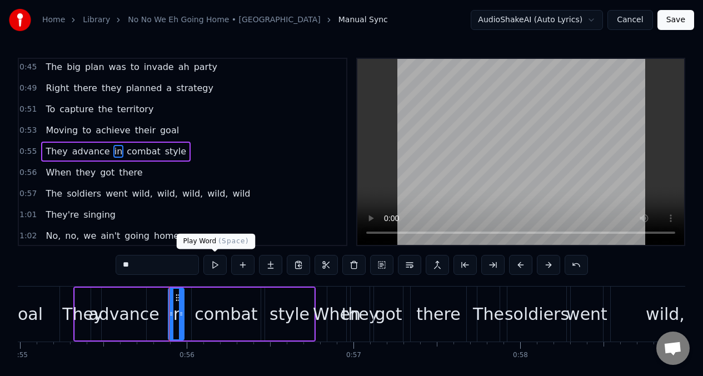
click at [216, 266] on button at bounding box center [214, 265] width 23 height 20
click at [168, 305] on div "in" at bounding box center [176, 314] width 17 height 53
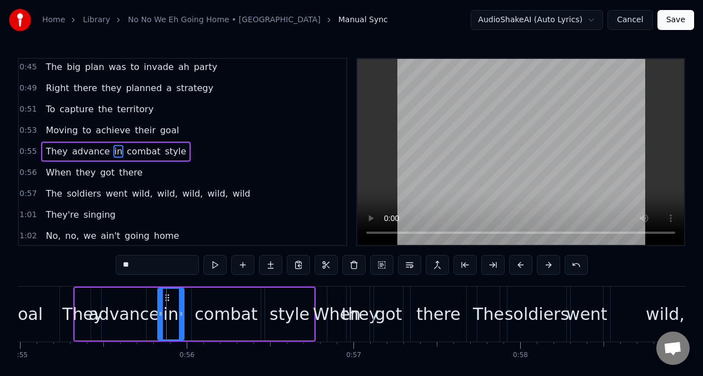
click at [160, 304] on div at bounding box center [160, 314] width 4 height 51
drag, startPoint x: 182, startPoint y: 300, endPoint x: 172, endPoint y: 301, distance: 10.1
click at [172, 301] on div at bounding box center [173, 314] width 4 height 51
click at [132, 306] on div "advance" at bounding box center [123, 314] width 71 height 25
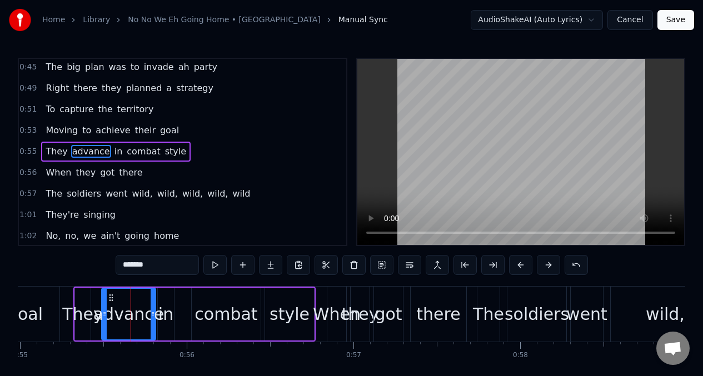
drag, startPoint x: 143, startPoint y: 304, endPoint x: 152, endPoint y: 302, distance: 9.7
click at [152, 302] on div at bounding box center [153, 314] width 4 height 51
click at [213, 268] on button at bounding box center [214, 265] width 23 height 20
click at [166, 311] on div "in" at bounding box center [165, 314] width 15 height 25
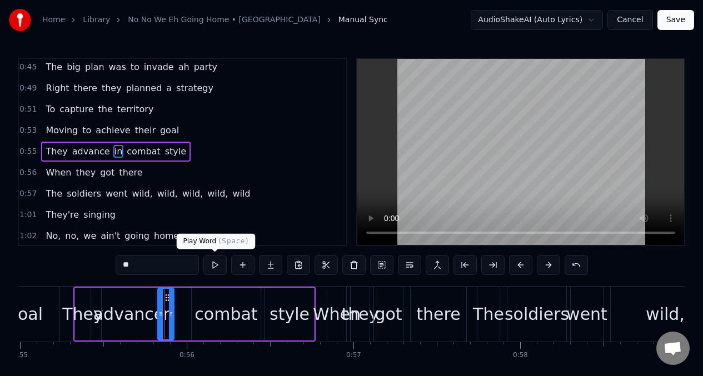
click at [217, 267] on button at bounding box center [214, 265] width 23 height 20
click at [222, 315] on div "combat" at bounding box center [225, 314] width 63 height 25
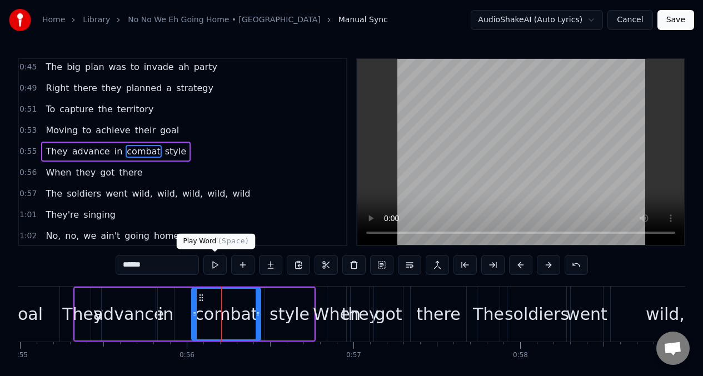
click at [215, 270] on button at bounding box center [214, 265] width 23 height 20
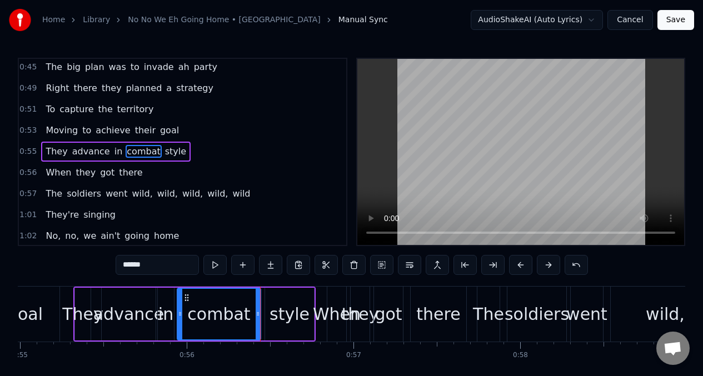
drag, startPoint x: 196, startPoint y: 308, endPoint x: 181, endPoint y: 307, distance: 15.0
click at [181, 307] on div at bounding box center [180, 314] width 4 height 51
drag, startPoint x: 258, startPoint y: 301, endPoint x: 266, endPoint y: 304, distance: 8.3
click at [242, 302] on div at bounding box center [242, 314] width 4 height 51
click at [289, 302] on div "style" at bounding box center [289, 314] width 40 height 25
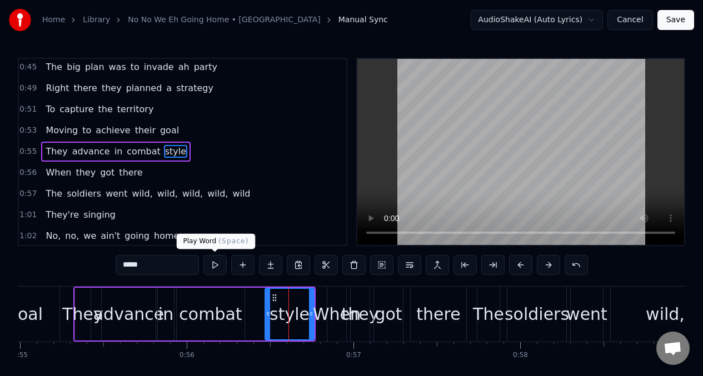
click at [214, 266] on button at bounding box center [214, 265] width 23 height 20
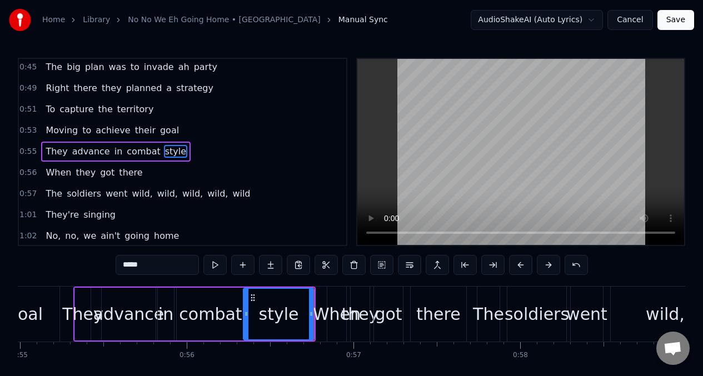
drag, startPoint x: 268, startPoint y: 308, endPoint x: 283, endPoint y: 305, distance: 15.4
click at [246, 308] on div at bounding box center [246, 314] width 4 height 51
drag, startPoint x: 311, startPoint y: 302, endPoint x: 212, endPoint y: 275, distance: 103.1
click at [283, 303] on div at bounding box center [283, 314] width 4 height 51
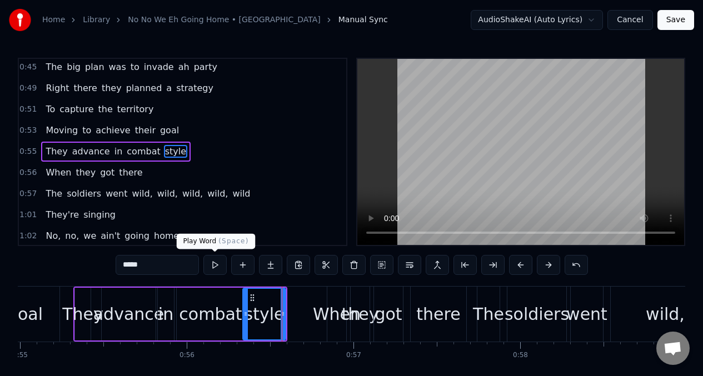
click at [215, 266] on button at bounding box center [214, 265] width 23 height 20
click at [59, 301] on div "goal" at bounding box center [25, 314] width 70 height 55
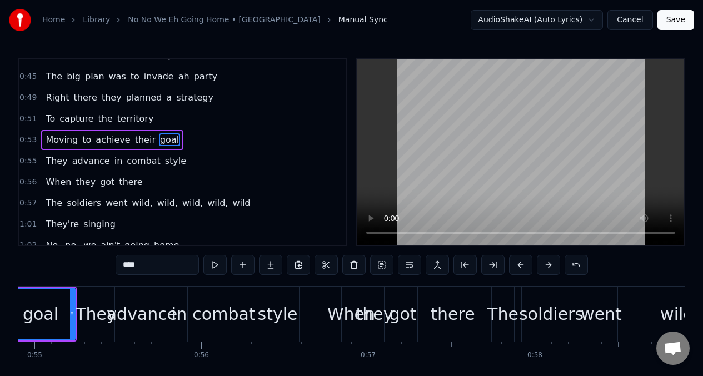
scroll to position [0, 9719]
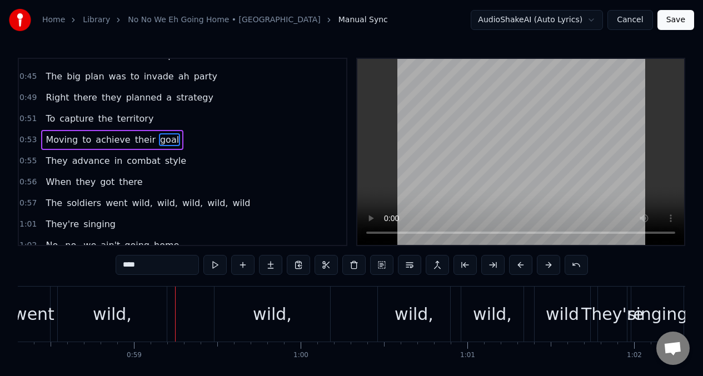
click at [44, 164] on span "They" at bounding box center [56, 160] width 24 height 13
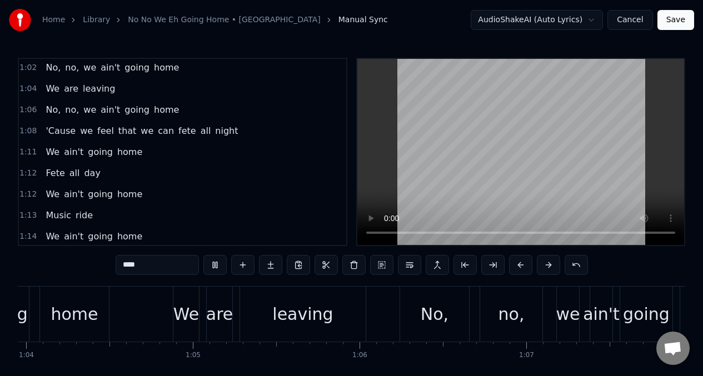
scroll to position [0, 11429]
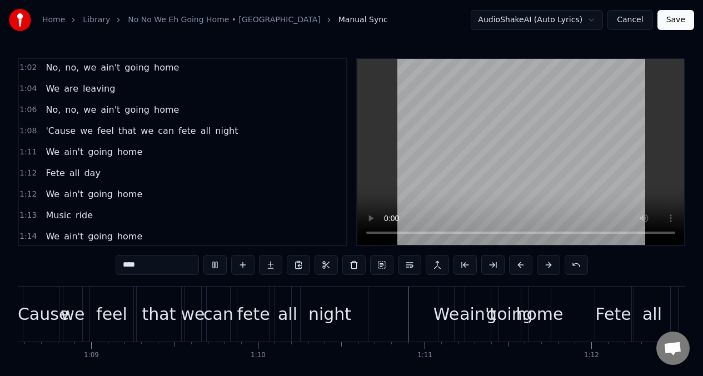
click at [78, 213] on span "ride" at bounding box center [83, 215] width 19 height 13
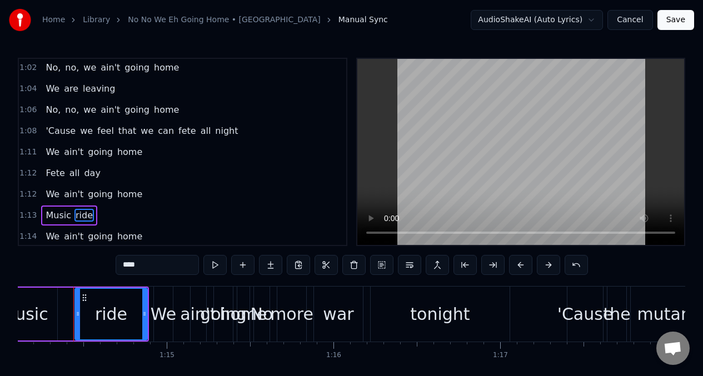
click at [154, 271] on input "****" at bounding box center [157, 265] width 83 height 20
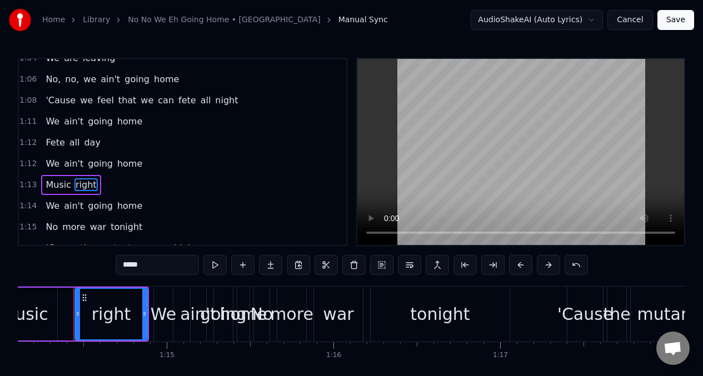
scroll to position [352, 0]
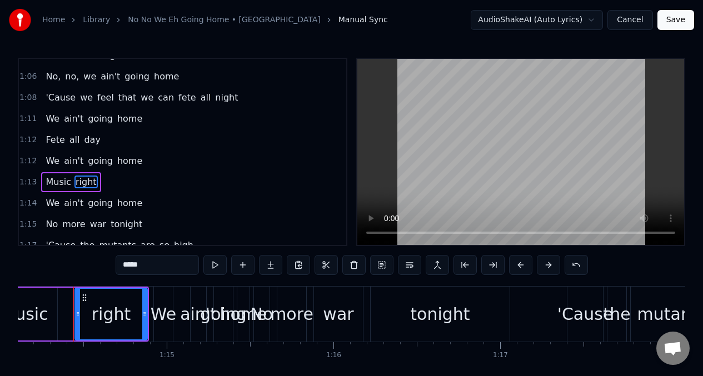
click at [45, 161] on span "We" at bounding box center [52, 160] width 16 height 13
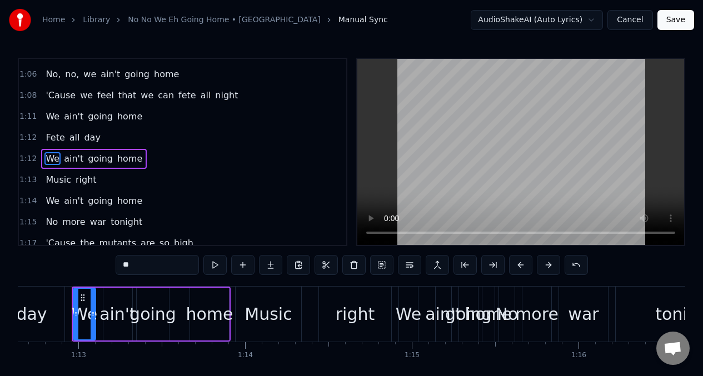
scroll to position [0, 12107]
click at [51, 158] on span "We" at bounding box center [52, 158] width 16 height 13
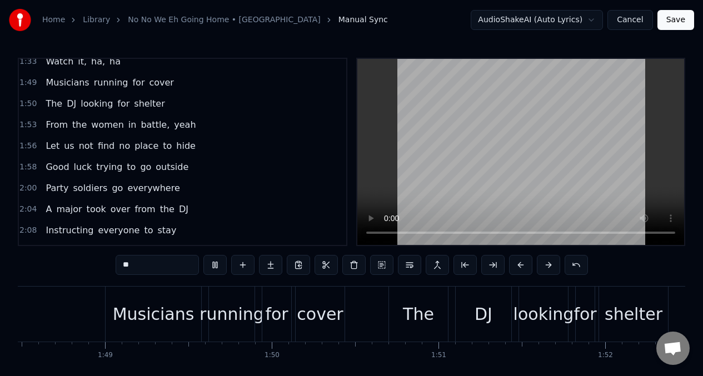
scroll to position [0, 18724]
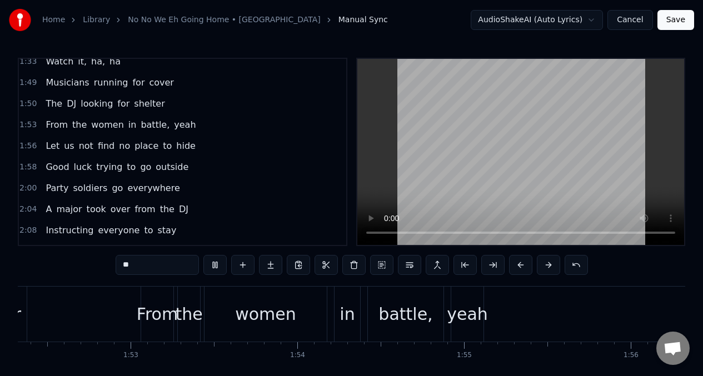
click at [49, 83] on span "Musicians" at bounding box center [67, 82] width 46 height 13
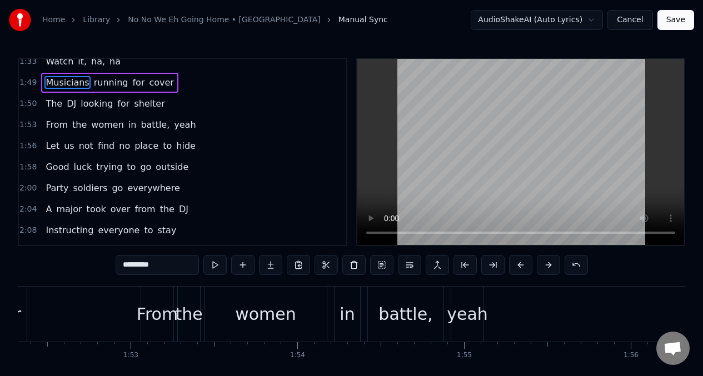
scroll to position [636, 0]
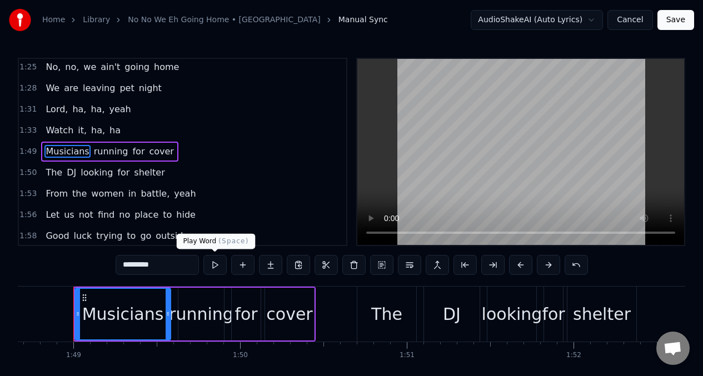
click at [213, 266] on button at bounding box center [214, 265] width 23 height 20
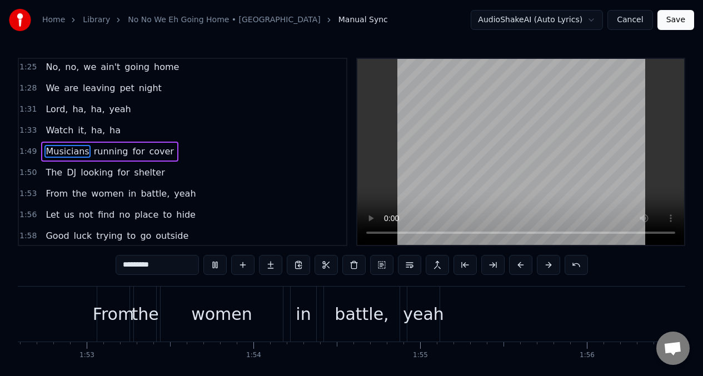
click at [53, 153] on span "Musicians" at bounding box center [67, 151] width 46 height 13
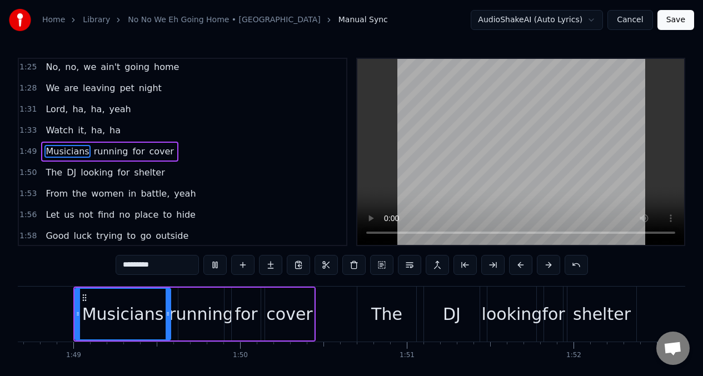
scroll to position [0, 18941]
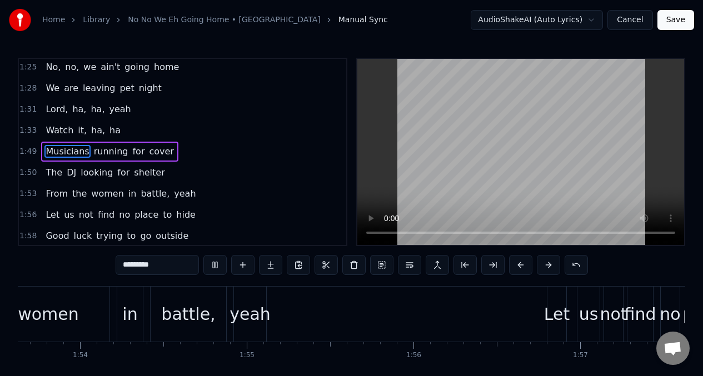
click at [48, 196] on span "From" at bounding box center [56, 193] width 24 height 13
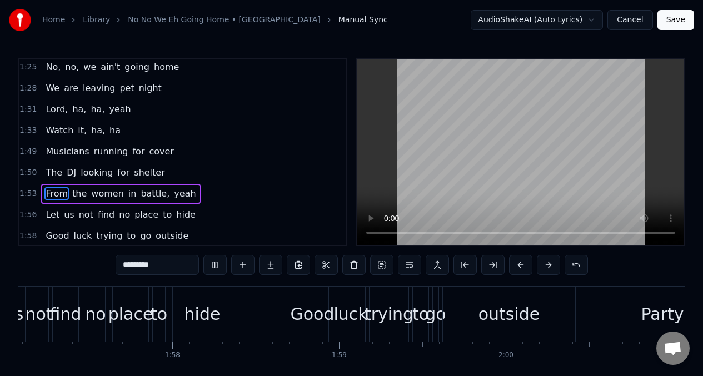
type input "****"
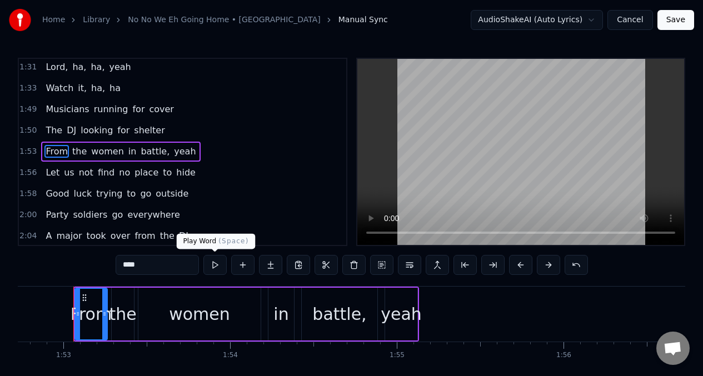
click at [216, 266] on button at bounding box center [214, 265] width 23 height 20
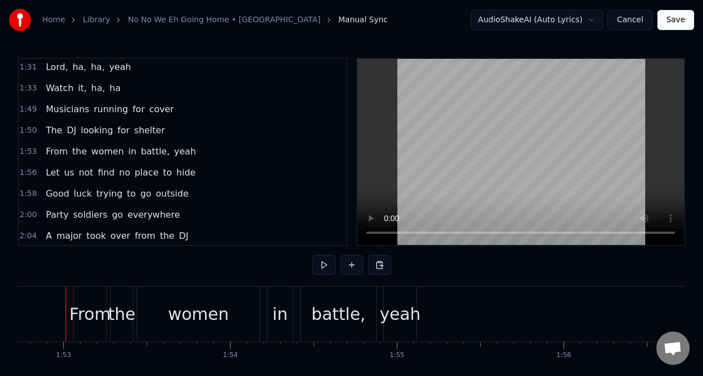
scroll to position [0, 18784]
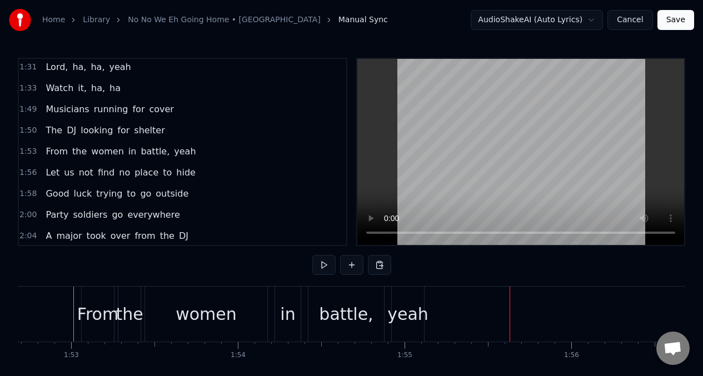
click at [193, 320] on div "women" at bounding box center [206, 314] width 61 height 25
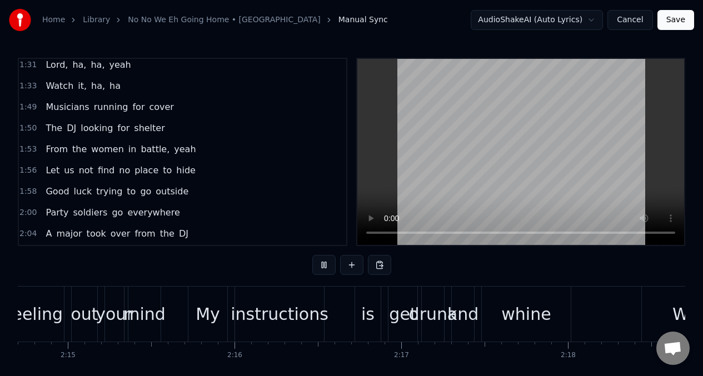
scroll to position [0, 23053]
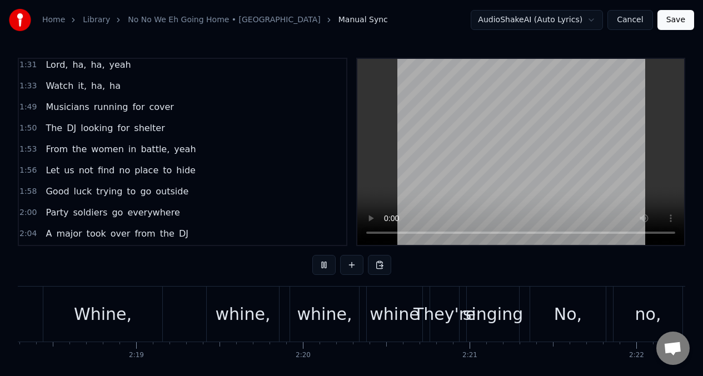
click at [51, 133] on span "The" at bounding box center [53, 128] width 19 height 13
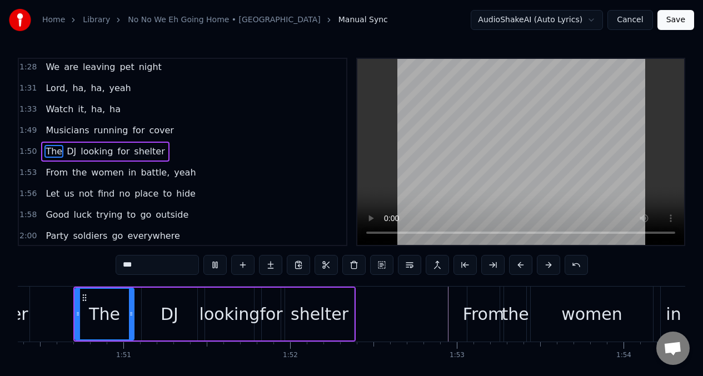
scroll to position [0, 18995]
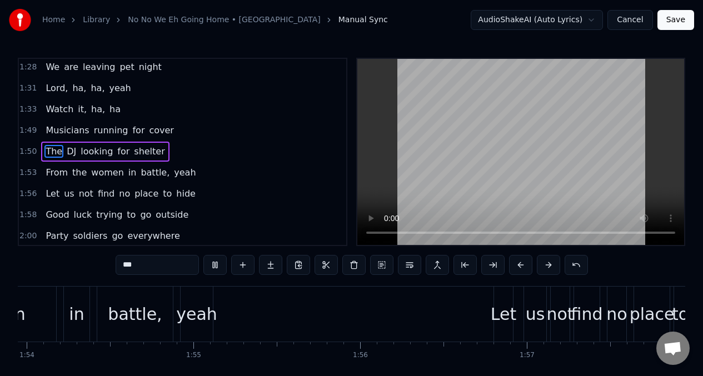
click at [144, 176] on span "battle," at bounding box center [154, 172] width 31 height 13
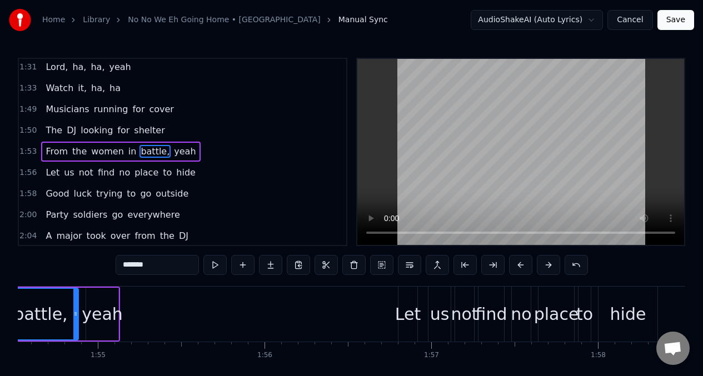
scroll to position [0, 19018]
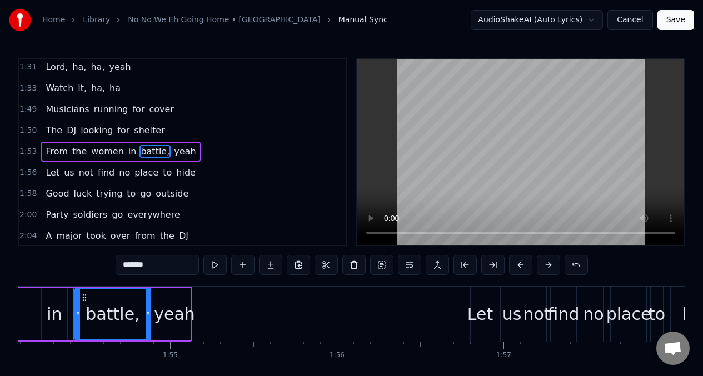
click at [173, 153] on span "yeah" at bounding box center [185, 151] width 24 height 13
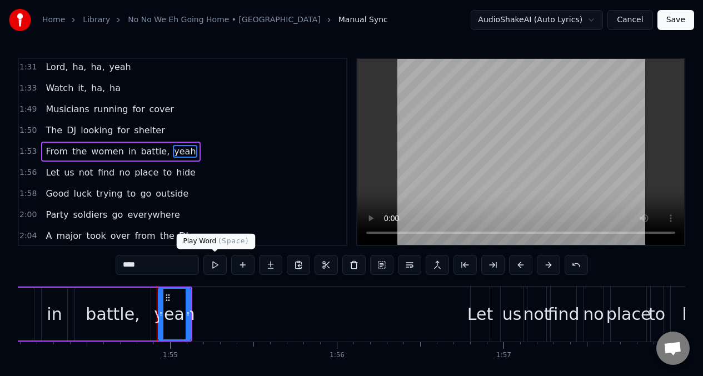
click at [214, 267] on button at bounding box center [214, 265] width 23 height 20
click at [213, 267] on button at bounding box center [214, 265] width 23 height 20
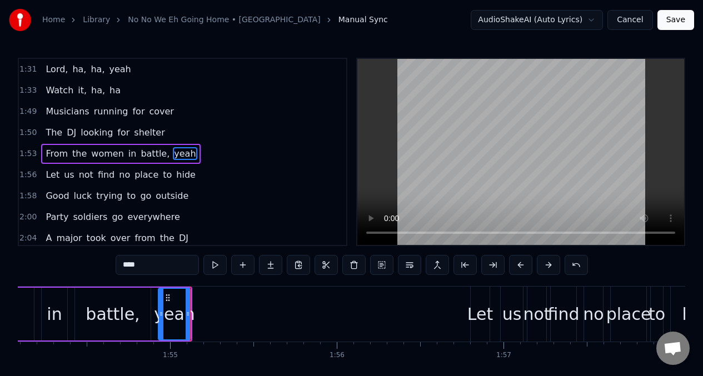
scroll to position [676, 0]
click at [149, 266] on input "****" at bounding box center [157, 265] width 83 height 20
type input "*"
click at [51, 116] on span "Musicians" at bounding box center [67, 111] width 46 height 13
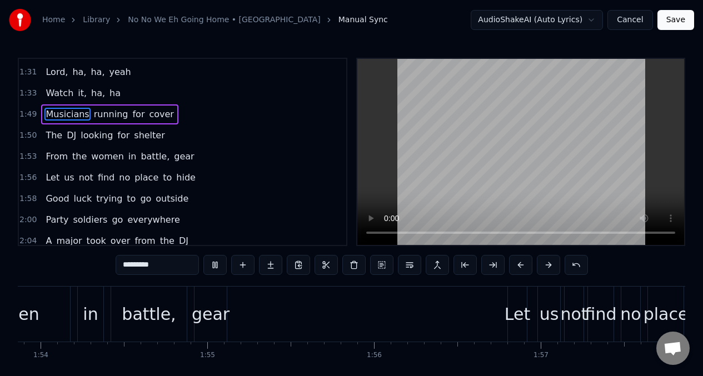
scroll to position [0, 19912]
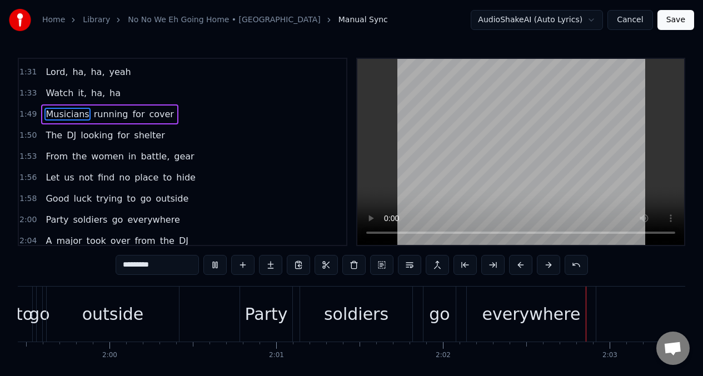
click at [51, 157] on span "From" at bounding box center [56, 156] width 24 height 13
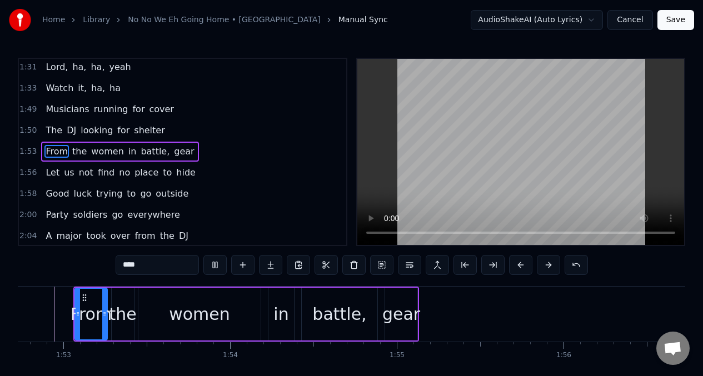
scroll to position [0, 19410]
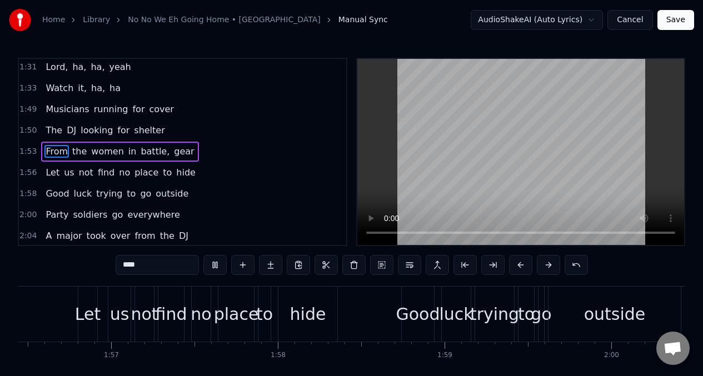
click at [53, 154] on span "From" at bounding box center [56, 151] width 24 height 13
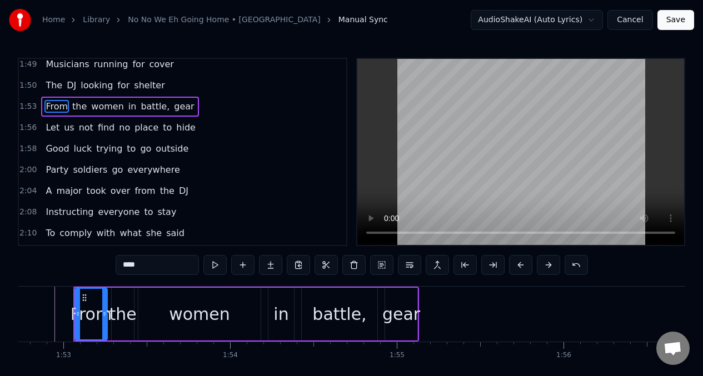
scroll to position [733, 0]
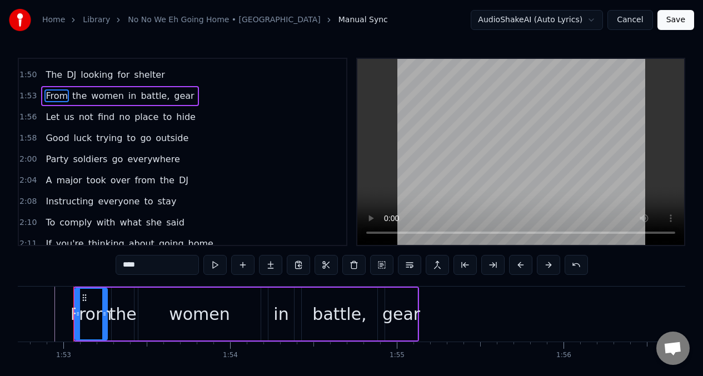
click at [45, 116] on span "Let" at bounding box center [52, 117] width 16 height 13
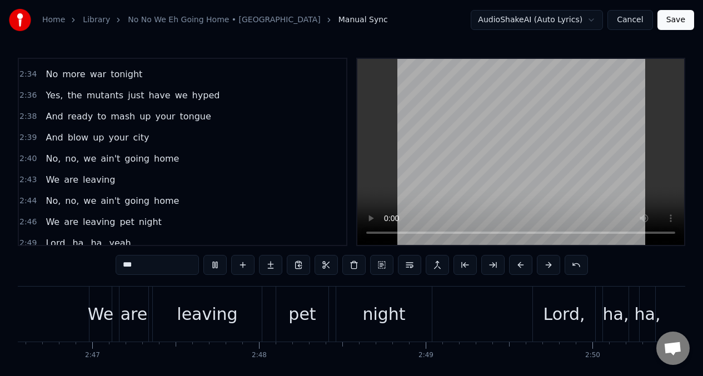
scroll to position [0, 28808]
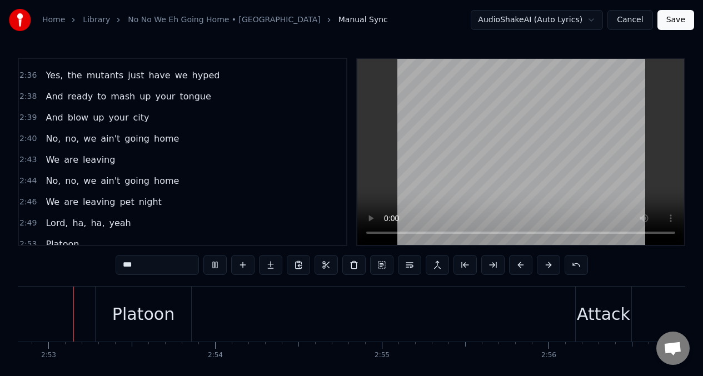
click at [121, 203] on span "pet" at bounding box center [126, 202] width 17 height 13
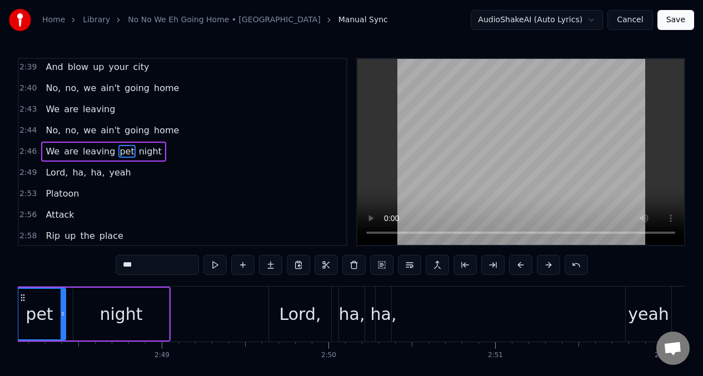
scroll to position [0, 27966]
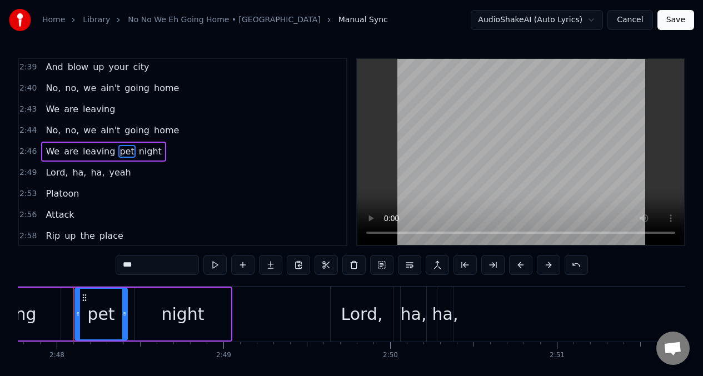
click at [141, 269] on input "***" at bounding box center [157, 265] width 83 height 20
type input "*"
click at [55, 148] on span "We" at bounding box center [52, 151] width 16 height 13
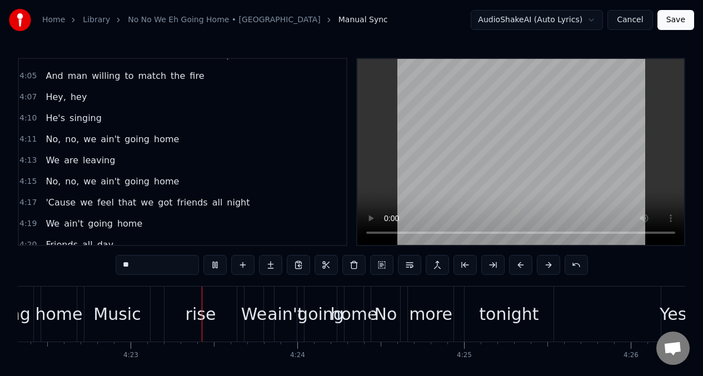
scroll to position [0, 43739]
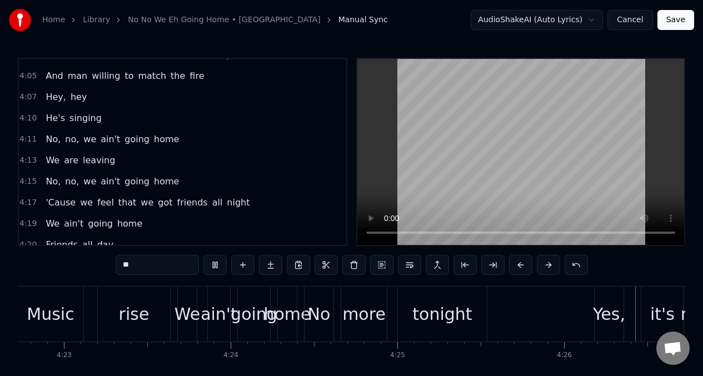
click at [157, 203] on span "got" at bounding box center [165, 202] width 17 height 13
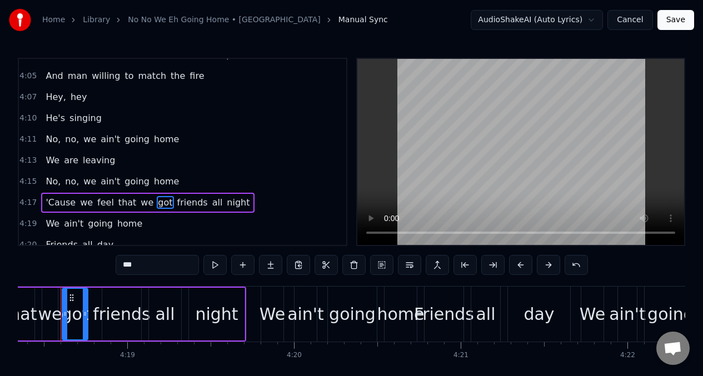
scroll to position [0, 43053]
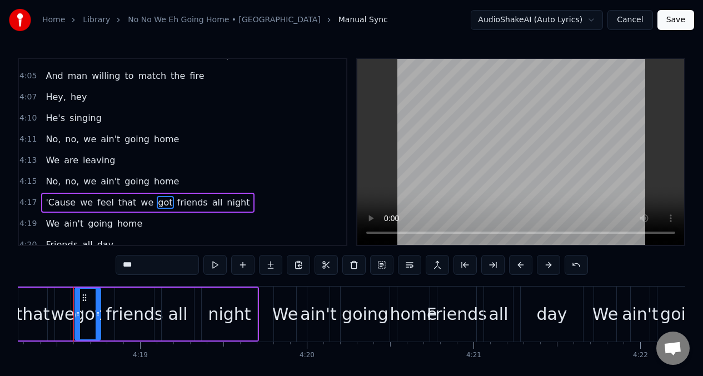
click at [149, 266] on input "***" at bounding box center [157, 265] width 83 height 20
type input "*"
click at [176, 206] on span "friends" at bounding box center [188, 202] width 33 height 13
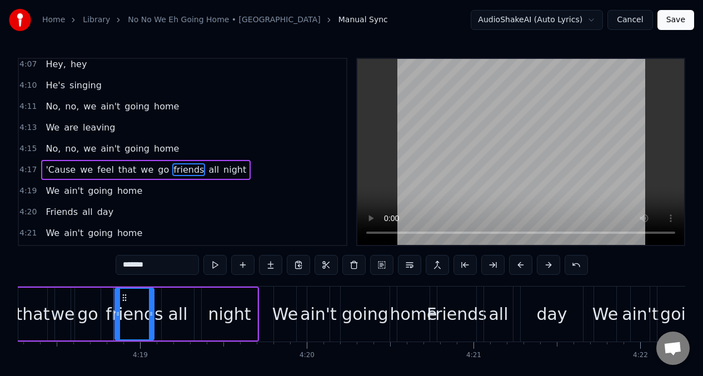
scroll to position [2071, 0]
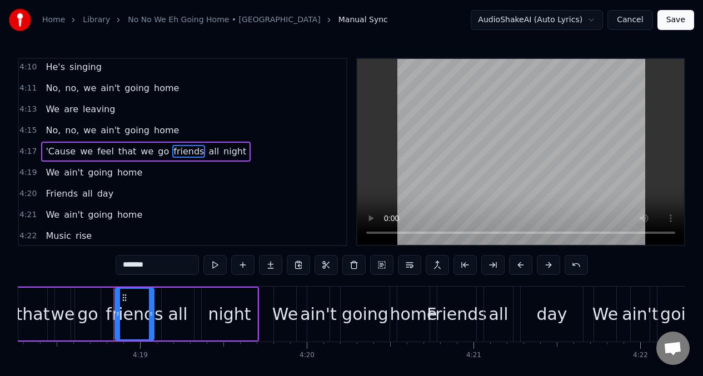
click at [153, 269] on input "*******" at bounding box center [157, 265] width 83 height 20
type input "****"
click at [41, 151] on div "'Cause we feel that we go fete all night" at bounding box center [139, 152] width 196 height 20
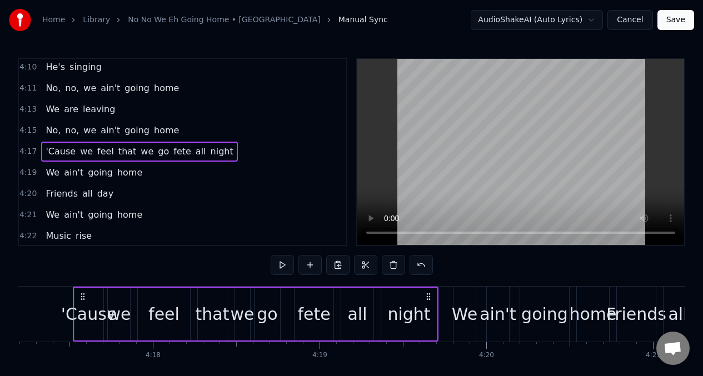
scroll to position [0, 42872]
click at [44, 151] on span "'Cause" at bounding box center [60, 151] width 32 height 13
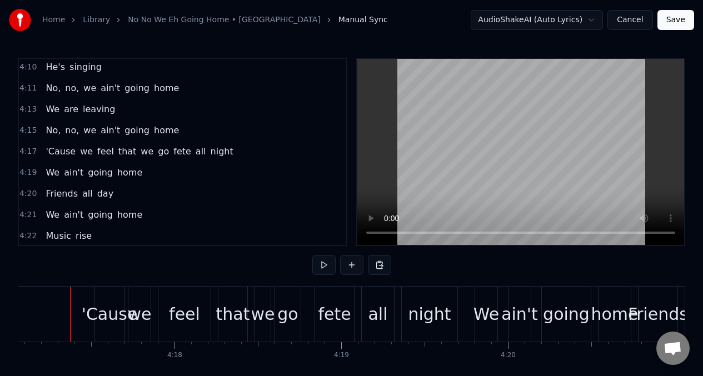
scroll to position [0, 42848]
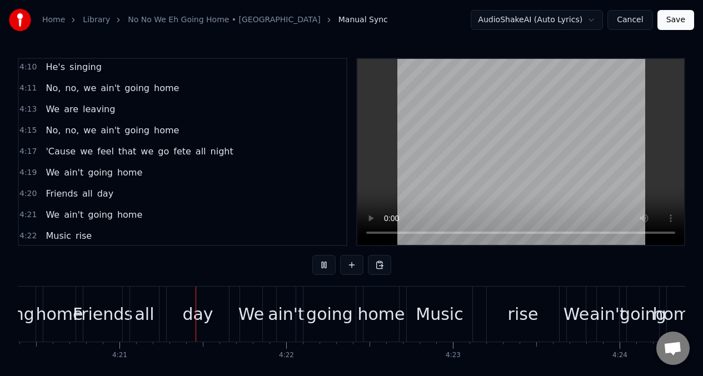
click at [157, 154] on span "go" at bounding box center [163, 151] width 13 height 13
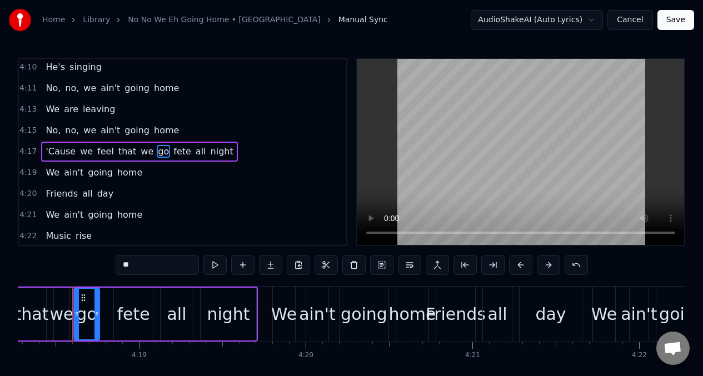
scroll to position [0, 43053]
click at [147, 271] on input "**" at bounding box center [157, 265] width 83 height 20
type input "*"
click at [51, 194] on span "Friends" at bounding box center [61, 193] width 34 height 13
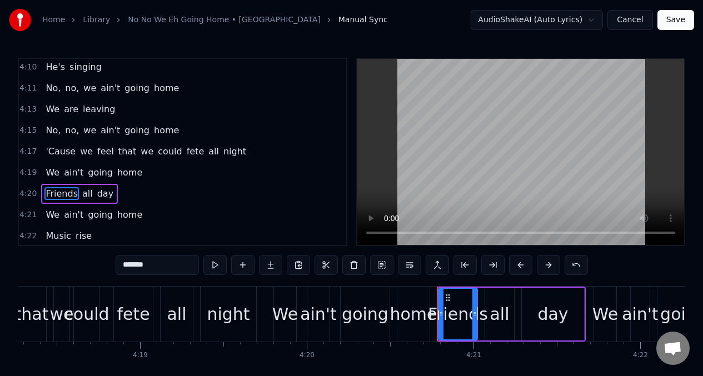
scroll to position [2114, 0]
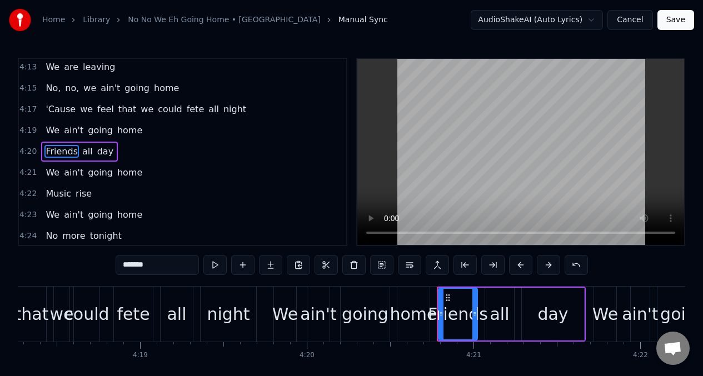
click at [163, 266] on input "*******" at bounding box center [157, 265] width 83 height 20
type input "****"
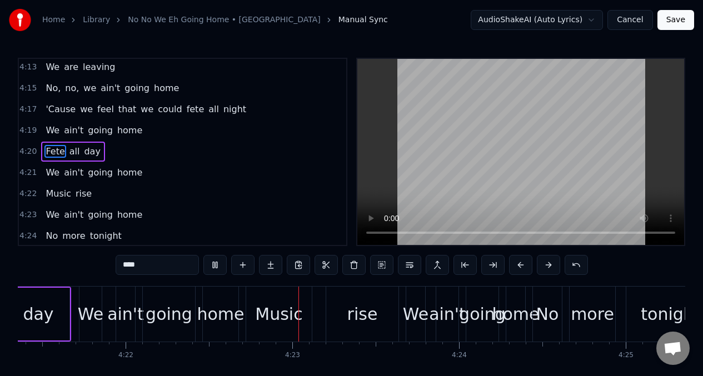
scroll to position [0, 43620]
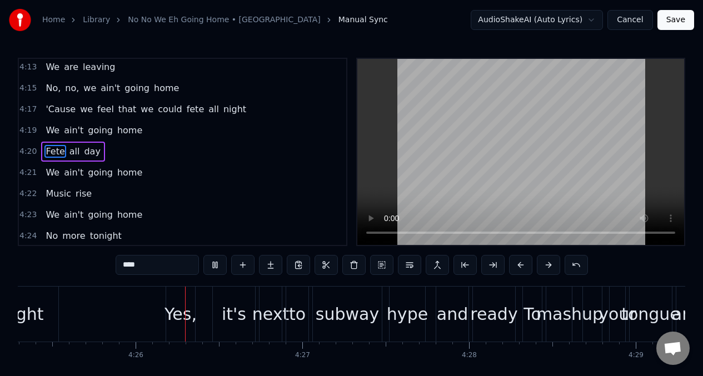
click at [89, 196] on div "Music rise" at bounding box center [68, 194] width 55 height 20
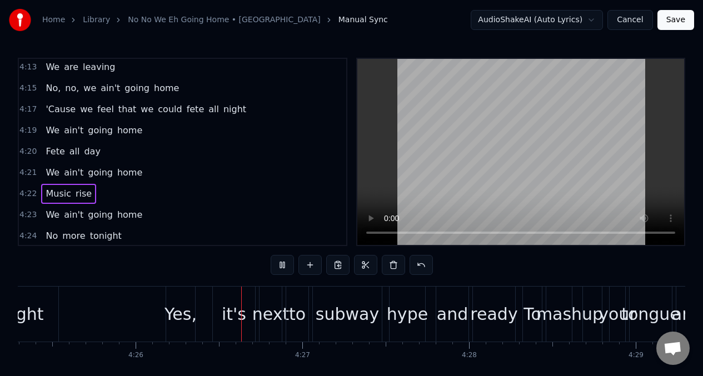
scroll to position [0, 44240]
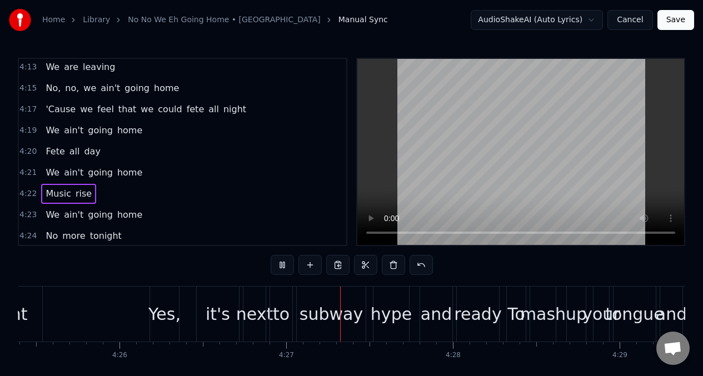
click at [84, 196] on span "rise" at bounding box center [83, 193] width 18 height 13
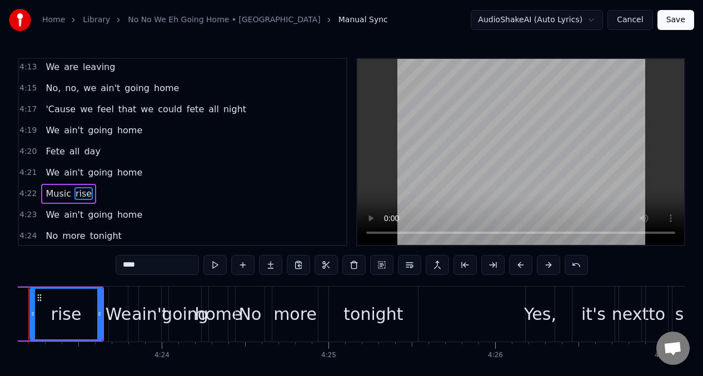
scroll to position [0, 43819]
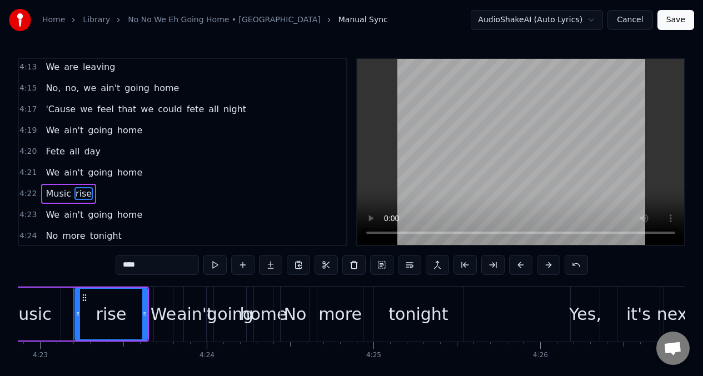
click at [151, 269] on input "****" at bounding box center [157, 265] width 83 height 20
click at [54, 191] on span "Music" at bounding box center [58, 193] width 28 height 13
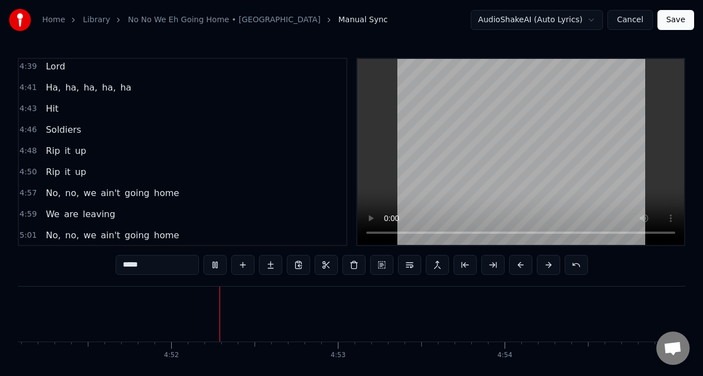
scroll to position [0, 48539]
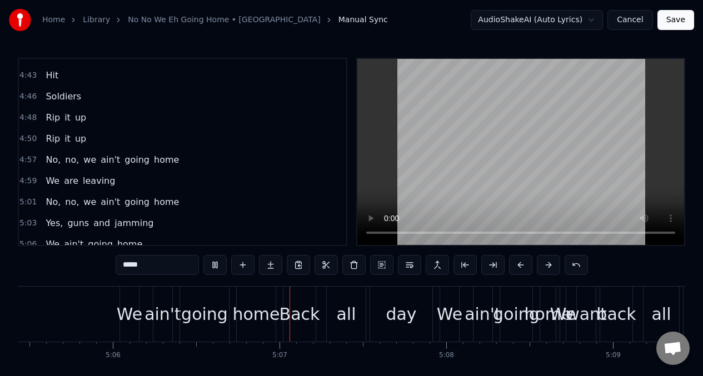
click at [48, 204] on span "No," at bounding box center [52, 202] width 17 height 13
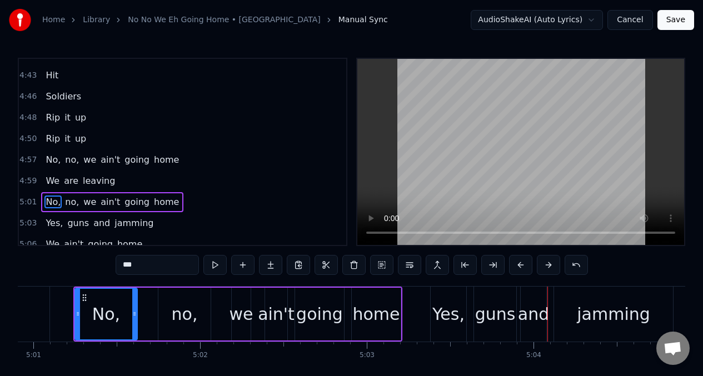
click at [55, 223] on span "Yes," at bounding box center [53, 223] width 19 height 13
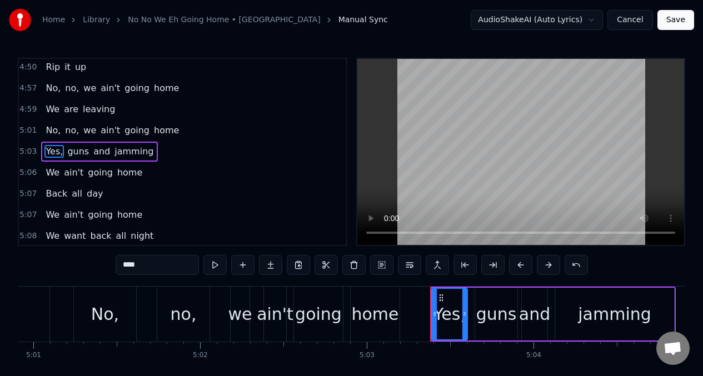
click at [152, 267] on input "****" at bounding box center [157, 265] width 83 height 20
type input "*"
click at [66, 154] on span "guns" at bounding box center [69, 151] width 24 height 13
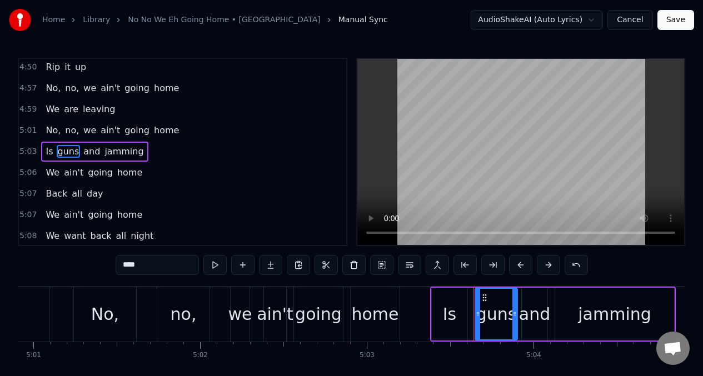
click at [153, 266] on input "****" at bounding box center [157, 265] width 83 height 20
type input "*"
click at [61, 151] on span "gonstant" at bounding box center [78, 151] width 42 height 13
click at [127, 269] on input "********" at bounding box center [157, 265] width 83 height 20
click at [126, 269] on input "********" at bounding box center [157, 265] width 83 height 20
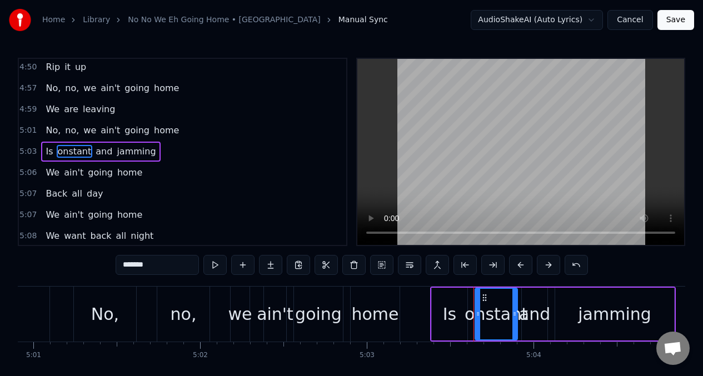
click at [122, 266] on input "*******" at bounding box center [157, 265] width 83 height 20
click at [109, 152] on span "and" at bounding box center [108, 151] width 19 height 13
type input "***"
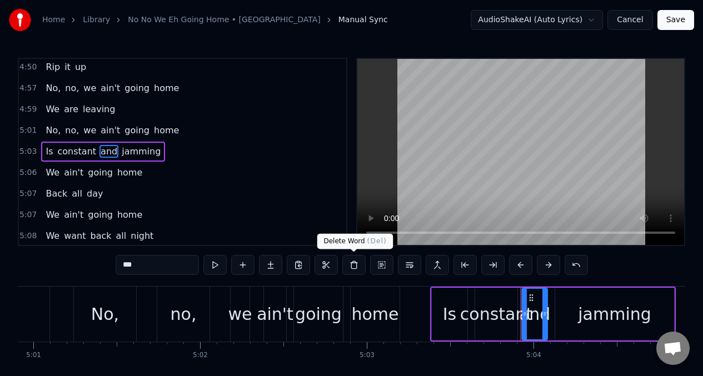
click at [353, 264] on button at bounding box center [353, 265] width 23 height 20
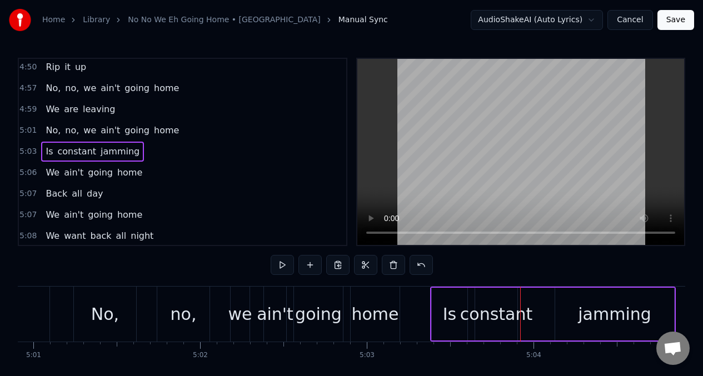
click at [448, 315] on div "Is" at bounding box center [449, 314] width 13 height 25
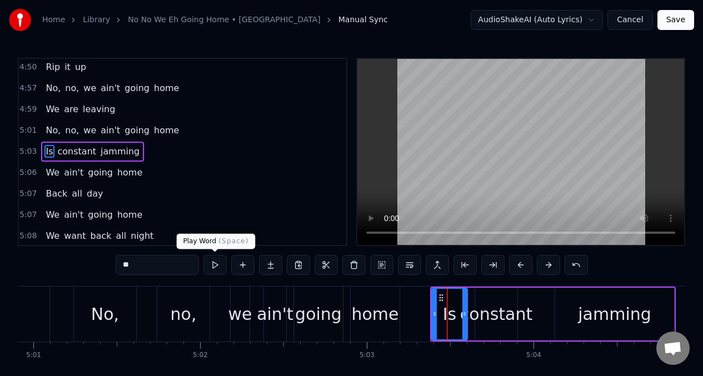
click at [216, 267] on button at bounding box center [214, 265] width 23 height 20
click at [502, 308] on div "constant" at bounding box center [496, 314] width 72 height 25
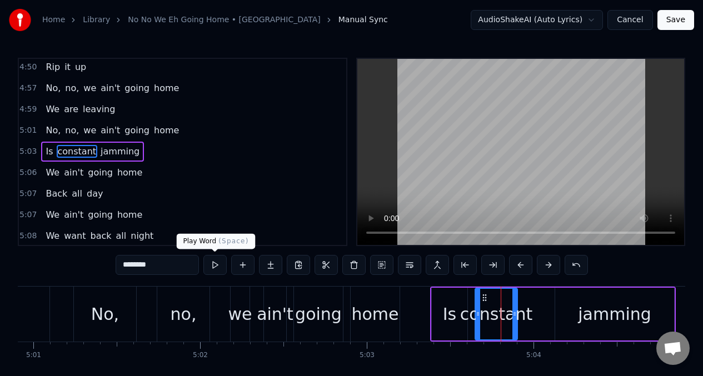
click at [212, 266] on button at bounding box center [214, 265] width 23 height 20
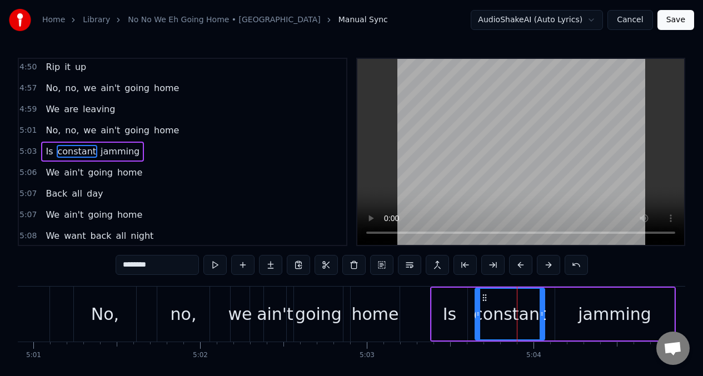
drag, startPoint x: 515, startPoint y: 302, endPoint x: 542, endPoint y: 302, distance: 27.2
click at [542, 302] on div at bounding box center [542, 314] width 4 height 51
click at [217, 267] on button at bounding box center [214, 265] width 23 height 20
click at [590, 320] on div "jamming" at bounding box center [614, 314] width 73 height 25
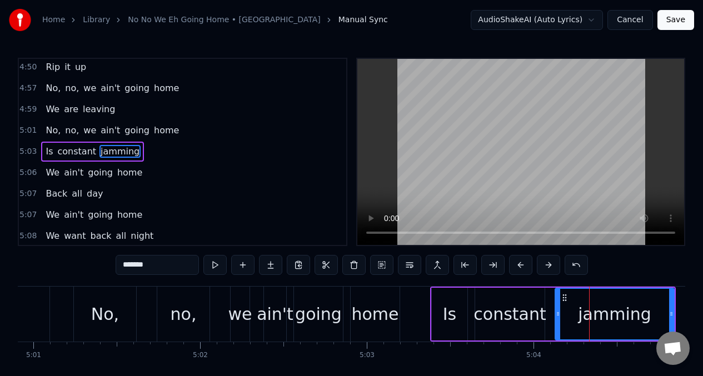
click at [538, 312] on div "constant" at bounding box center [509, 314] width 72 height 25
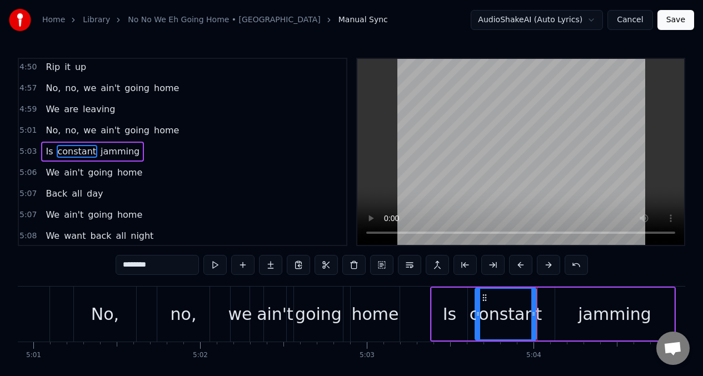
drag, startPoint x: 541, startPoint y: 305, endPoint x: 577, endPoint y: 311, distance: 37.1
click at [532, 306] on div at bounding box center [533, 314] width 4 height 51
click at [555, 312] on div "jamming" at bounding box center [615, 314] width 120 height 53
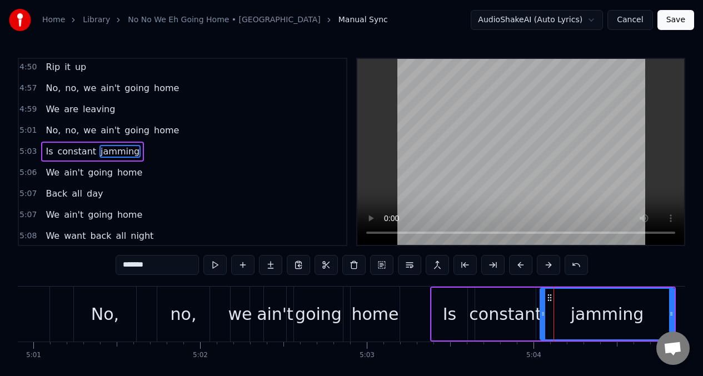
drag, startPoint x: 557, startPoint y: 312, endPoint x: 532, endPoint y: 311, distance: 24.5
click at [541, 313] on icon at bounding box center [543, 314] width 4 height 9
click at [213, 266] on button at bounding box center [214, 265] width 23 height 20
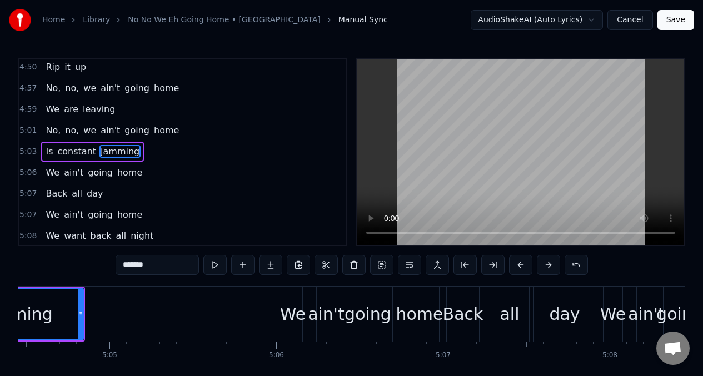
scroll to position [0, 50761]
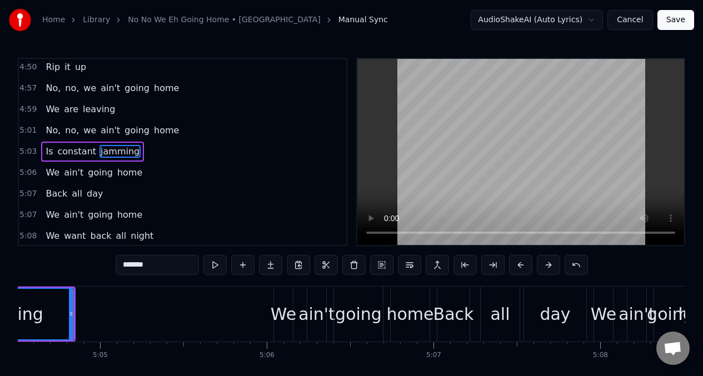
click at [47, 128] on span "No," at bounding box center [52, 130] width 17 height 13
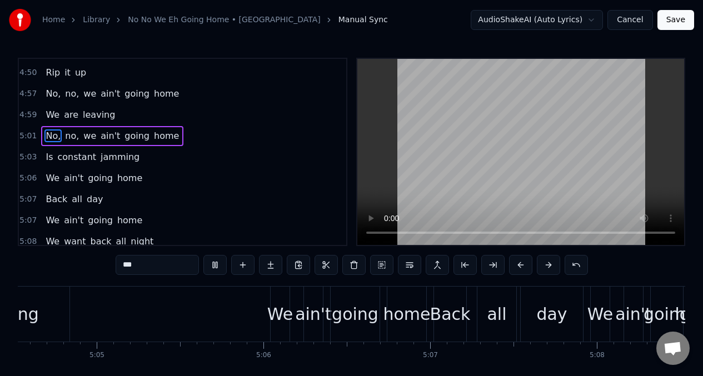
scroll to position [0, 51314]
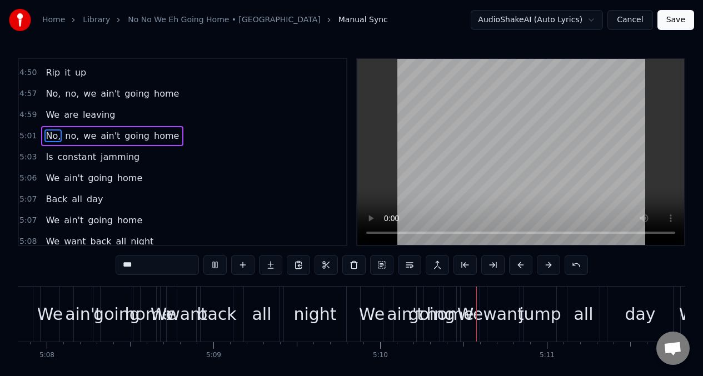
click at [52, 199] on span "Back" at bounding box center [56, 199] width 24 height 13
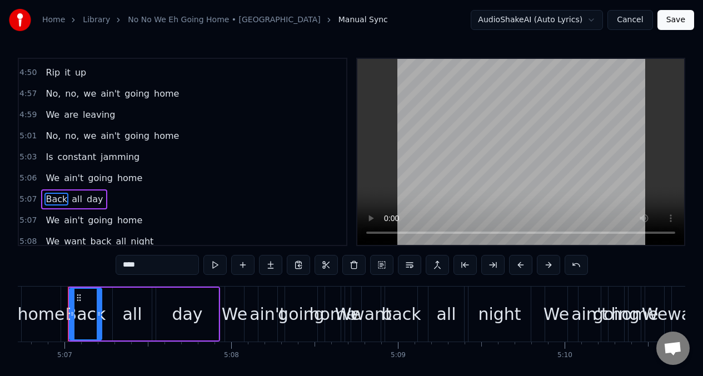
scroll to position [0, 51124]
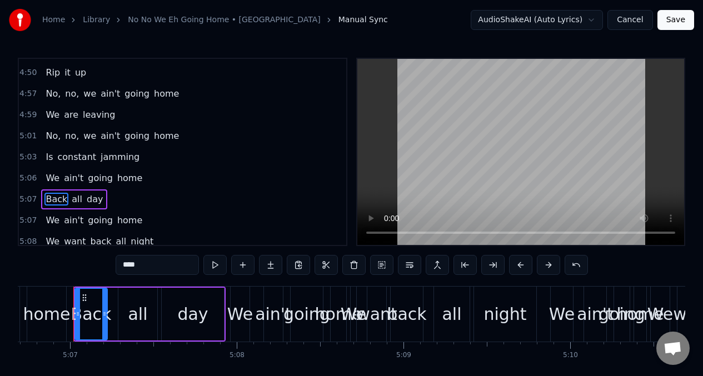
click at [148, 262] on input "****" at bounding box center [157, 265] width 83 height 20
type input "*"
click at [48, 178] on span "We" at bounding box center [52, 178] width 16 height 13
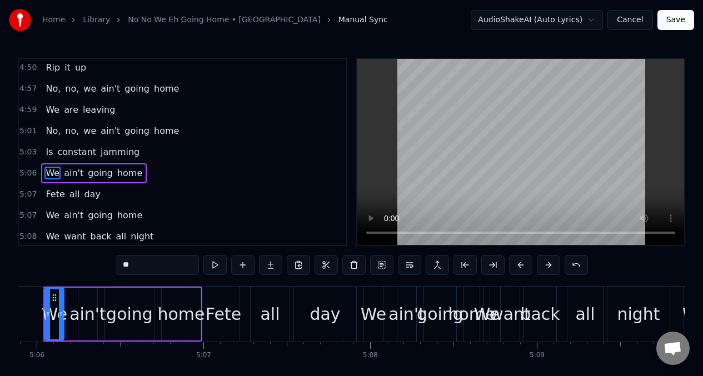
scroll to position [0, 50961]
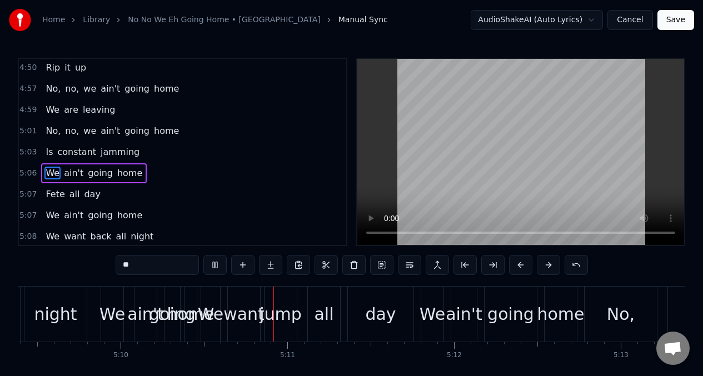
click at [53, 174] on span "We" at bounding box center [52, 173] width 16 height 13
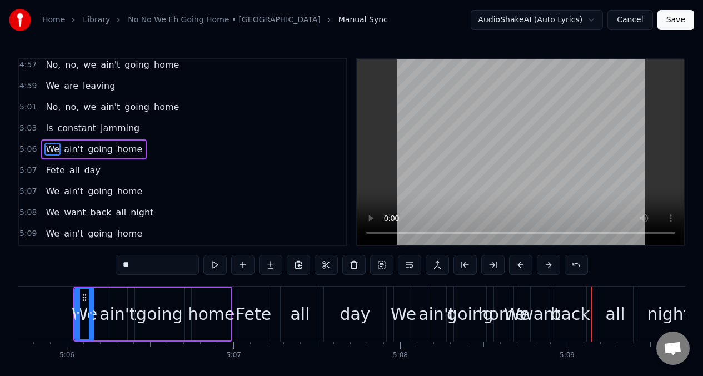
scroll to position [2577, 0]
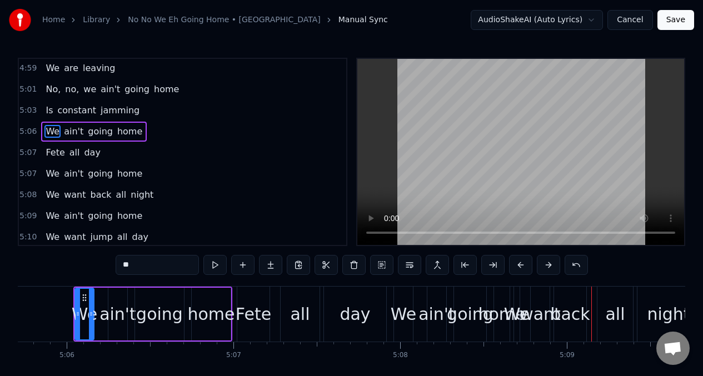
click at [76, 199] on span "want" at bounding box center [75, 194] width 24 height 13
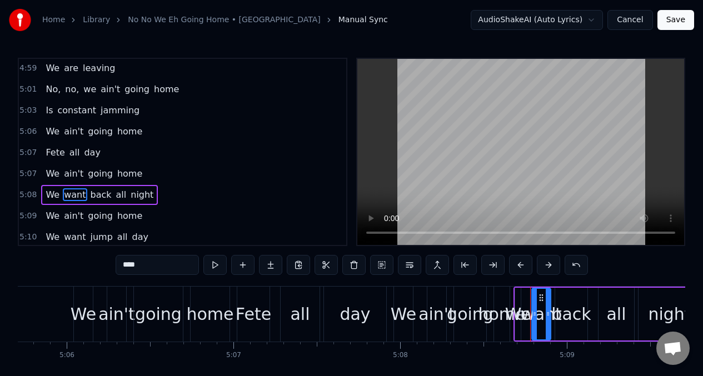
scroll to position [2620, 0]
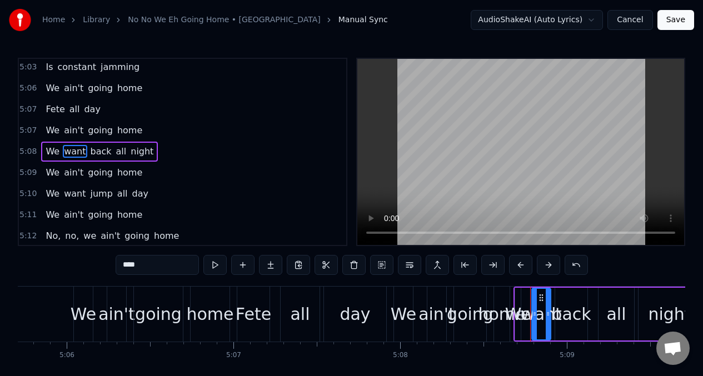
click at [155, 271] on input "****" at bounding box center [157, 265] width 83 height 20
type input "*"
click at [92, 154] on span "back" at bounding box center [89, 151] width 23 height 13
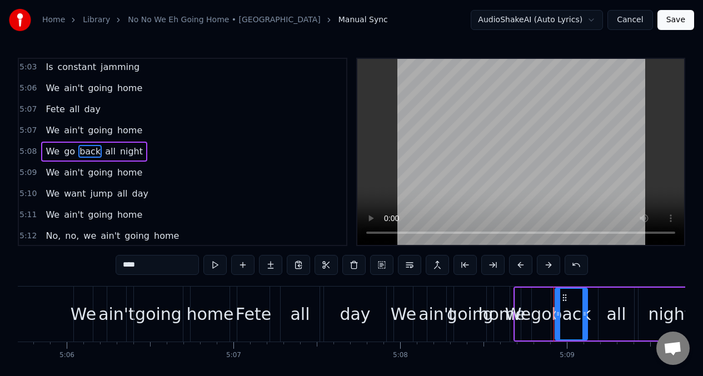
click at [157, 271] on input "****" at bounding box center [157, 265] width 83 height 20
type input "*"
click at [52, 131] on span "We" at bounding box center [52, 130] width 16 height 13
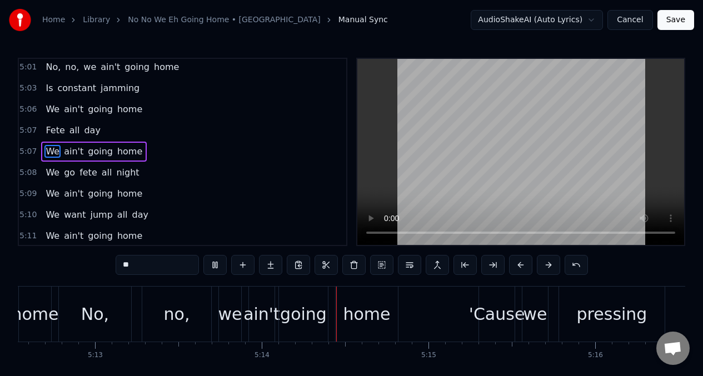
scroll to position [0, 52200]
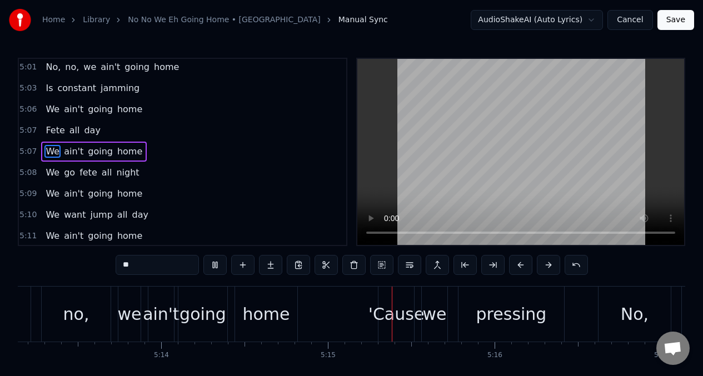
click at [55, 212] on span "We" at bounding box center [52, 214] width 16 height 13
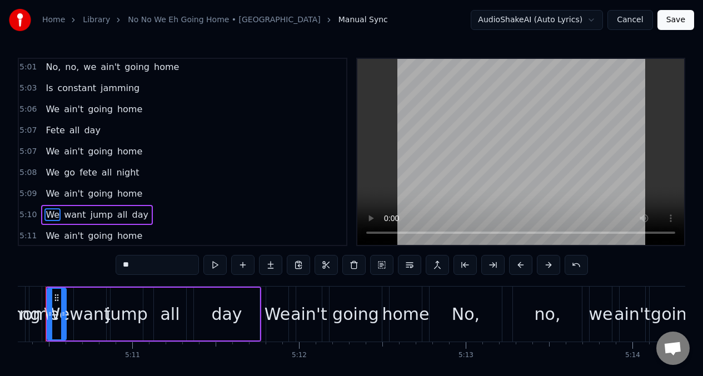
scroll to position [0, 51701]
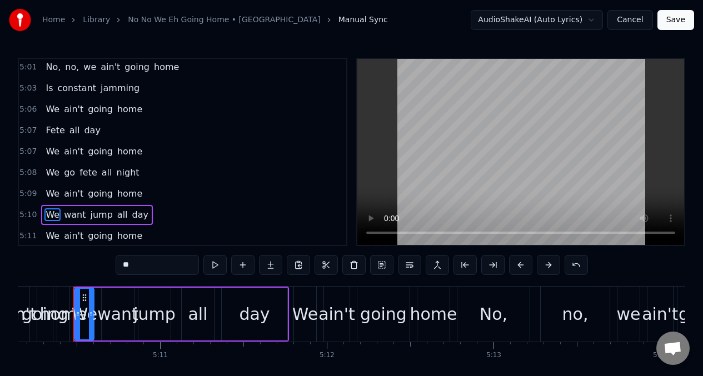
click at [71, 218] on span "want" at bounding box center [75, 214] width 24 height 13
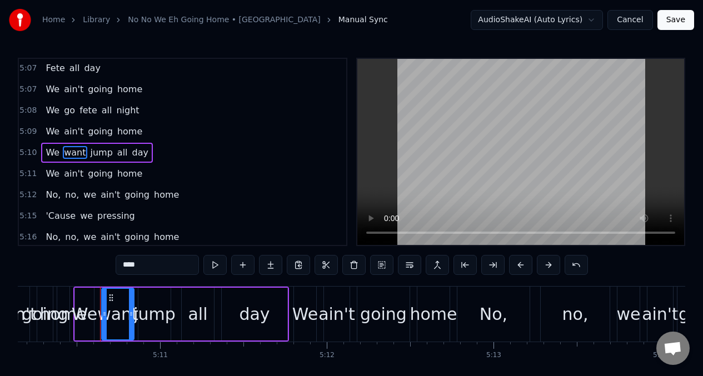
scroll to position [2663, 0]
click at [145, 272] on input "****" at bounding box center [157, 265] width 83 height 20
type input "*"
click at [48, 172] on span "We" at bounding box center [52, 172] width 16 height 13
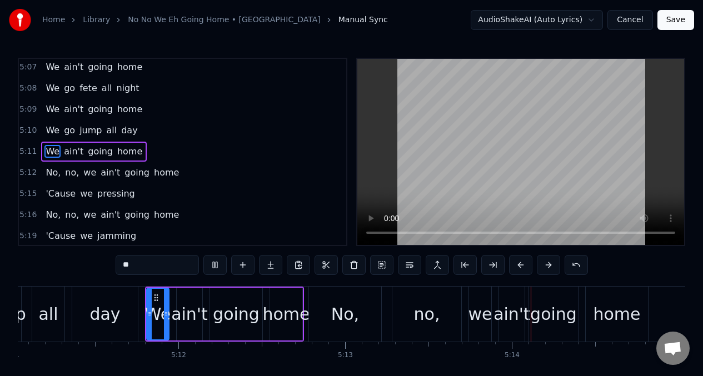
scroll to position [0, 52259]
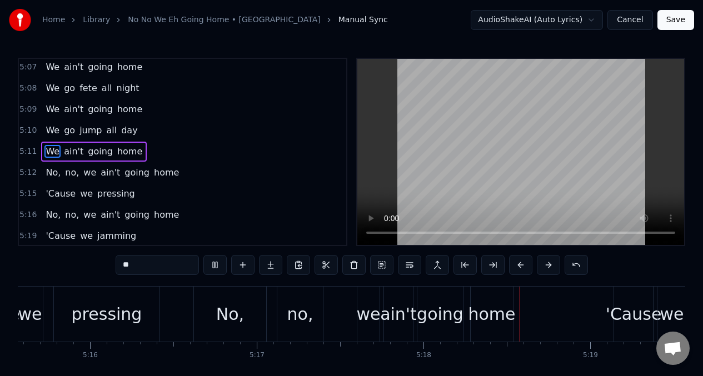
click at [117, 194] on span "pressing" at bounding box center [116, 193] width 40 height 13
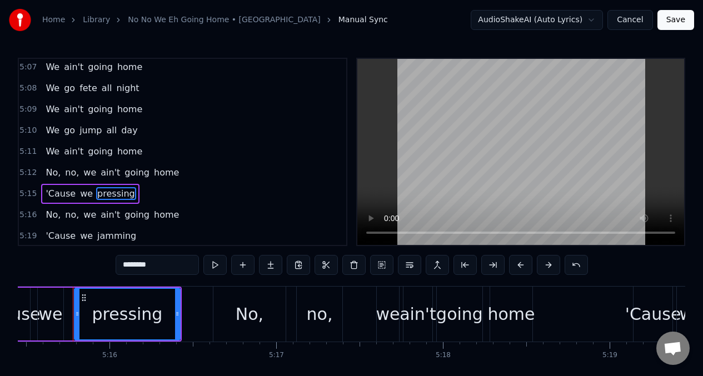
scroll to position [0, 52584]
click at [164, 271] on input "********" at bounding box center [157, 265] width 83 height 20
type input "*"
click at [135, 266] on input "*******" at bounding box center [157, 265] width 83 height 20
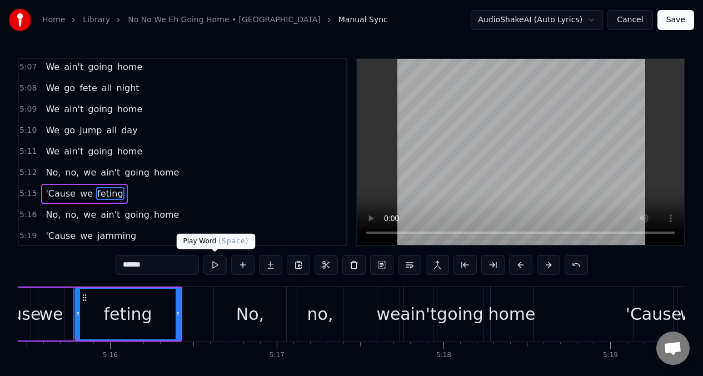
click at [212, 269] on button at bounding box center [214, 265] width 23 height 20
click at [52, 195] on span "'Cause" at bounding box center [60, 193] width 32 height 13
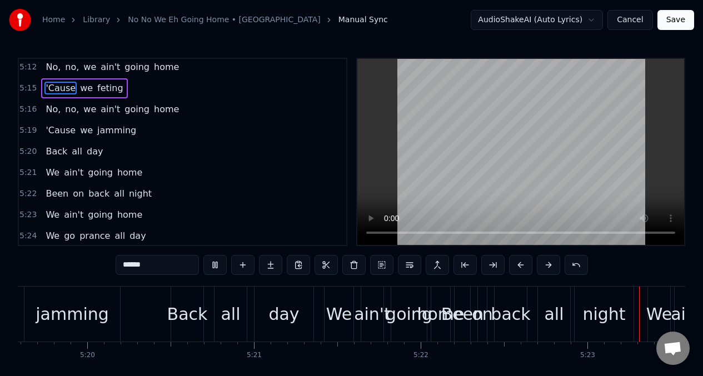
scroll to position [0, 53685]
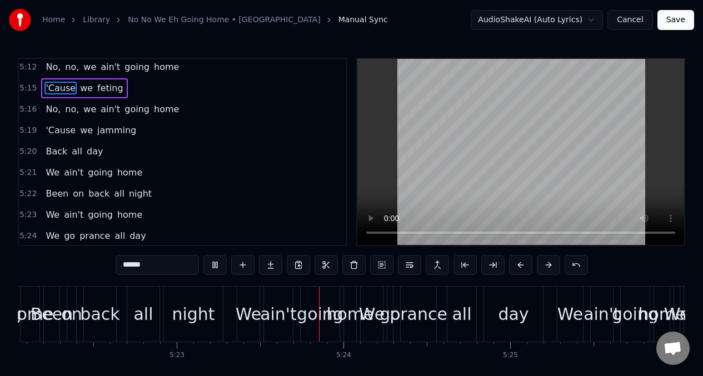
click at [59, 149] on span "Back" at bounding box center [56, 151] width 24 height 13
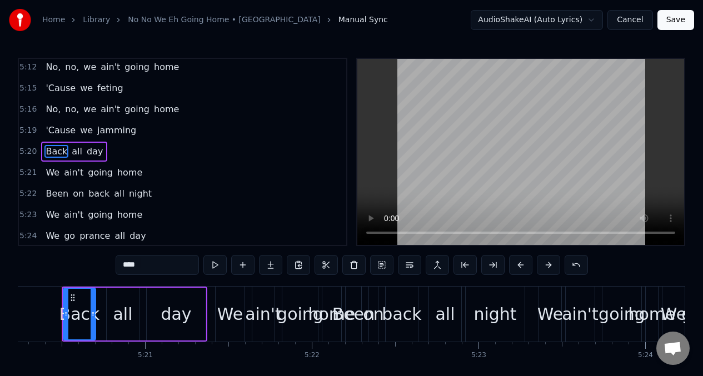
scroll to position [0, 53371]
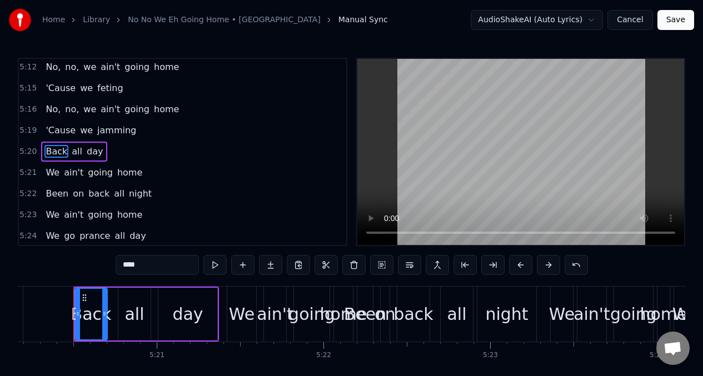
click at [151, 268] on input "****" at bounding box center [157, 265] width 83 height 20
type input "*"
type input "****"
click at [53, 201] on div "Been on back all night" at bounding box center [98, 194] width 115 height 20
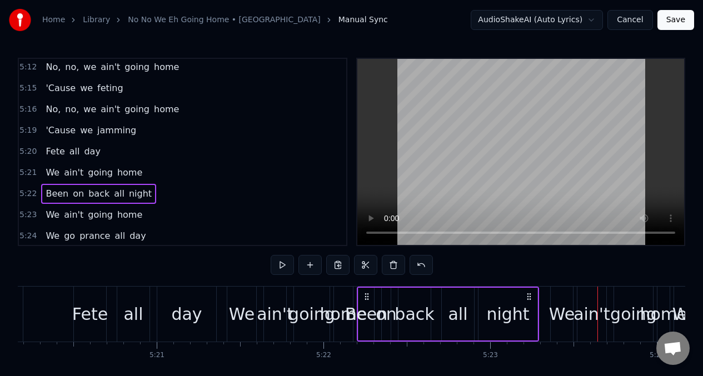
click at [54, 196] on span "Been" at bounding box center [56, 193] width 25 height 13
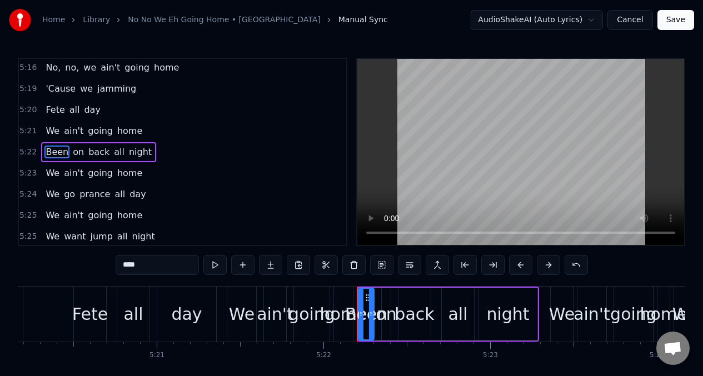
scroll to position [2832, 0]
click at [150, 268] on input "****" at bounding box center [157, 265] width 83 height 20
type input "*"
click at [67, 153] on span "on" at bounding box center [69, 151] width 13 height 13
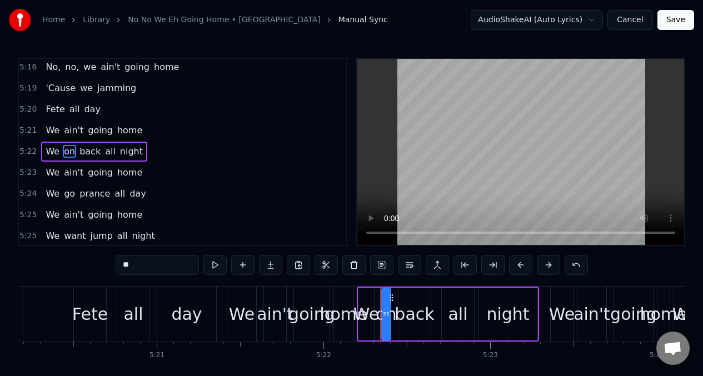
click at [143, 269] on input "**" at bounding box center [157, 265] width 83 height 20
type input "*"
click at [94, 153] on span "back" at bounding box center [89, 151] width 23 height 13
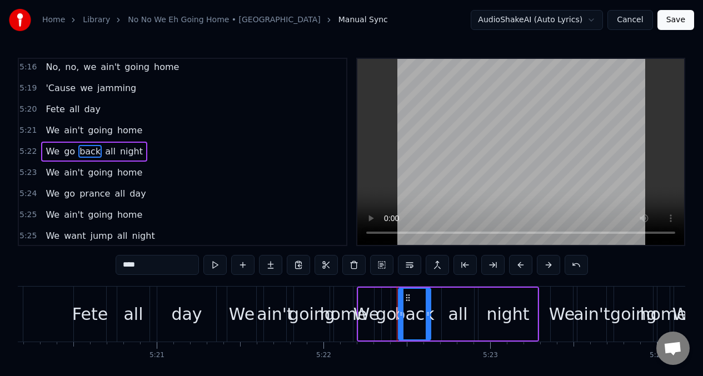
click at [158, 269] on input "****" at bounding box center [157, 265] width 83 height 20
type input "*"
click at [49, 152] on span "We" at bounding box center [52, 151] width 16 height 13
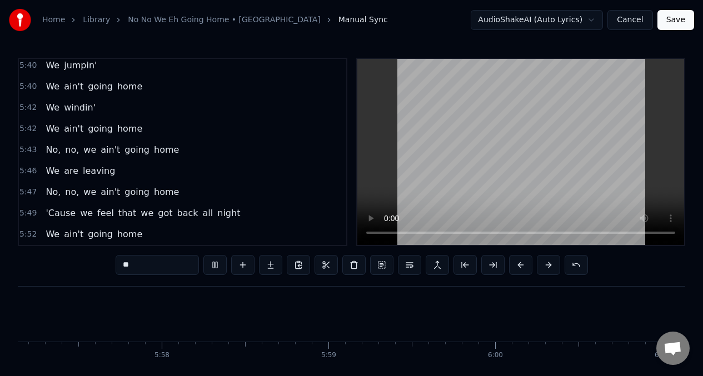
scroll to position [0, 59534]
click at [158, 215] on span "got" at bounding box center [165, 213] width 17 height 13
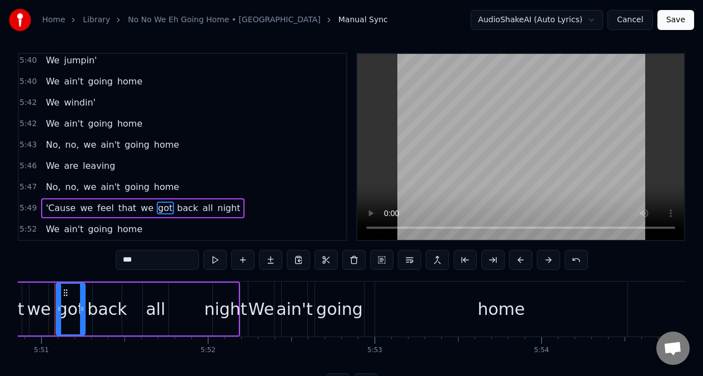
scroll to position [0, 58469]
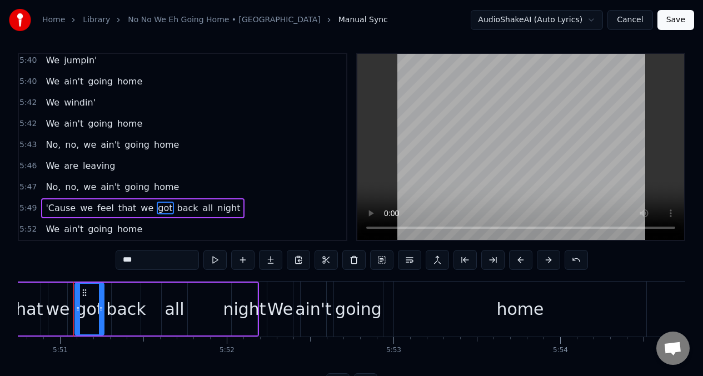
click at [151, 262] on input "***" at bounding box center [157, 260] width 83 height 20
click at [174, 212] on span "back" at bounding box center [183, 208] width 23 height 13
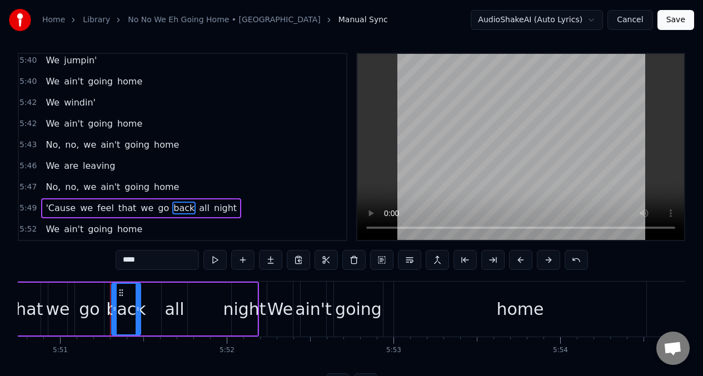
scroll to position [25, 0]
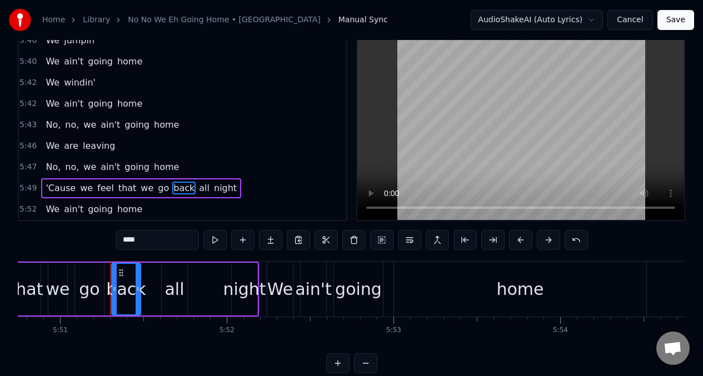
click at [144, 242] on input "****" at bounding box center [157, 240] width 83 height 20
type input "*"
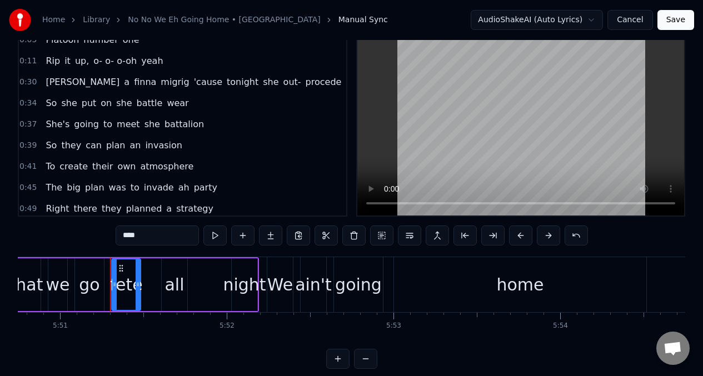
scroll to position [0, 0]
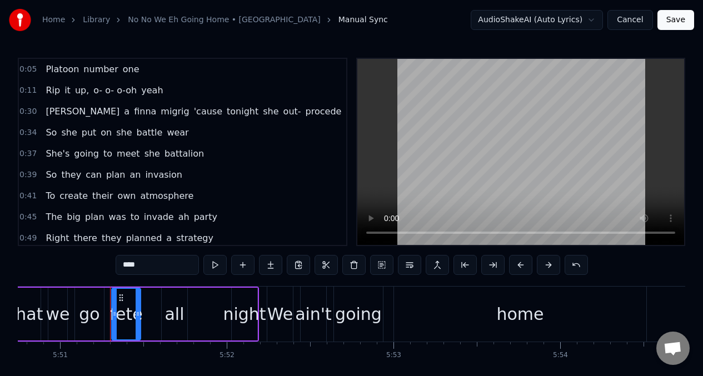
click at [49, 72] on span "Platoon" at bounding box center [62, 69] width 36 height 13
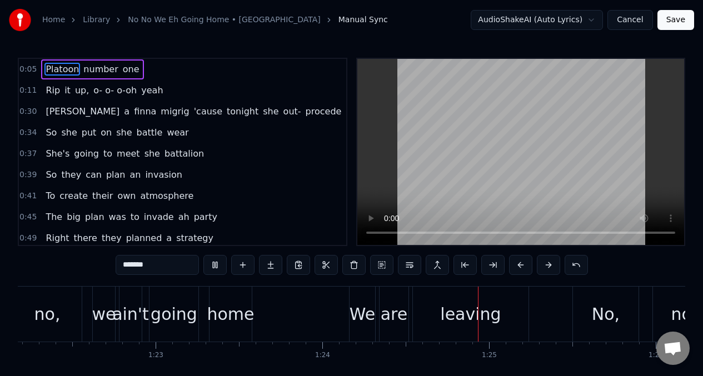
scroll to position [0, 13945]
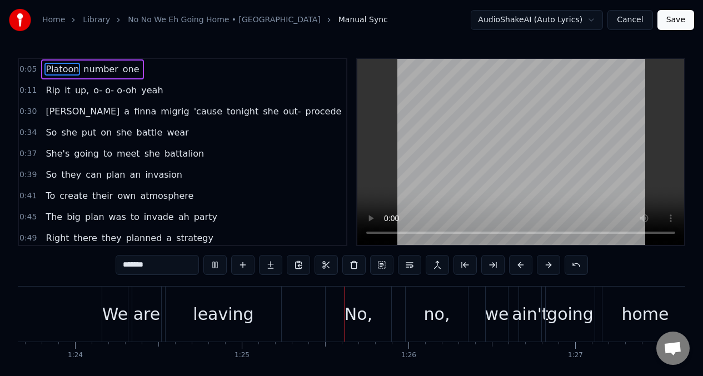
click at [53, 89] on span "Rip" at bounding box center [52, 90] width 17 height 13
type input "***"
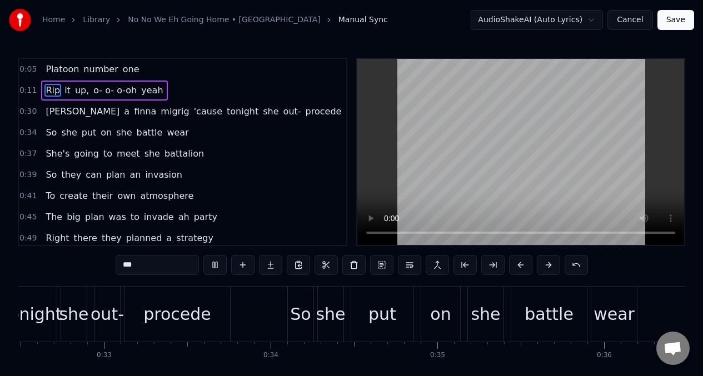
scroll to position [0, 6052]
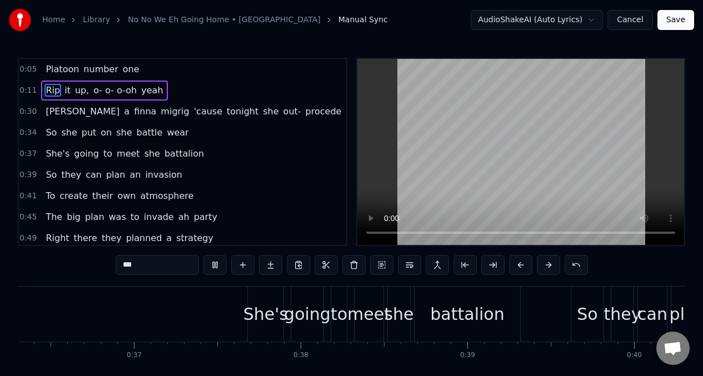
click at [683, 17] on button "Save" at bounding box center [675, 20] width 37 height 20
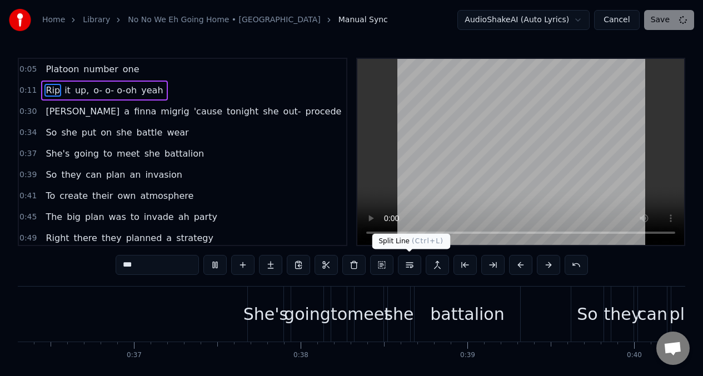
scroll to position [0, 7616]
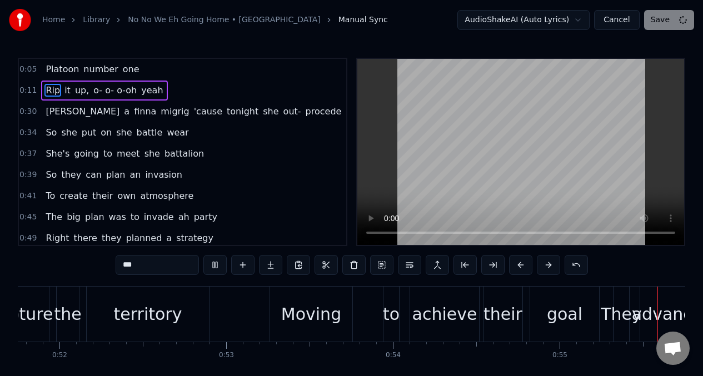
click at [401, 192] on video at bounding box center [520, 152] width 327 height 186
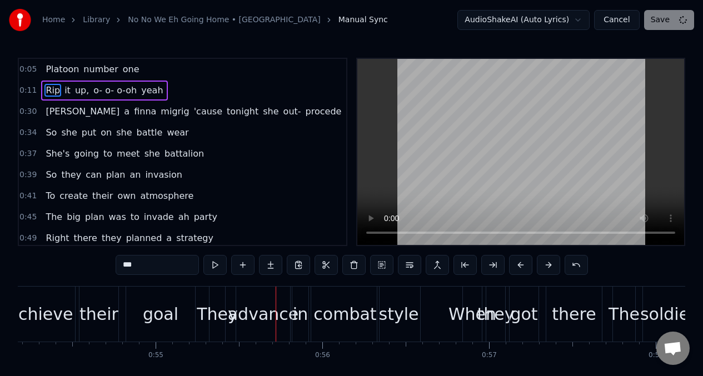
scroll to position [0, 9142]
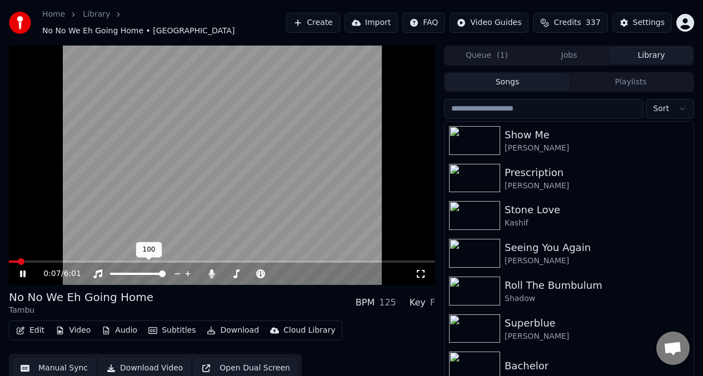
click at [134, 268] on div at bounding box center [147, 273] width 89 height 11
click at [134, 273] on span at bounding box center [122, 274] width 24 height 2
click at [87, 261] on span at bounding box center [48, 262] width 78 height 2
click at [82, 261] on span at bounding box center [46, 262] width 74 height 2
click at [86, 263] on div "1:20 / 6:01" at bounding box center [222, 274] width 426 height 22
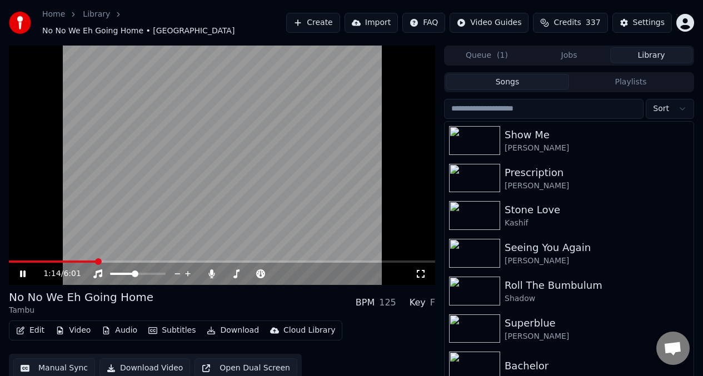
click at [96, 261] on span at bounding box center [52, 262] width 87 height 2
click at [92, 261] on span at bounding box center [51, 262] width 84 height 2
click at [91, 261] on span at bounding box center [50, 262] width 83 height 2
click at [144, 183] on video at bounding box center [222, 165] width 426 height 239
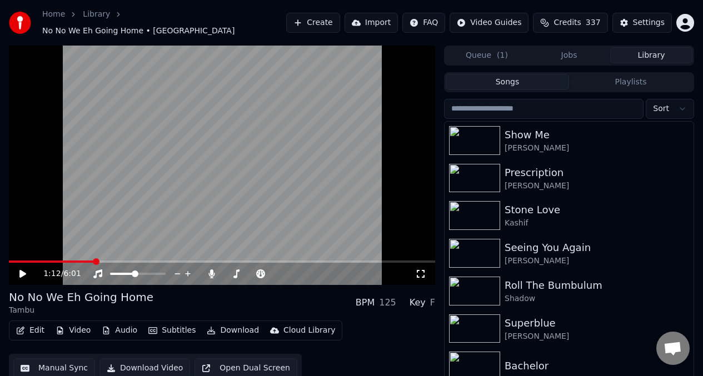
click at [57, 361] on button "Manual Sync" at bounding box center [54, 368] width 82 height 20
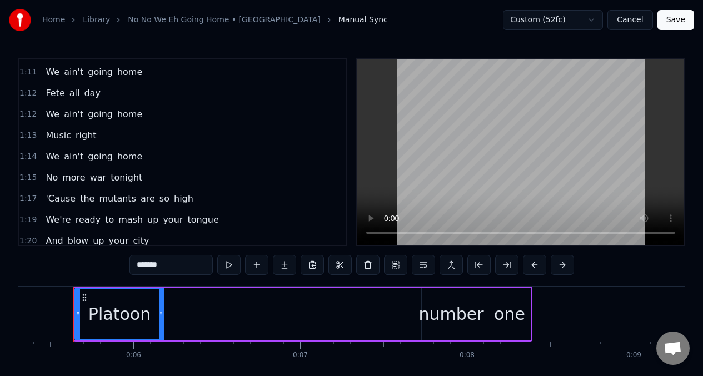
scroll to position [400, 0]
click at [102, 198] on span "mutants" at bounding box center [117, 197] width 39 height 13
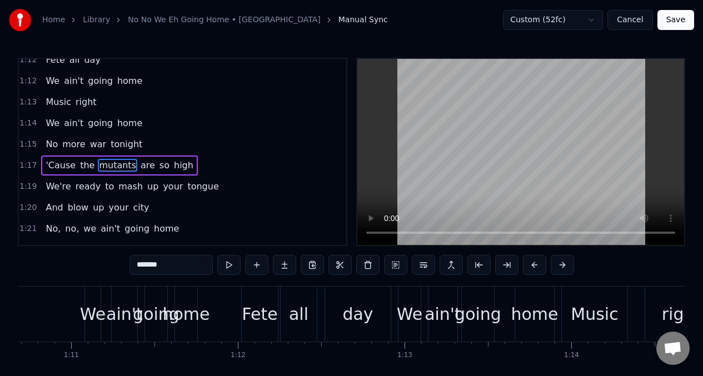
scroll to position [0, 12910]
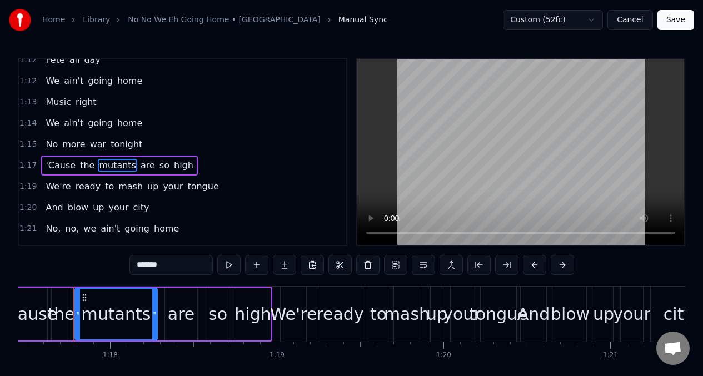
click at [180, 270] on input "*******" at bounding box center [170, 265] width 83 height 20
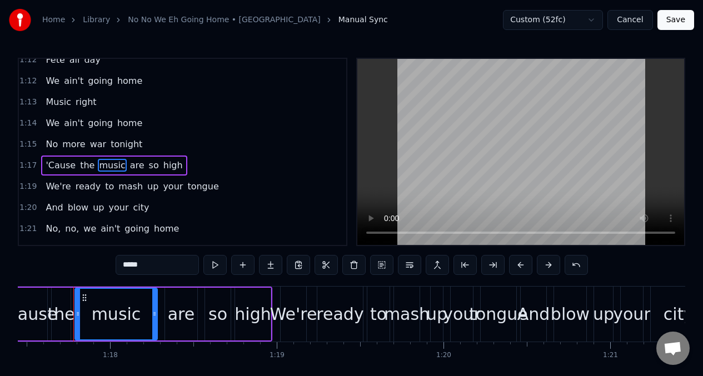
click at [58, 166] on span "'Cause" at bounding box center [60, 165] width 32 height 13
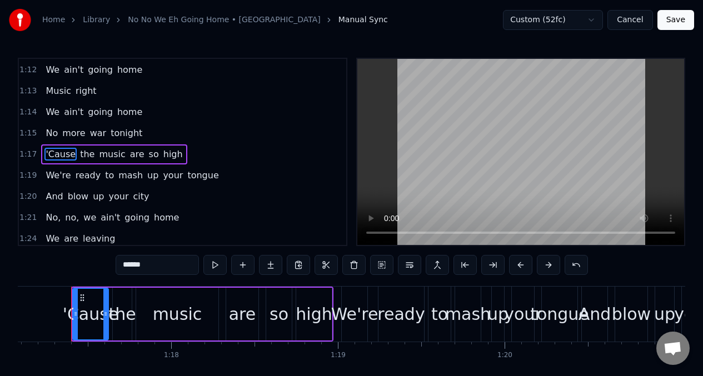
scroll to position [0, 12847]
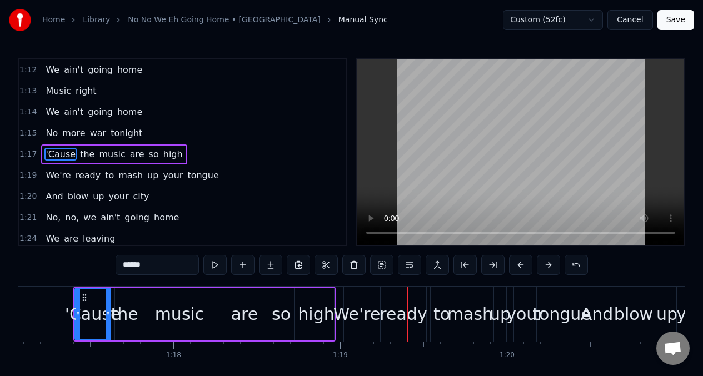
click at [129, 155] on span "are" at bounding box center [137, 154] width 17 height 13
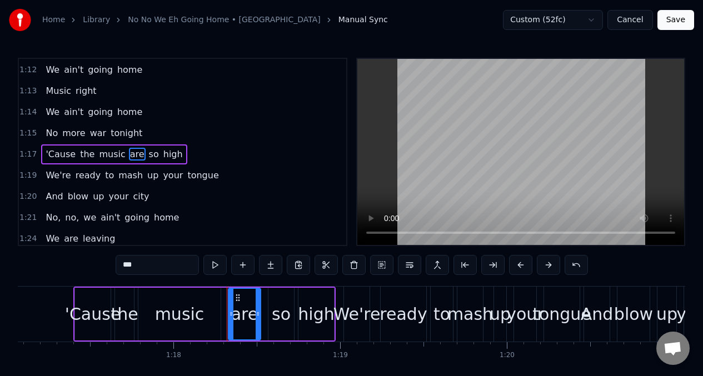
scroll to position [446, 0]
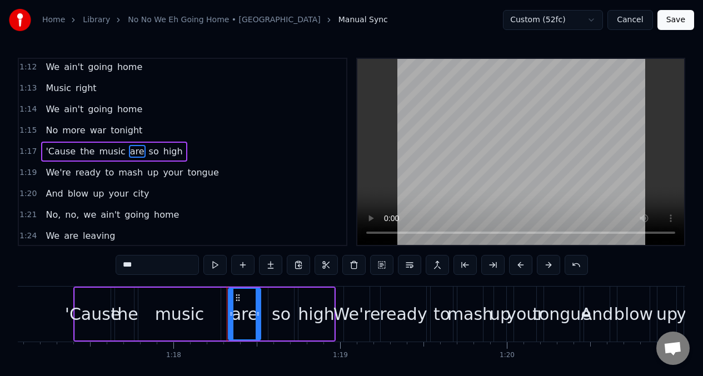
click at [147, 267] on input "***" at bounding box center [157, 265] width 83 height 20
type input "*"
click at [154, 157] on span "so" at bounding box center [160, 151] width 12 height 13
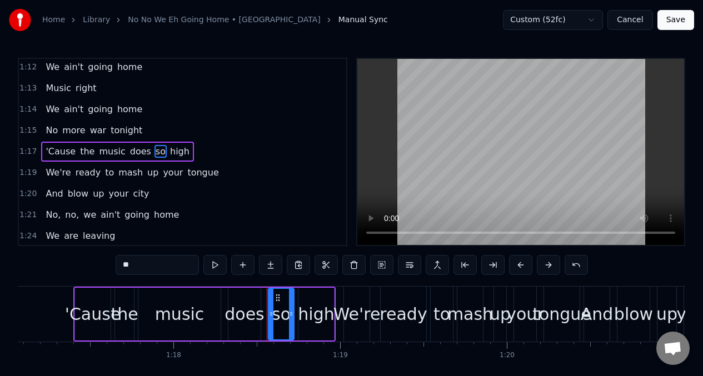
click at [147, 269] on input "**" at bounding box center [157, 265] width 83 height 20
type input "*"
click at [181, 149] on span "high" at bounding box center [192, 151] width 22 height 13
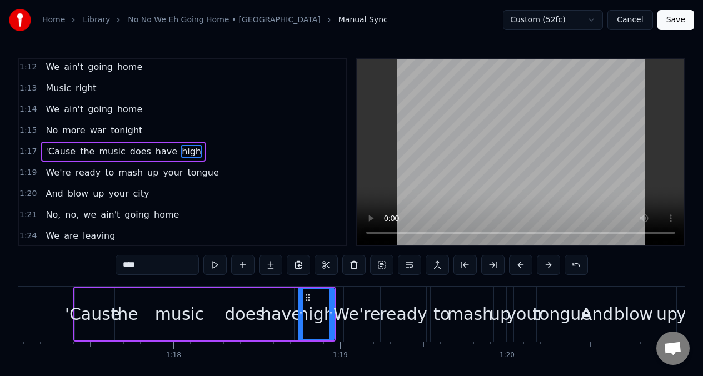
click at [152, 267] on input "****" at bounding box center [157, 265] width 83 height 20
type input "*"
click at [91, 308] on div "'Cause" at bounding box center [93, 314] width 56 height 25
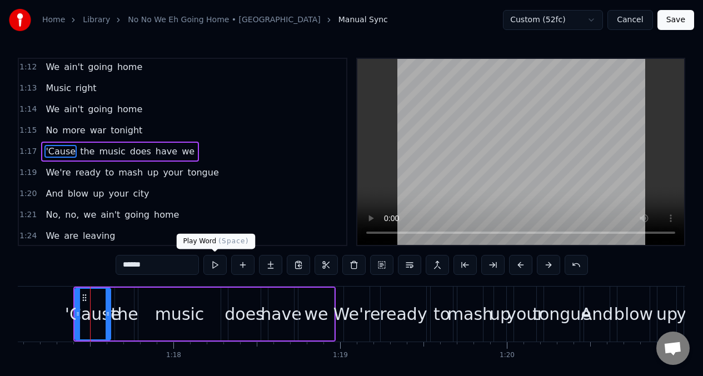
click at [214, 266] on button at bounding box center [214, 265] width 23 height 20
click at [174, 311] on div "music" at bounding box center [179, 314] width 49 height 25
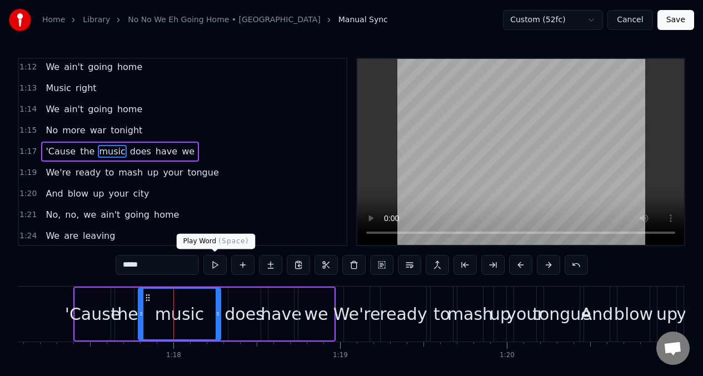
click at [213, 269] on button at bounding box center [214, 265] width 23 height 20
click at [241, 322] on div "does" at bounding box center [243, 314] width 39 height 25
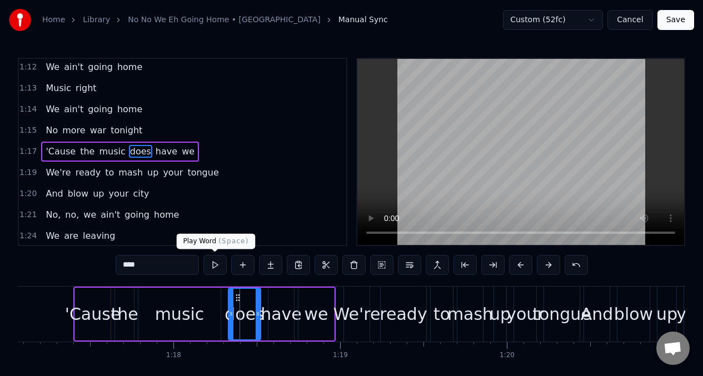
click at [216, 268] on button at bounding box center [214, 265] width 23 height 20
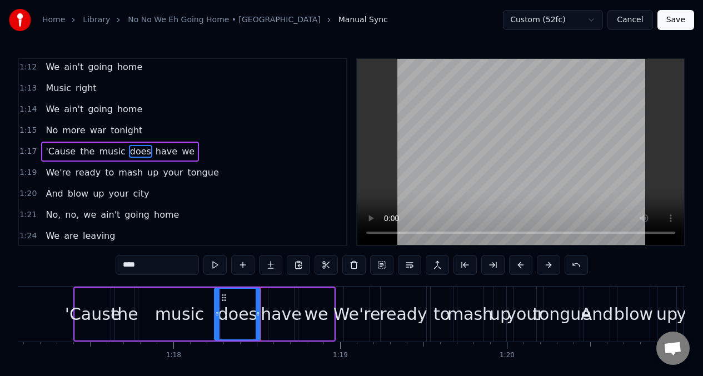
drag, startPoint x: 230, startPoint y: 301, endPoint x: 240, endPoint y: 300, distance: 10.1
click at [217, 301] on div at bounding box center [217, 314] width 4 height 51
drag, startPoint x: 257, startPoint y: 301, endPoint x: 278, endPoint y: 304, distance: 21.3
click at [243, 301] on div at bounding box center [241, 314] width 4 height 51
click at [285, 304] on div "have" at bounding box center [281, 314] width 41 height 25
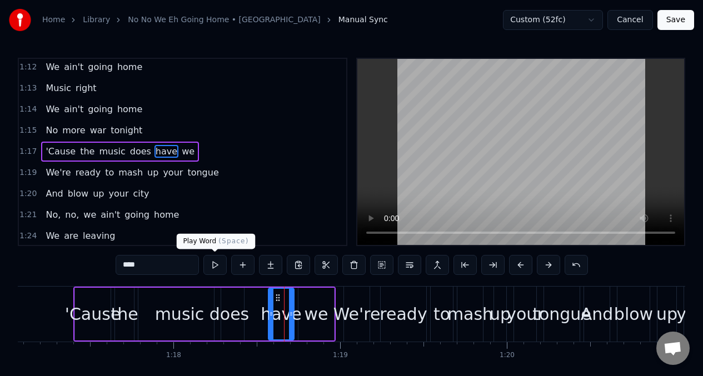
click at [215, 267] on button at bounding box center [214, 265] width 23 height 20
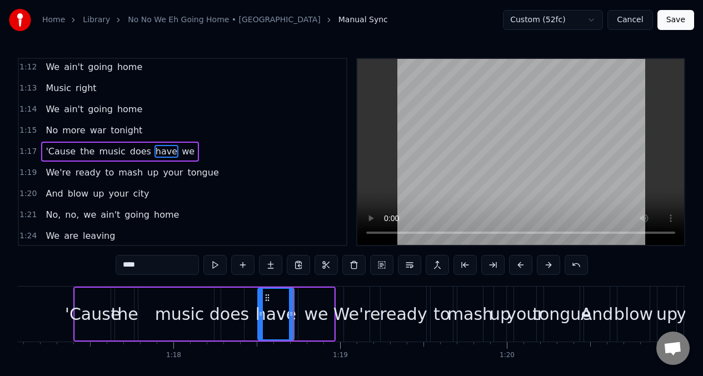
drag, startPoint x: 271, startPoint y: 304, endPoint x: 260, endPoint y: 303, distance: 10.6
click at [260, 303] on div at bounding box center [260, 314] width 4 height 51
drag, startPoint x: 291, startPoint y: 304, endPoint x: 297, endPoint y: 307, distance: 7.0
click at [280, 305] on div at bounding box center [279, 314] width 4 height 51
click at [320, 306] on div "we" at bounding box center [317, 314] width 24 height 25
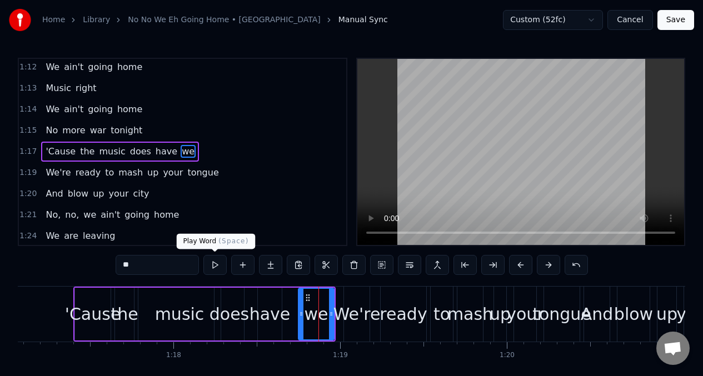
click at [213, 264] on button at bounding box center [214, 265] width 23 height 20
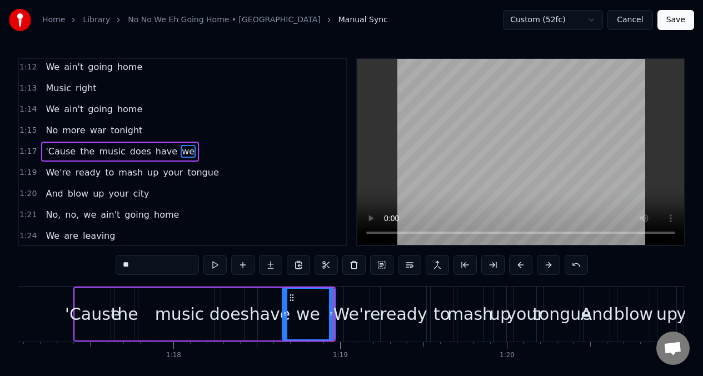
drag, startPoint x: 302, startPoint y: 310, endPoint x: 286, endPoint y: 310, distance: 16.1
click at [286, 310] on icon at bounding box center [285, 314] width 4 height 9
drag, startPoint x: 334, startPoint y: 302, endPoint x: 322, endPoint y: 304, distance: 11.8
click at [322, 304] on div "we" at bounding box center [308, 314] width 53 height 53
drag, startPoint x: 332, startPoint y: 301, endPoint x: 312, endPoint y: 301, distance: 20.0
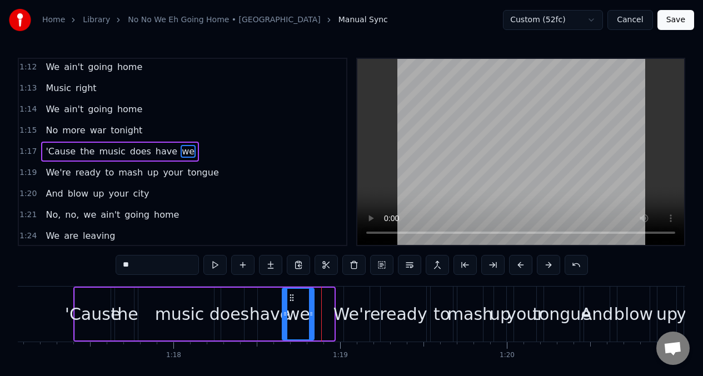
click at [312, 301] on div at bounding box center [311, 314] width 4 height 51
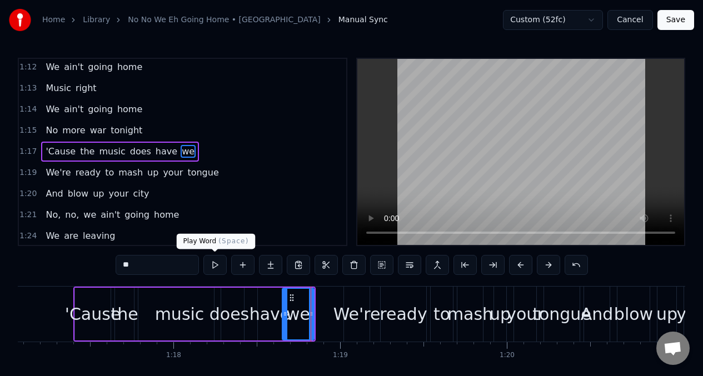
click at [216, 266] on button at bounding box center [214, 265] width 23 height 20
click at [269, 318] on div "have" at bounding box center [269, 314] width 41 height 25
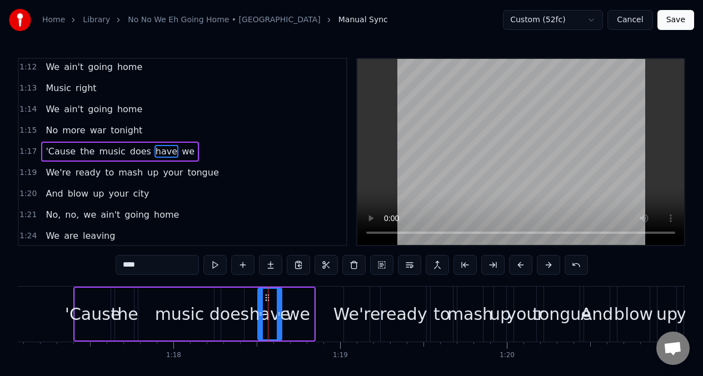
click at [89, 319] on div "'Cause" at bounding box center [93, 314] width 56 height 25
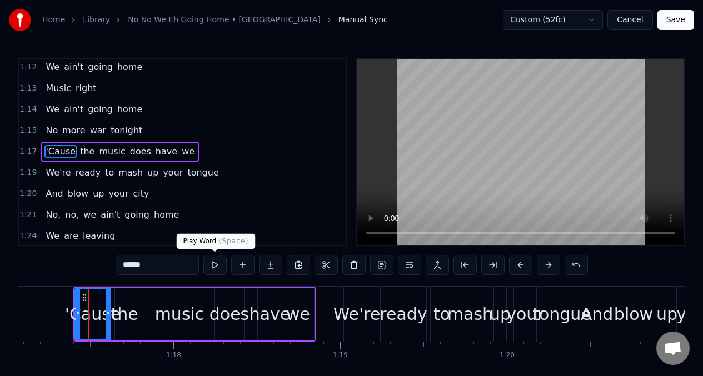
click at [214, 267] on button at bounding box center [214, 265] width 23 height 20
click at [212, 267] on button at bounding box center [214, 265] width 23 height 20
click at [48, 156] on span "'Cause" at bounding box center [60, 151] width 32 height 13
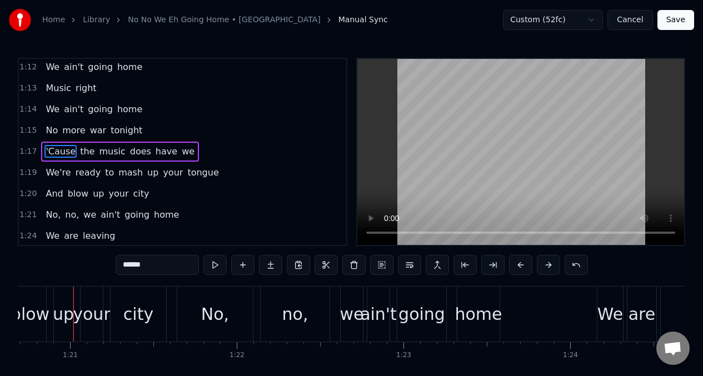
click at [57, 177] on span "We're" at bounding box center [57, 172] width 27 height 13
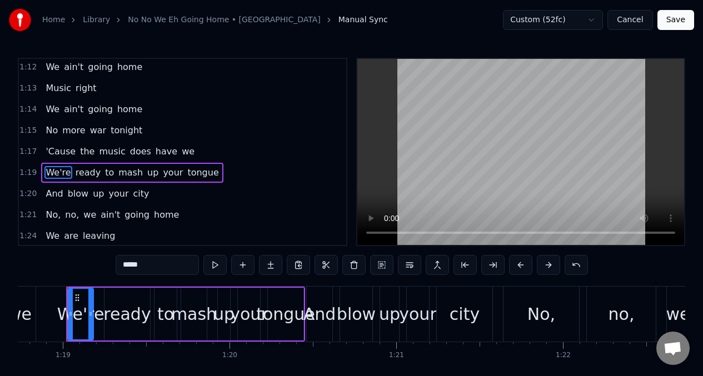
scroll to position [0, 13117]
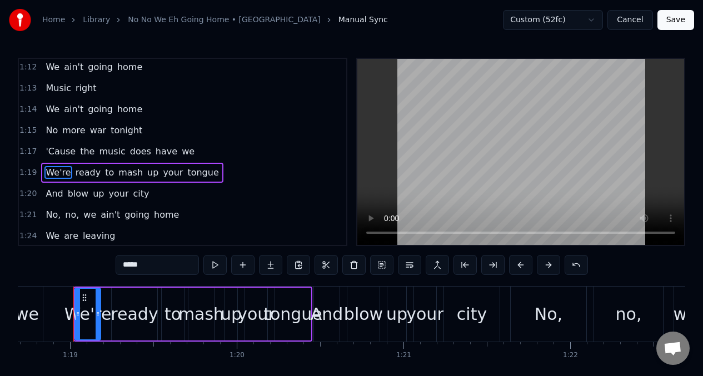
click at [153, 271] on input "*****" at bounding box center [157, 265] width 83 height 20
type input "*"
type input "****"
click at [242, 267] on button at bounding box center [242, 265] width 23 height 20
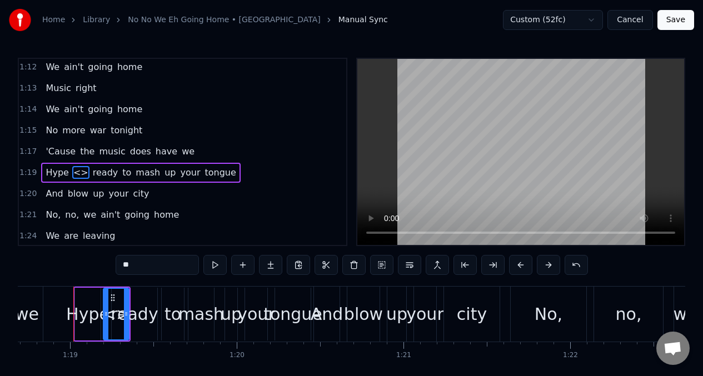
scroll to position [467, 0]
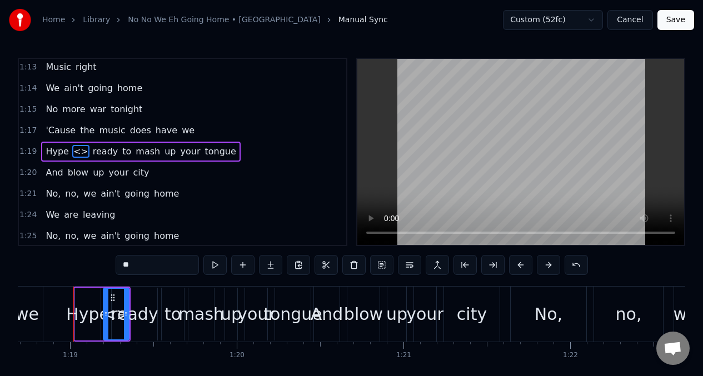
click at [138, 267] on input "**" at bounding box center [157, 265] width 83 height 20
type input "*"
click at [84, 292] on div "Hype" at bounding box center [88, 314] width 26 height 53
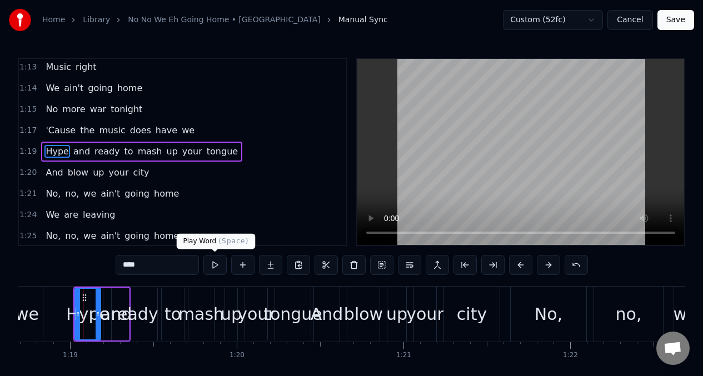
click at [217, 267] on button at bounding box center [214, 265] width 23 height 20
click at [216, 266] on button at bounding box center [214, 265] width 23 height 20
click at [108, 302] on div "and" at bounding box center [116, 314] width 31 height 25
type input "***"
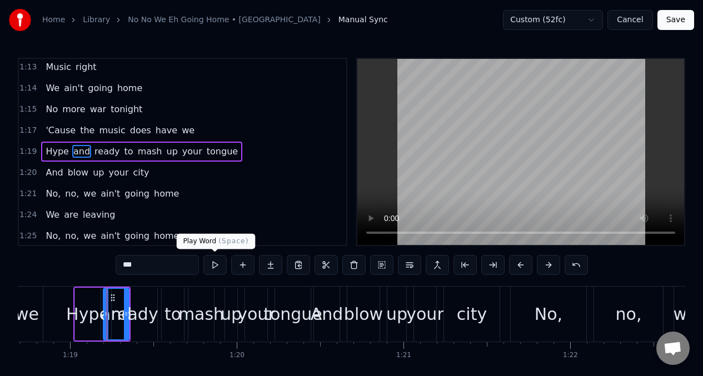
click at [212, 266] on button at bounding box center [214, 265] width 23 height 20
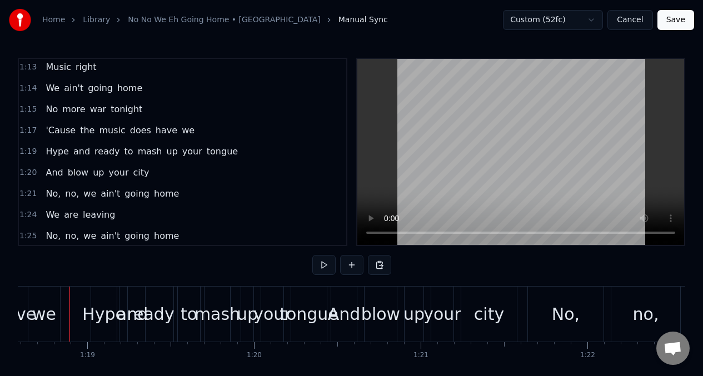
scroll to position [0, 13096]
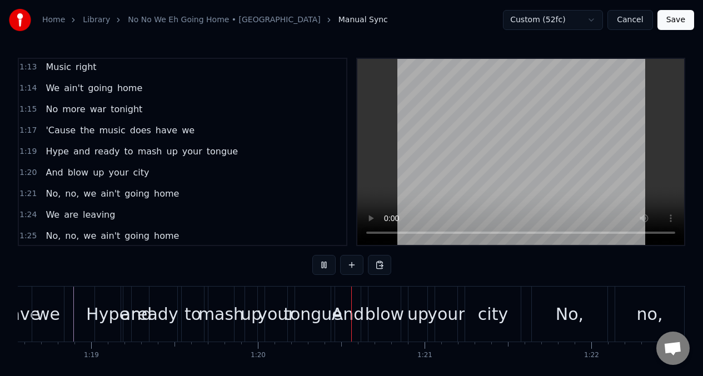
click at [44, 128] on span "'Cause" at bounding box center [60, 130] width 32 height 13
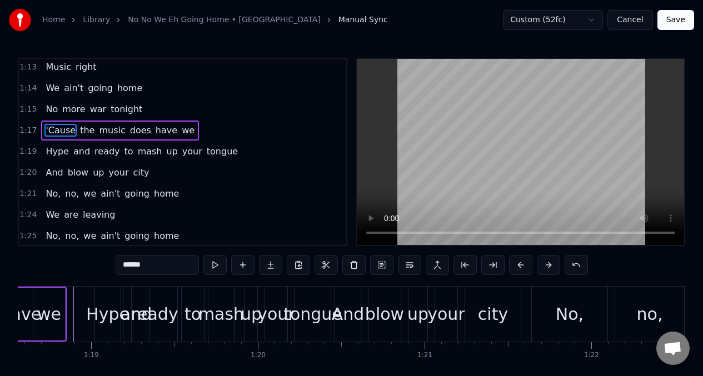
scroll to position [0, 12847]
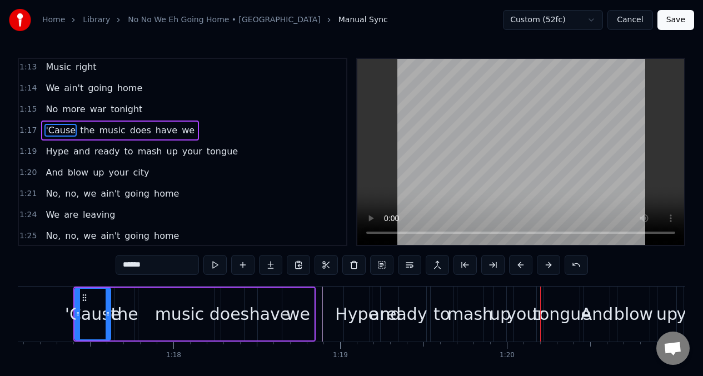
click at [185, 310] on div "music" at bounding box center [179, 314] width 49 height 25
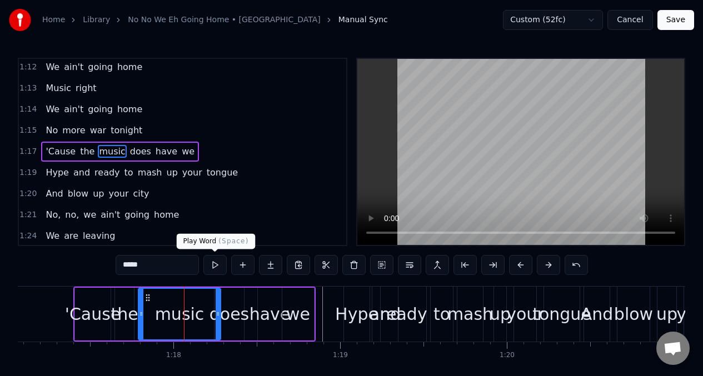
click at [215, 262] on button at bounding box center [214, 265] width 23 height 20
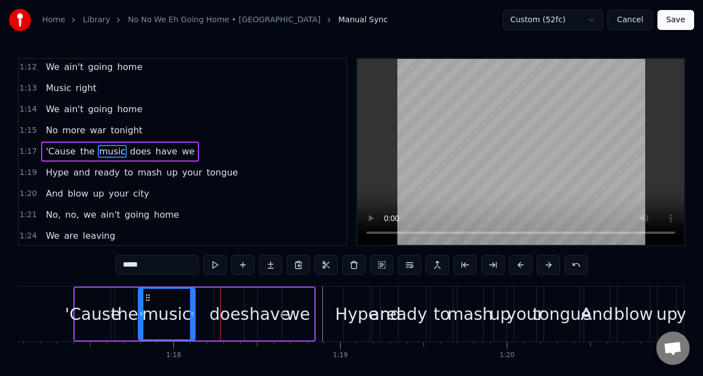
drag, startPoint x: 218, startPoint y: 298, endPoint x: 207, endPoint y: 280, distance: 21.7
click at [192, 300] on div at bounding box center [192, 314] width 4 height 51
click at [214, 269] on button at bounding box center [214, 265] width 23 height 20
click at [223, 306] on div "does" at bounding box center [228, 314] width 39 height 25
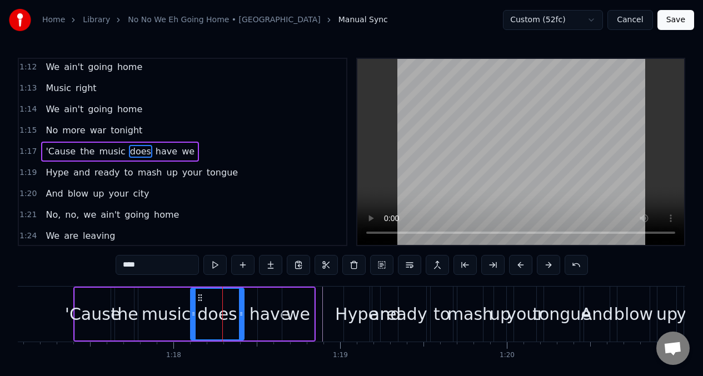
drag, startPoint x: 218, startPoint y: 302, endPoint x: 234, endPoint y: 297, distance: 17.0
click at [193, 301] on div at bounding box center [193, 314] width 4 height 51
drag, startPoint x: 242, startPoint y: 296, endPoint x: 216, endPoint y: 296, distance: 26.1
click at [216, 296] on div at bounding box center [218, 314] width 4 height 51
drag, startPoint x: 267, startPoint y: 298, endPoint x: 254, endPoint y: 293, distance: 13.9
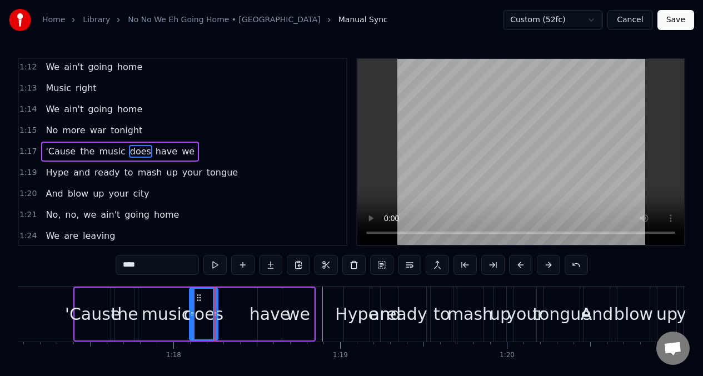
click at [267, 298] on div "have" at bounding box center [270, 314] width 24 height 53
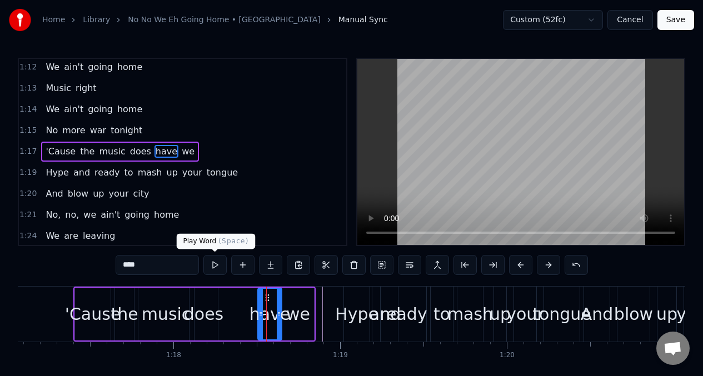
click at [213, 268] on button at bounding box center [214, 265] width 23 height 20
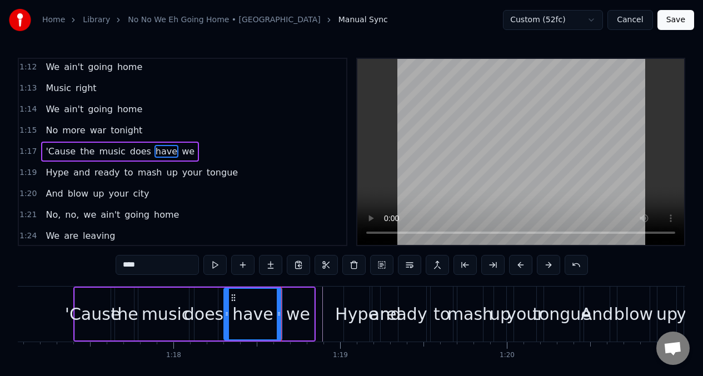
drag, startPoint x: 260, startPoint y: 306, endPoint x: 265, endPoint y: 300, distance: 7.5
click at [226, 305] on div at bounding box center [226, 314] width 4 height 51
drag, startPoint x: 278, startPoint y: 301, endPoint x: 293, endPoint y: 302, distance: 15.1
click at [255, 301] on div at bounding box center [256, 314] width 4 height 51
click at [290, 302] on div "we" at bounding box center [298, 314] width 24 height 25
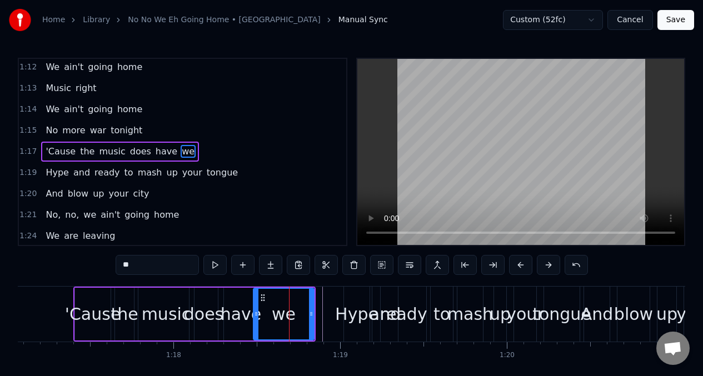
drag, startPoint x: 285, startPoint y: 302, endPoint x: 256, endPoint y: 301, distance: 28.9
click at [256, 301] on div at bounding box center [256, 314] width 4 height 51
drag, startPoint x: 307, startPoint y: 300, endPoint x: 243, endPoint y: 282, distance: 66.9
click at [277, 301] on div at bounding box center [276, 314] width 4 height 51
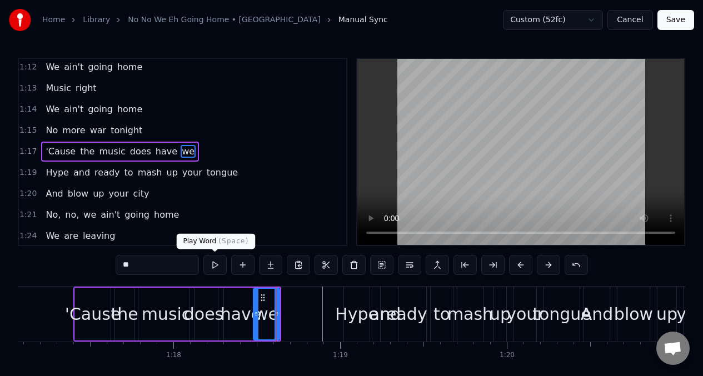
click at [214, 264] on button at bounding box center [214, 265] width 23 height 20
click at [213, 265] on button at bounding box center [214, 265] width 23 height 20
click at [341, 317] on div "Hype" at bounding box center [356, 314] width 43 height 25
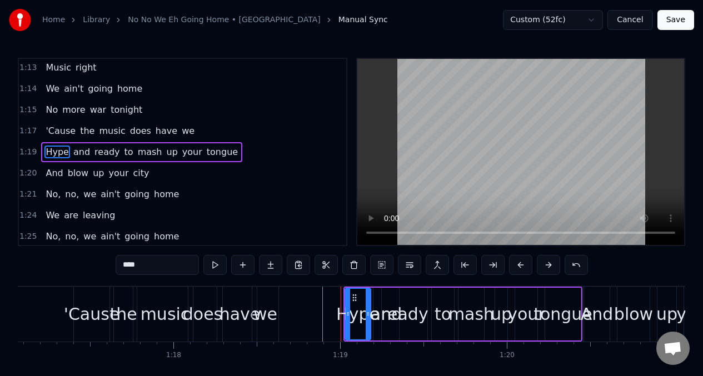
scroll to position [467, 0]
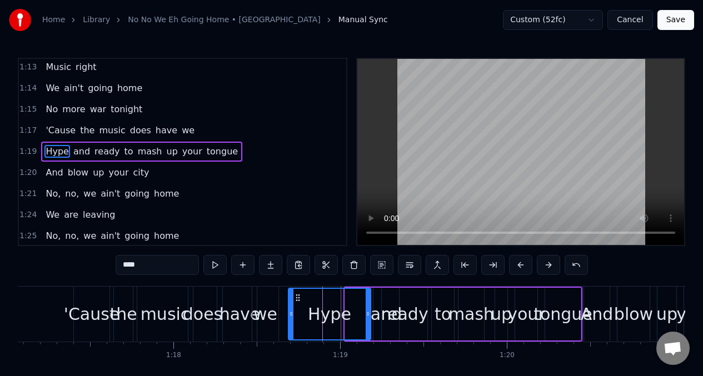
drag, startPoint x: 349, startPoint y: 307, endPoint x: 203, endPoint y: 263, distance: 152.6
click at [292, 307] on div at bounding box center [291, 314] width 4 height 51
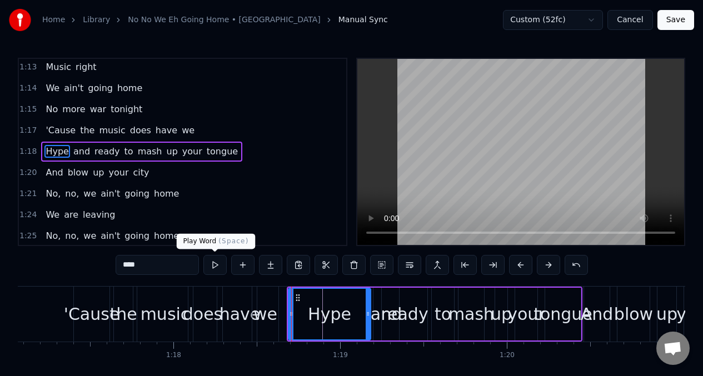
click at [215, 265] on button at bounding box center [214, 265] width 23 height 20
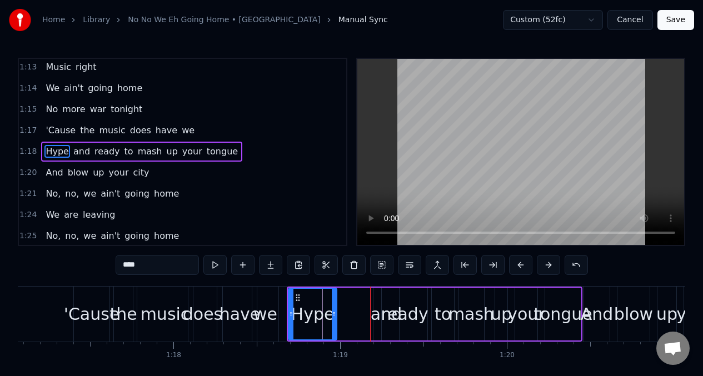
drag, startPoint x: 369, startPoint y: 303, endPoint x: 335, endPoint y: 302, distance: 33.9
click at [335, 302] on div at bounding box center [334, 314] width 4 height 51
click at [378, 302] on div "and" at bounding box center [386, 314] width 31 height 25
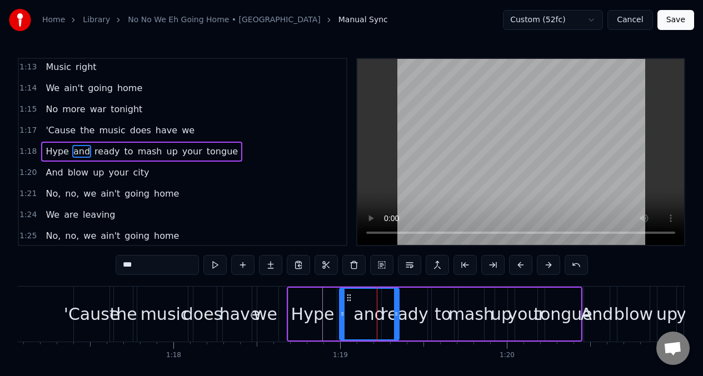
drag, startPoint x: 376, startPoint y: 305, endPoint x: 388, endPoint y: 301, distance: 13.5
click at [340, 306] on div at bounding box center [342, 314] width 4 height 51
drag, startPoint x: 398, startPoint y: 300, endPoint x: 387, endPoint y: 301, distance: 11.2
click at [387, 301] on div "and" at bounding box center [368, 314] width 62 height 53
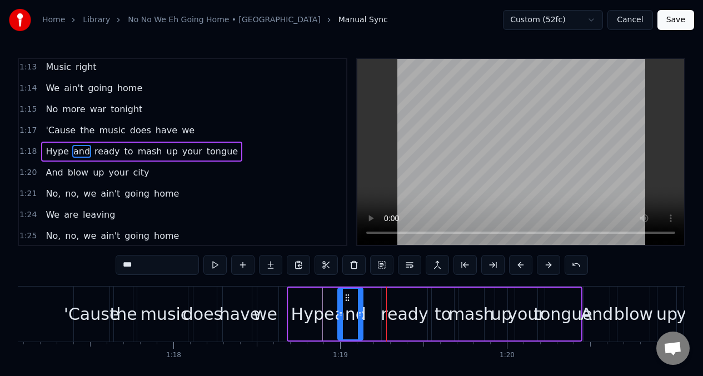
drag, startPoint x: 398, startPoint y: 304, endPoint x: 356, endPoint y: 303, distance: 42.2
click at [361, 305] on div at bounding box center [360, 314] width 4 height 51
click at [298, 296] on div "Hype" at bounding box center [312, 314] width 48 height 53
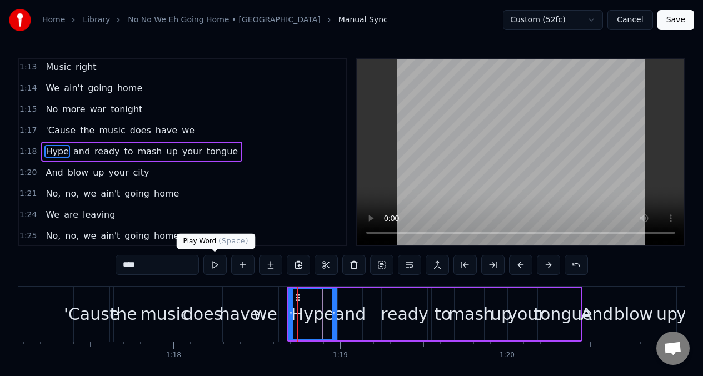
click at [214, 264] on button at bounding box center [214, 265] width 23 height 20
click at [348, 320] on div "and" at bounding box center [350, 314] width 31 height 25
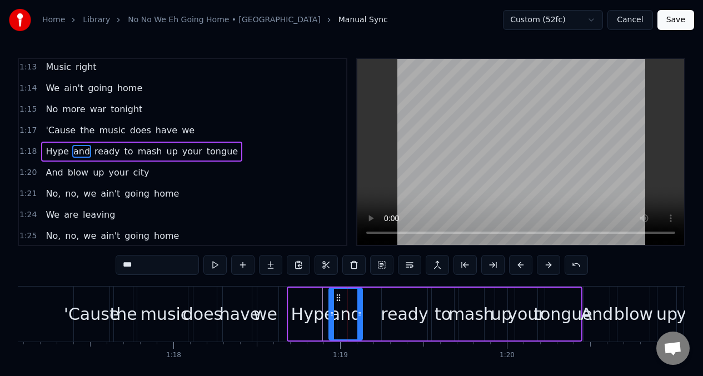
drag, startPoint x: 341, startPoint y: 308, endPoint x: 351, endPoint y: 307, distance: 9.5
click at [332, 307] on div at bounding box center [332, 314] width 4 height 51
drag, startPoint x: 360, startPoint y: 306, endPoint x: 310, endPoint y: 294, distance: 52.0
click at [348, 306] on div at bounding box center [348, 314] width 4 height 51
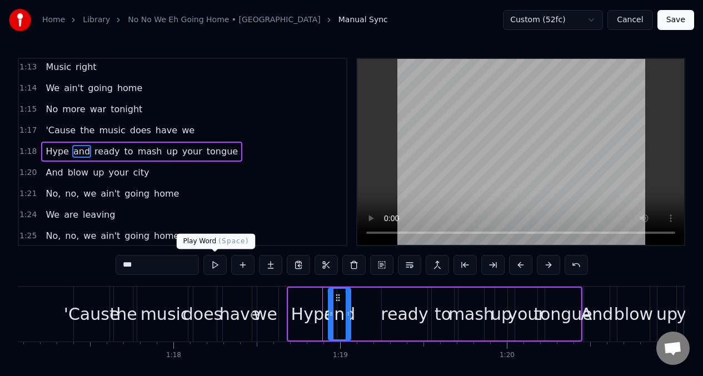
click at [213, 264] on button at bounding box center [214, 265] width 23 height 20
click at [393, 307] on div "ready" at bounding box center [404, 314] width 47 height 25
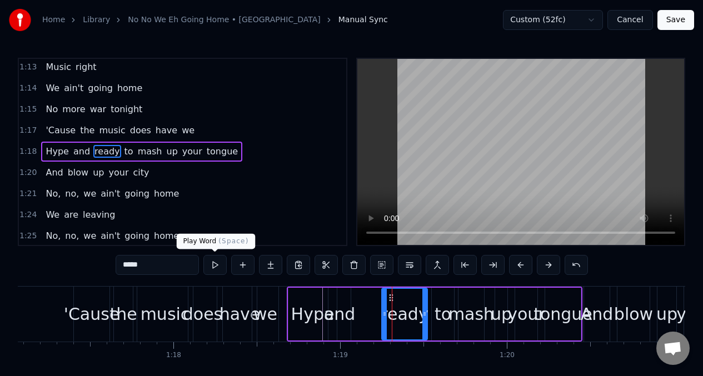
click at [214, 264] on button at bounding box center [214, 265] width 23 height 20
click at [443, 312] on div "to" at bounding box center [443, 314] width 17 height 25
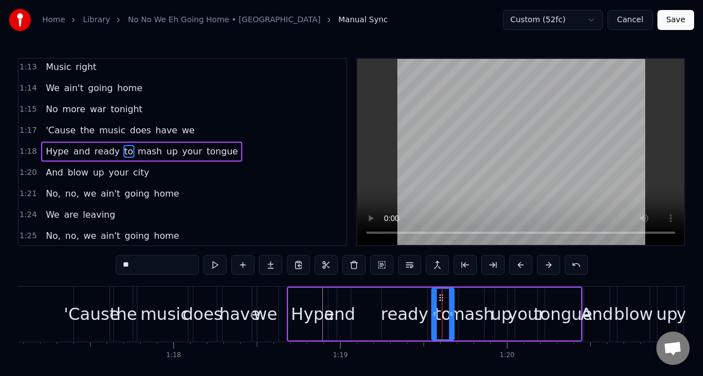
click at [340, 311] on div "and" at bounding box center [339, 314] width 31 height 25
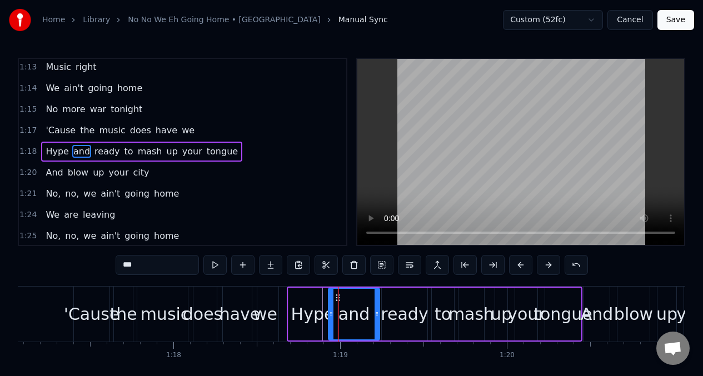
drag, startPoint x: 350, startPoint y: 308, endPoint x: 378, endPoint y: 307, distance: 28.9
click at [378, 307] on div at bounding box center [377, 314] width 4 height 51
drag, startPoint x: 333, startPoint y: 305, endPoint x: 357, endPoint y: 306, distance: 23.9
click at [357, 306] on div at bounding box center [355, 314] width 4 height 51
click at [310, 303] on div "Hype" at bounding box center [312, 314] width 43 height 25
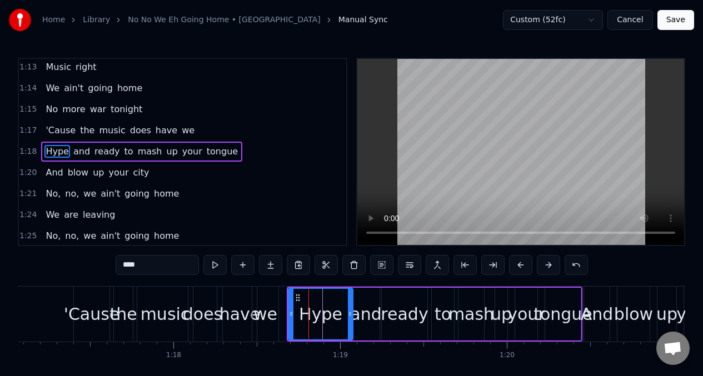
drag, startPoint x: 335, startPoint y: 304, endPoint x: 351, endPoint y: 303, distance: 15.6
click at [351, 303] on div at bounding box center [350, 314] width 4 height 51
drag, startPoint x: 292, startPoint y: 305, endPoint x: 311, endPoint y: 306, distance: 19.5
click at [311, 306] on div at bounding box center [310, 314] width 4 height 51
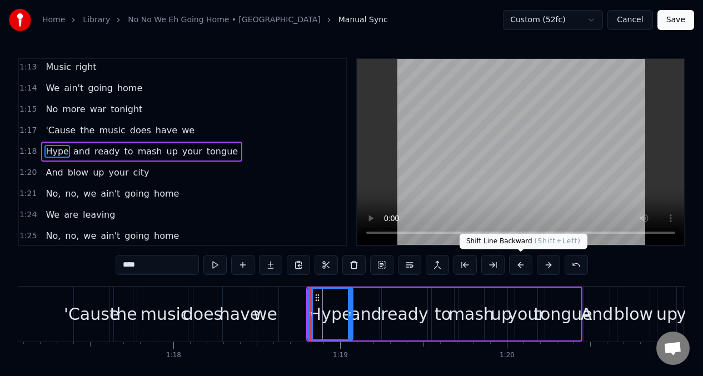
click at [518, 267] on button at bounding box center [520, 265] width 23 height 20
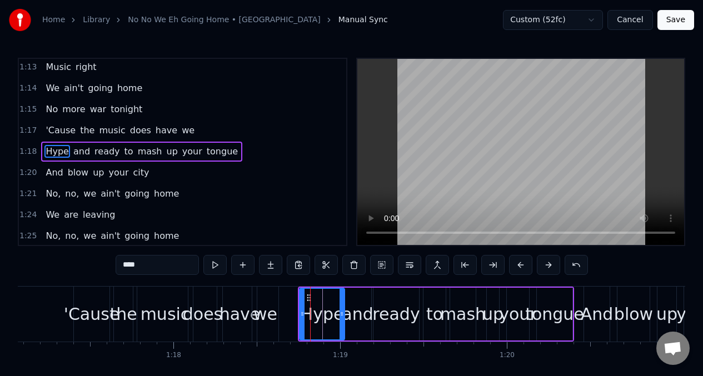
click at [518, 267] on button at bounding box center [520, 265] width 23 height 20
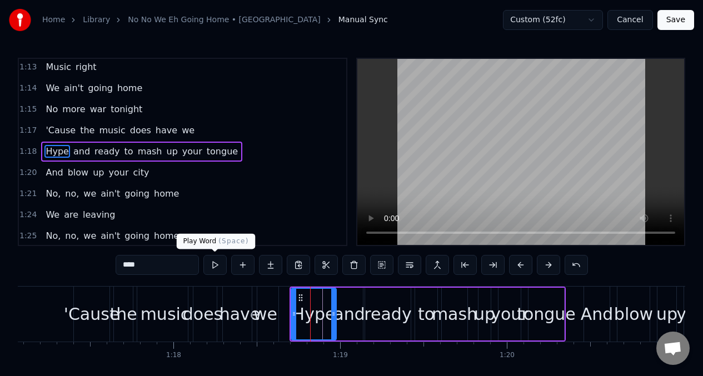
click at [212, 267] on button at bounding box center [214, 265] width 23 height 20
click at [377, 316] on div "ready" at bounding box center [387, 314] width 47 height 25
type input "*****"
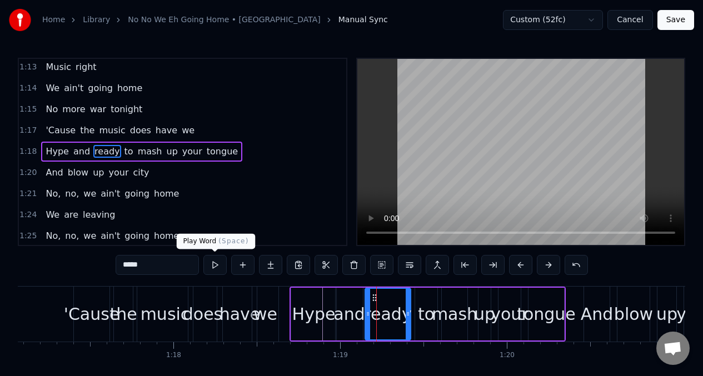
click at [216, 266] on button at bounding box center [214, 265] width 23 height 20
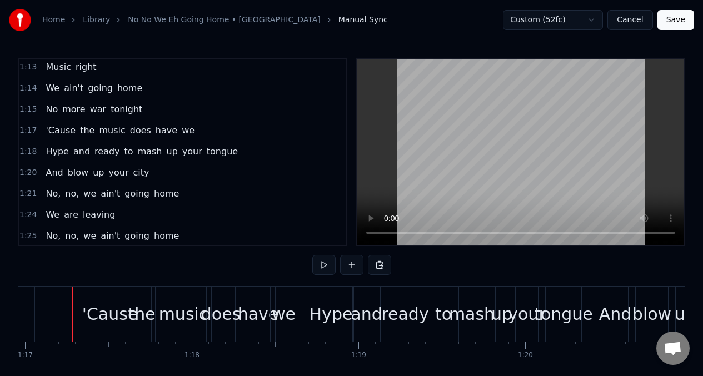
scroll to position [0, 12827]
click at [178, 296] on div "music" at bounding box center [185, 314] width 56 height 55
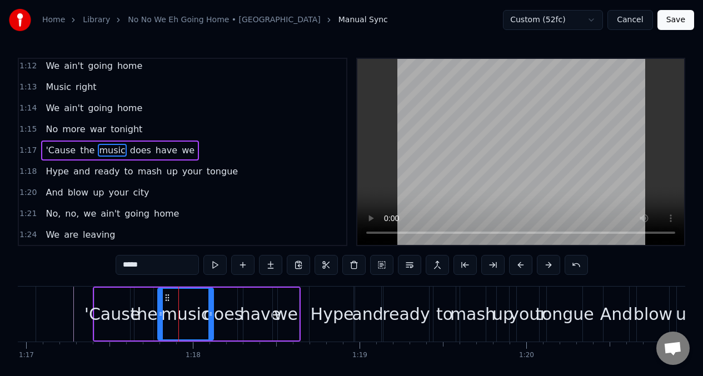
scroll to position [446, 0]
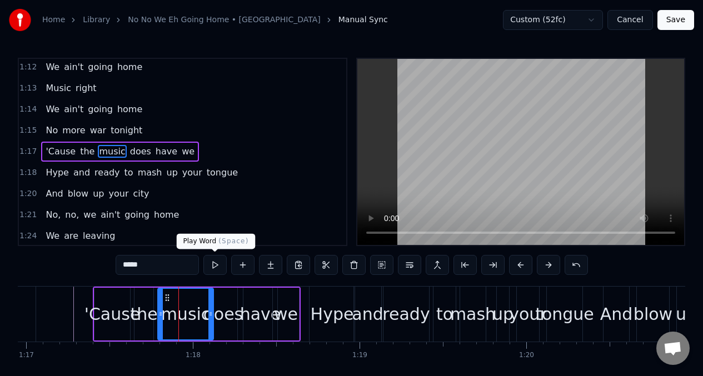
click at [212, 271] on button at bounding box center [214, 265] width 23 height 20
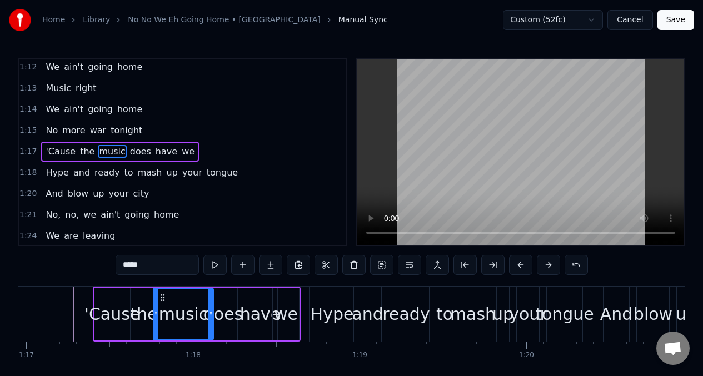
drag, startPoint x: 159, startPoint y: 303, endPoint x: 152, endPoint y: 302, distance: 7.4
click at [154, 302] on div at bounding box center [156, 314] width 4 height 51
drag, startPoint x: 211, startPoint y: 298, endPoint x: 232, endPoint y: 300, distance: 21.2
click at [194, 298] on div at bounding box center [196, 314] width 4 height 51
click at [211, 300] on div "does" at bounding box center [223, 314] width 28 height 53
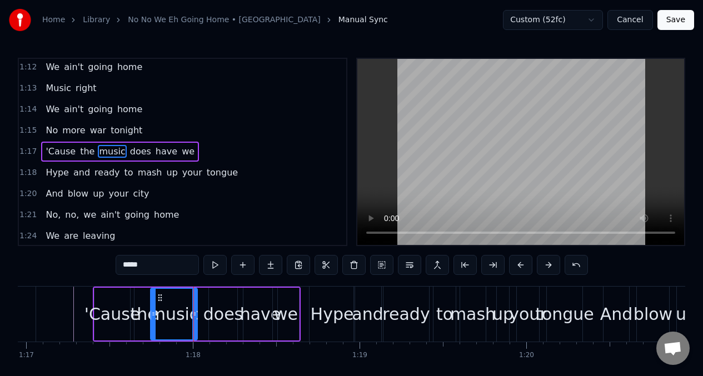
type input "****"
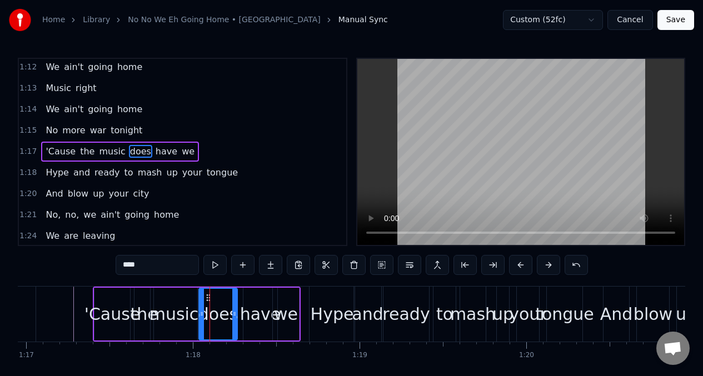
drag, startPoint x: 211, startPoint y: 301, endPoint x: 201, endPoint y: 299, distance: 10.1
click at [201, 299] on div at bounding box center [201, 314] width 4 height 51
drag, startPoint x: 237, startPoint y: 302, endPoint x: 226, endPoint y: 302, distance: 10.6
click at [226, 302] on div "does" at bounding box center [217, 314] width 39 height 53
drag, startPoint x: 234, startPoint y: 302, endPoint x: 246, endPoint y: 302, distance: 11.7
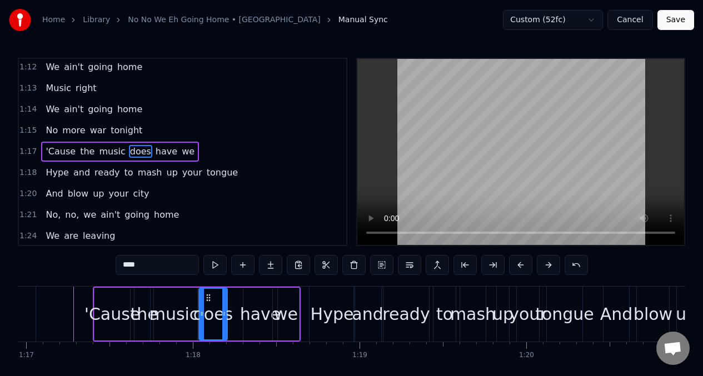
click at [224, 302] on div at bounding box center [224, 314] width 4 height 51
drag, startPoint x: 244, startPoint y: 302, endPoint x: 230, endPoint y: 301, distance: 13.9
click at [230, 301] on div "'Cause the music does have we" at bounding box center [197, 314] width 208 height 55
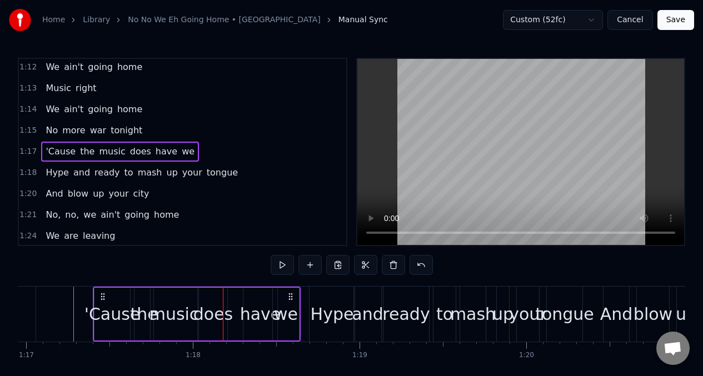
click at [248, 303] on div "have" at bounding box center [260, 314] width 41 height 25
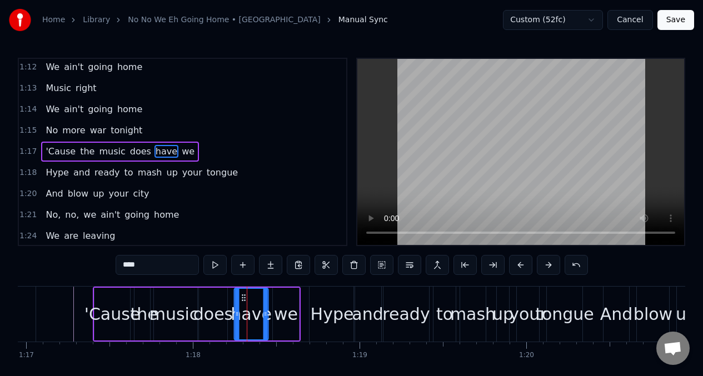
click at [243, 301] on icon at bounding box center [243, 297] width 9 height 9
click at [283, 302] on div "we" at bounding box center [286, 314] width 24 height 25
type input "**"
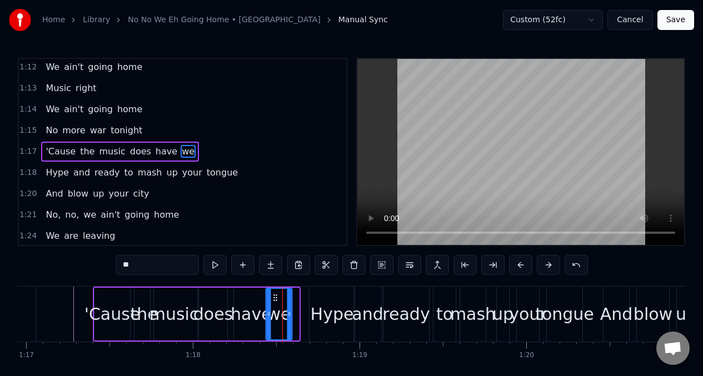
drag, startPoint x: 282, startPoint y: 302, endPoint x: 274, endPoint y: 302, distance: 7.2
click at [274, 302] on icon at bounding box center [275, 297] width 9 height 9
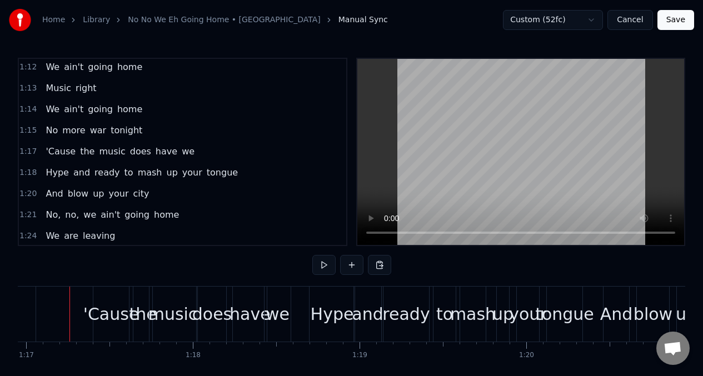
scroll to position [0, 12824]
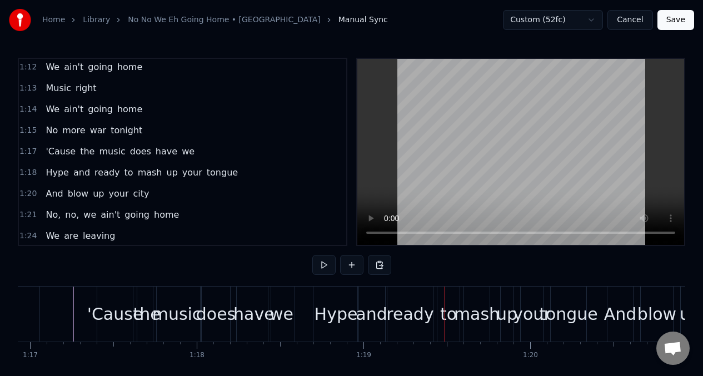
click at [116, 316] on div "'Cause" at bounding box center [115, 314] width 56 height 25
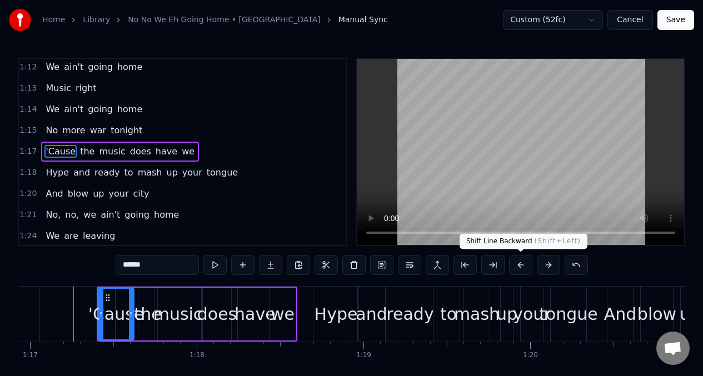
click at [518, 264] on button at bounding box center [520, 265] width 23 height 20
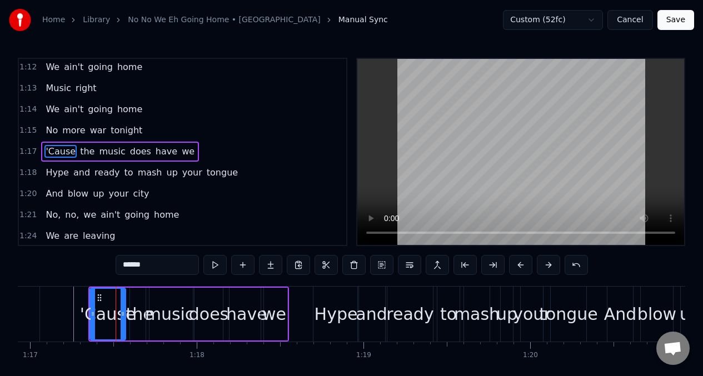
click at [518, 264] on button at bounding box center [520, 265] width 23 height 20
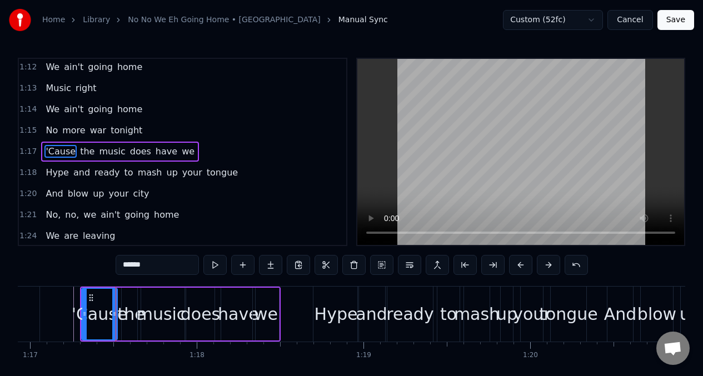
click at [518, 264] on button at bounding box center [520, 265] width 23 height 20
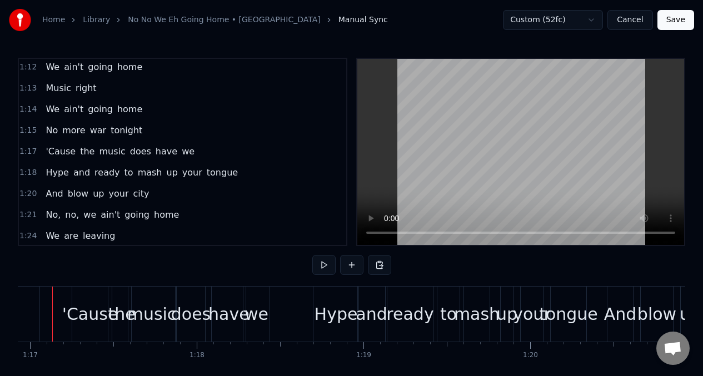
scroll to position [0, 12802]
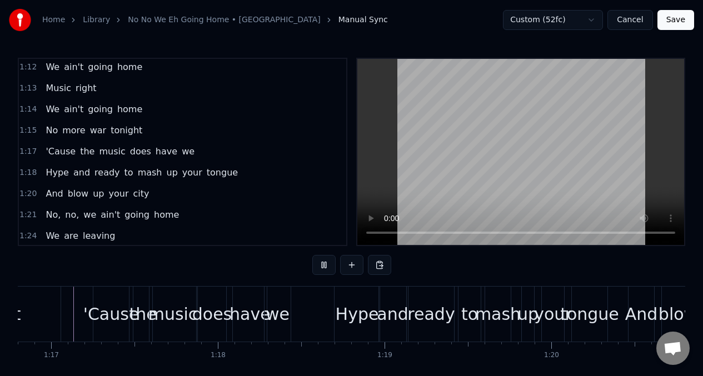
click at [62, 150] on span "'Cause" at bounding box center [60, 151] width 32 height 13
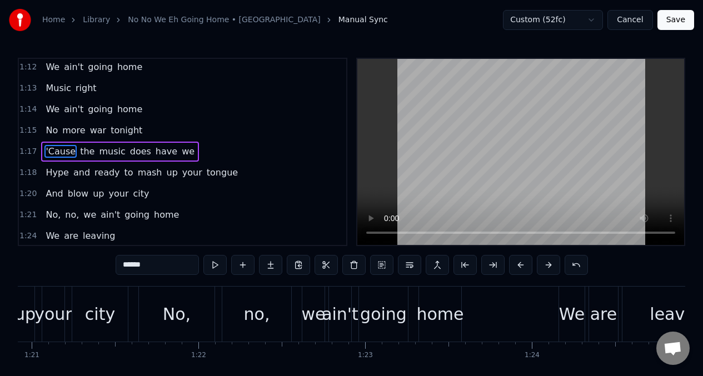
scroll to position [0, 12822]
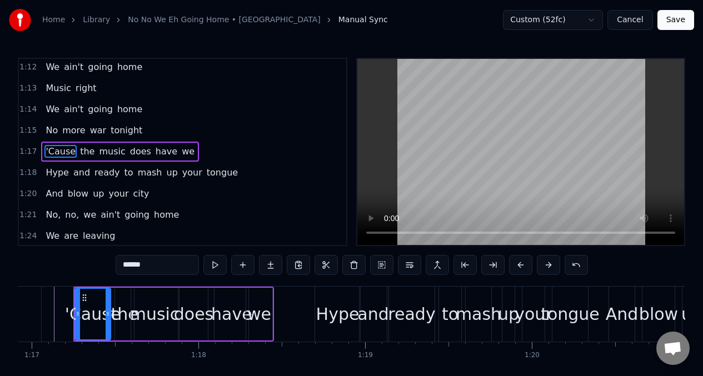
click at [680, 18] on button "Save" at bounding box center [675, 20] width 37 height 20
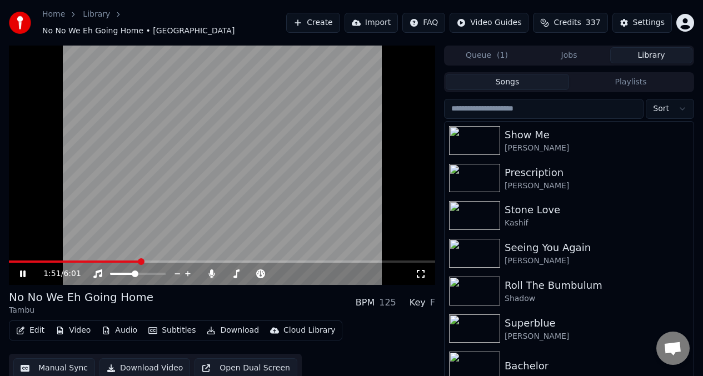
click at [139, 261] on span at bounding box center [74, 262] width 131 height 2
click at [158, 172] on video at bounding box center [222, 165] width 426 height 239
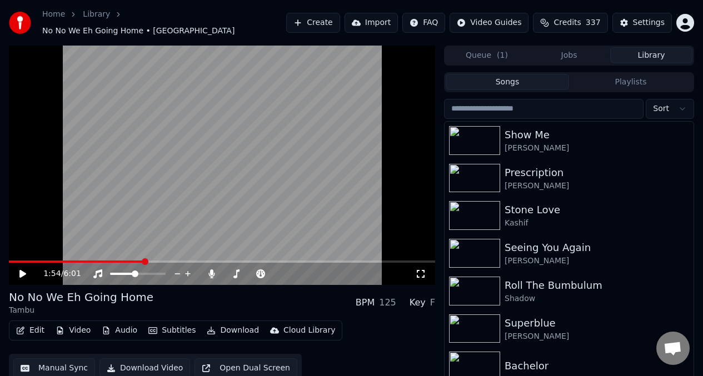
click at [143, 258] on span at bounding box center [145, 261] width 7 height 7
click at [23, 270] on icon at bounding box center [22, 274] width 7 height 8
click at [23, 271] on icon at bounding box center [23, 274] width 6 height 7
click at [58, 366] on button "Manual Sync" at bounding box center [54, 368] width 82 height 20
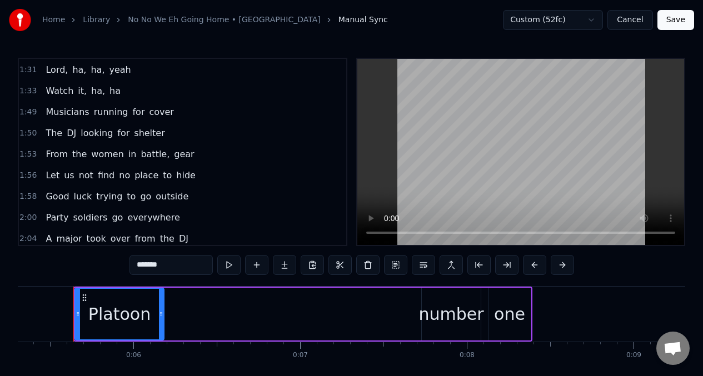
scroll to position [676, 0]
click at [54, 171] on span "Let" at bounding box center [52, 174] width 16 height 13
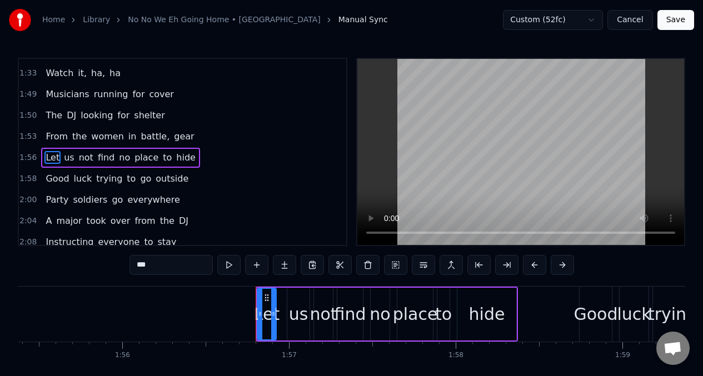
scroll to position [0, 19415]
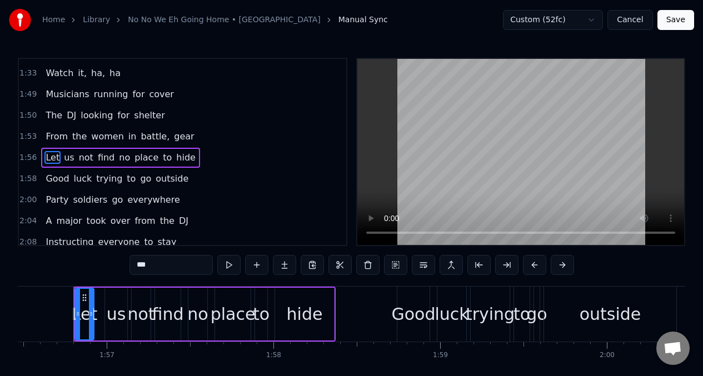
click at [156, 268] on input "***" at bounding box center [170, 265] width 83 height 20
type input "*"
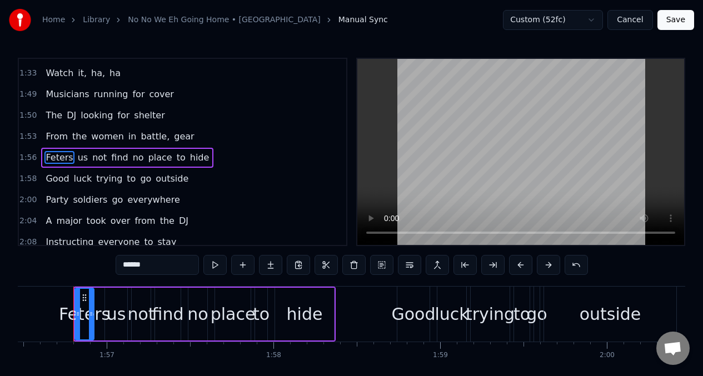
click at [82, 162] on span "us" at bounding box center [83, 157] width 12 height 13
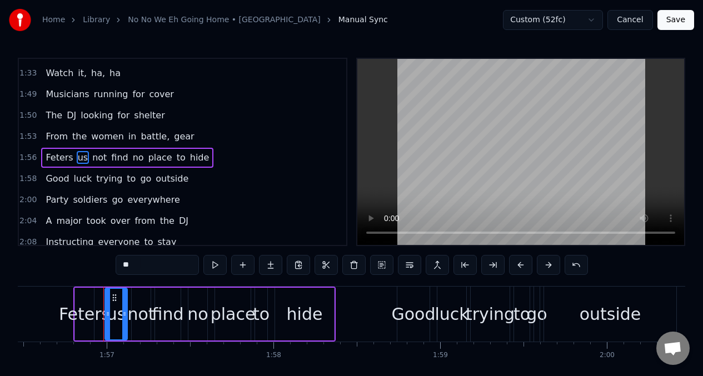
scroll to position [699, 0]
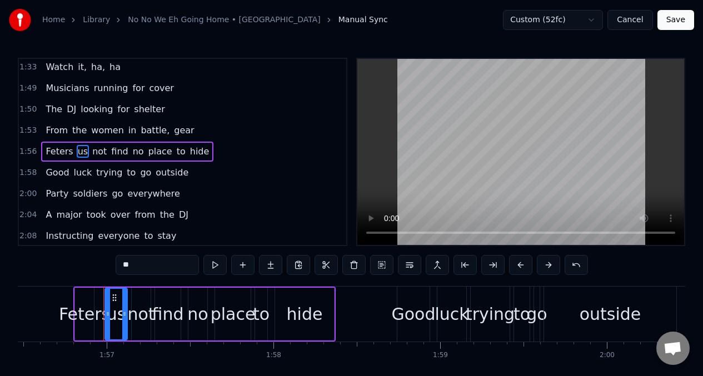
click at [143, 269] on input "**" at bounding box center [157, 265] width 83 height 20
type input "*"
type input "***"
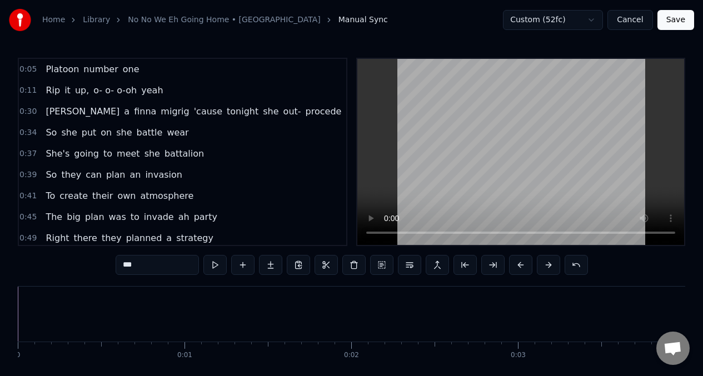
scroll to position [0, 19415]
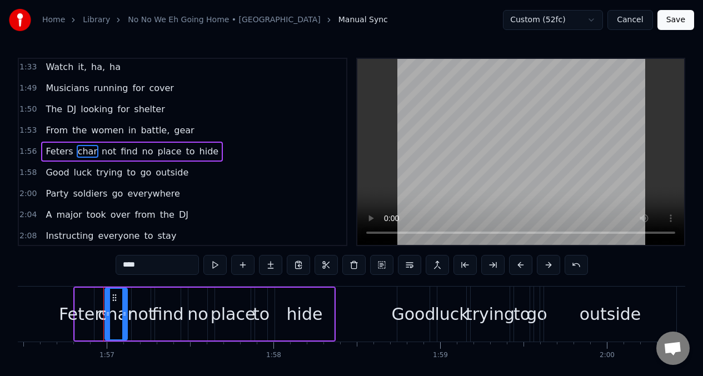
click at [106, 153] on span "not" at bounding box center [109, 151] width 17 height 13
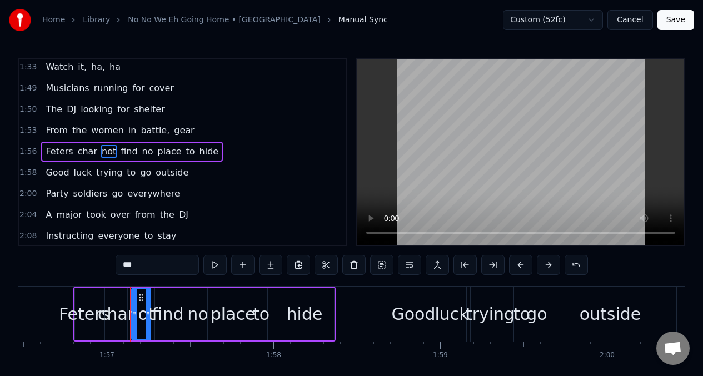
click at [146, 267] on input "***" at bounding box center [157, 265] width 83 height 20
type input "*"
click at [88, 300] on div "Feters" at bounding box center [84, 314] width 19 height 53
type input "******"
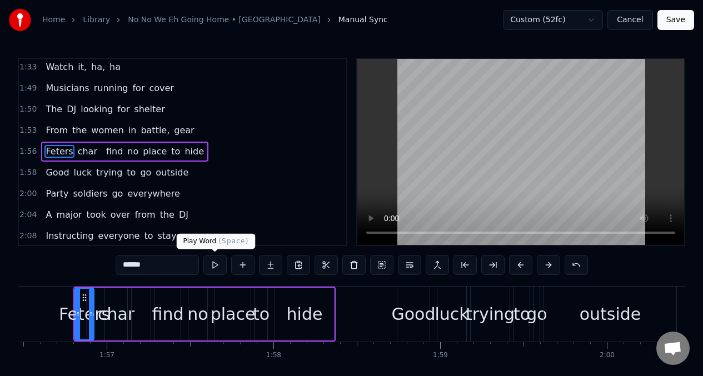
click at [217, 265] on button at bounding box center [214, 265] width 23 height 20
click at [214, 264] on button at bounding box center [214, 265] width 23 height 20
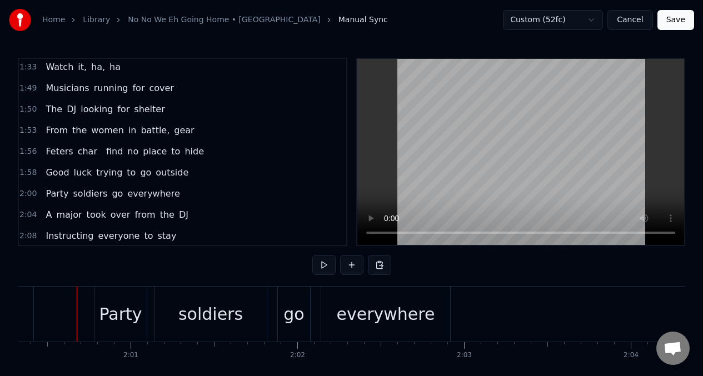
scroll to position [0, 20060]
click at [45, 151] on span "Feters" at bounding box center [58, 151] width 29 height 13
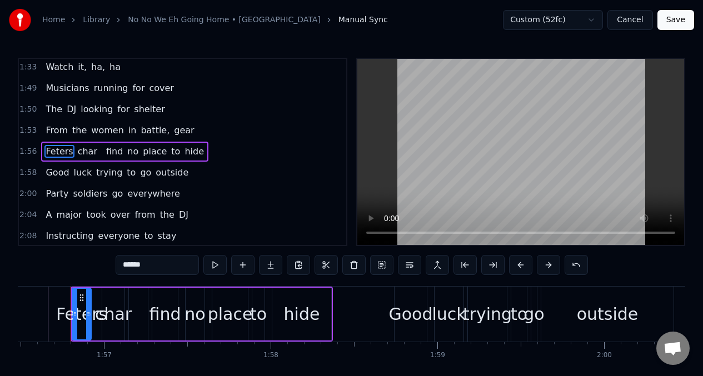
scroll to position [0, 19415]
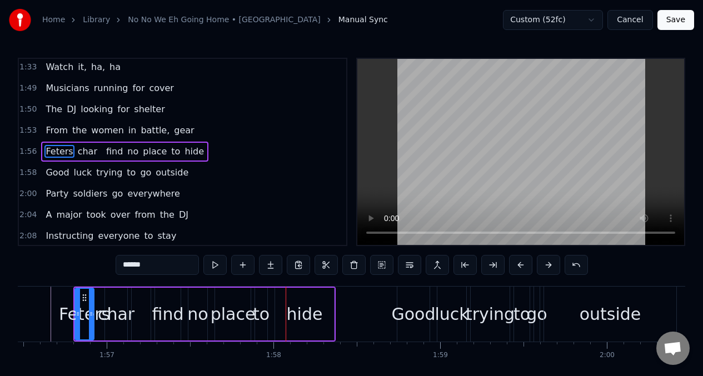
click at [128, 315] on div "char" at bounding box center [116, 314] width 37 height 25
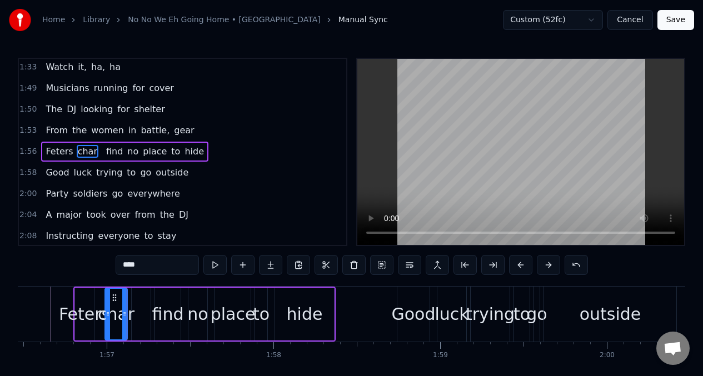
click at [142, 267] on input "****" at bounding box center [157, 265] width 83 height 20
drag, startPoint x: 124, startPoint y: 300, endPoint x: 140, endPoint y: 300, distance: 15.6
click at [137, 300] on div at bounding box center [135, 314] width 4 height 51
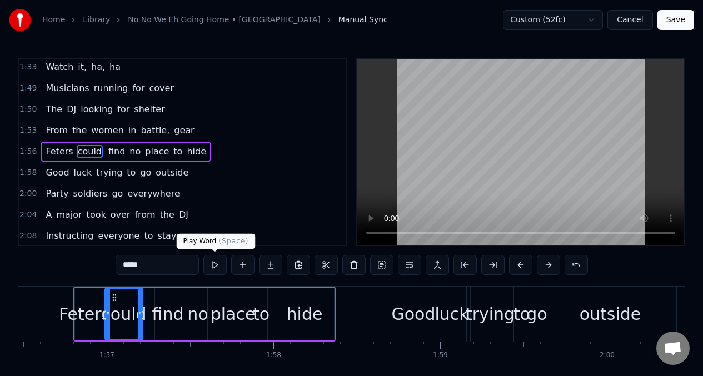
click at [219, 267] on button at bounding box center [214, 265] width 23 height 20
click at [218, 267] on button at bounding box center [214, 265] width 23 height 20
click at [214, 266] on button at bounding box center [214, 265] width 23 height 20
click at [45, 149] on span "Feters" at bounding box center [58, 151] width 29 height 13
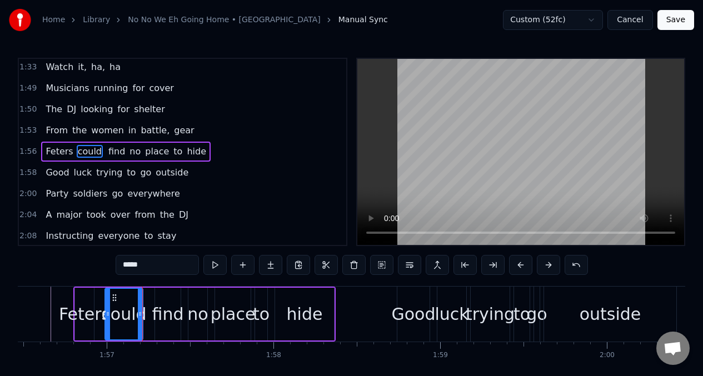
type input "******"
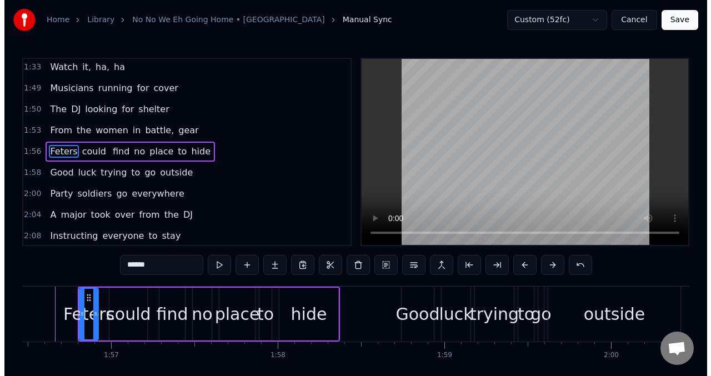
scroll to position [0, 20072]
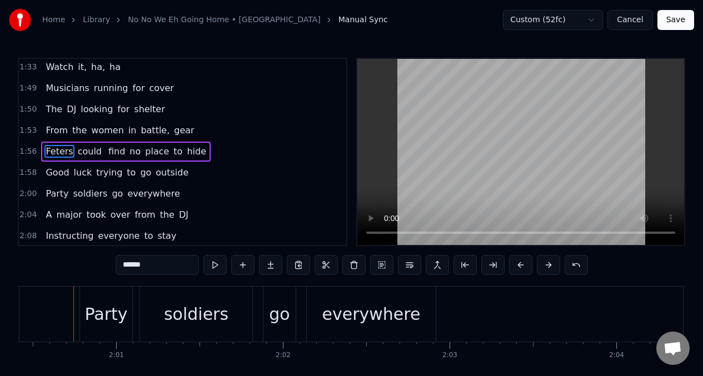
click at [686, 20] on button "Save" at bounding box center [675, 20] width 37 height 20
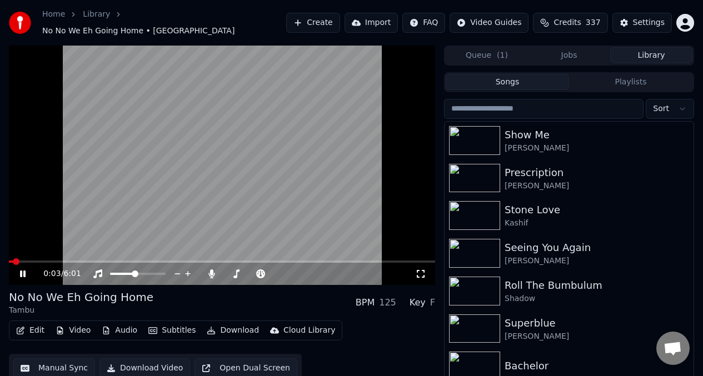
click at [166, 163] on video at bounding box center [222, 165] width 426 height 239
